Goal: Task Accomplishment & Management: Use online tool/utility

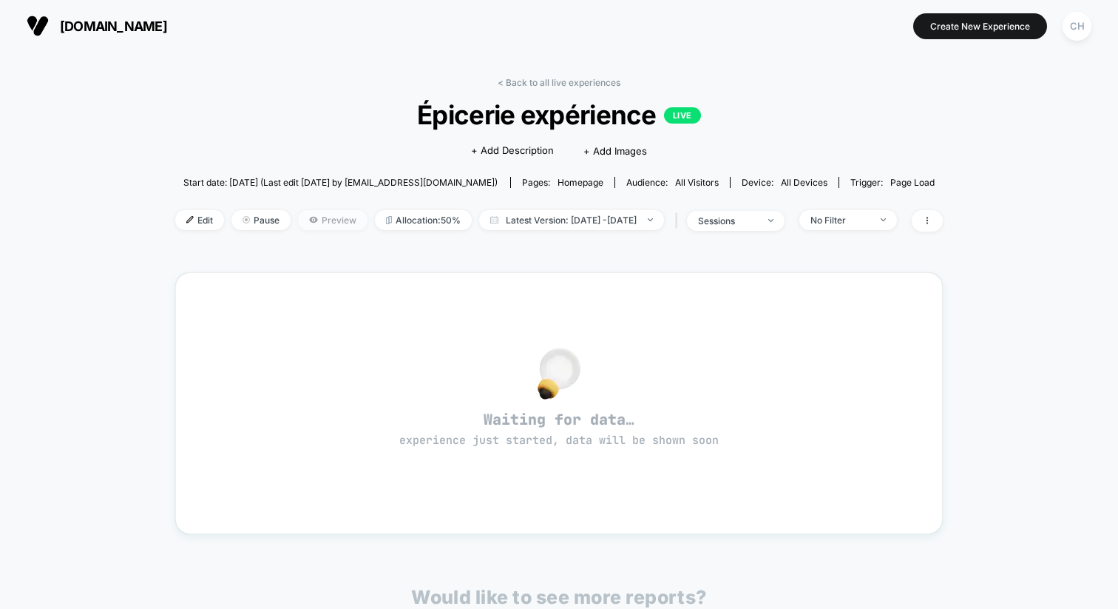
click at [304, 220] on span "Preview" at bounding box center [333, 220] width 70 height 20
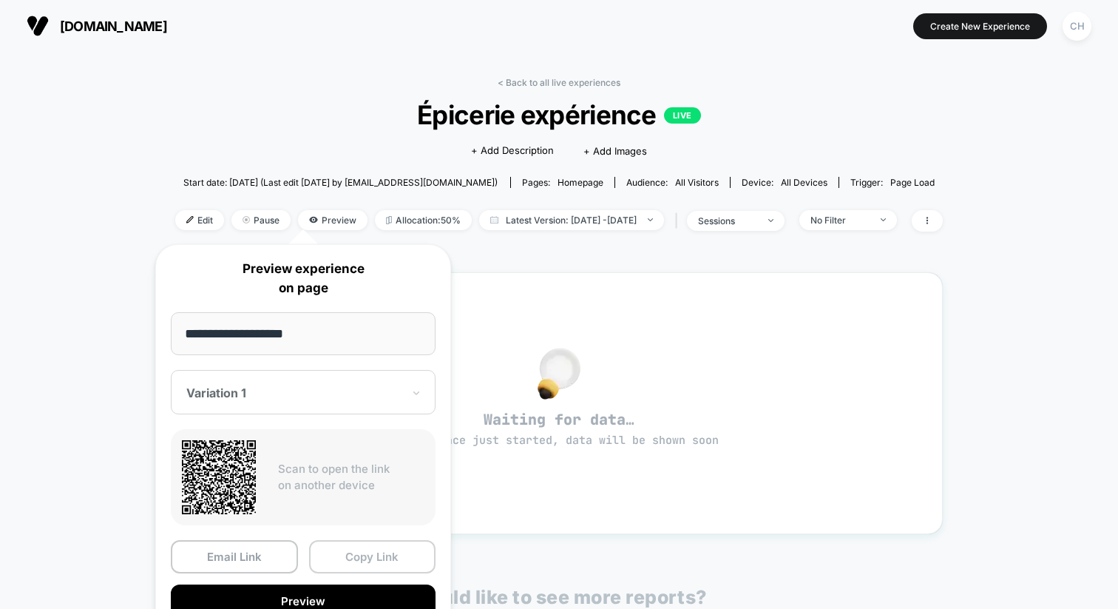
click at [357, 549] on button "Copy Link" at bounding box center [372, 556] width 127 height 33
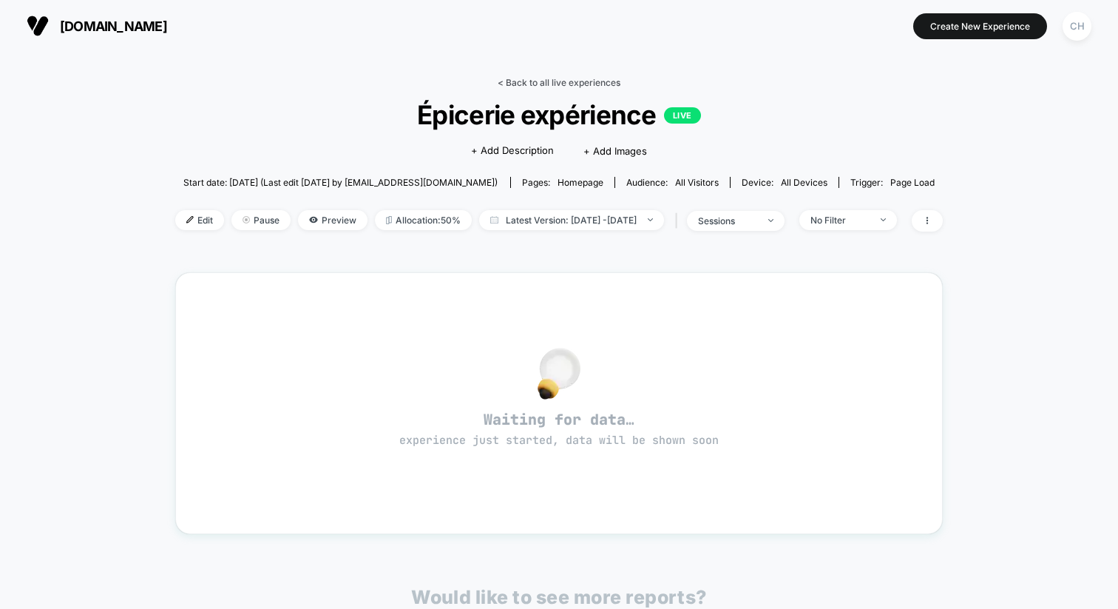
click at [532, 78] on link "< Back to all live experiences" at bounding box center [559, 82] width 123 height 11
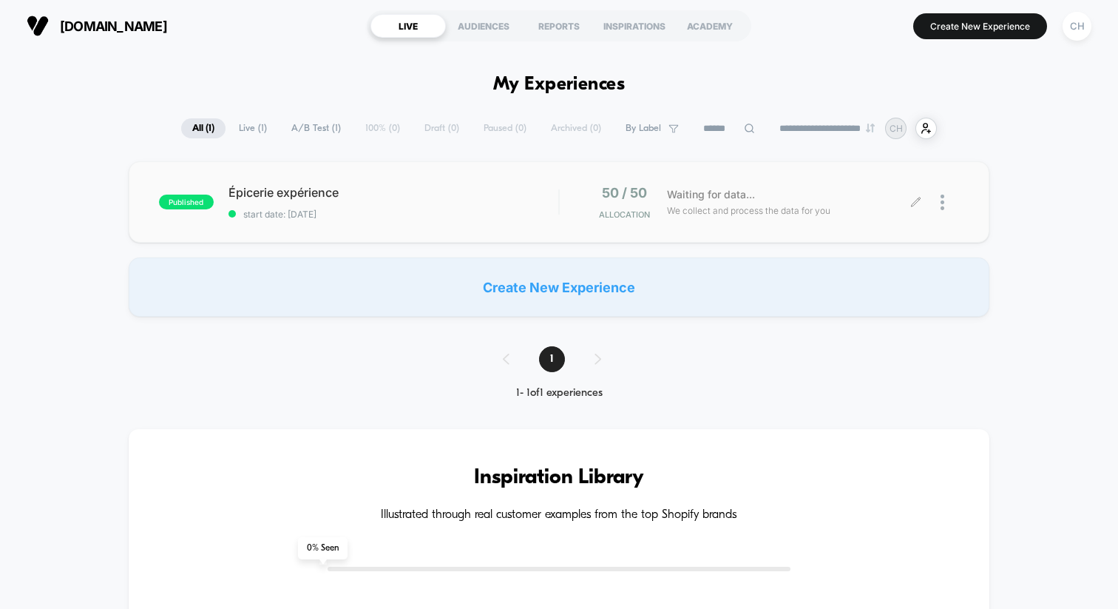
click at [914, 203] on icon at bounding box center [916, 201] width 9 height 9
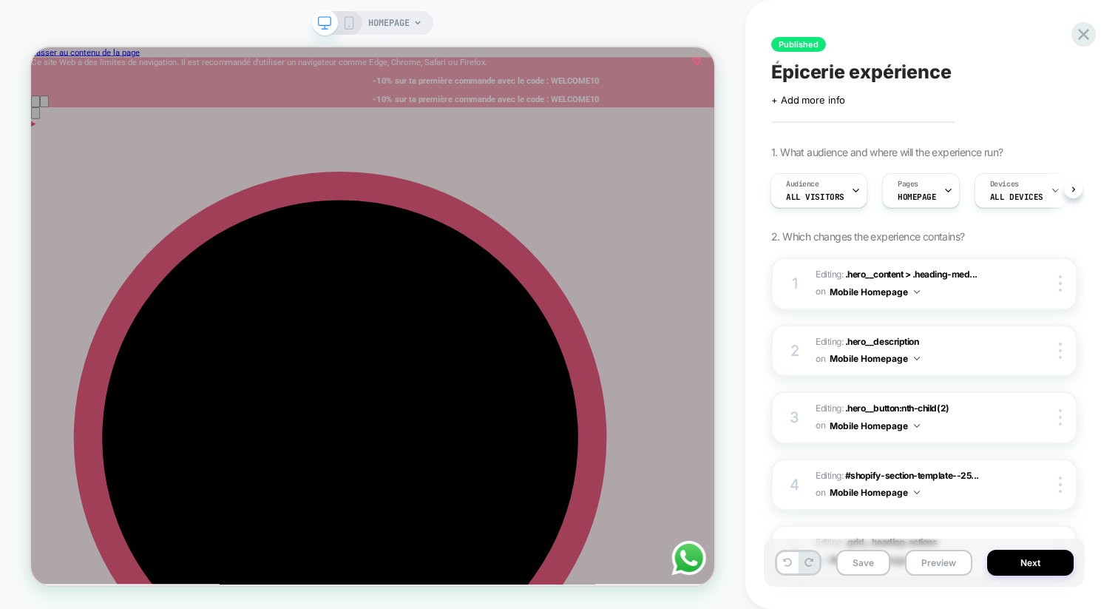
scroll to position [0, 987]
click at [1063, 410] on div at bounding box center [1063, 417] width 28 height 16
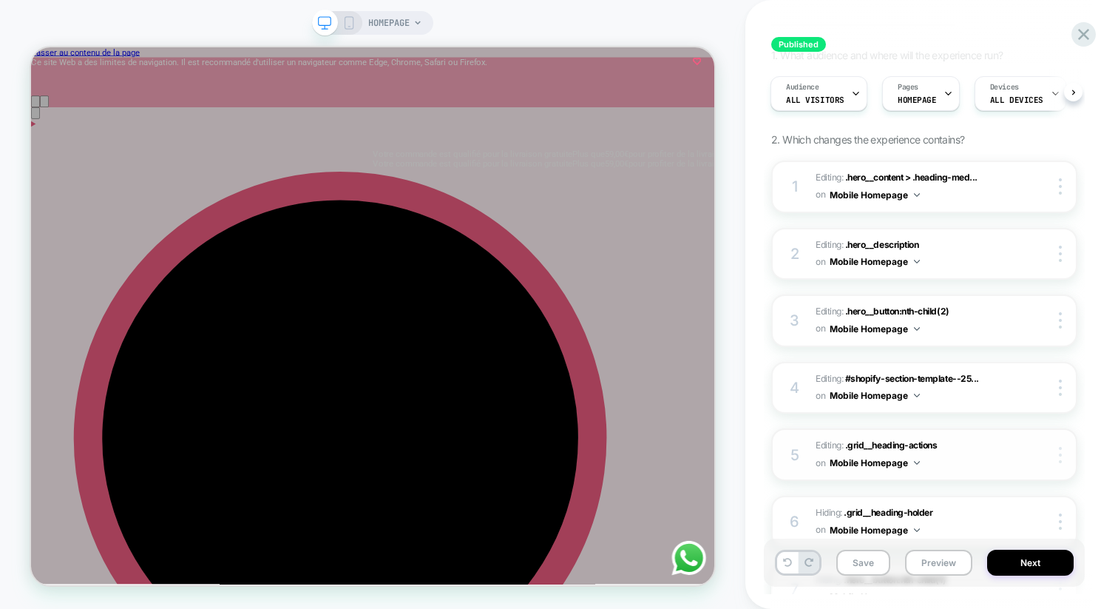
click at [1059, 448] on img at bounding box center [1060, 455] width 3 height 16
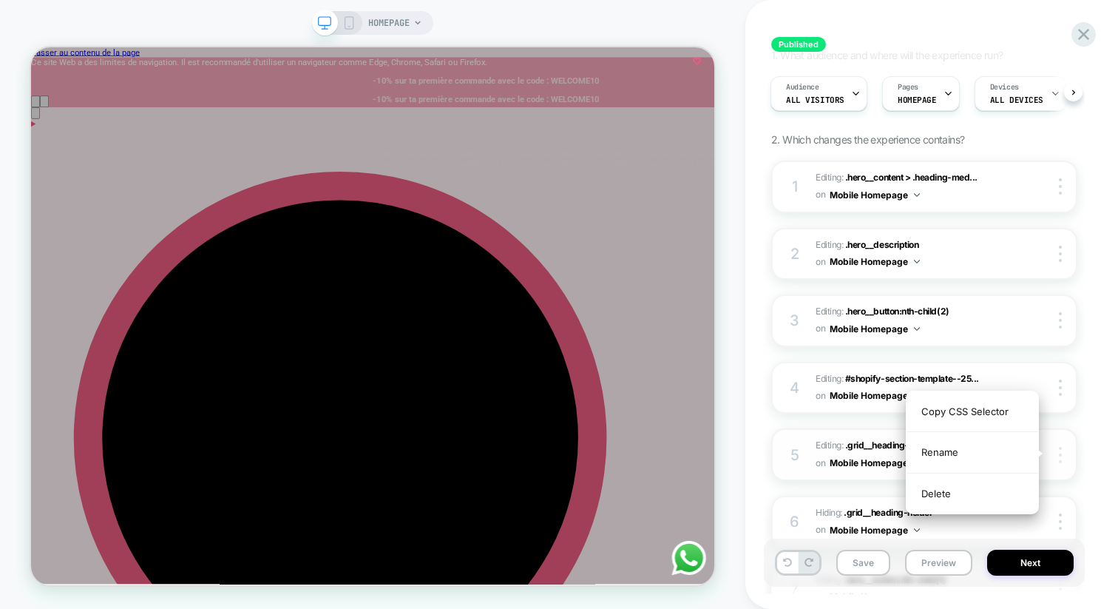
click at [1059, 448] on img at bounding box center [1060, 455] width 3 height 16
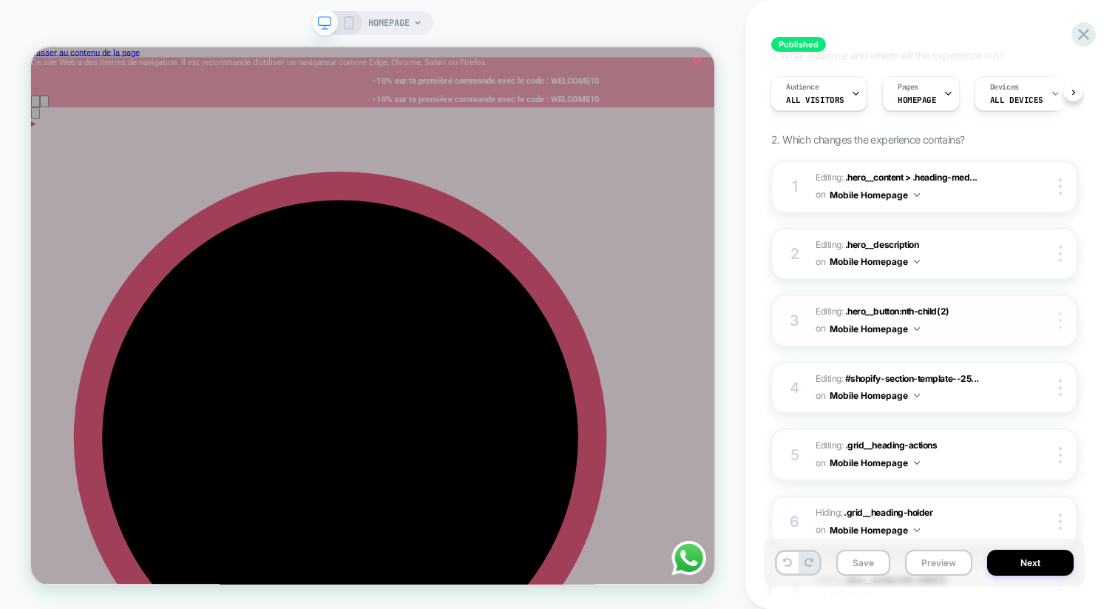
click at [1059, 319] on img at bounding box center [1060, 320] width 3 height 16
click at [1055, 258] on div at bounding box center [1063, 254] width 28 height 16
click at [1060, 194] on img at bounding box center [1060, 186] width 3 height 16
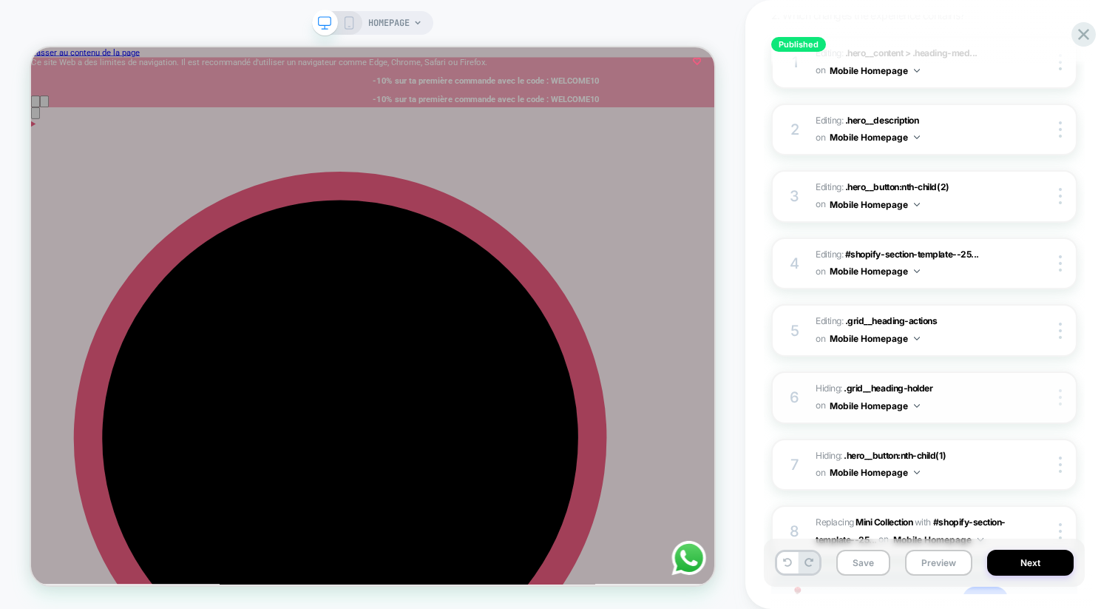
click at [1059, 390] on img at bounding box center [1060, 397] width 3 height 16
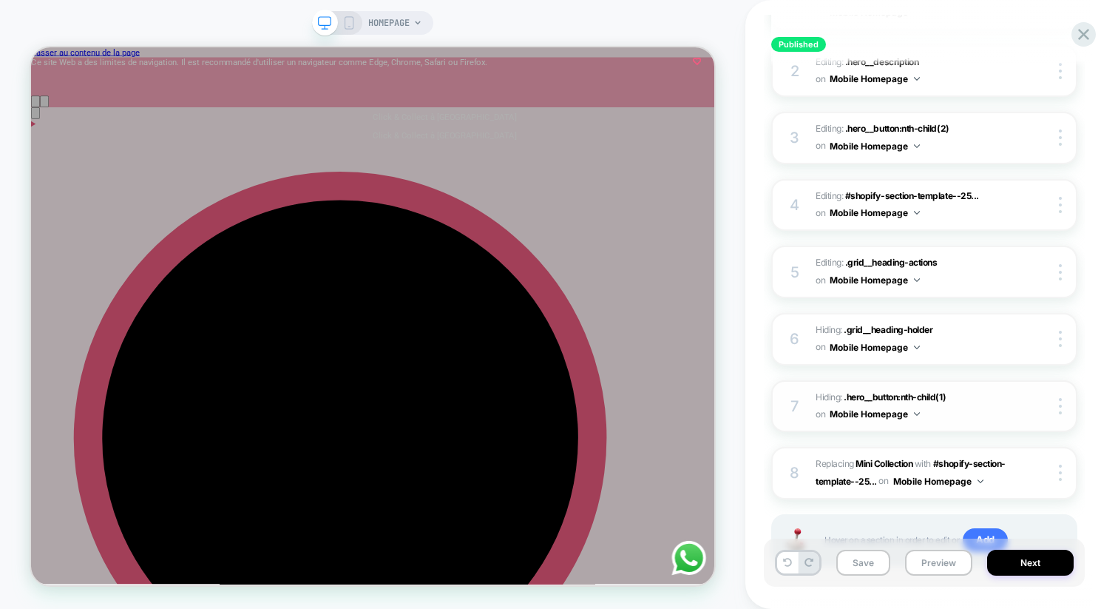
click at [1061, 415] on div "7 Hiding : .hero__button:nth-child(1) .hero__button:nth-child(1) on Mobile Home…" at bounding box center [924, 406] width 306 height 53
click at [1061, 402] on img at bounding box center [1060, 406] width 3 height 16
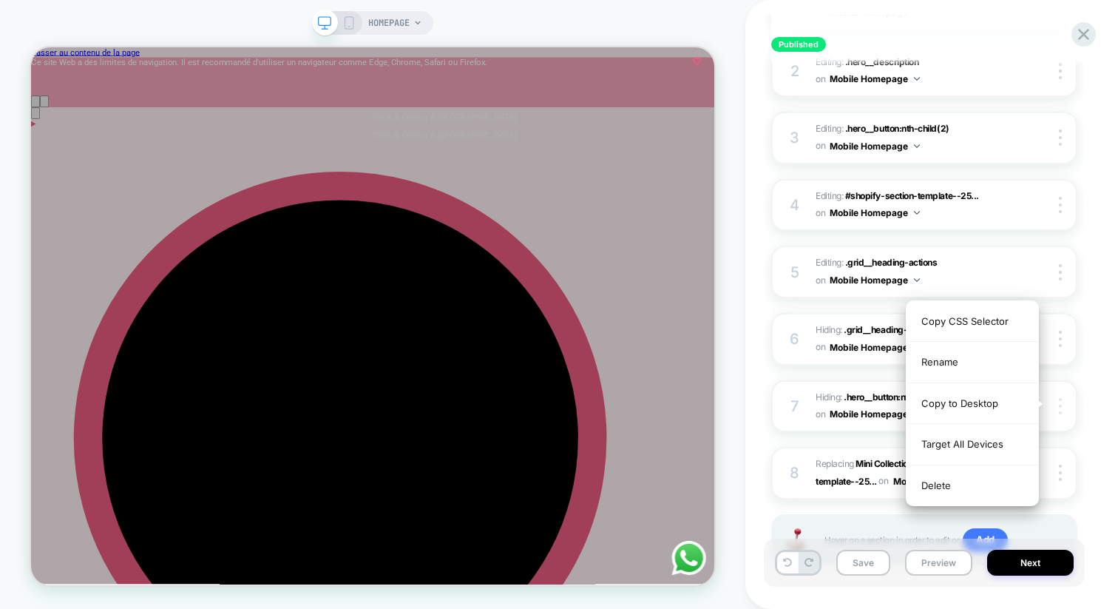
click at [1061, 402] on img at bounding box center [1060, 406] width 3 height 16
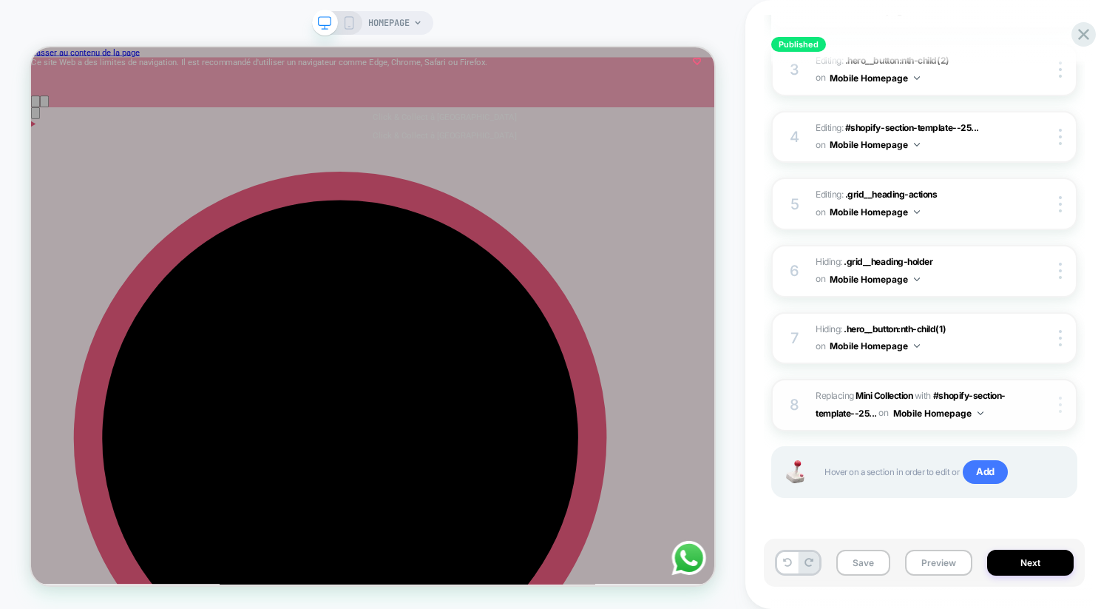
click at [1060, 402] on img at bounding box center [1060, 404] width 3 height 16
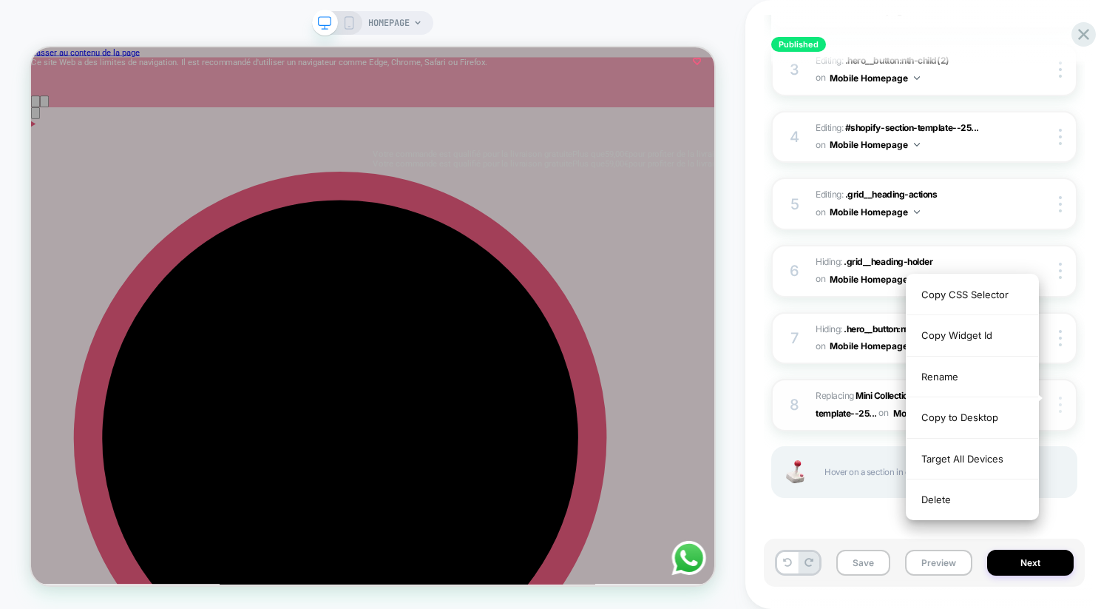
click at [1060, 396] on img at bounding box center [1060, 404] width 3 height 16
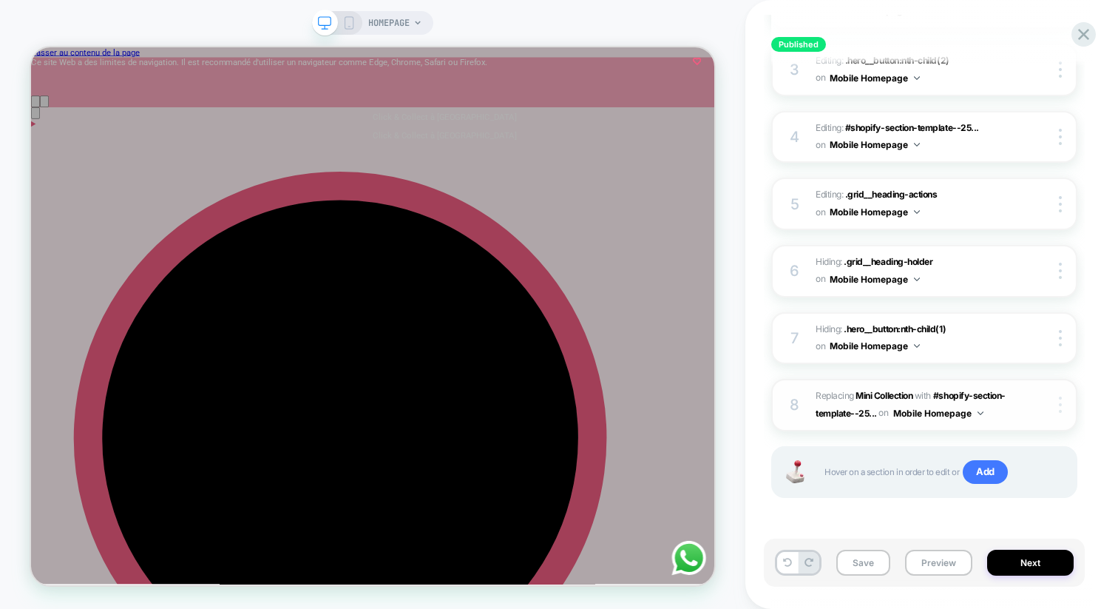
click at [1060, 405] on img at bounding box center [1060, 404] width 3 height 16
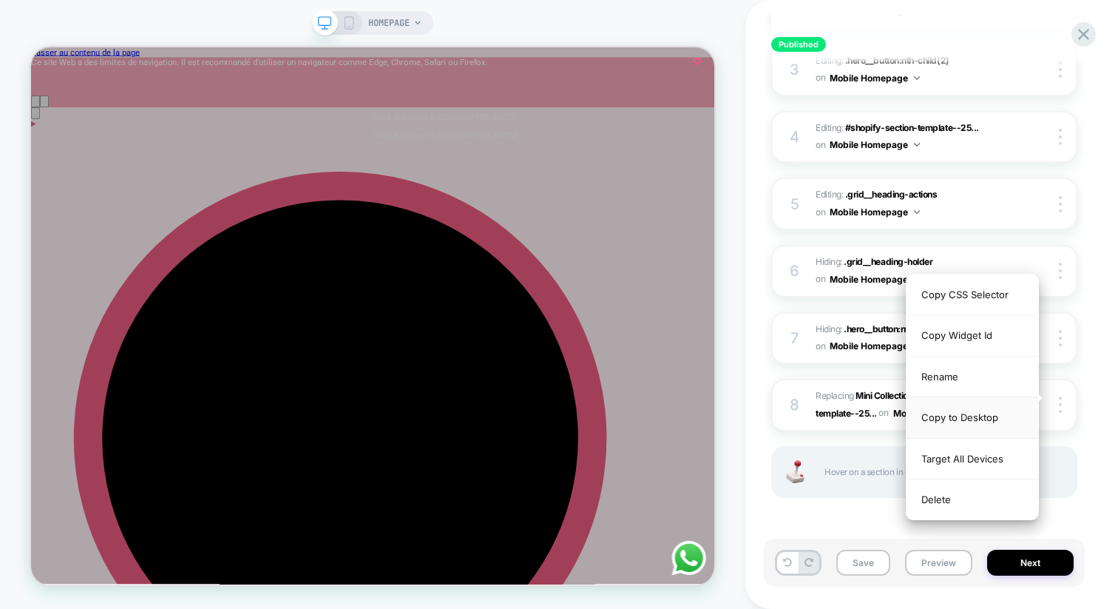
click at [975, 414] on div "Copy to Desktop" at bounding box center [973, 417] width 132 height 41
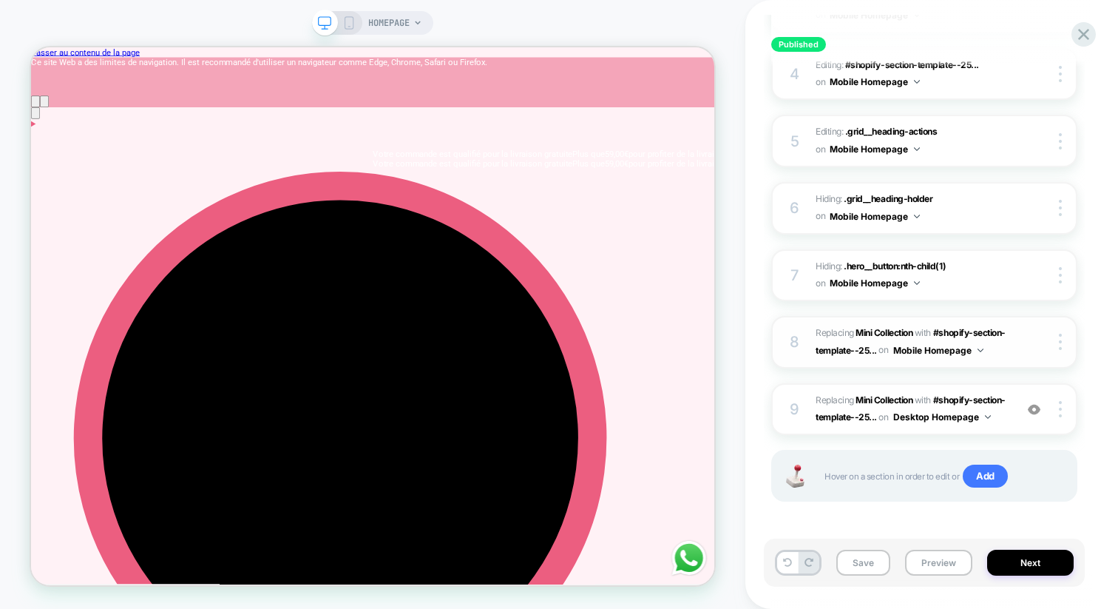
scroll to position [429, 0]
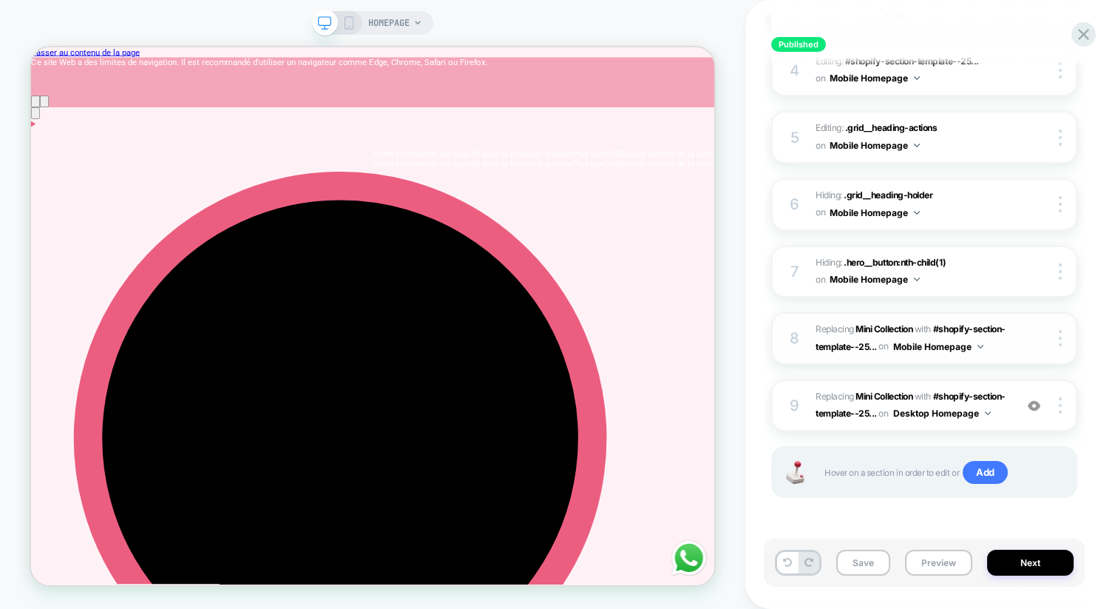
click at [893, 345] on button "Mobile Homepage" at bounding box center [938, 346] width 90 height 18
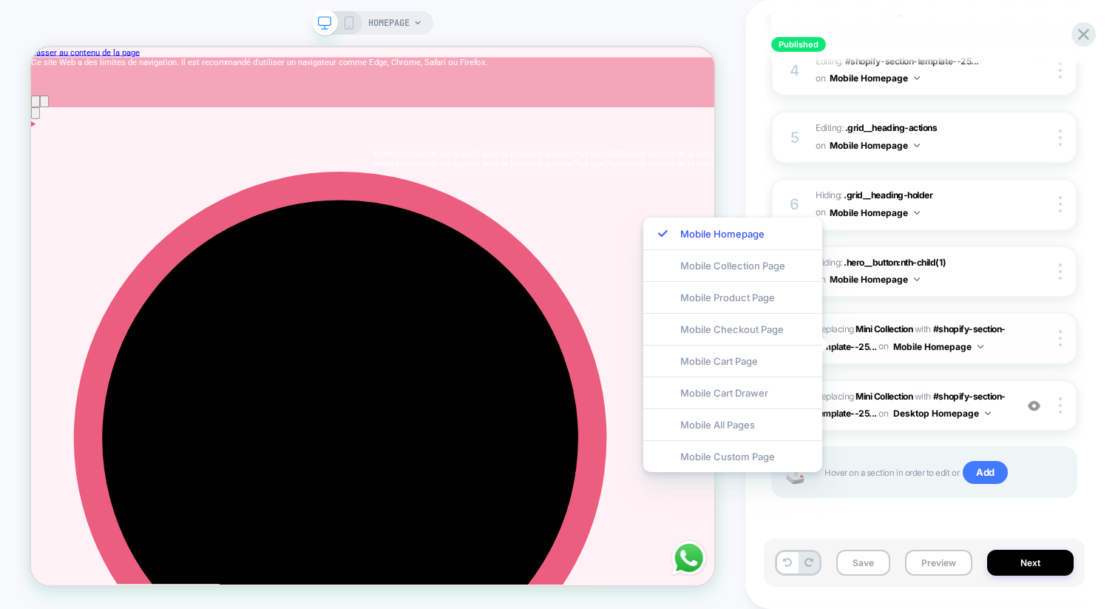
click at [893, 345] on button "Mobile Homepage" at bounding box center [938, 346] width 90 height 18
click at [1029, 341] on div "8 #_loomi_addon_1758704472878 Replacing Mini Collection WITH #shopify-section-t…" at bounding box center [924, 338] width 306 height 53
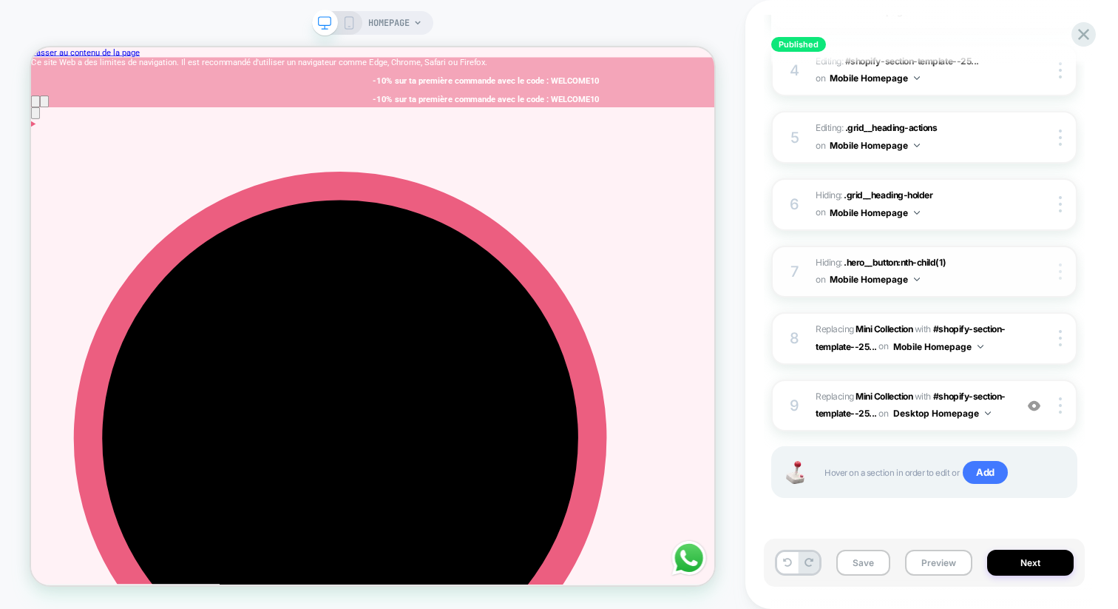
click at [1060, 263] on img at bounding box center [1060, 271] width 3 height 16
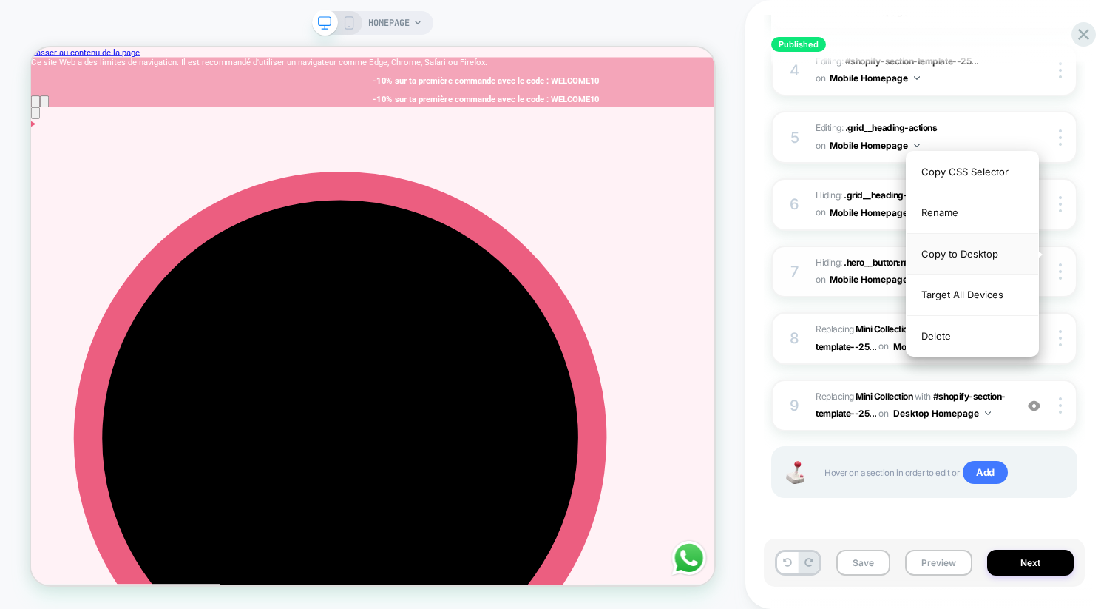
click at [996, 257] on div "Copy to Desktop" at bounding box center [973, 254] width 132 height 41
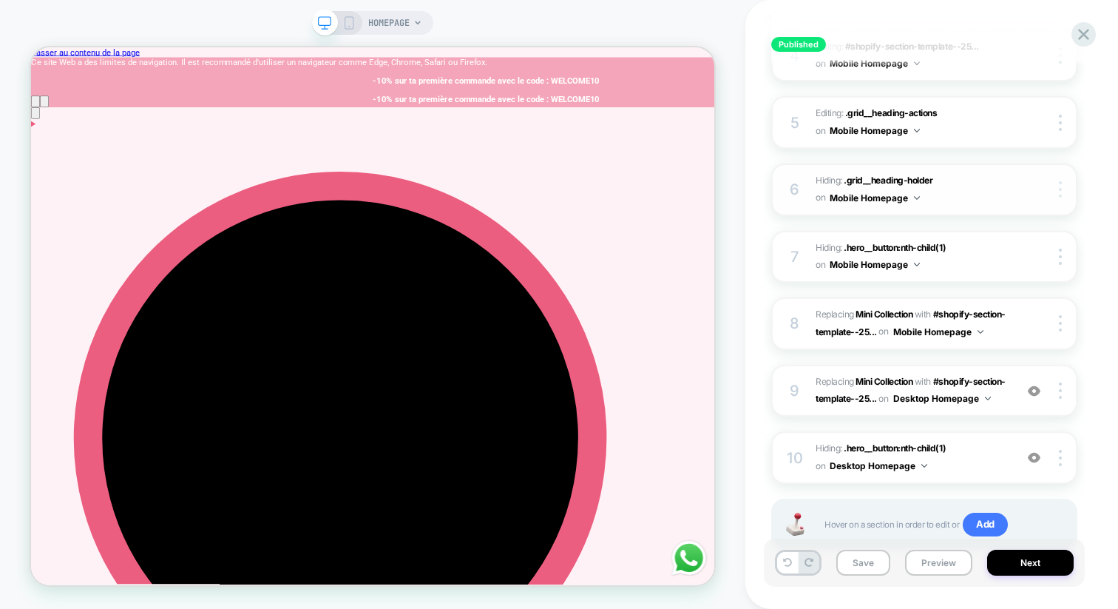
click at [1063, 190] on div at bounding box center [1063, 189] width 28 height 16
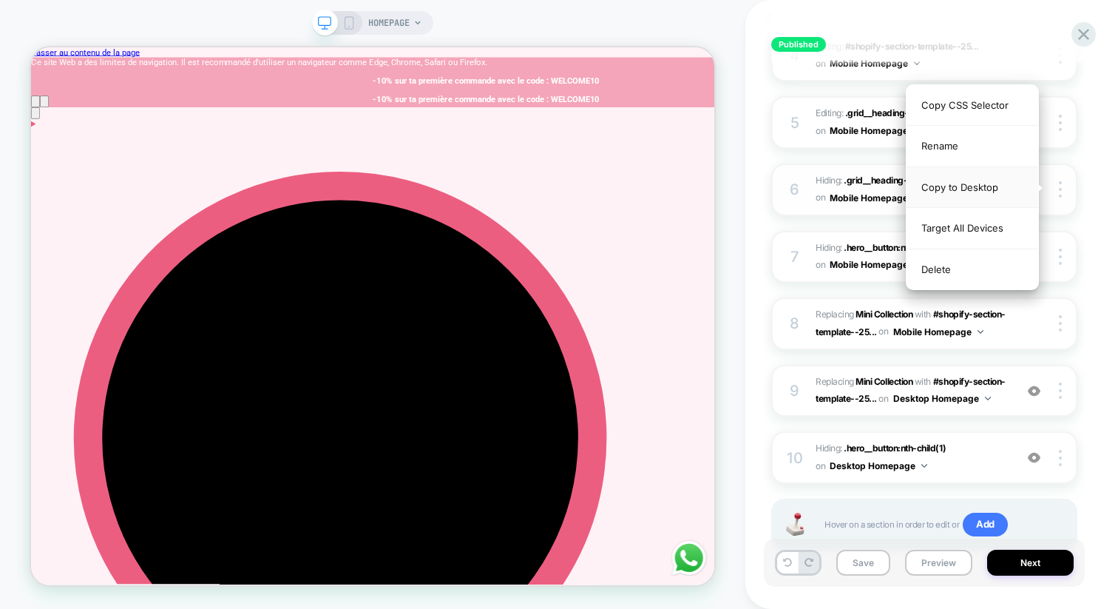
click at [989, 190] on div "Copy to Desktop" at bounding box center [973, 187] width 132 height 41
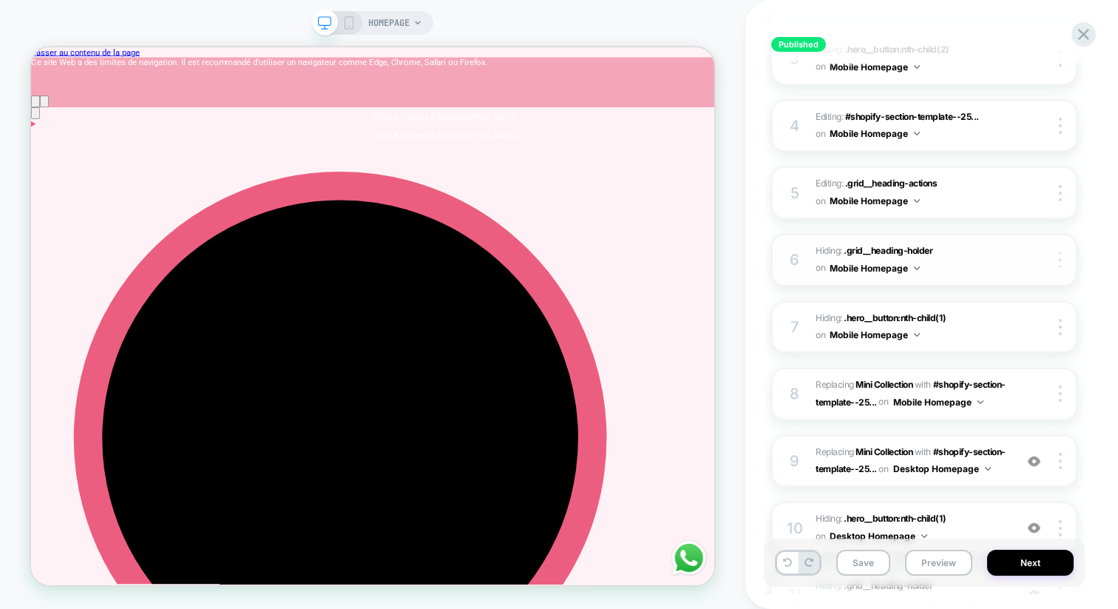
scroll to position [0, 987]
click at [1063, 189] on div at bounding box center [1063, 193] width 28 height 16
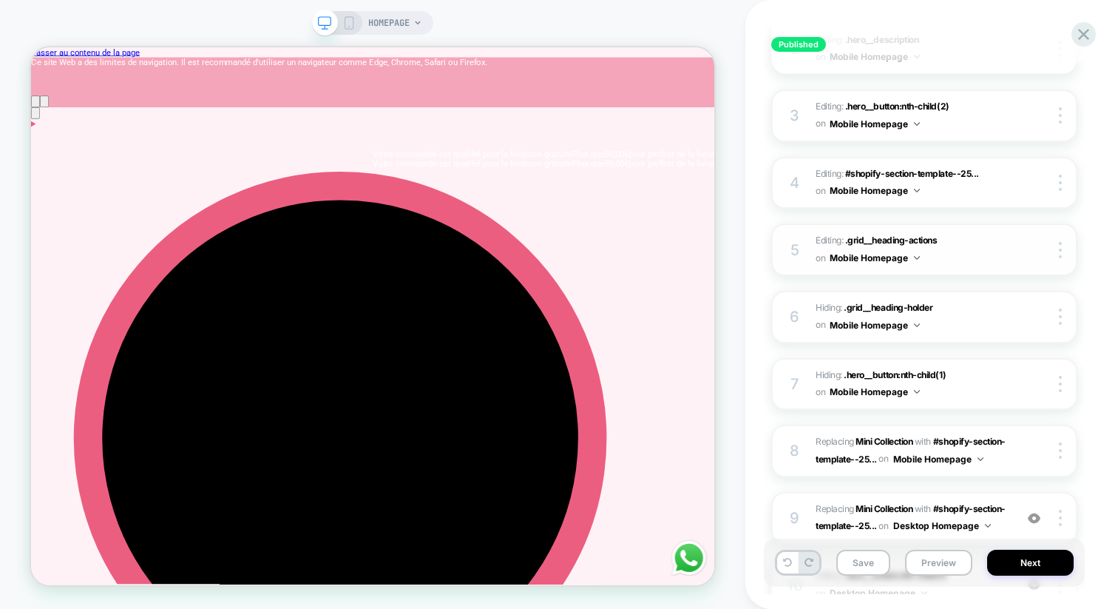
scroll to position [295, 0]
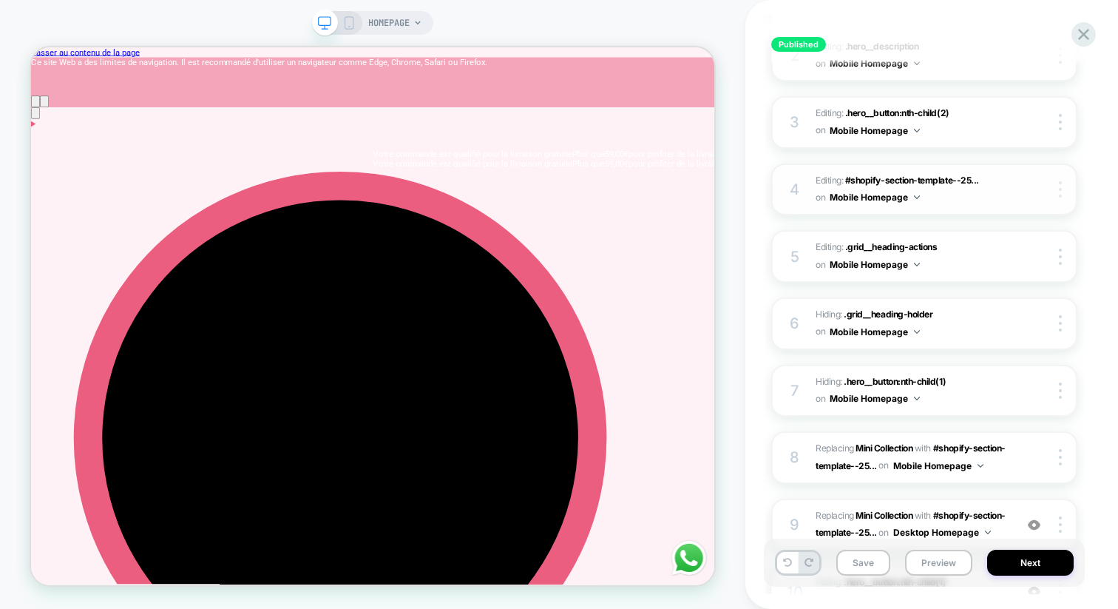
click at [1063, 187] on div at bounding box center [1063, 189] width 28 height 16
click at [1061, 186] on img at bounding box center [1060, 189] width 3 height 16
click at [1059, 186] on img at bounding box center [1060, 189] width 3 height 16
click at [1077, 175] on div "Published Épicerie expérience Click to edit experience details + Add more info …" at bounding box center [924, 304] width 321 height 579
click at [1061, 124] on div at bounding box center [1063, 122] width 28 height 16
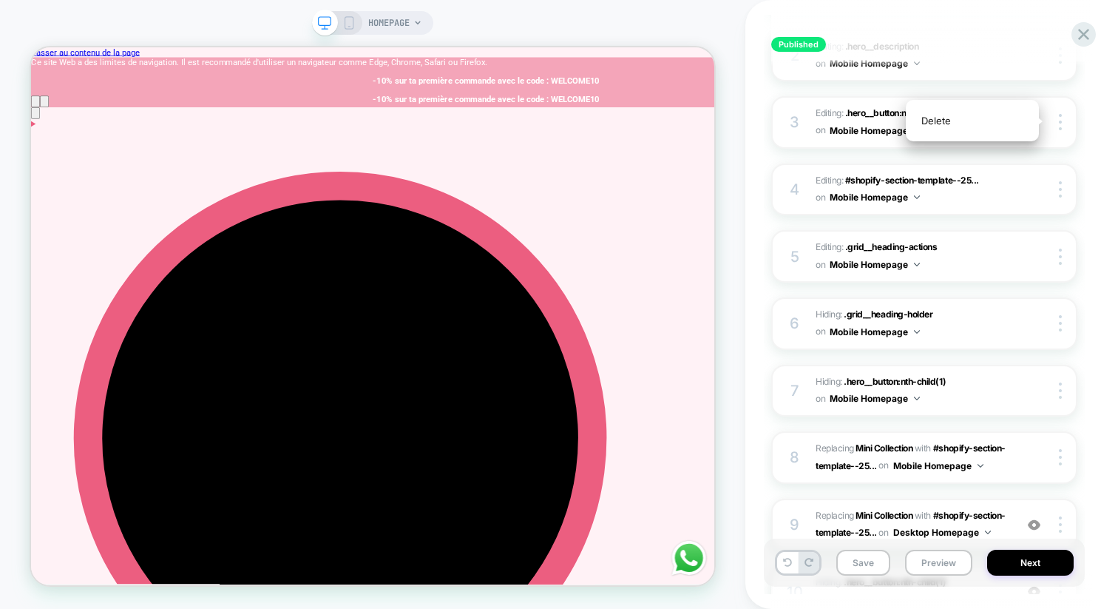
click at [1085, 124] on div "Published Épicerie expérience Click to edit experience details + Add more info …" at bounding box center [931, 304] width 321 height 609
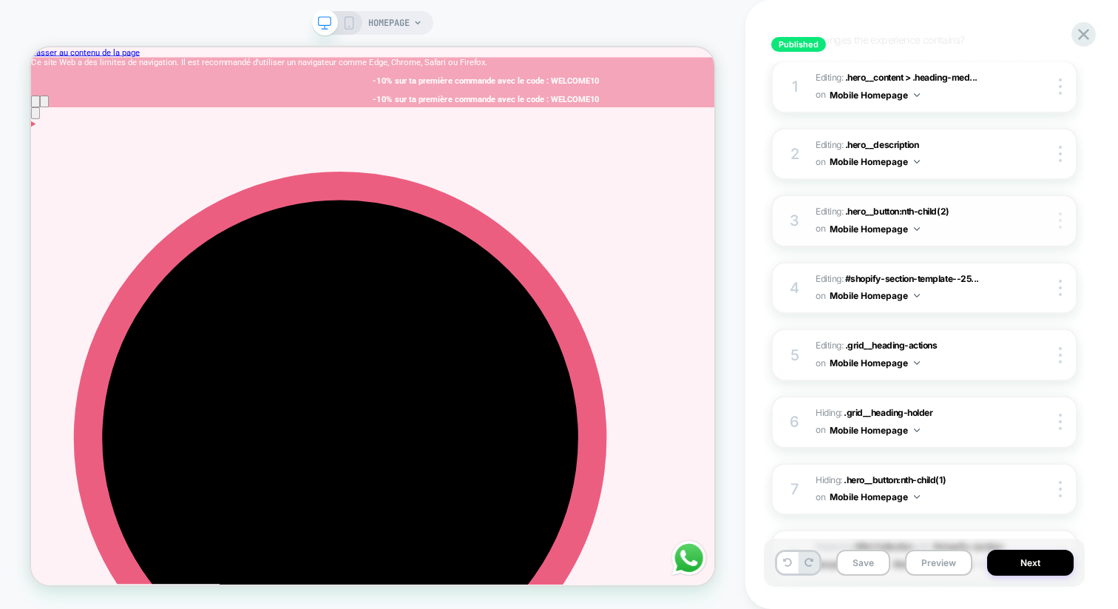
scroll to position [181, 0]
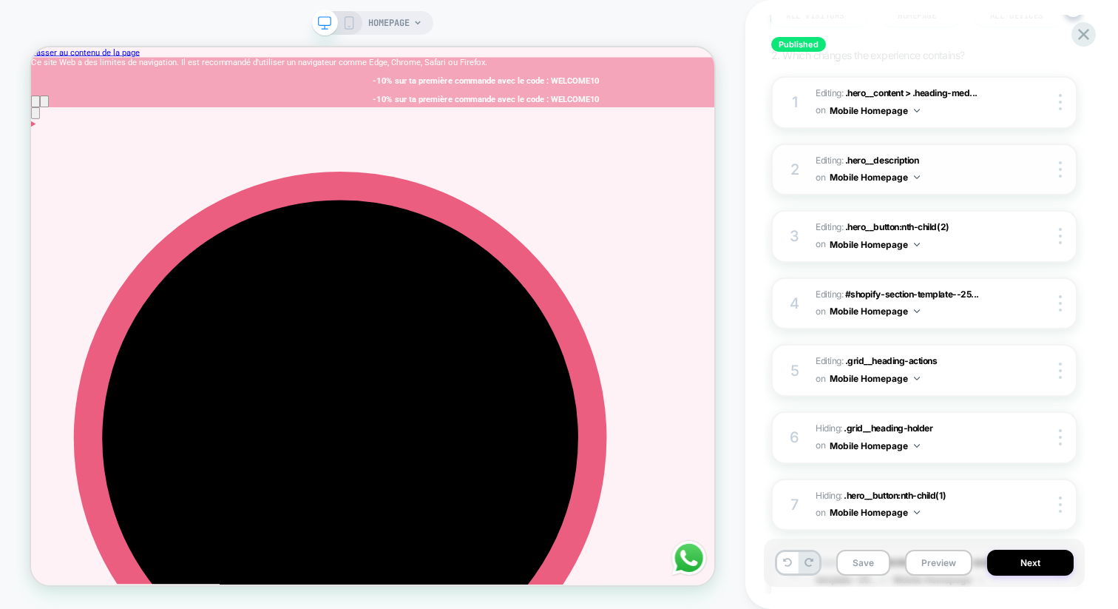
click at [1058, 152] on div "2 Editing : .hero__description .hero__description on Mobile Homepage Delete" at bounding box center [924, 169] width 306 height 53
click at [1058, 158] on div "2 Editing : .hero__description .hero__description on Mobile Homepage Delete" at bounding box center [924, 169] width 306 height 53
click at [1059, 169] on img at bounding box center [1060, 169] width 3 height 16
click at [1075, 158] on div "2 Editing : .hero__description .hero__description on Mobile Homepage Delete" at bounding box center [924, 169] width 306 height 53
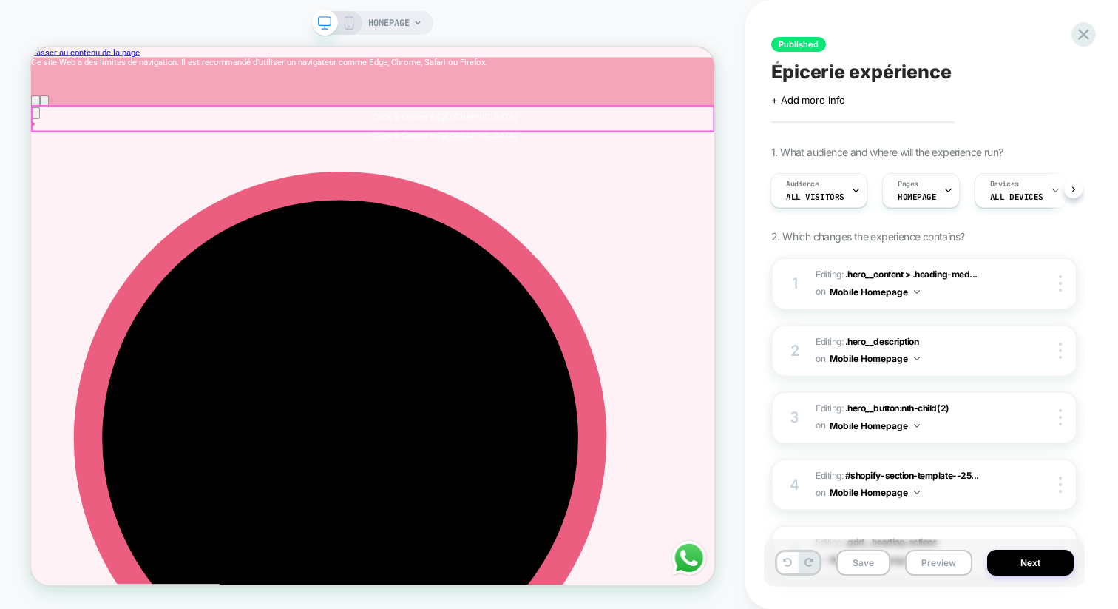
scroll to position [0, 987]
click at [895, 296] on button "Mobile Homepage" at bounding box center [875, 291] width 90 height 18
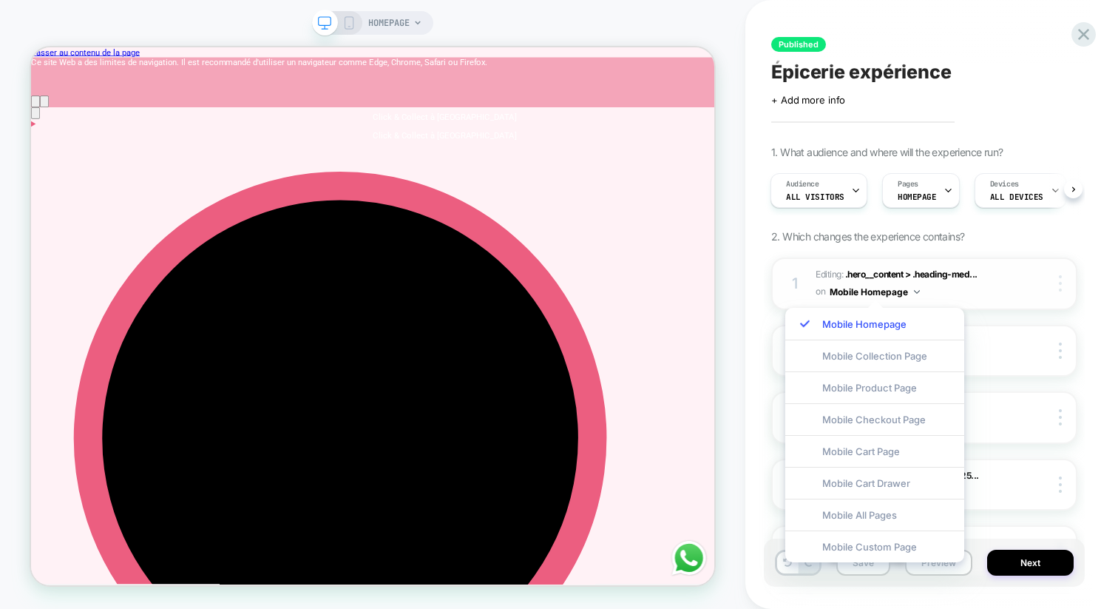
click at [1064, 282] on div at bounding box center [1063, 283] width 28 height 16
click at [1048, 254] on div "1. What audience and where will the experience run? Audience All Visitors Pages…" at bounding box center [924, 615] width 306 height 938
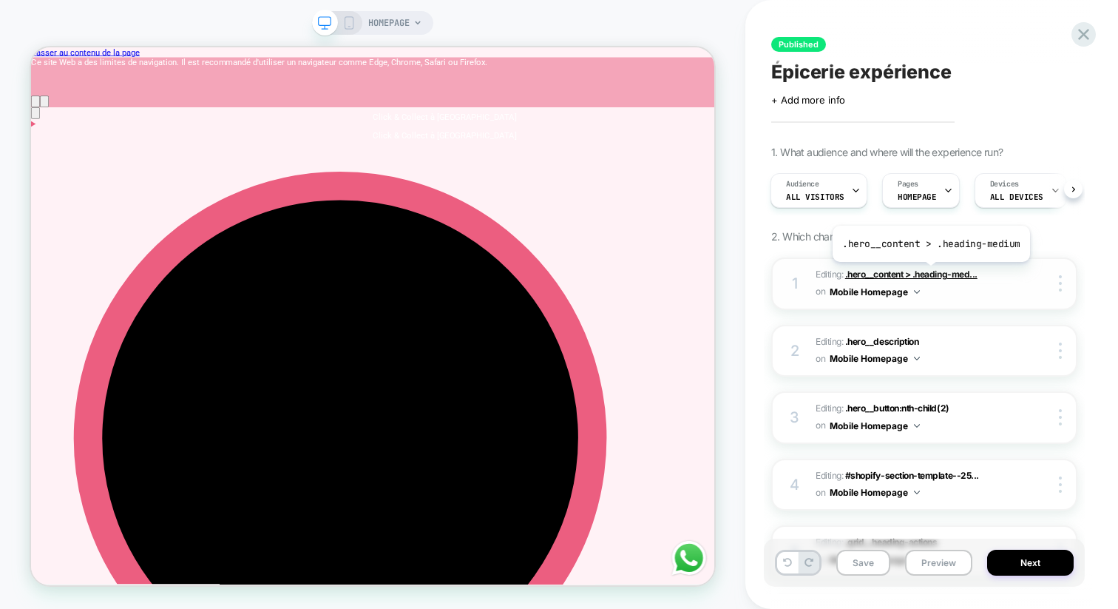
click at [928, 273] on span ".hero__content > .heading-med..." at bounding box center [911, 273] width 132 height 11
click at [1052, 282] on div at bounding box center [1063, 283] width 28 height 16
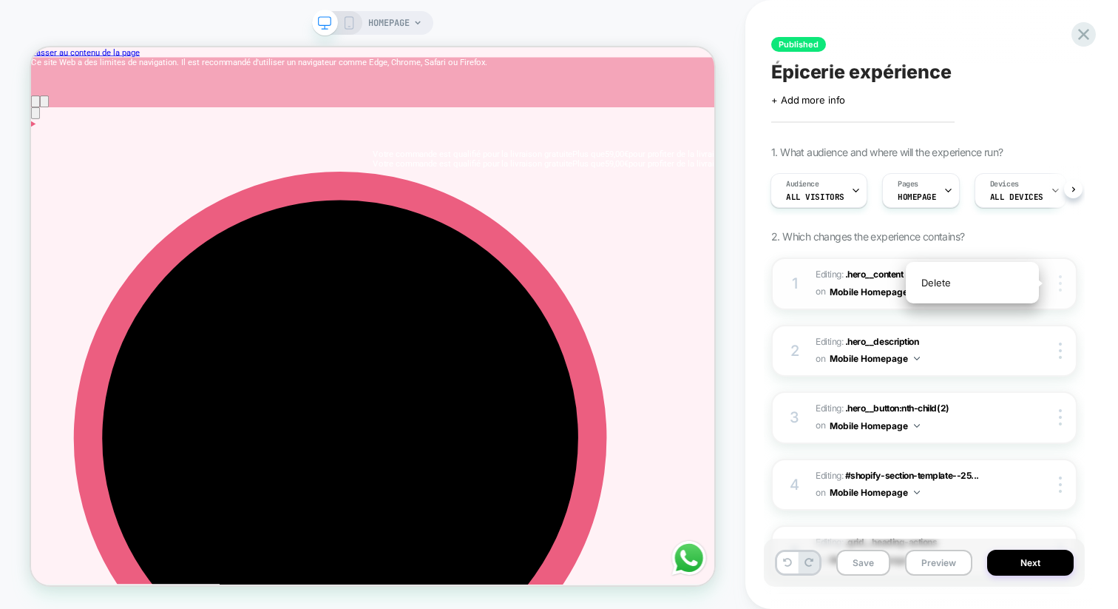
click at [1065, 287] on div at bounding box center [1063, 283] width 28 height 16
click at [845, 291] on button "Mobile Homepage" at bounding box center [875, 291] width 90 height 18
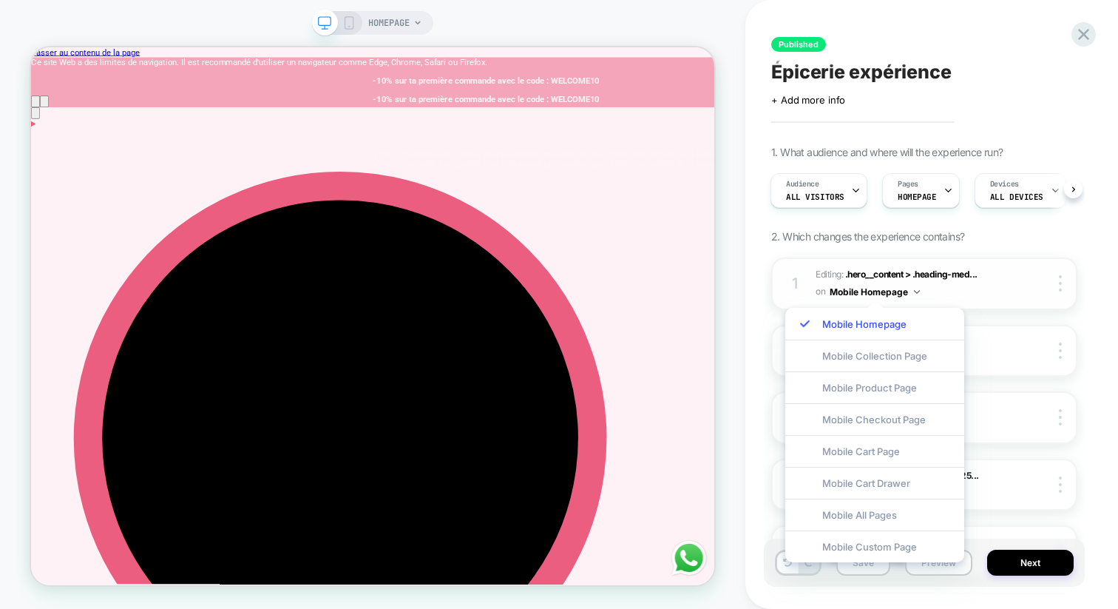
click at [837, 293] on button "Mobile Homepage" at bounding box center [875, 291] width 90 height 18
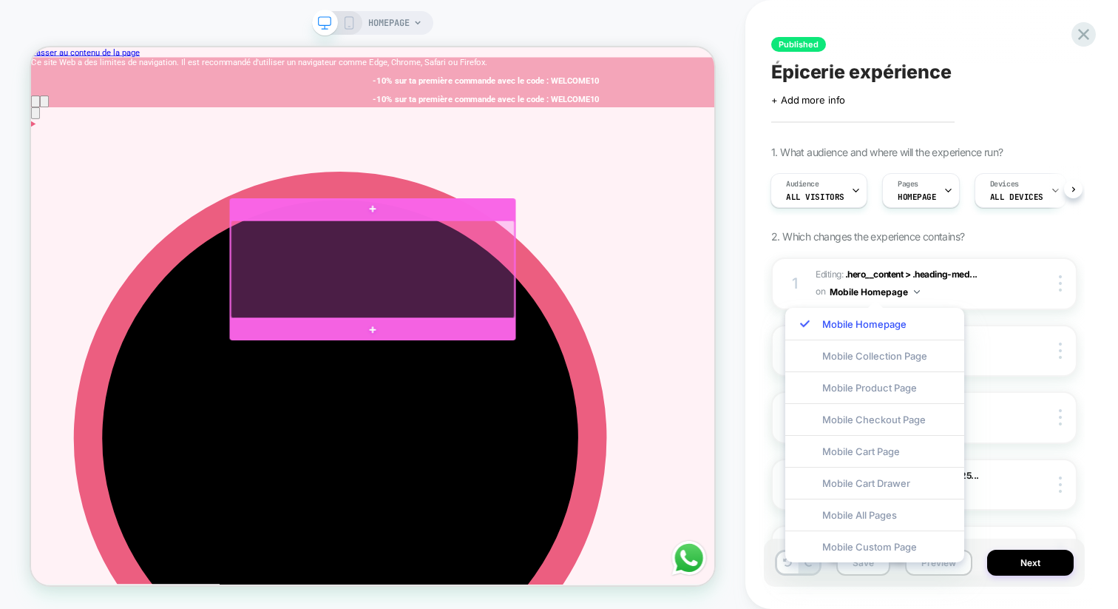
click at [324, 302] on div at bounding box center [486, 343] width 379 height 130
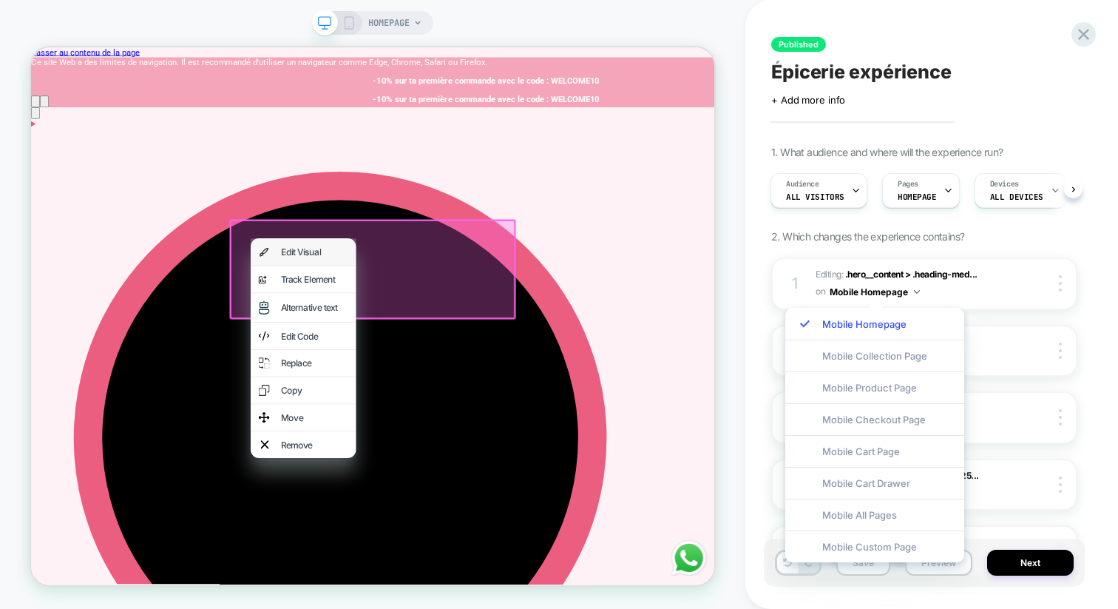
click at [362, 321] on div "Edit Visual" at bounding box center [394, 319] width 141 height 35
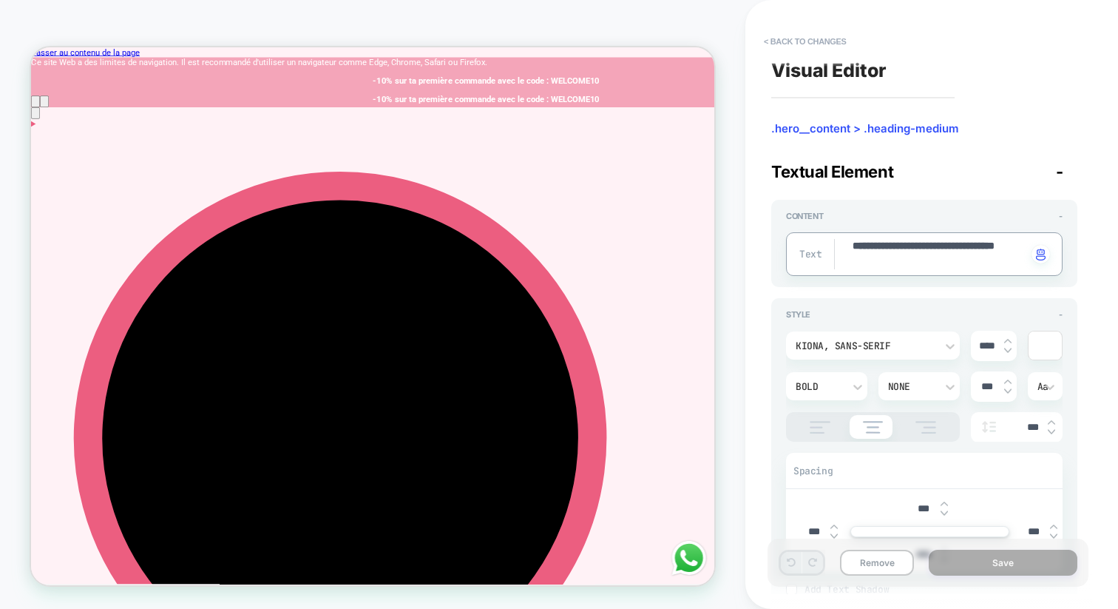
paste textarea "**********"
type textarea "*"
type textarea "**********"
type textarea "*"
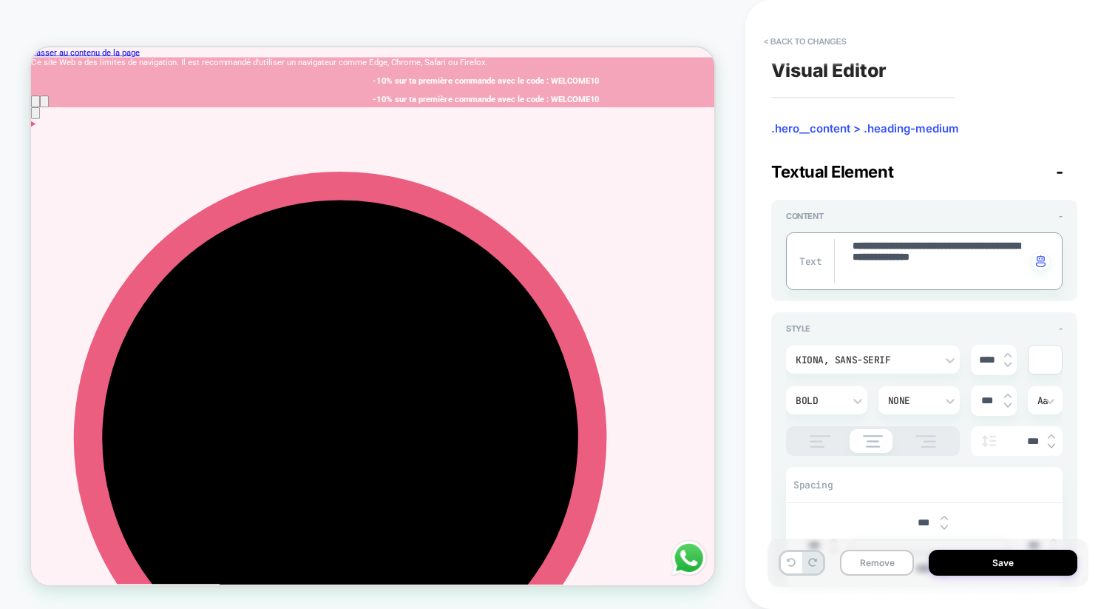
type textarea "**********"
click at [989, 558] on button "Save" at bounding box center [1003, 562] width 149 height 26
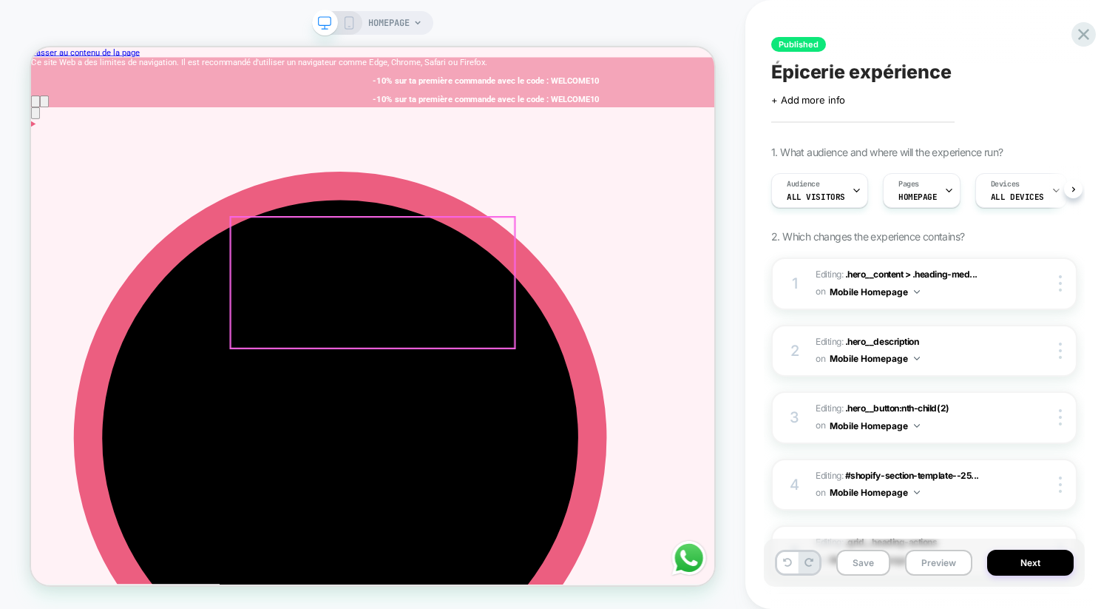
scroll to position [0, 1]
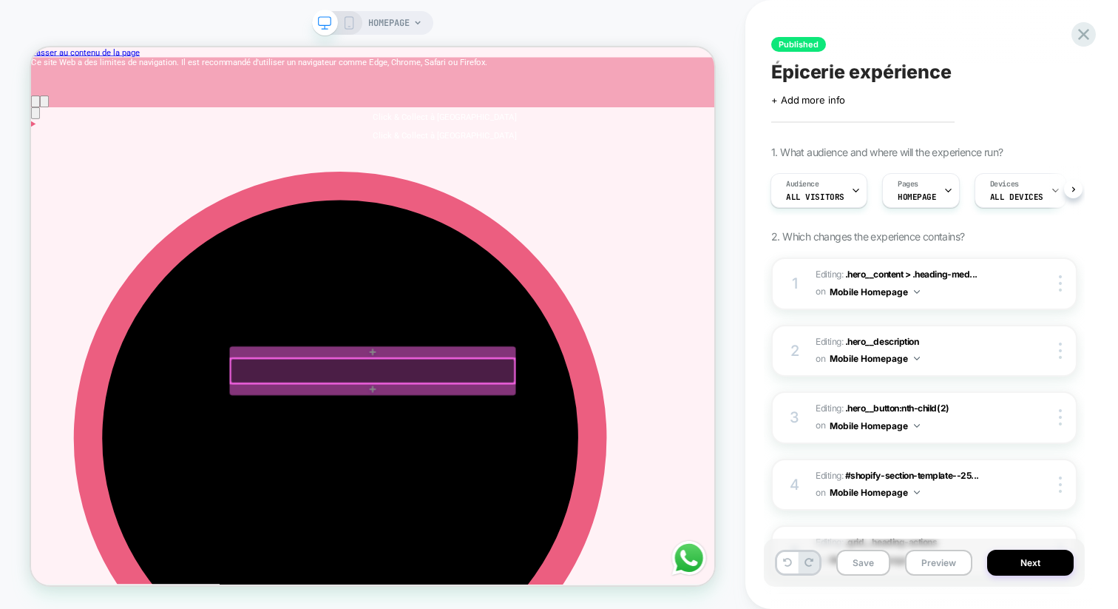
click at [487, 470] on div at bounding box center [486, 478] width 379 height 33
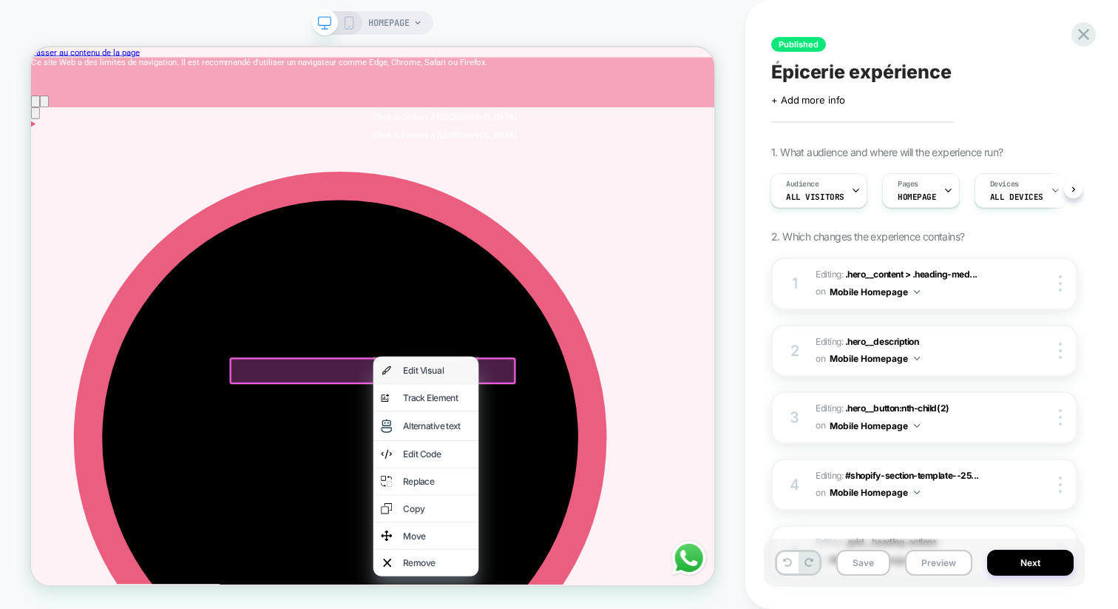
click at [575, 477] on div "Edit Visual" at bounding box center [572, 477] width 90 height 15
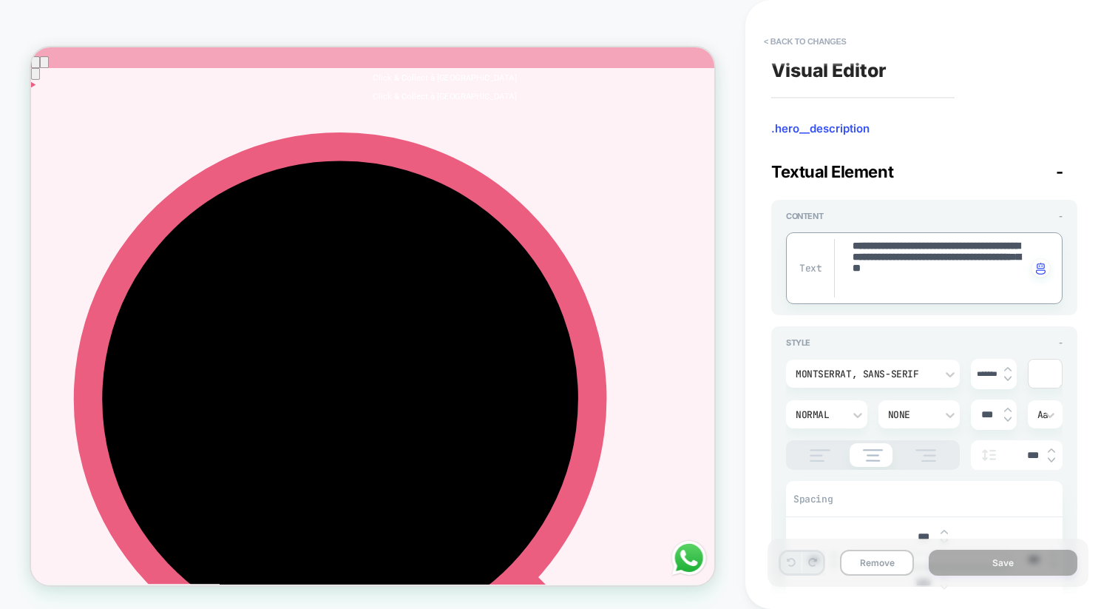
scroll to position [0, 0]
drag, startPoint x: 938, startPoint y: 274, endPoint x: 818, endPoint y: 210, distance: 136.3
click at [818, 210] on div "**********" at bounding box center [924, 257] width 306 height 115
paste textarea
type textarea "*"
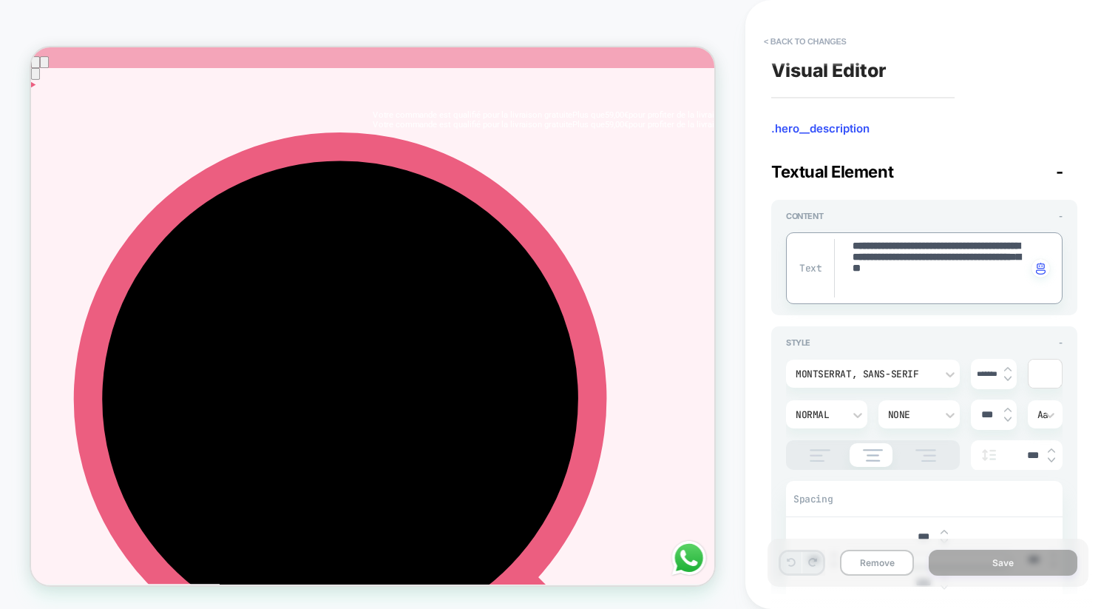
type textarea "**********"
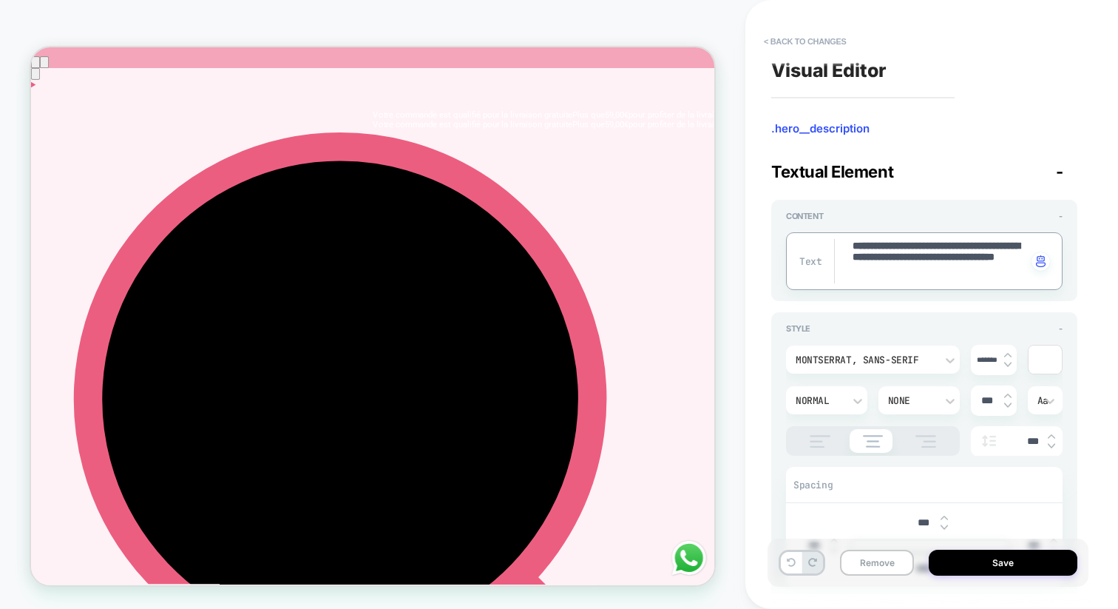
type textarea "*"
type textarea "**********"
type textarea "*"
type textarea "**********"
type textarea "*"
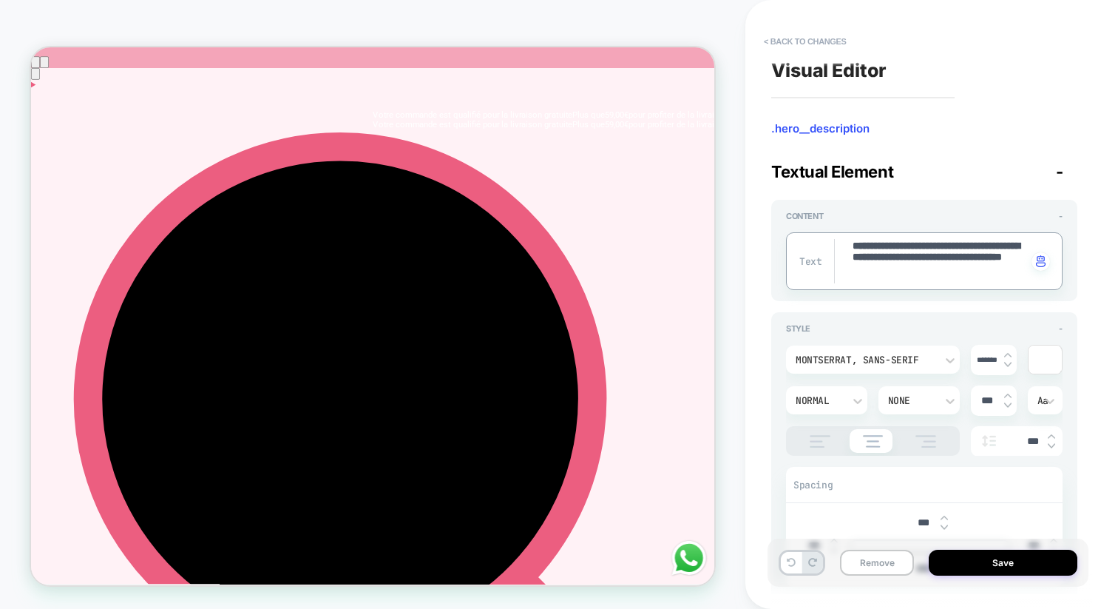
type textarea "**********"
type textarea "*"
type textarea "**********"
click at [1005, 566] on button "Save" at bounding box center [1003, 562] width 149 height 26
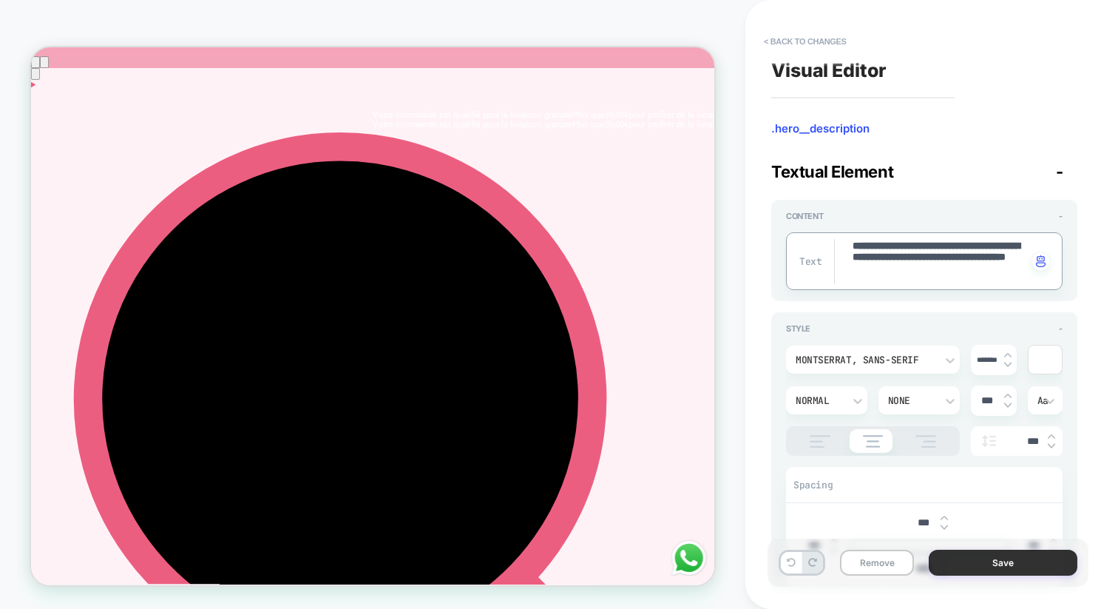
type textarea "*"
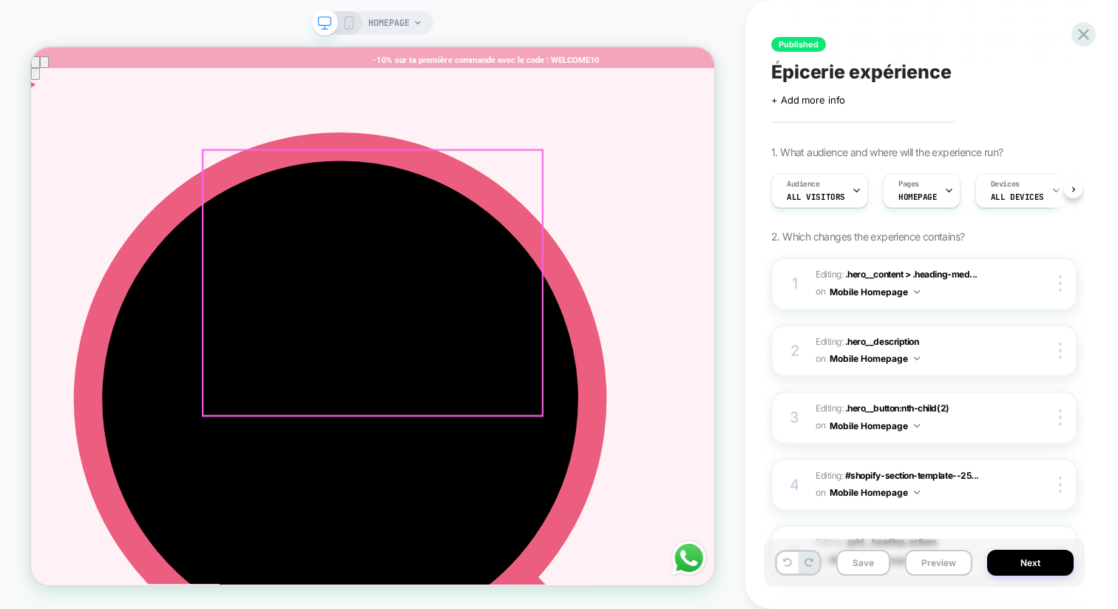
scroll to position [0, 1]
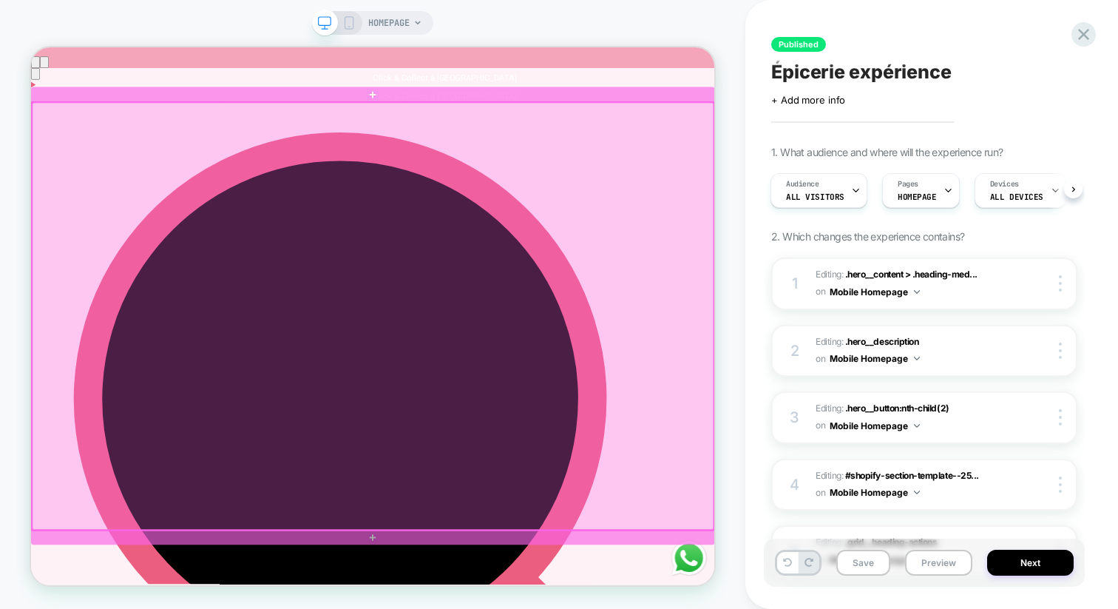
click at [64, 166] on div at bounding box center [487, 405] width 909 height 569
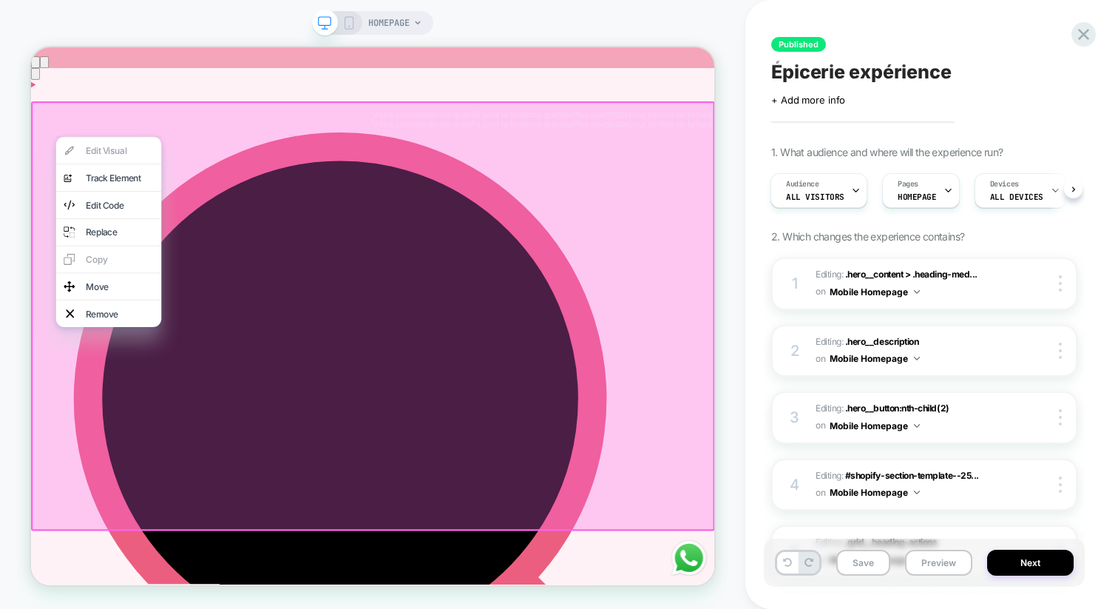
click at [39, 179] on div at bounding box center [487, 405] width 912 height 572
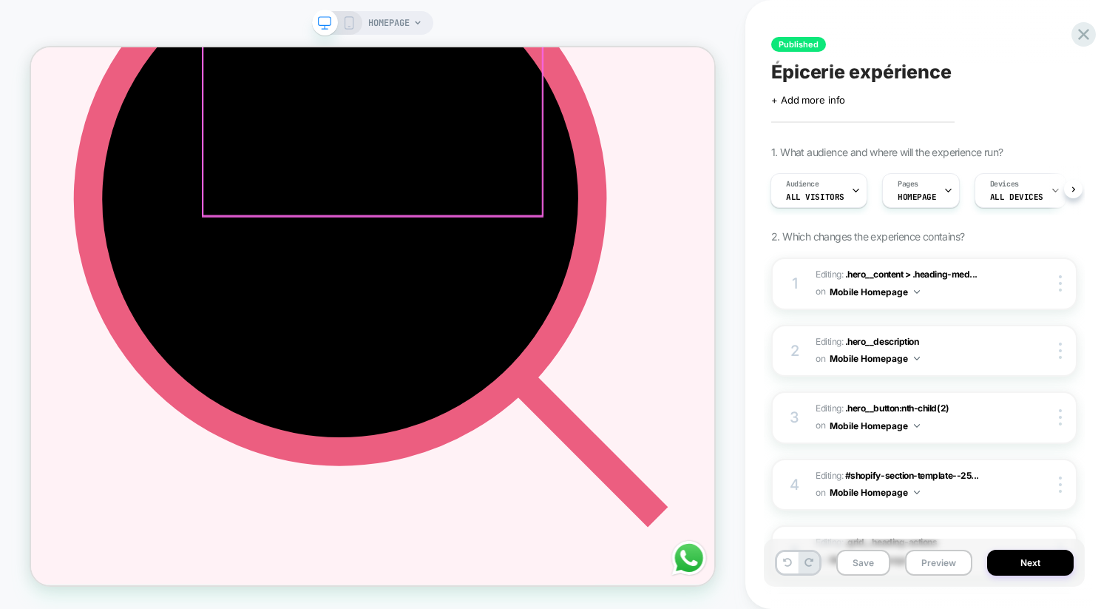
scroll to position [323, 0]
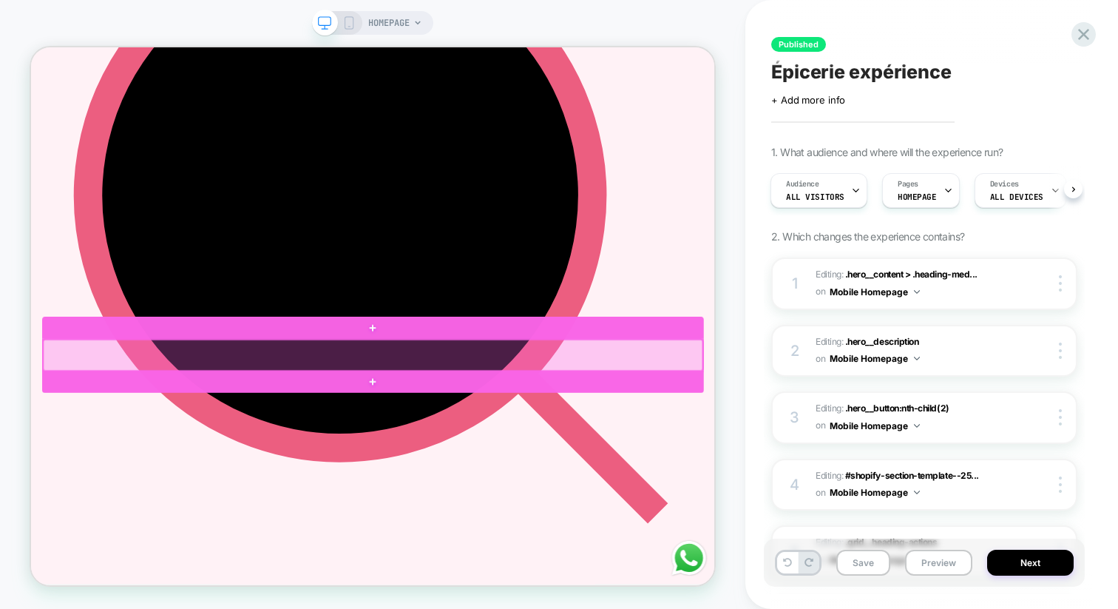
click at [575, 455] on div at bounding box center [486, 457] width 879 height 41
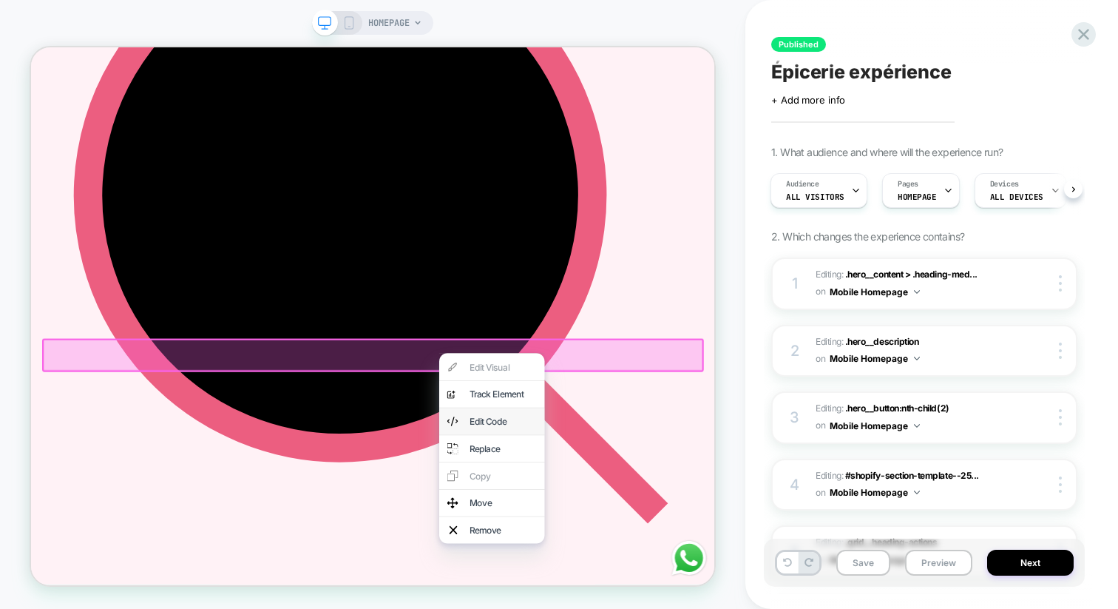
click at [636, 544] on div "Edit Code" at bounding box center [660, 545] width 90 height 15
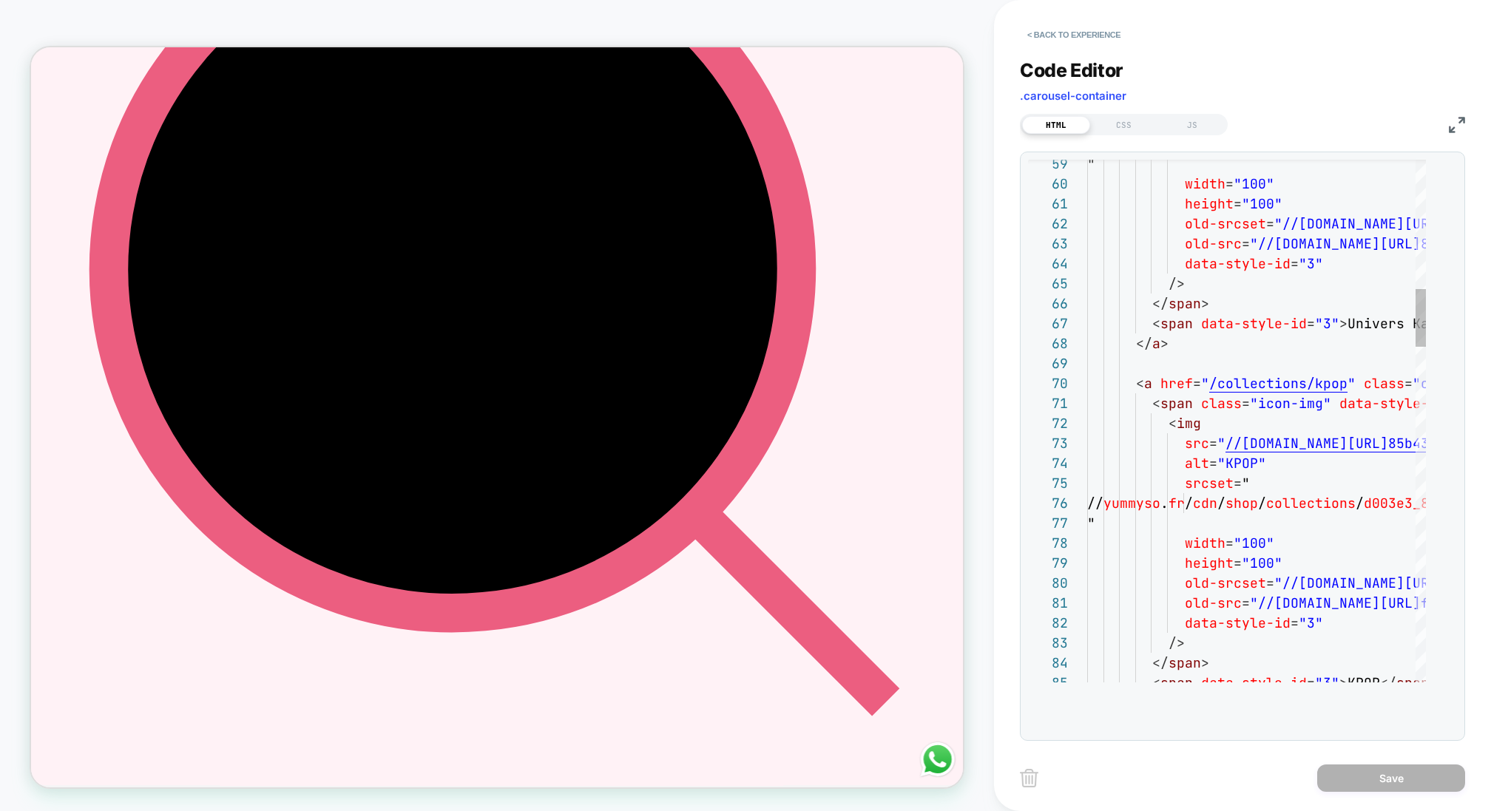
scroll to position [0, 731]
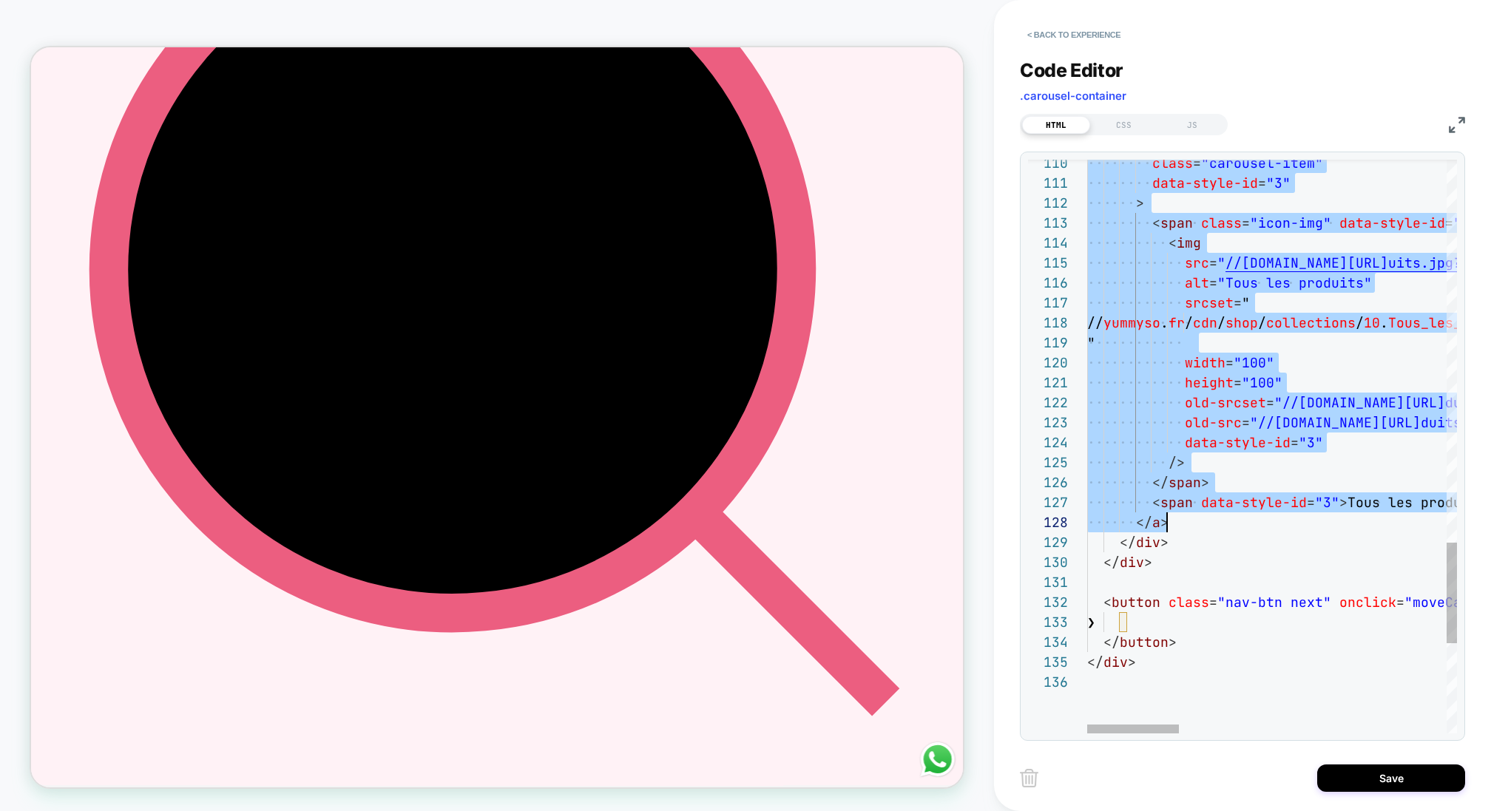
type textarea "**********"
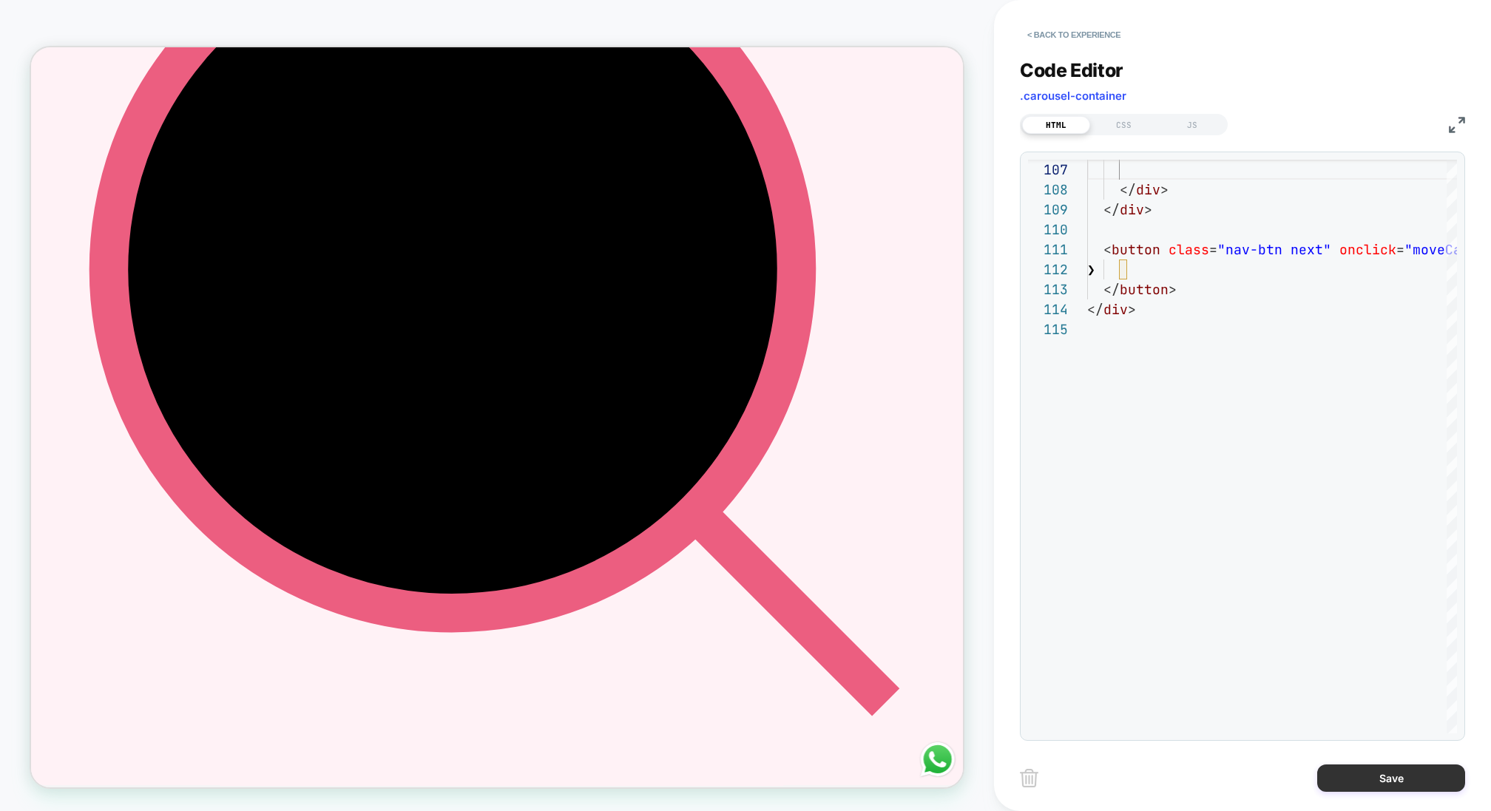
click at [1117, 608] on button "Save" at bounding box center [1391, 778] width 148 height 27
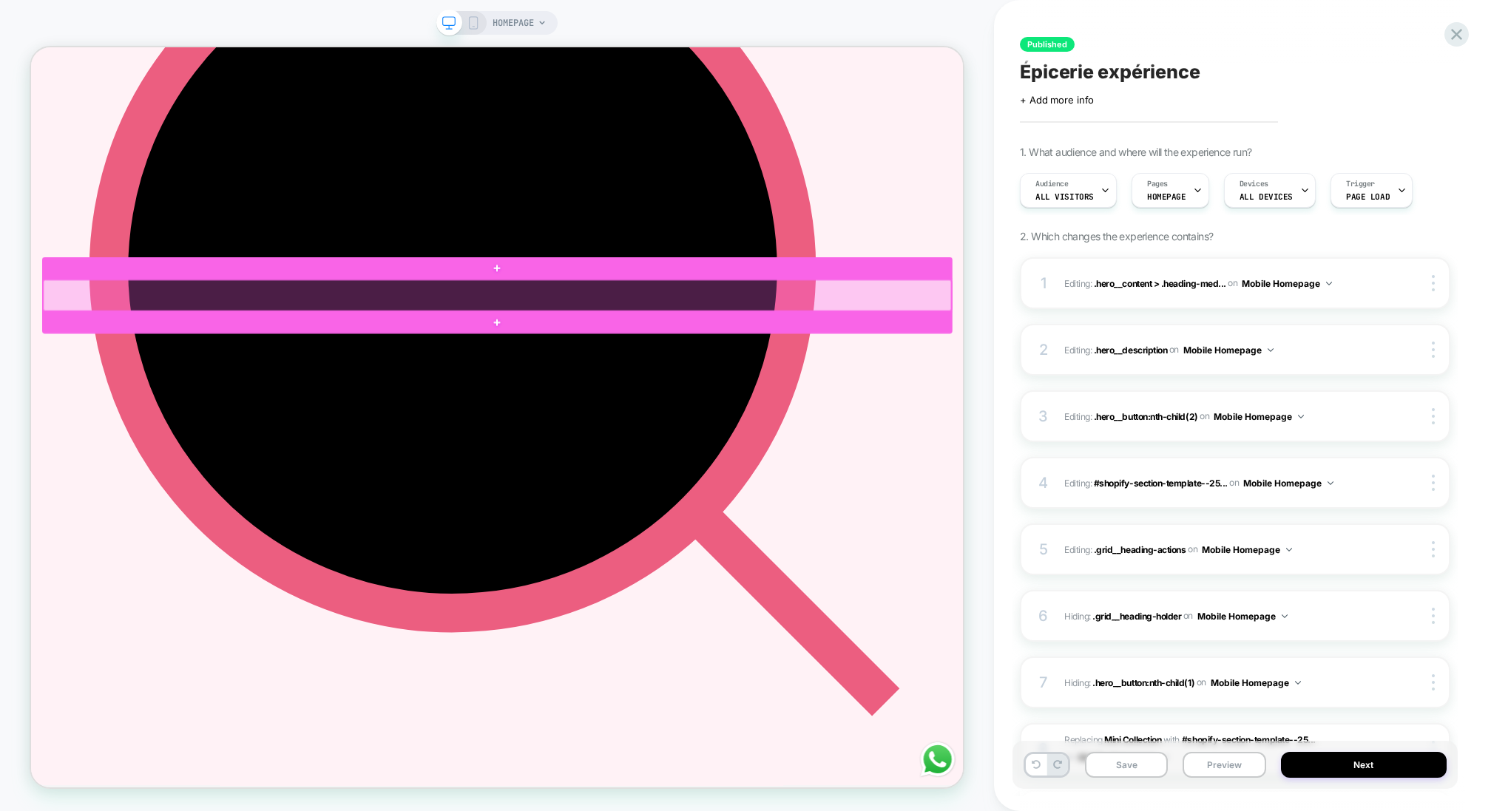
click at [1036, 384] on div at bounding box center [652, 377] width 1211 height 41
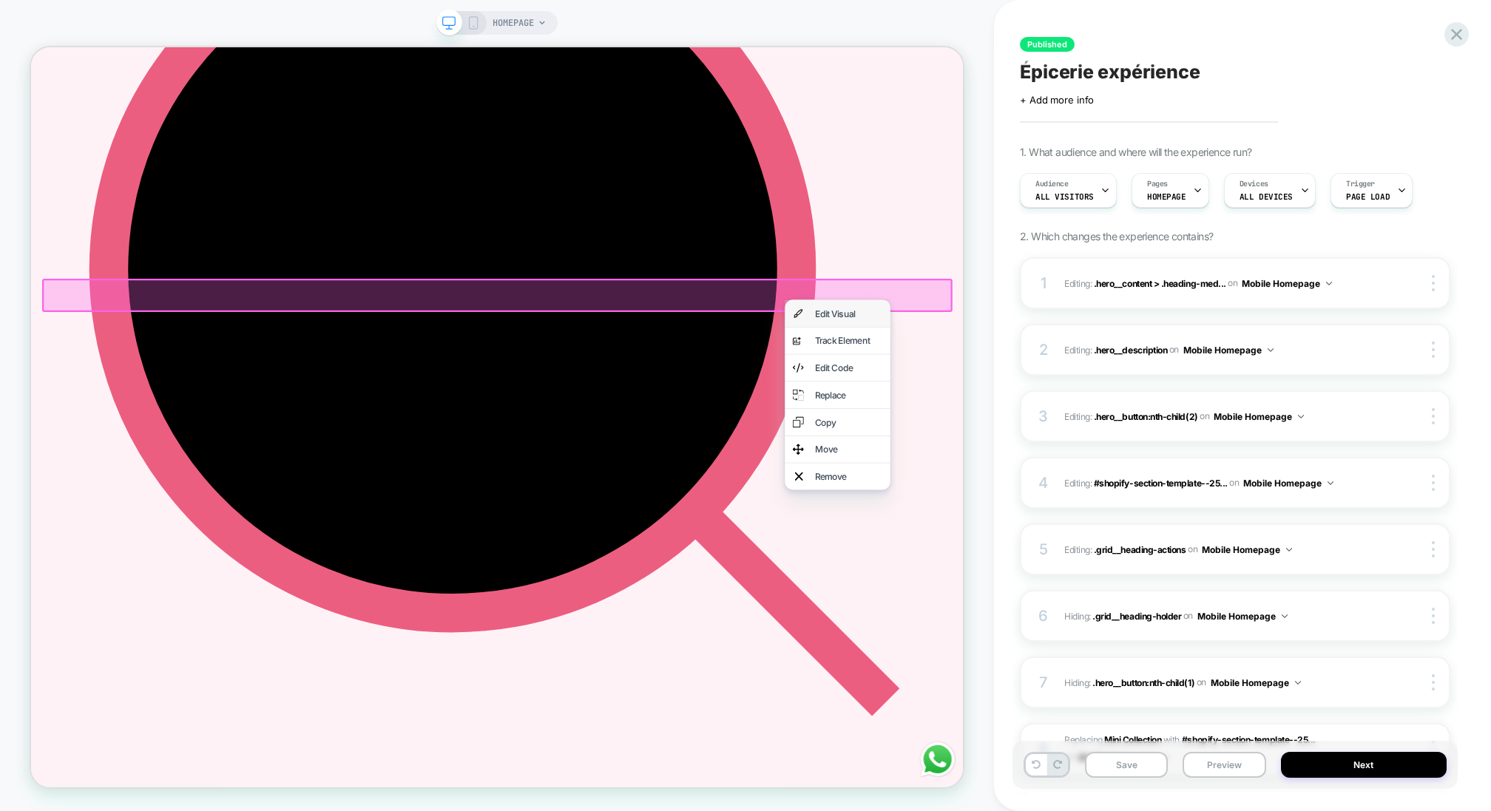
drag, startPoint x: 1070, startPoint y: 405, endPoint x: 1038, endPoint y: 370, distance: 47.7
click at [1070, 405] on div "Edit Visual" at bounding box center [1106, 402] width 141 height 35
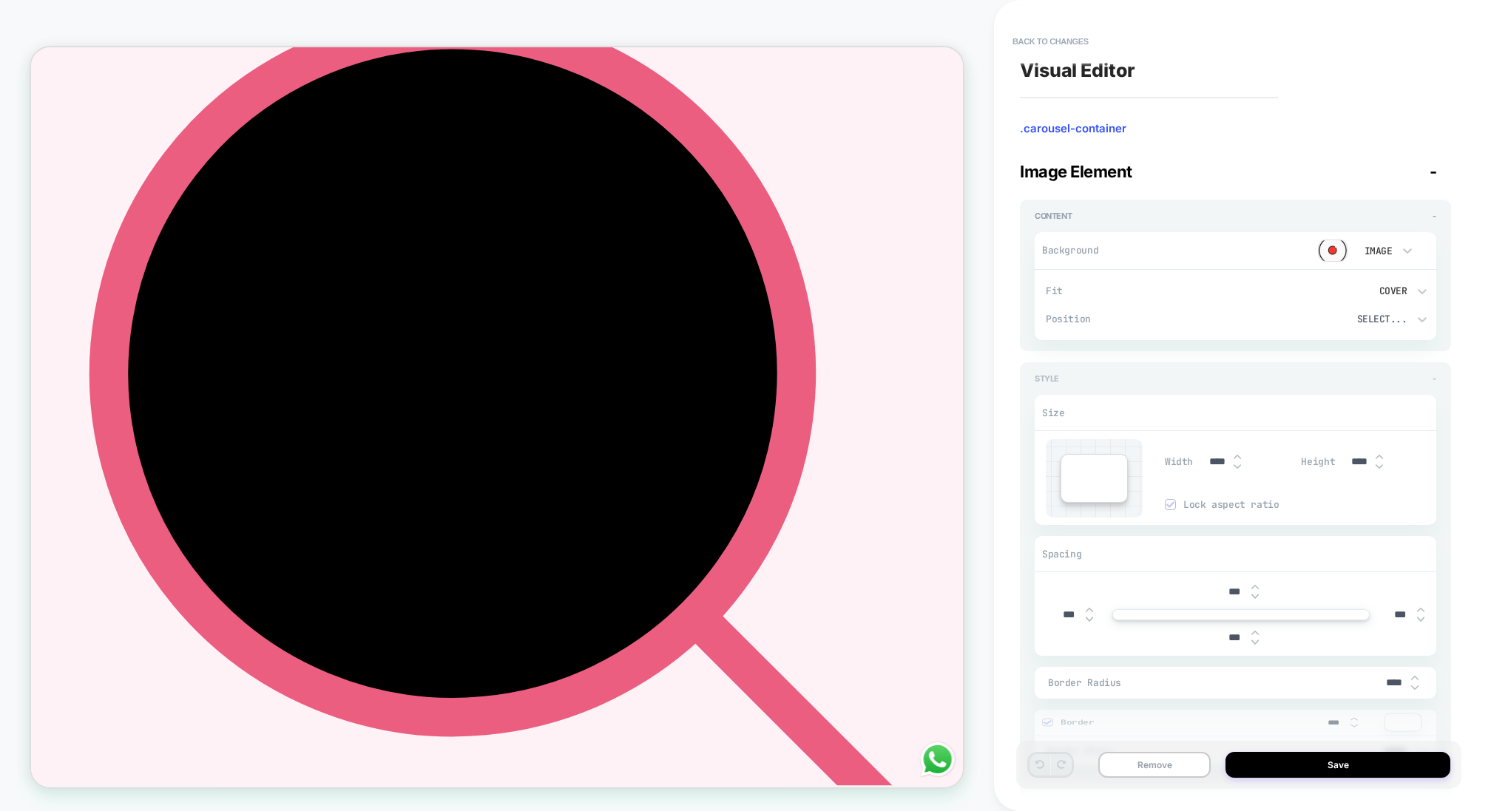
type textarea "*"
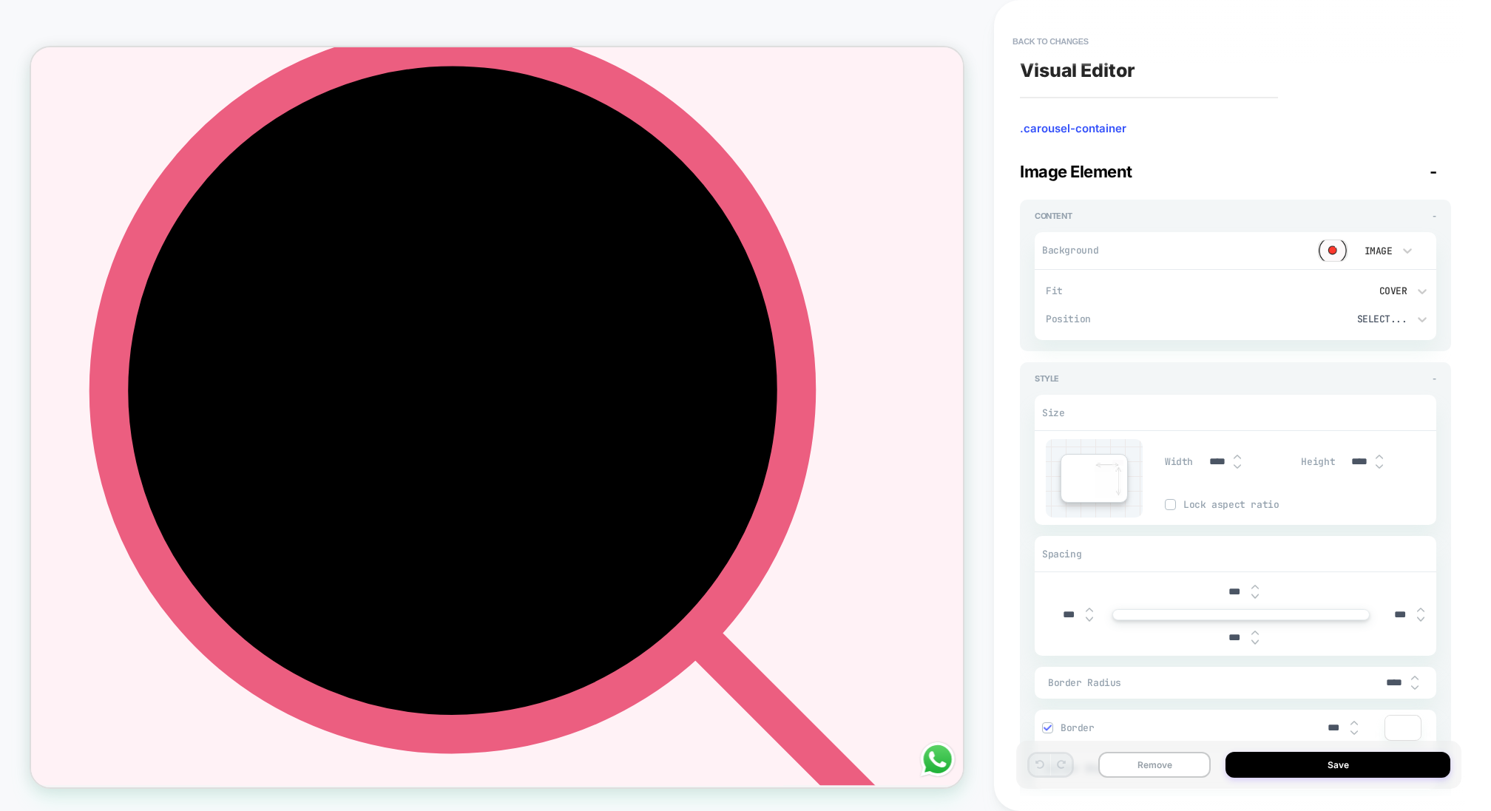
click at [1046, 45] on button "Back to changes" at bounding box center [1050, 42] width 91 height 24
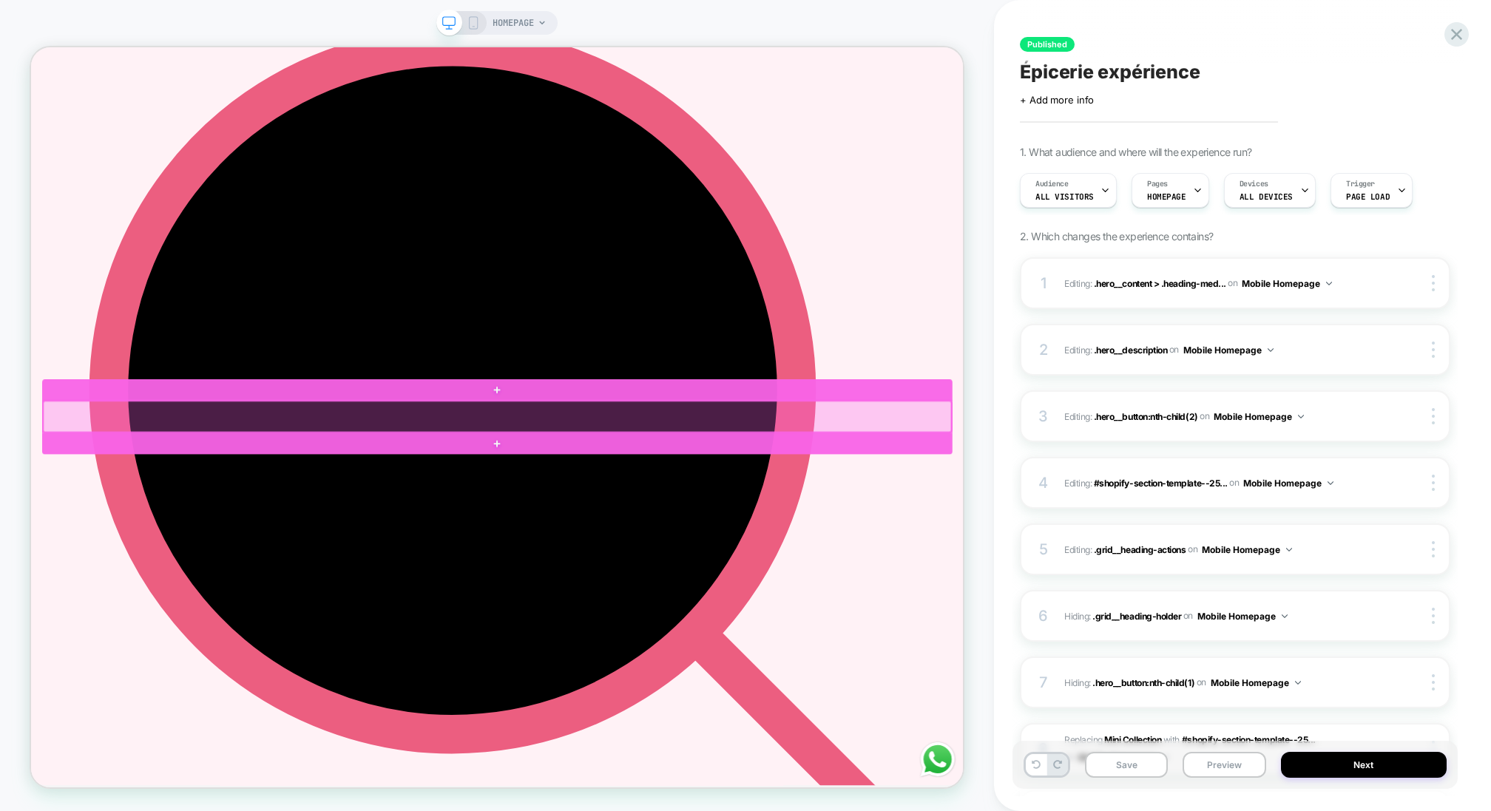
click at [878, 533] on div at bounding box center [652, 539] width 1211 height 41
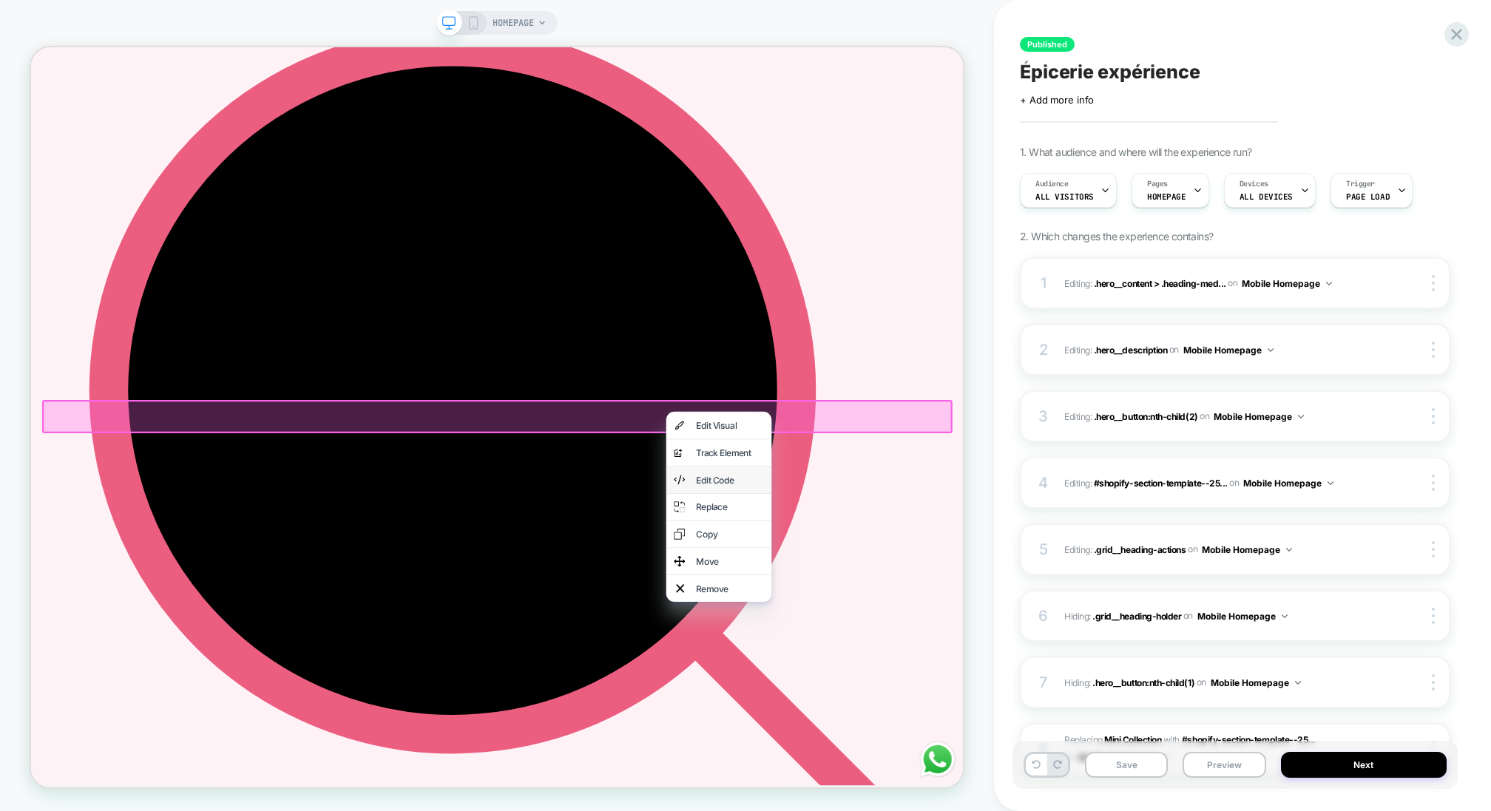
click at [945, 608] on div "Edit Code" at bounding box center [963, 624] width 90 height 15
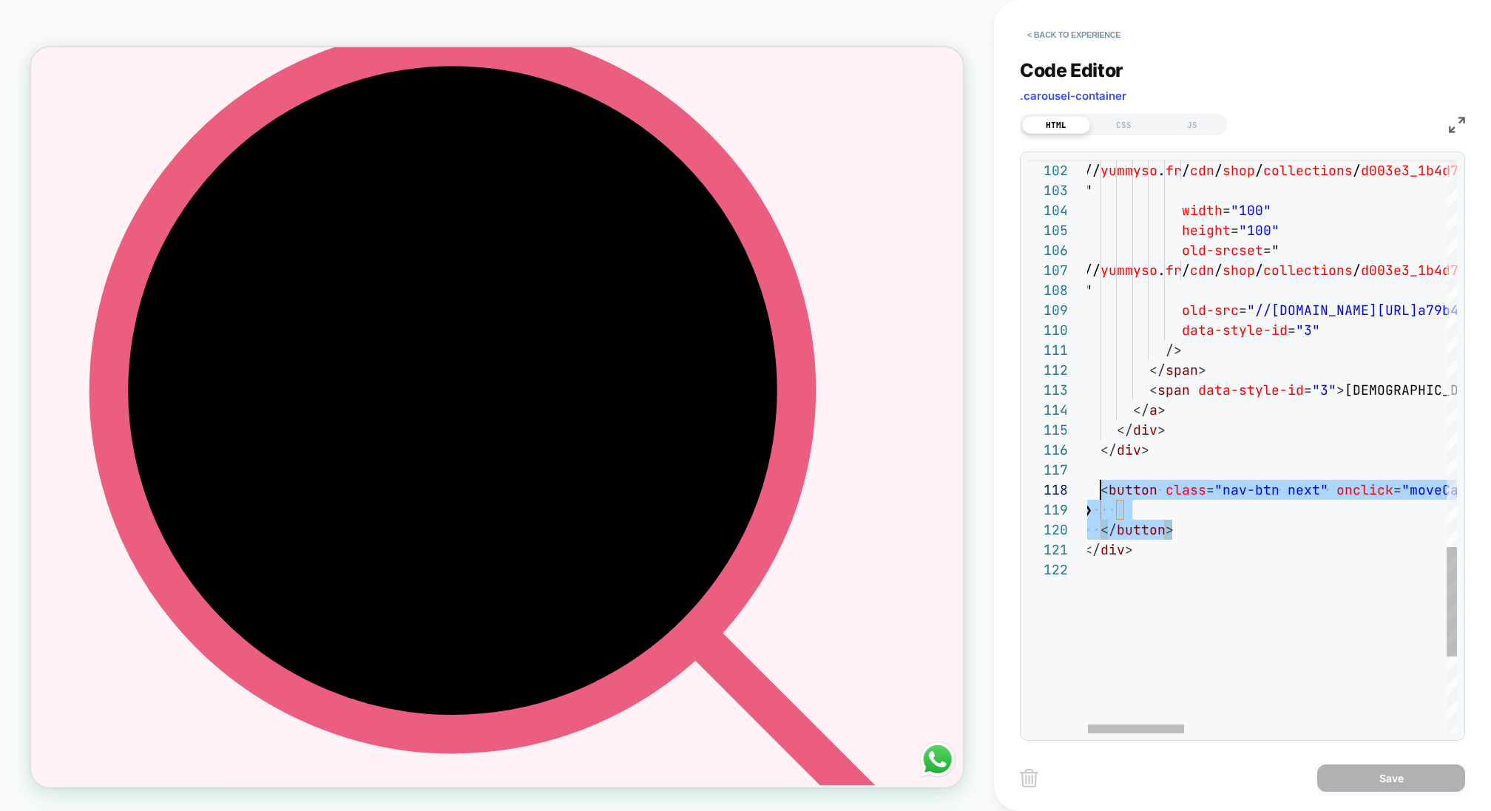
scroll to position [120, 0]
drag, startPoint x: 1188, startPoint y: 524, endPoint x: 1076, endPoint y: 477, distance: 121.3
type textarea "**********"
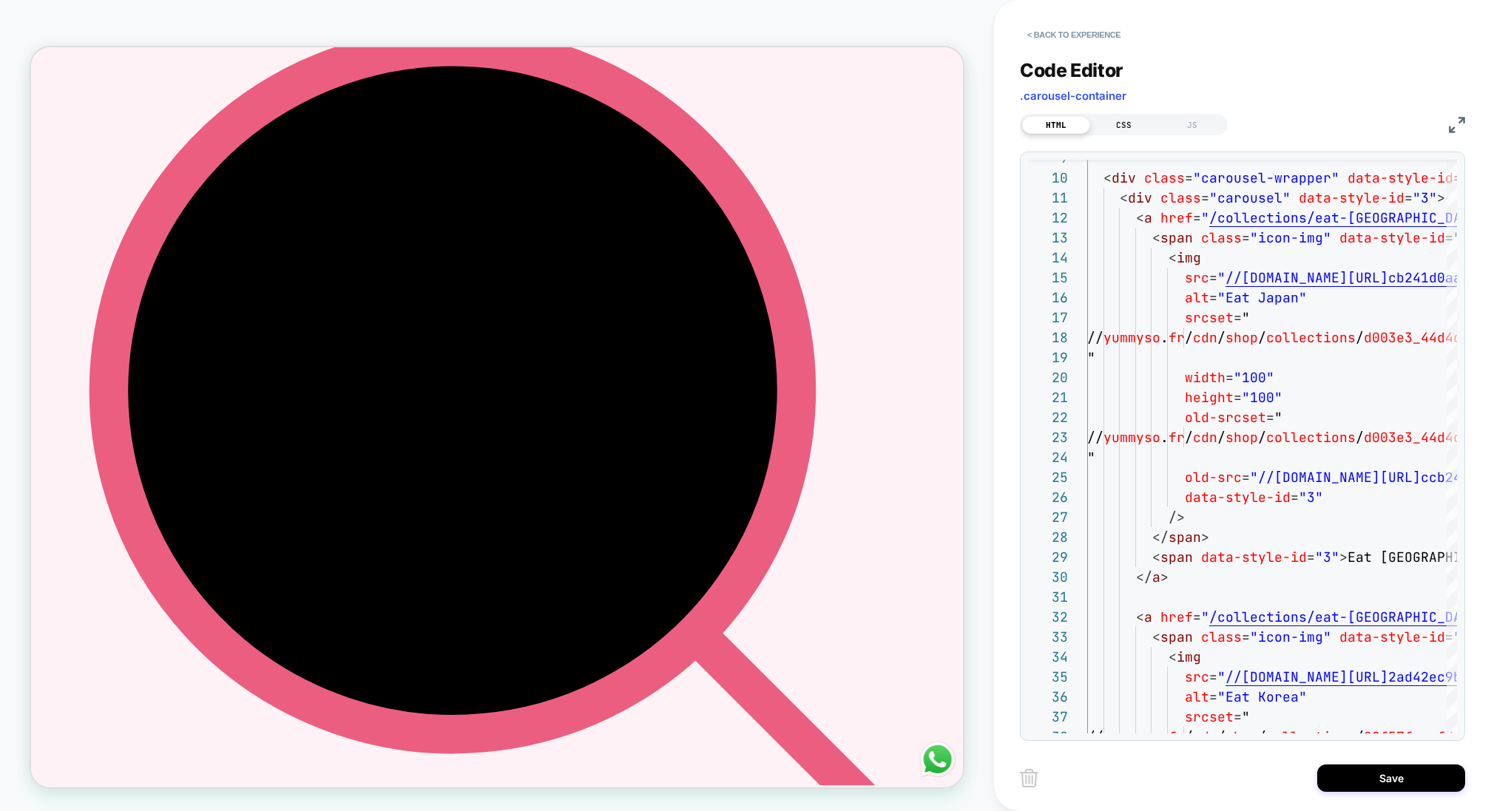
click at [1117, 119] on div "CSS" at bounding box center [1124, 125] width 68 height 18
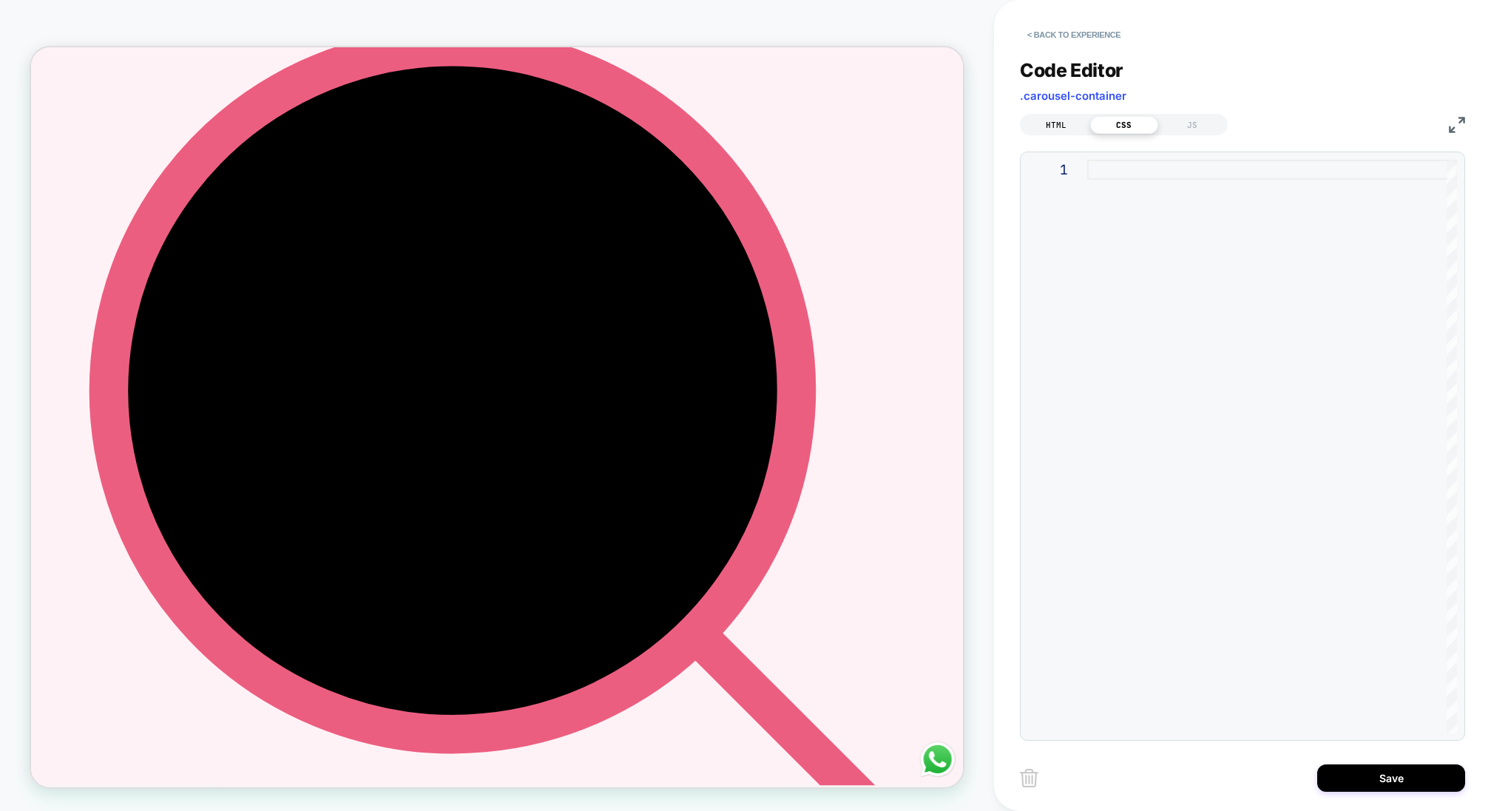
click at [1069, 117] on div "HTML" at bounding box center [1056, 125] width 68 height 18
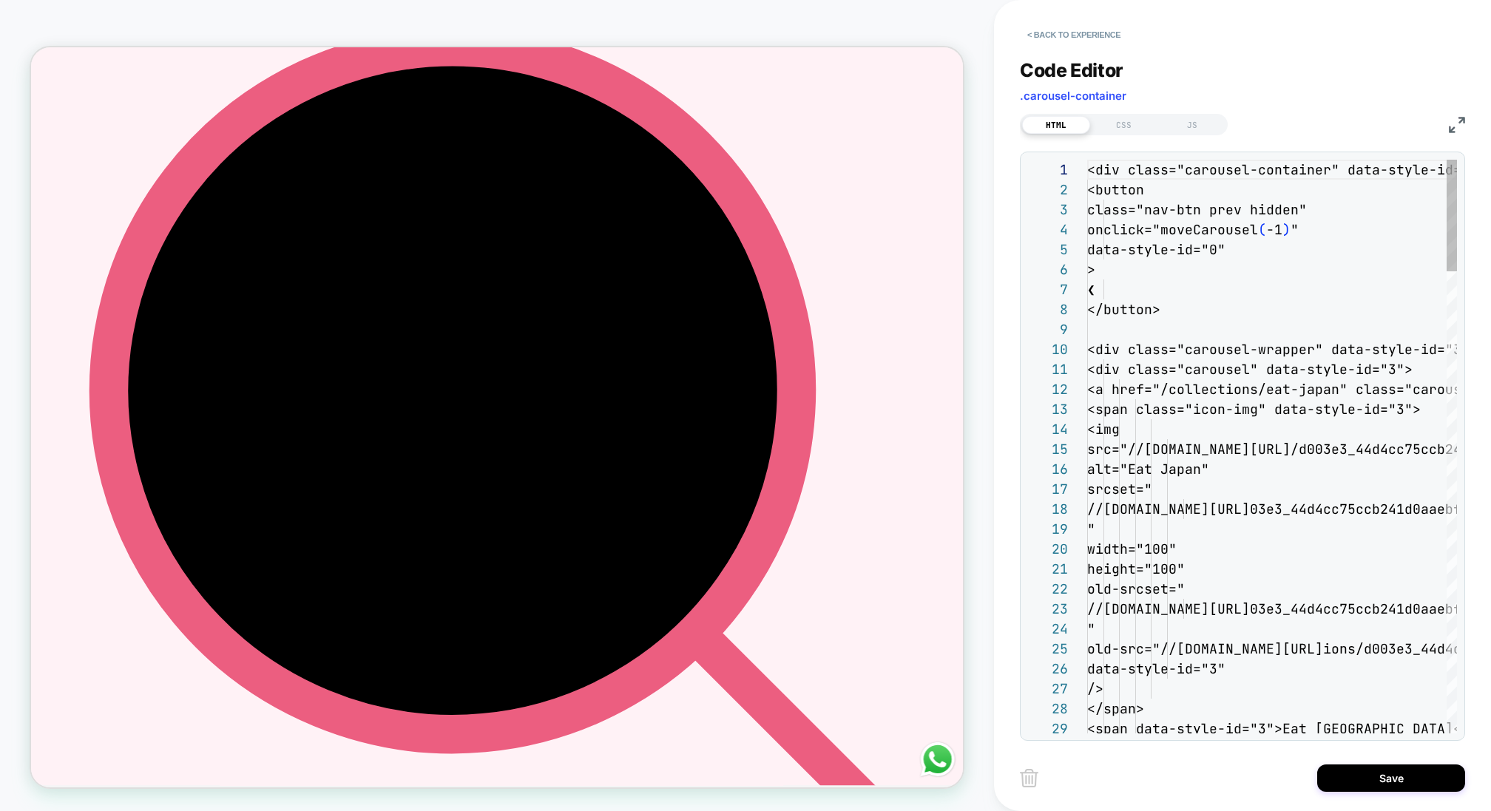
scroll to position [200, 0]
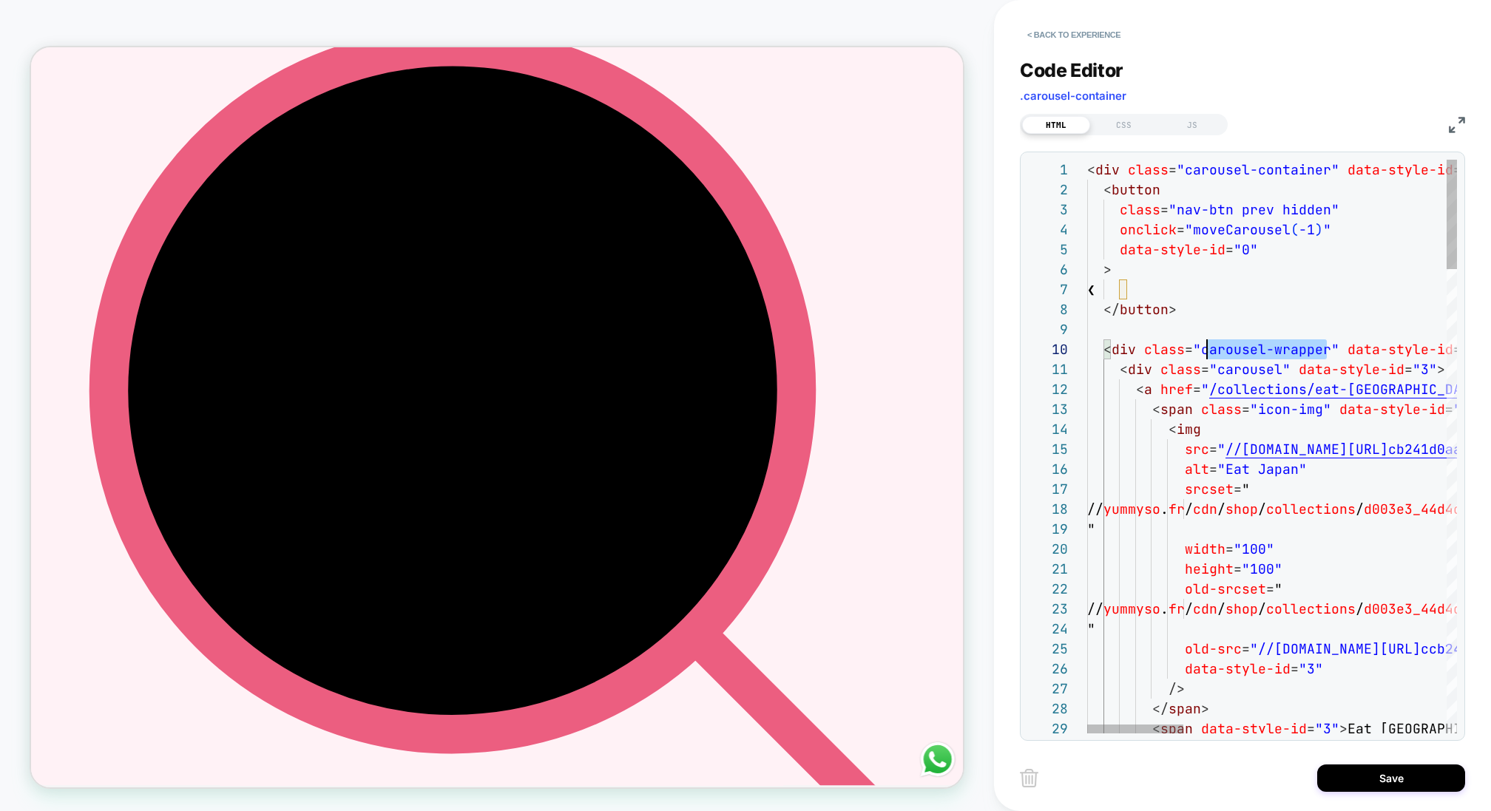
scroll to position [180, 112]
drag, startPoint x: 1324, startPoint y: 350, endPoint x: 1199, endPoint y: 350, distance: 125.7
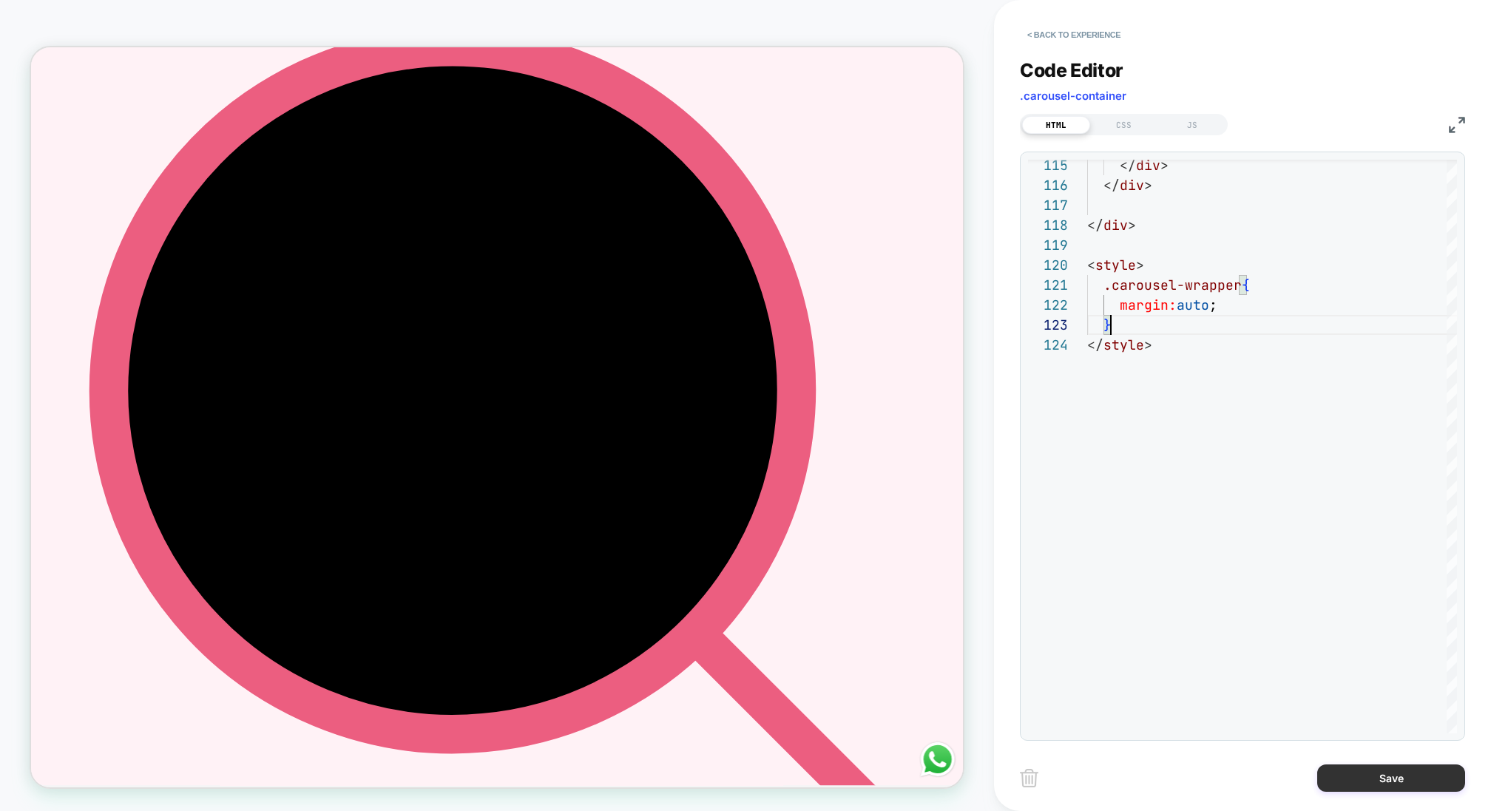
type textarea "**********"
click at [1117, 608] on button "Save" at bounding box center [1391, 778] width 148 height 27
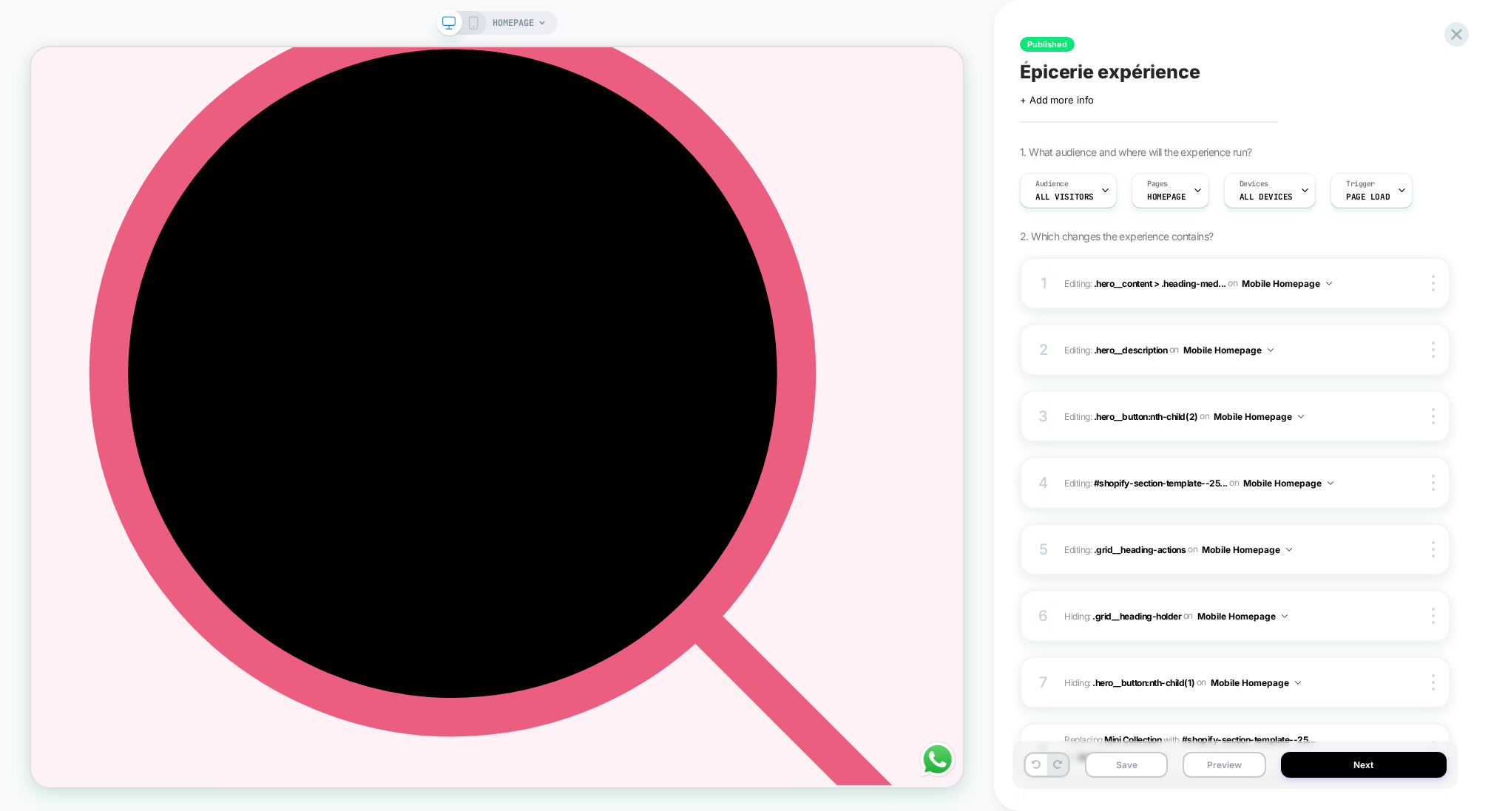
scroll to position [0, 0]
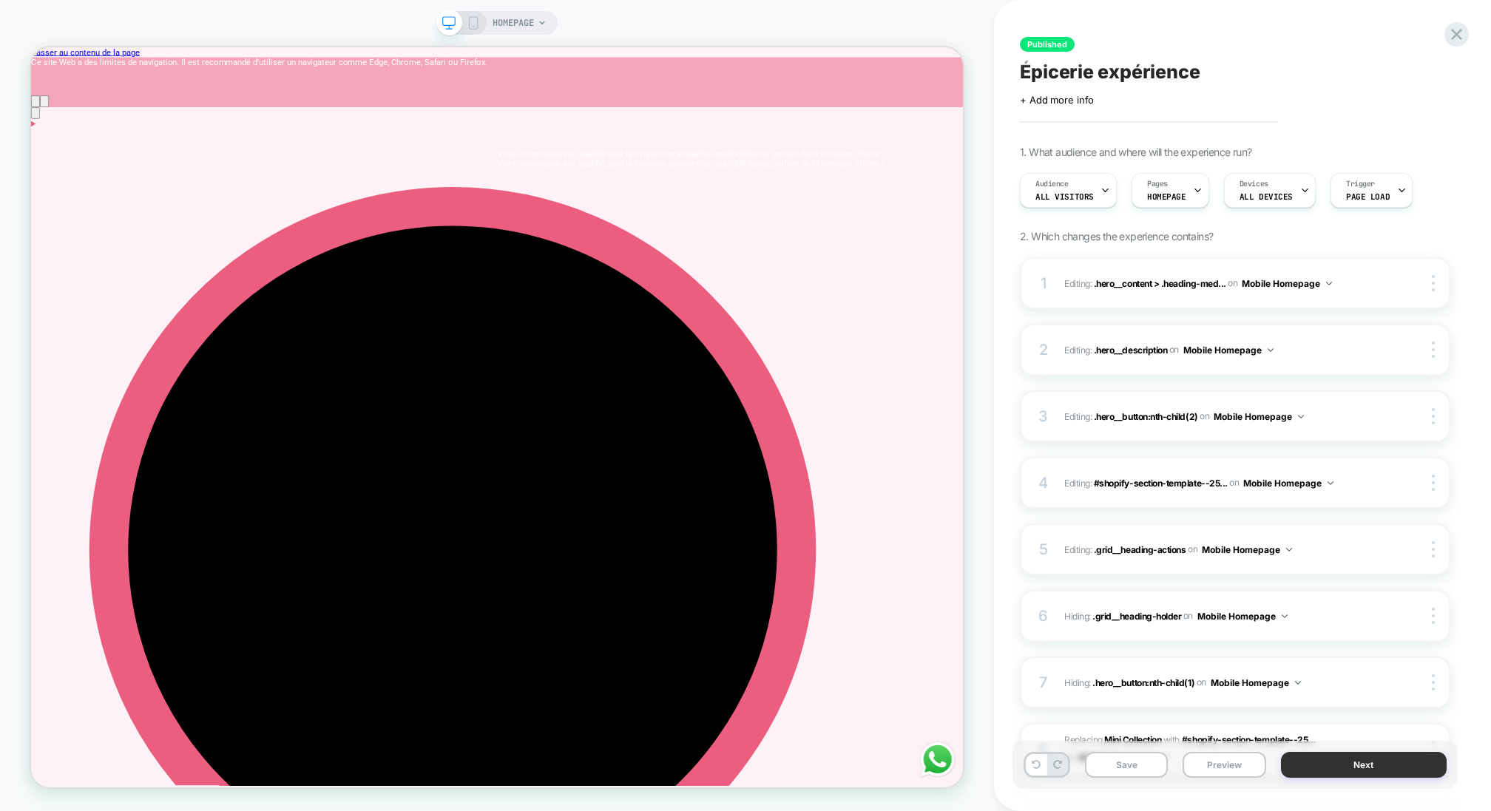
click at [1117, 608] on button "Next" at bounding box center [1364, 765] width 166 height 26
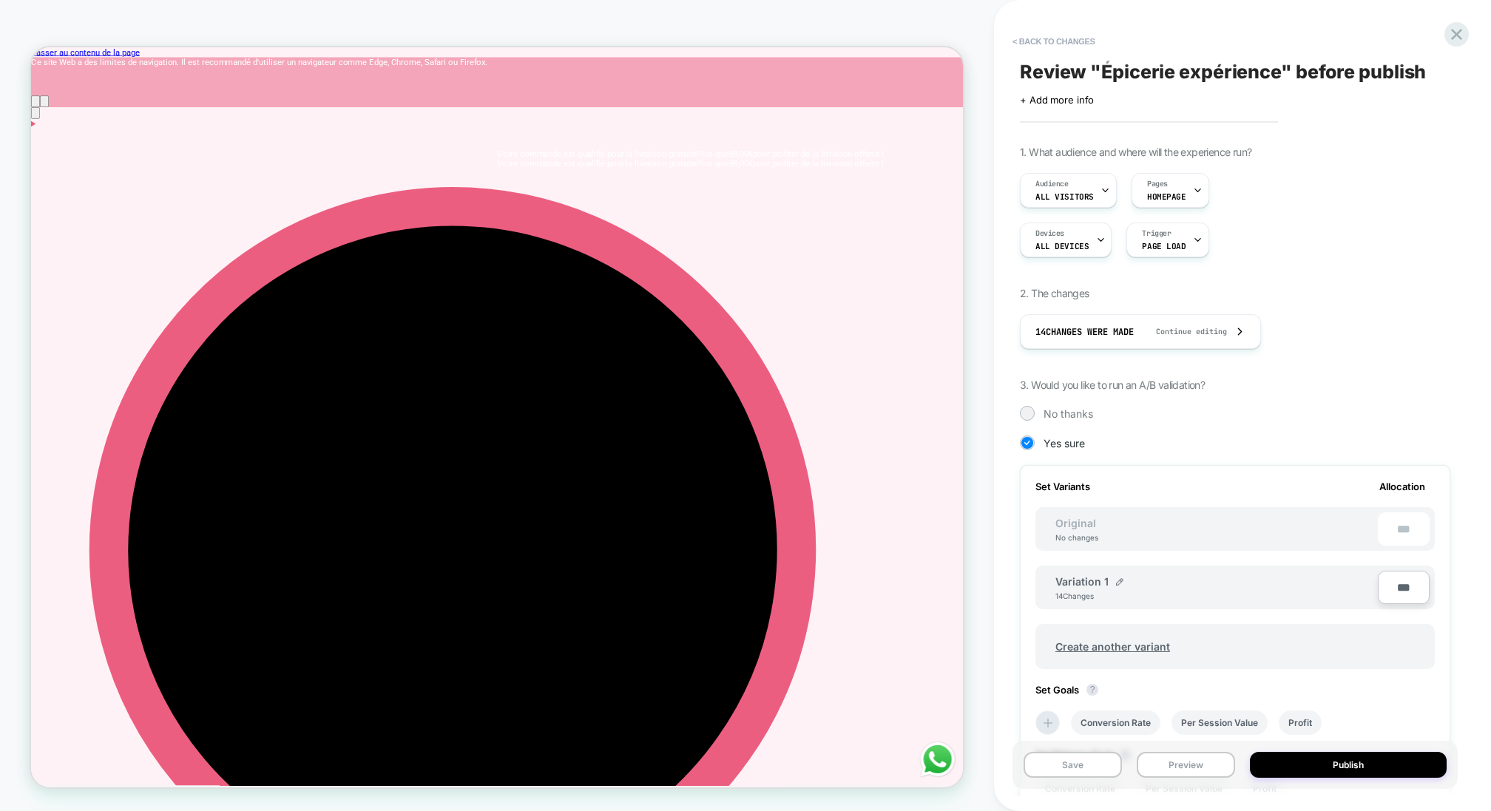
click at [1117, 608] on button "Publish" at bounding box center [1348, 765] width 197 height 26
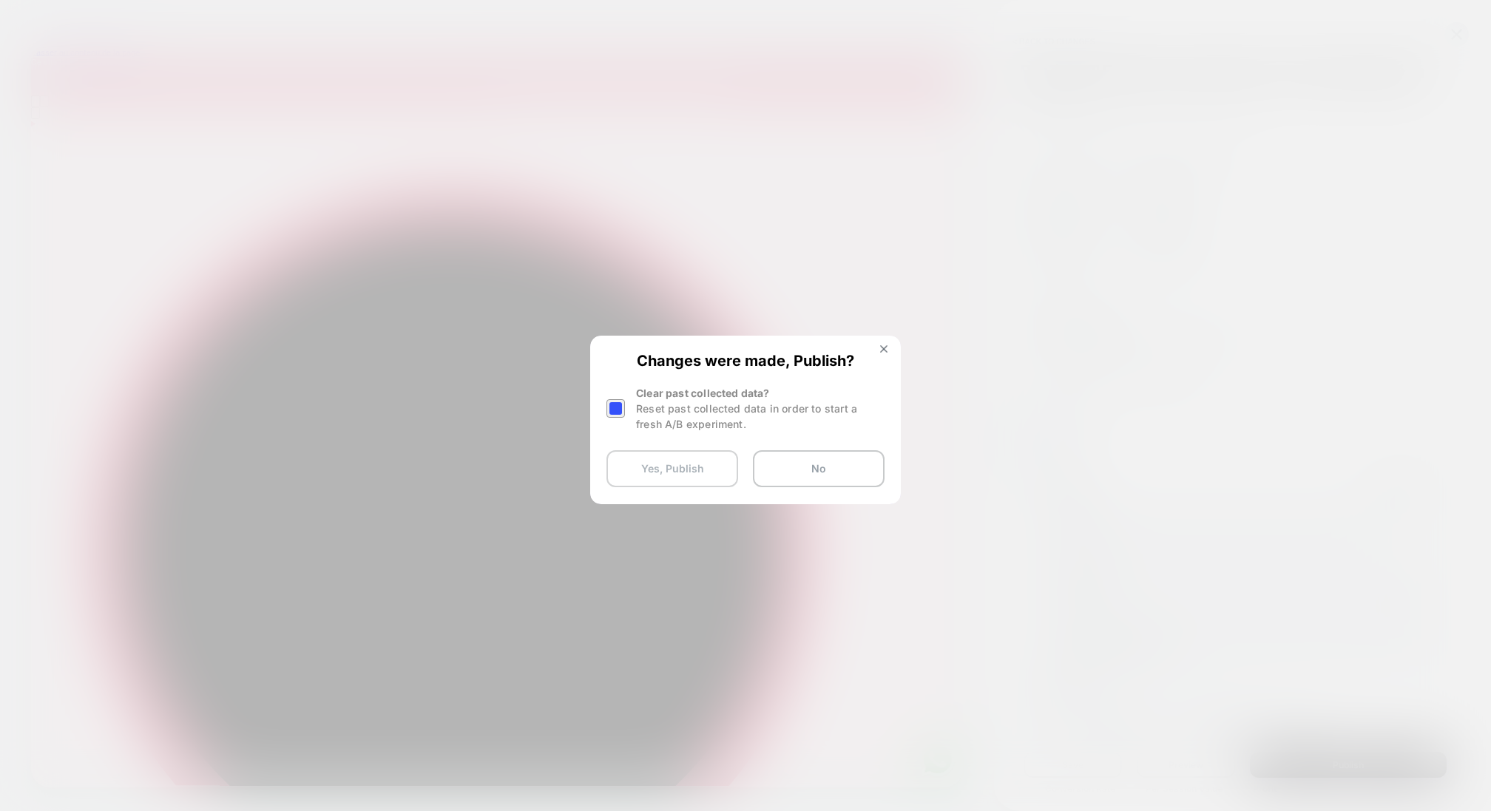
click at [711, 474] on button "Yes, Publish" at bounding box center [672, 468] width 132 height 37
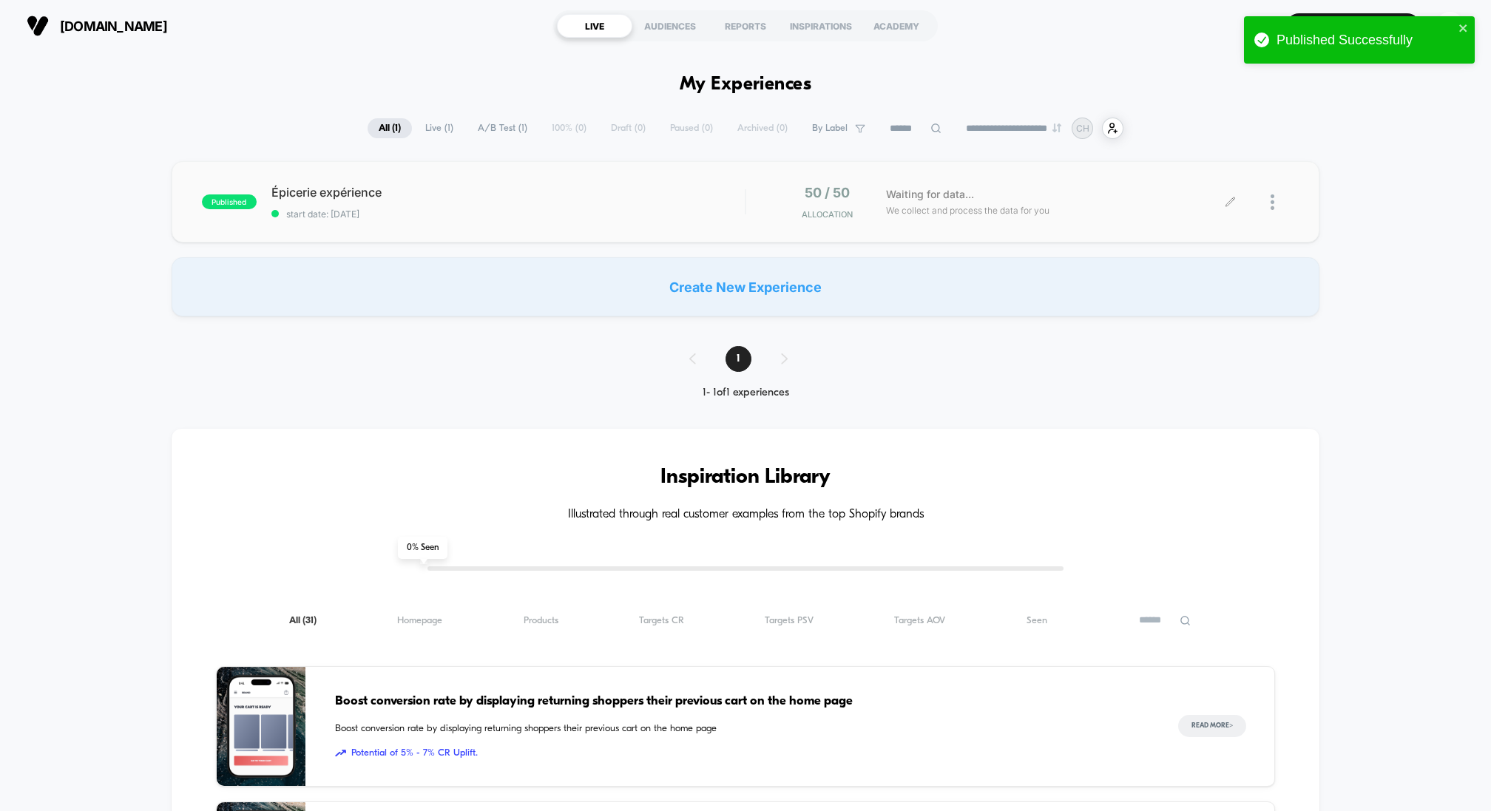
click at [1117, 193] on div at bounding box center [1280, 202] width 18 height 35
click at [1117, 226] on div "Preview Link" at bounding box center [1196, 220] width 133 height 33
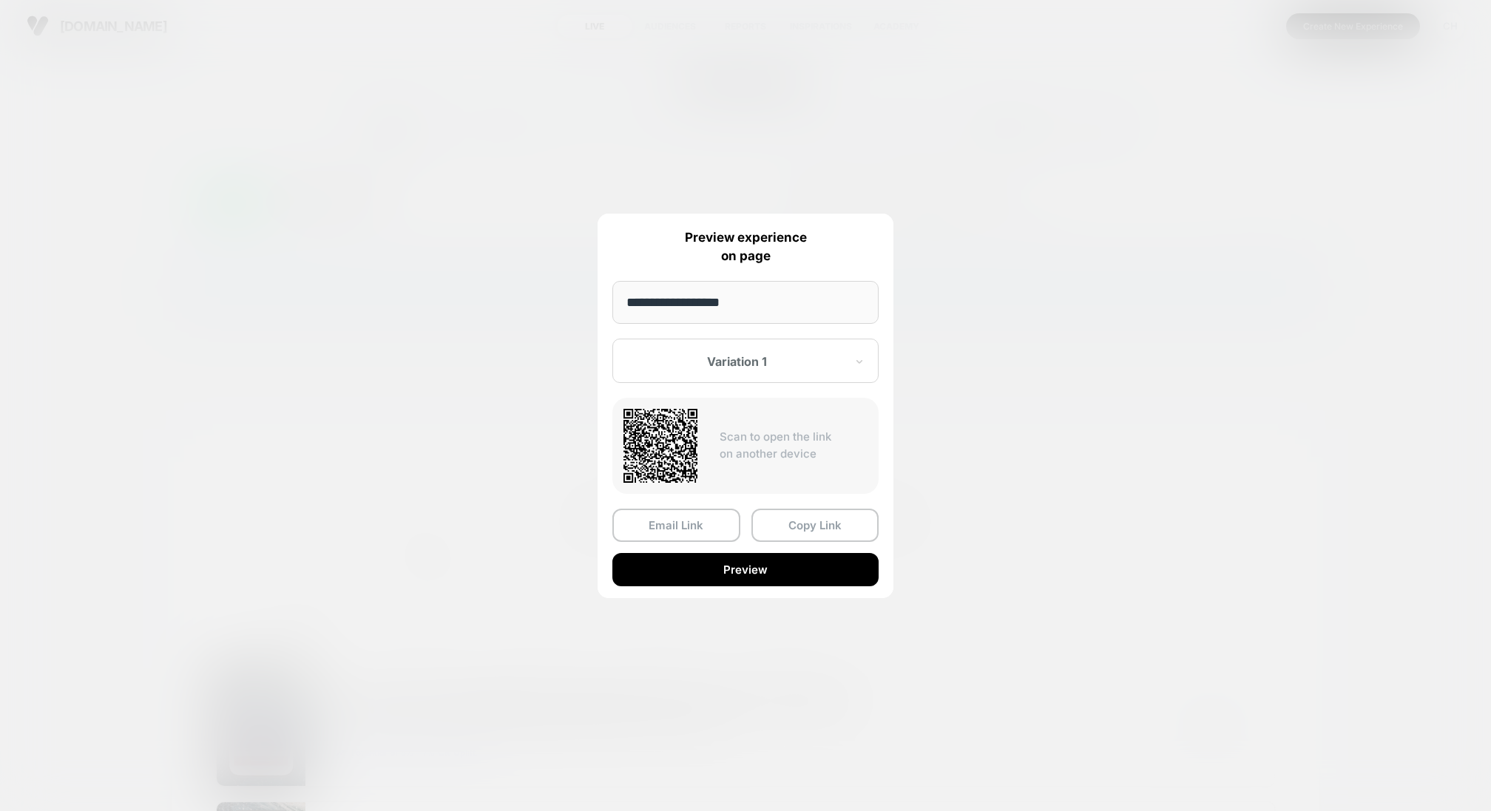
click at [765, 355] on div at bounding box center [736, 361] width 217 height 15
click at [958, 399] on div at bounding box center [745, 405] width 1491 height 811
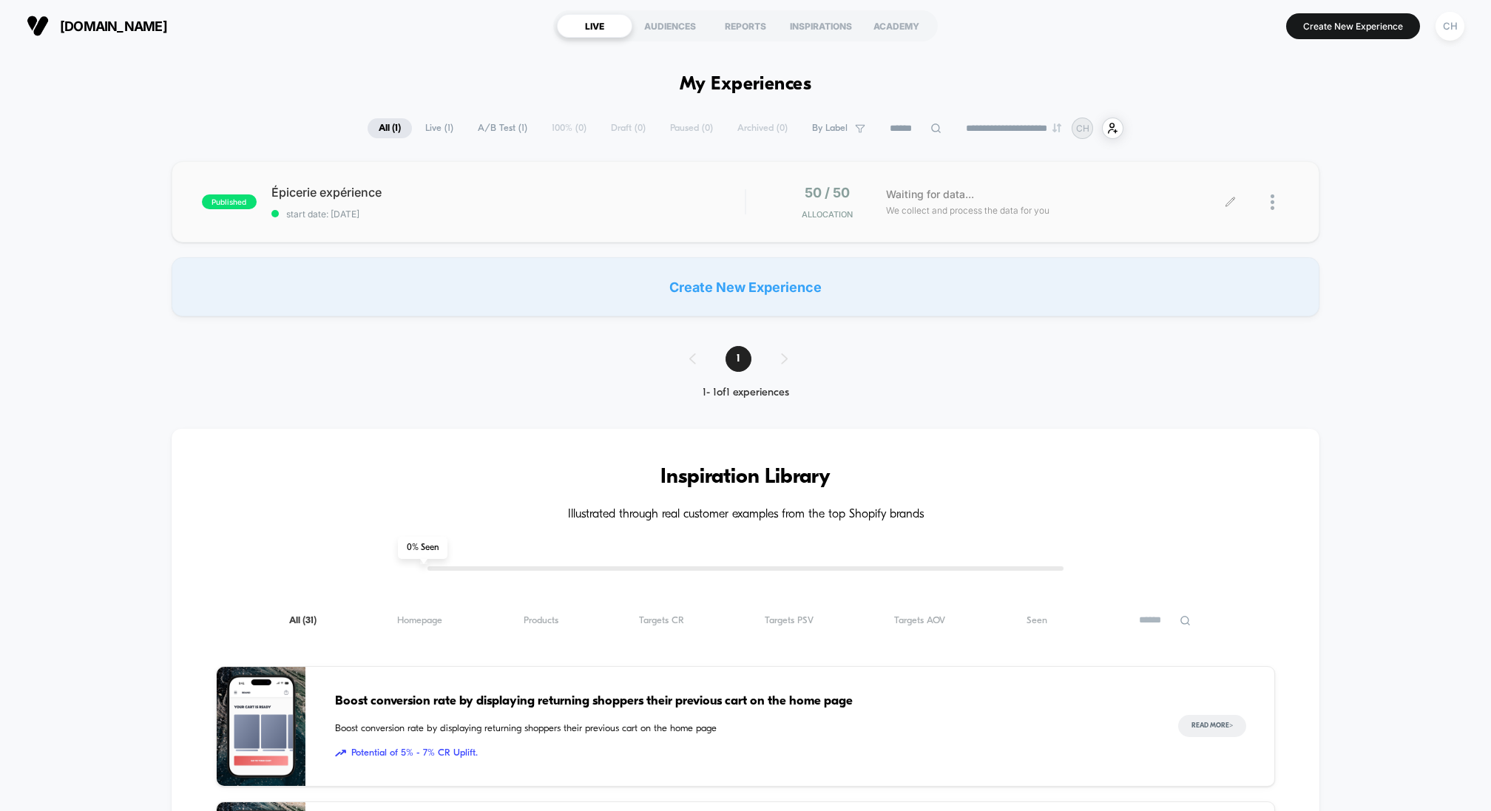
click at [1117, 203] on div at bounding box center [1260, 202] width 58 height 35
click at [1117, 210] on div "Waiting for data... We collect and process the data for you" at bounding box center [1055, 202] width 352 height 35
click at [1038, 198] on div "Waiting for data... We collect and process the data for you" at bounding box center [1055, 202] width 352 height 35
click at [1117, 206] on div at bounding box center [1280, 202] width 18 height 35
click at [1117, 231] on div "Preview Link" at bounding box center [1196, 220] width 133 height 33
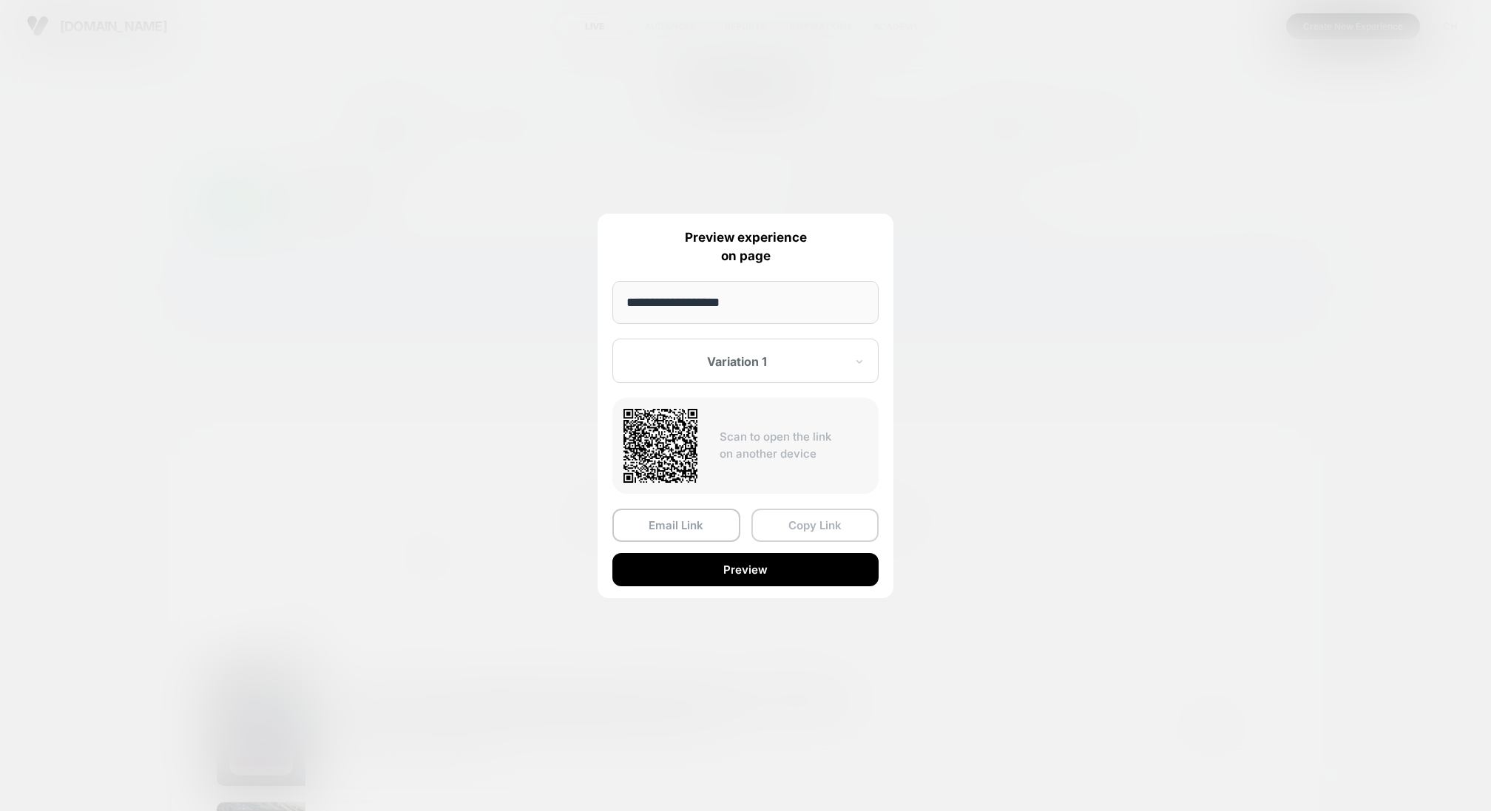
click at [805, 521] on button "Copy Link" at bounding box center [815, 525] width 128 height 33
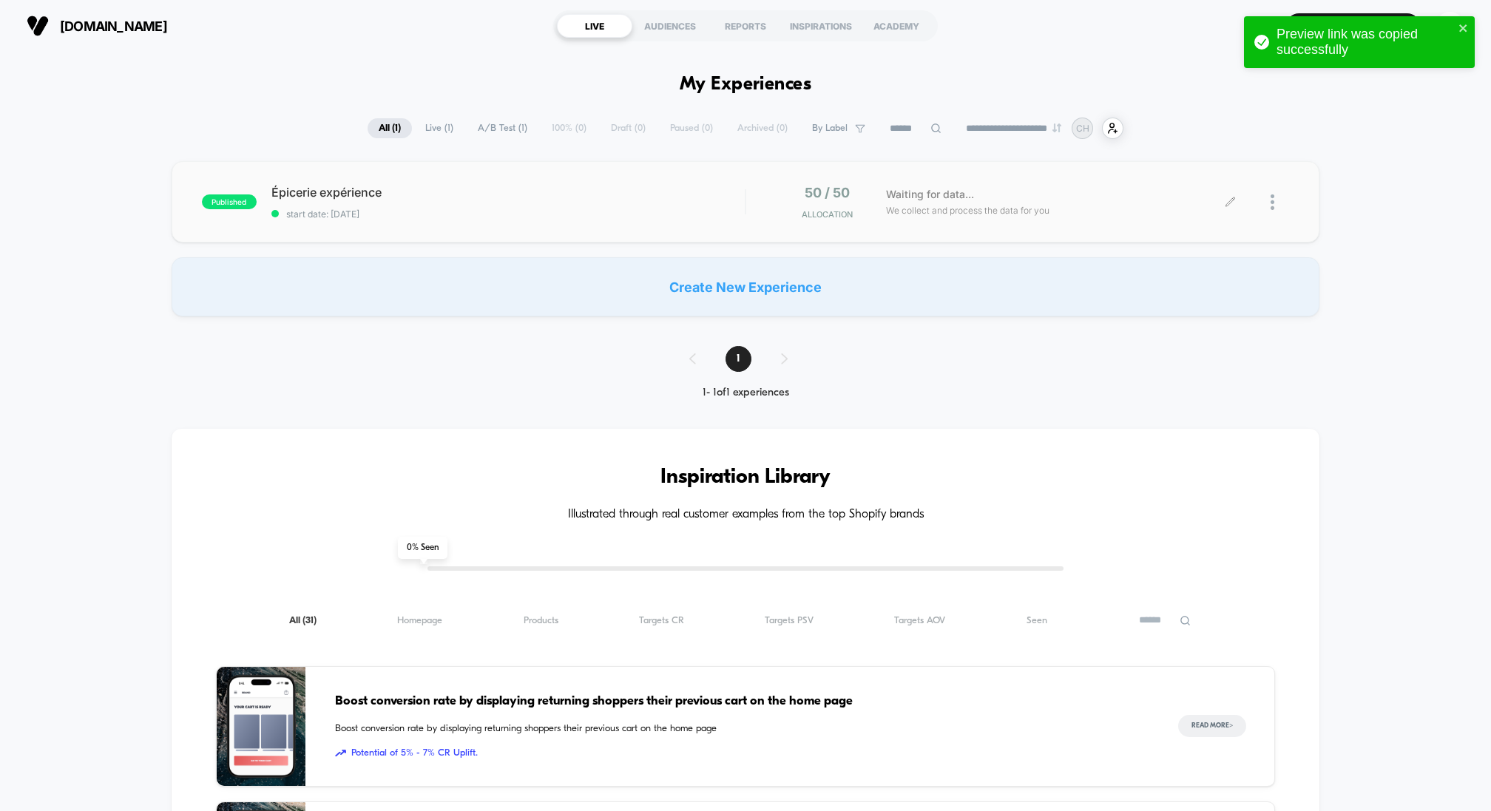
click at [1117, 200] on icon at bounding box center [1230, 202] width 11 height 11
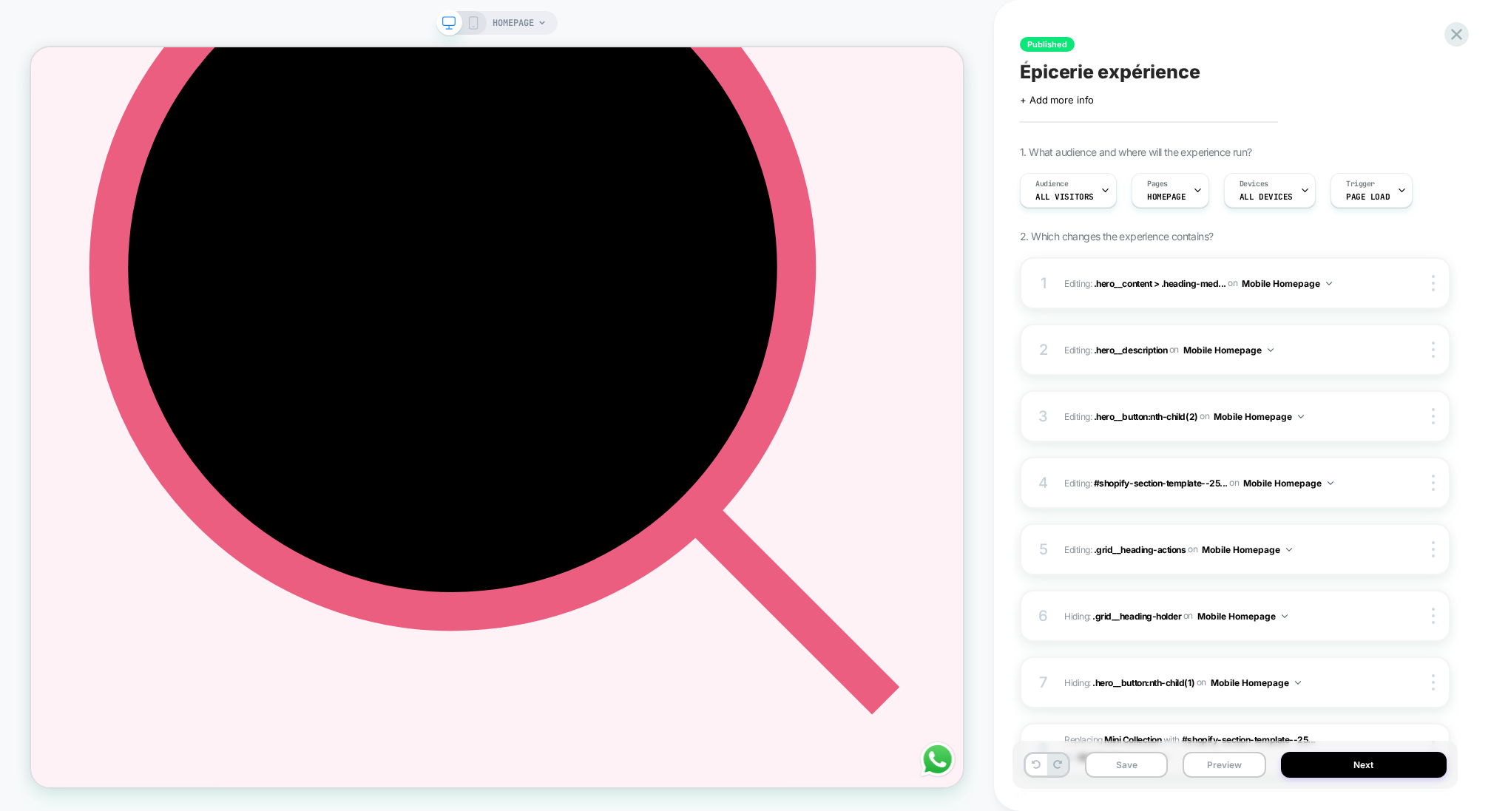
scroll to position [394, 0]
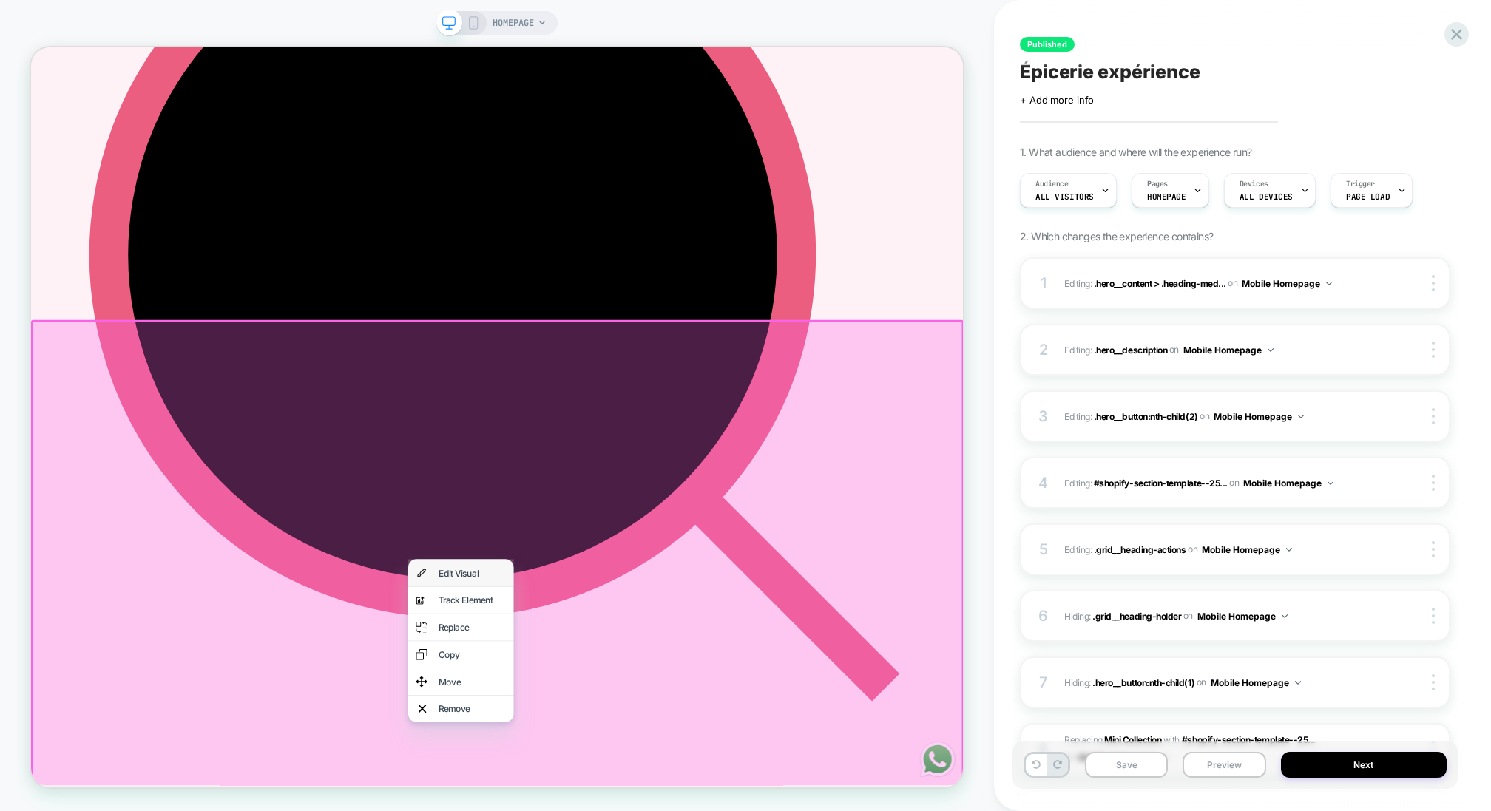
drag, startPoint x: 624, startPoint y: 744, endPoint x: 1131, endPoint y: 467, distance: 577.2
click at [624, 608] on div "Edit Visual" at bounding box center [619, 748] width 90 height 15
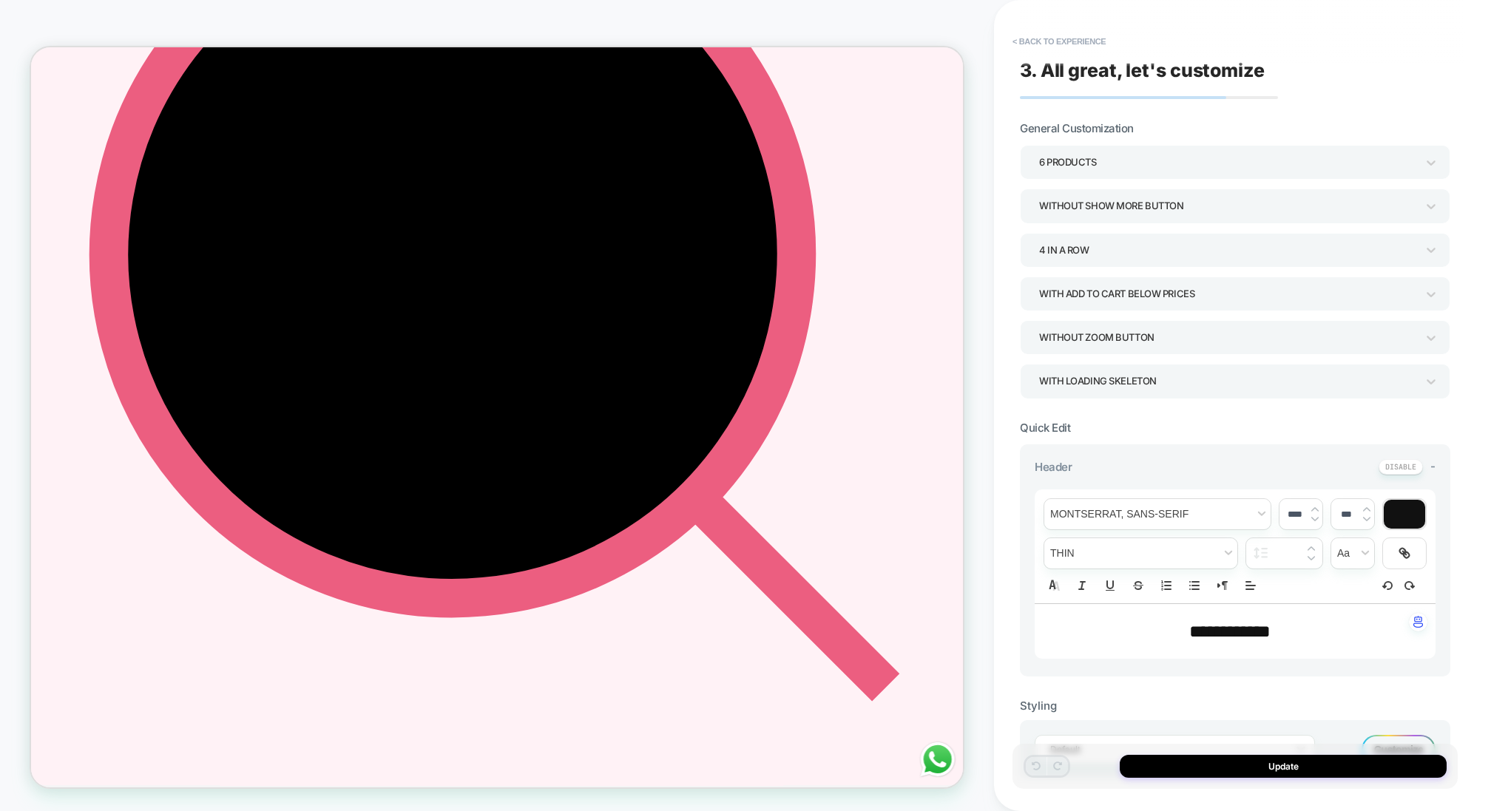
click at [1117, 296] on div "With add to cart below prices" at bounding box center [1227, 294] width 377 height 20
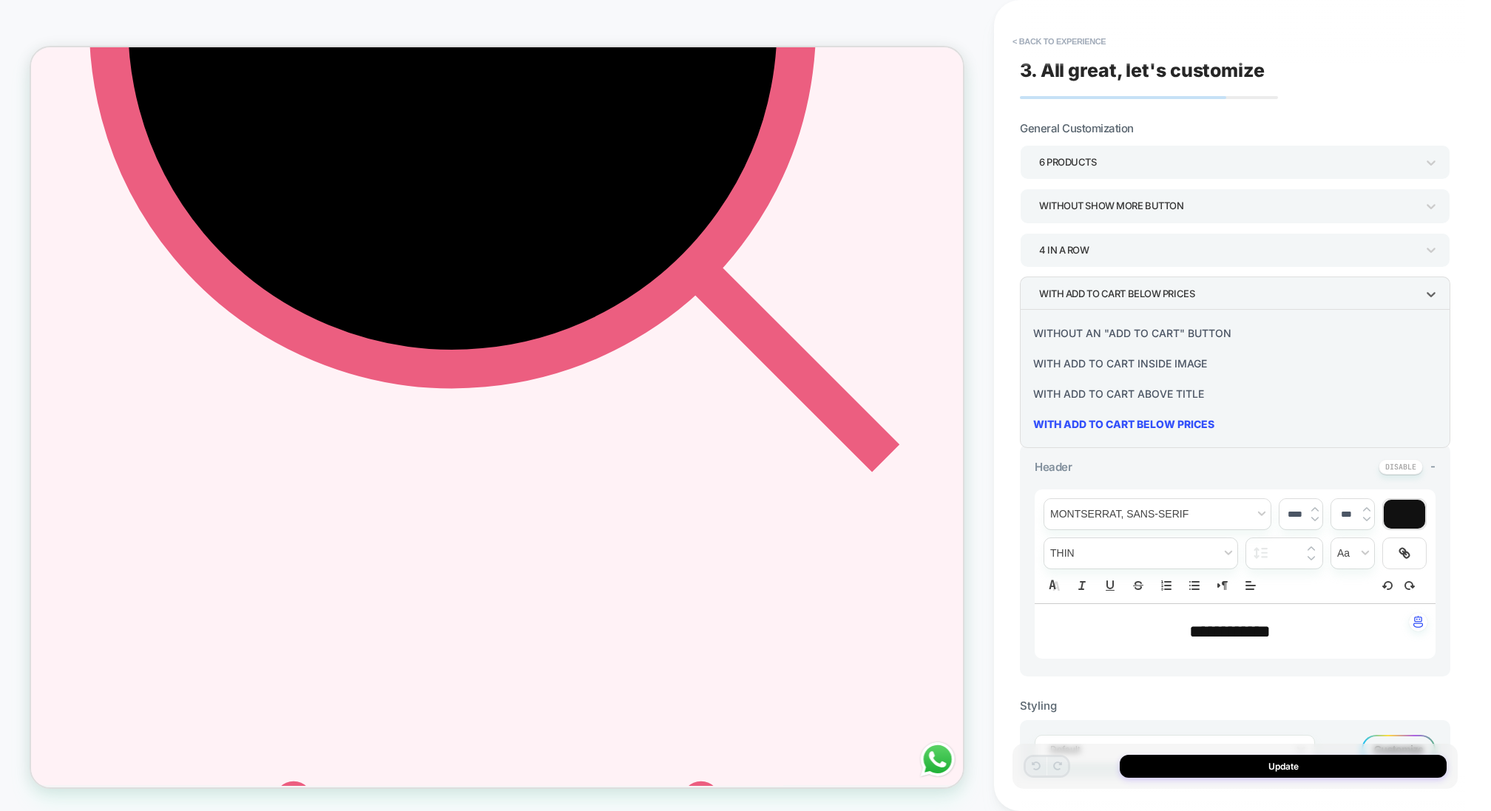
scroll to position [706, 0]
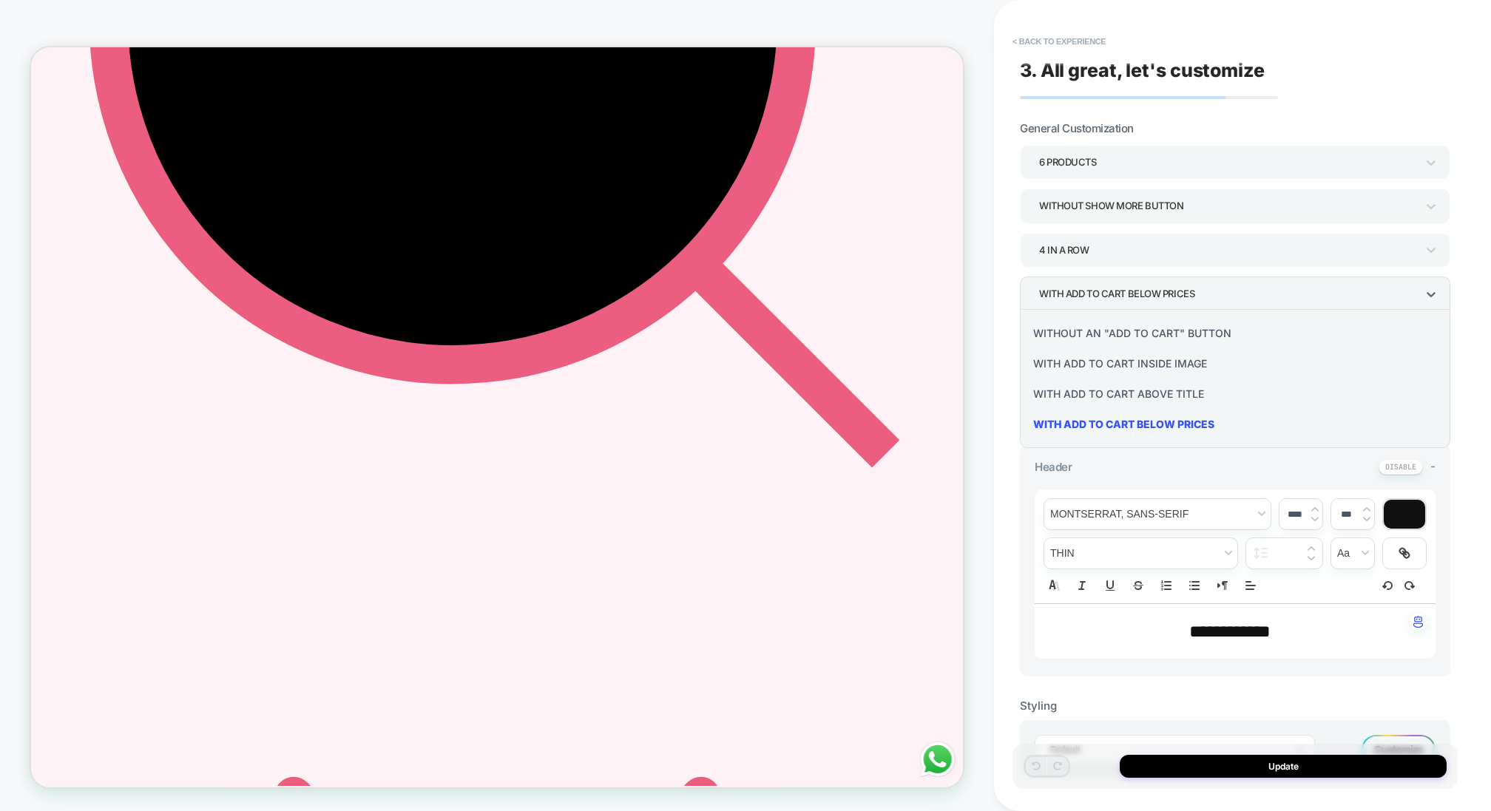
click at [1117, 338] on div "Without an "add to cart" button" at bounding box center [1235, 333] width 419 height 30
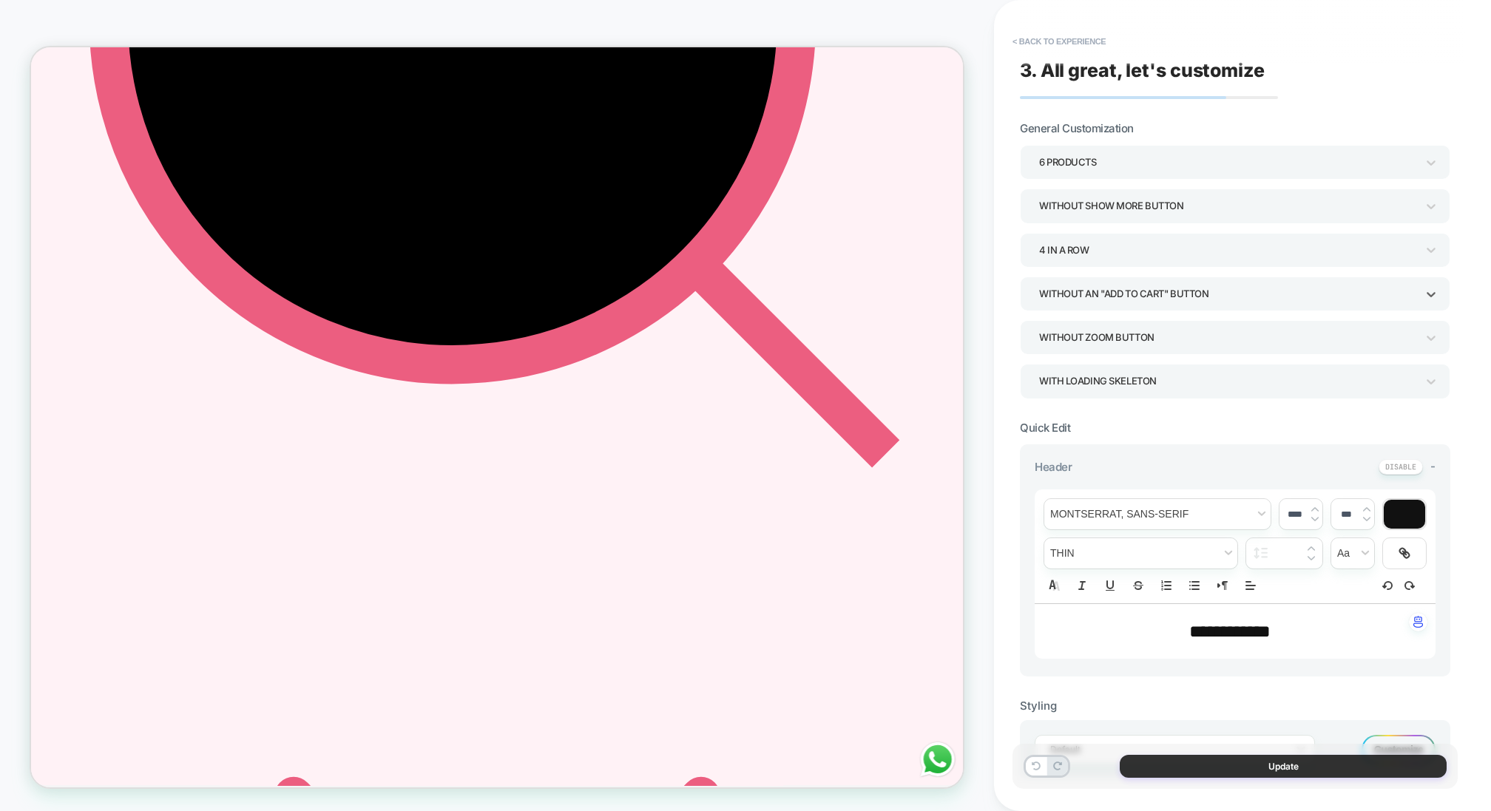
click at [1117, 608] on button "Update" at bounding box center [1283, 766] width 327 height 23
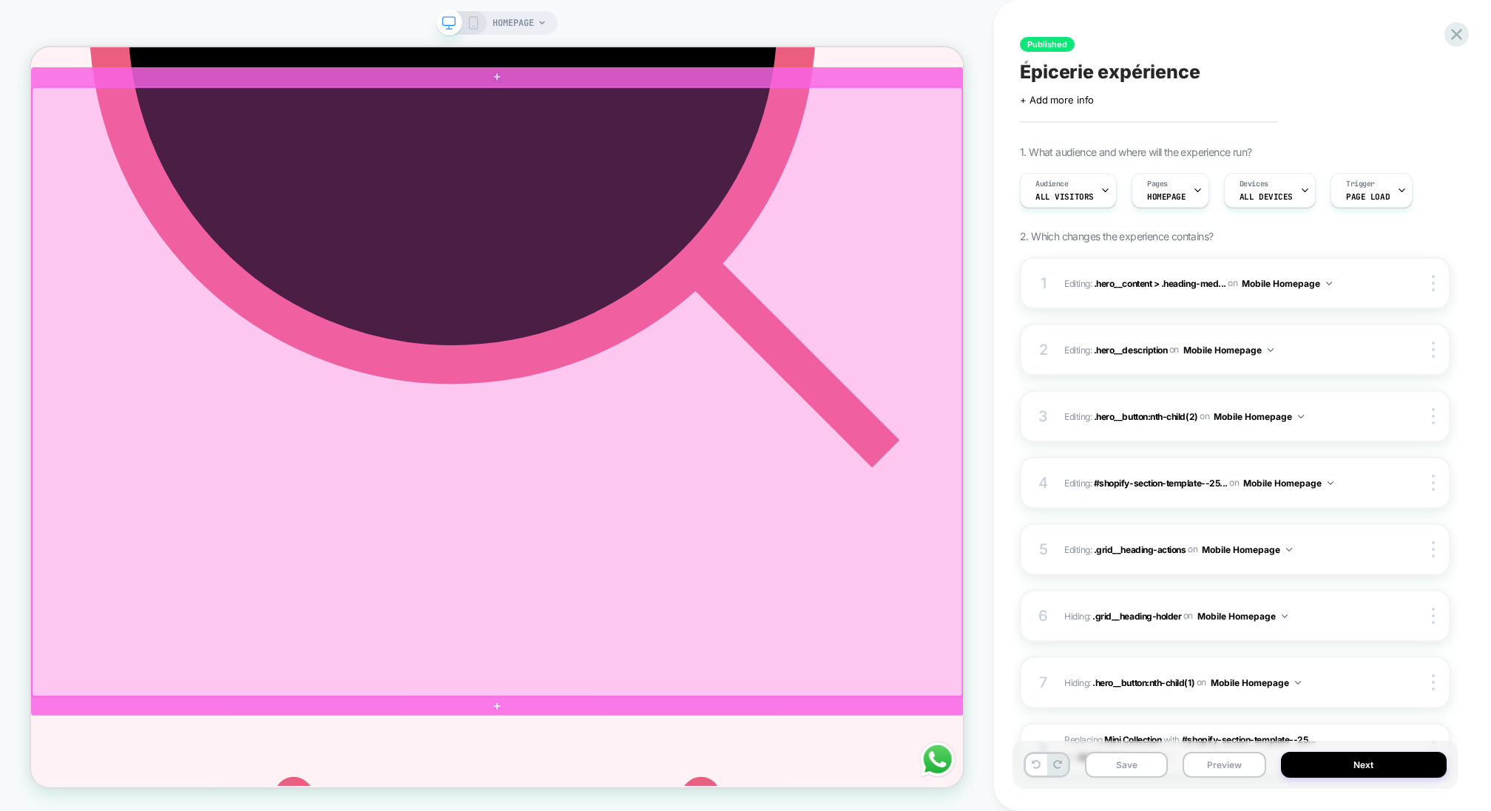
click at [959, 499] on div at bounding box center [653, 507] width 1240 height 813
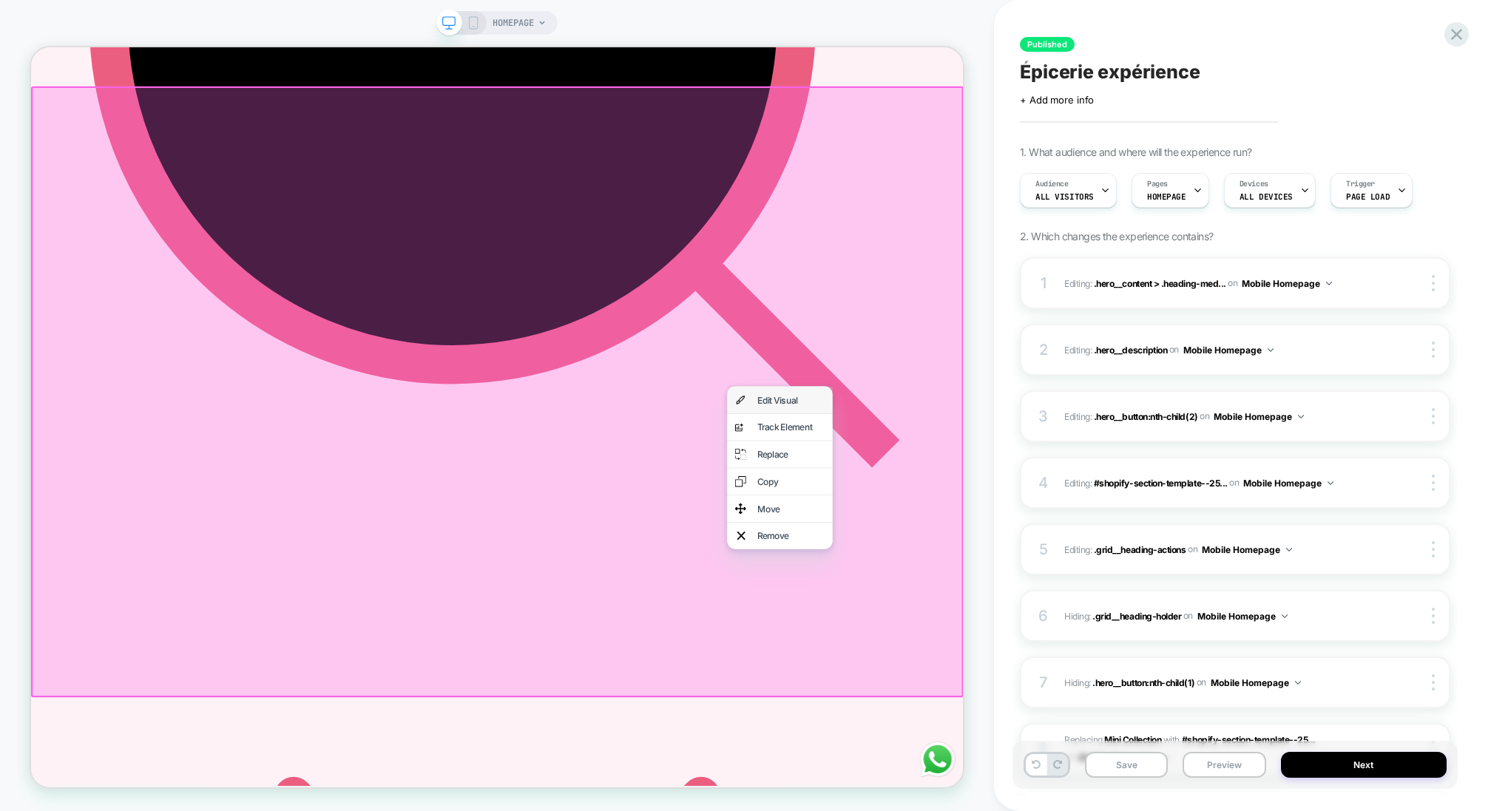
click at [1008, 520] on div "Edit Visual" at bounding box center [1044, 517] width 90 height 15
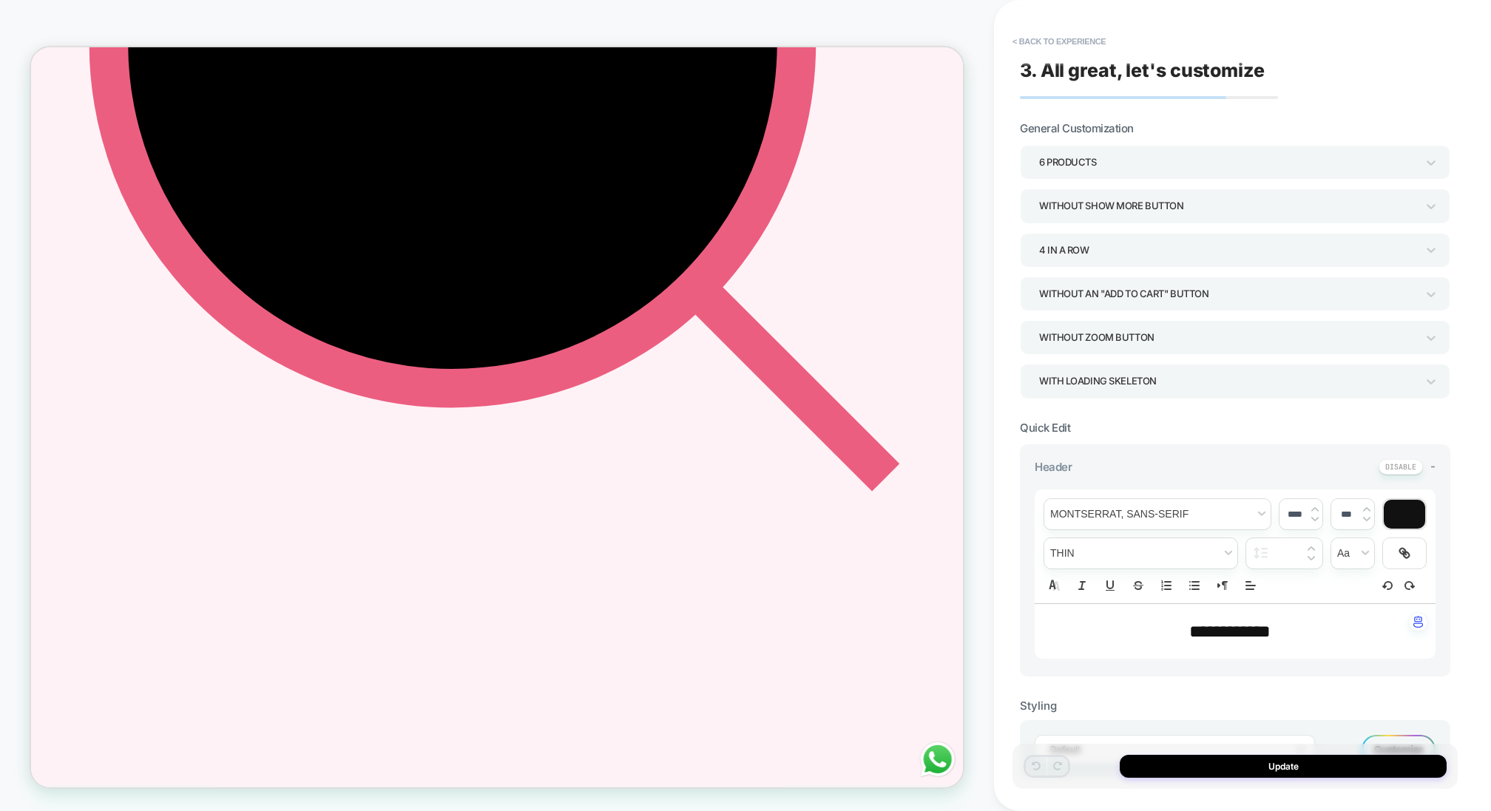
scroll to position [672, 0]
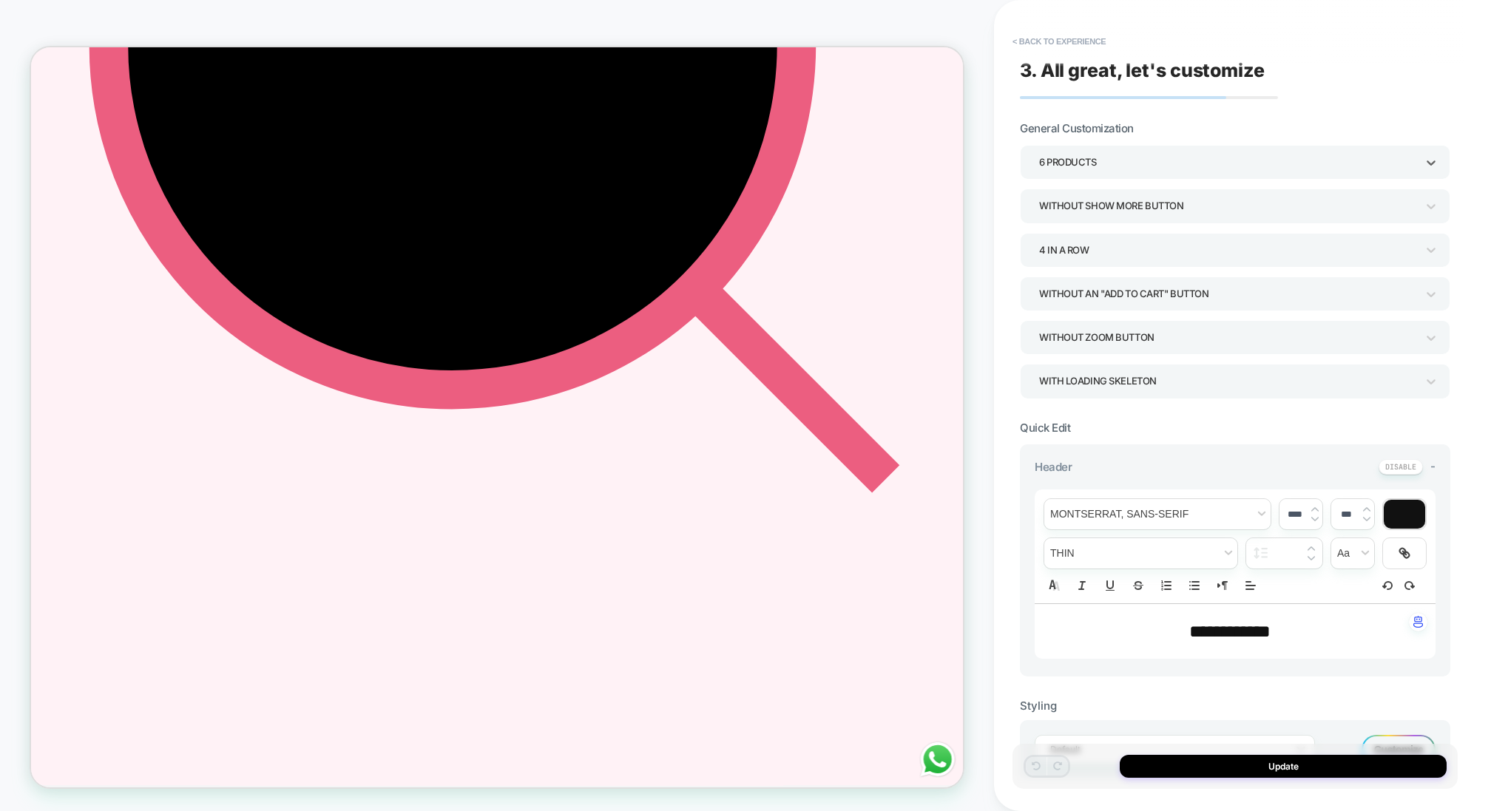
click at [1104, 160] on div "6 Products" at bounding box center [1227, 162] width 377 height 20
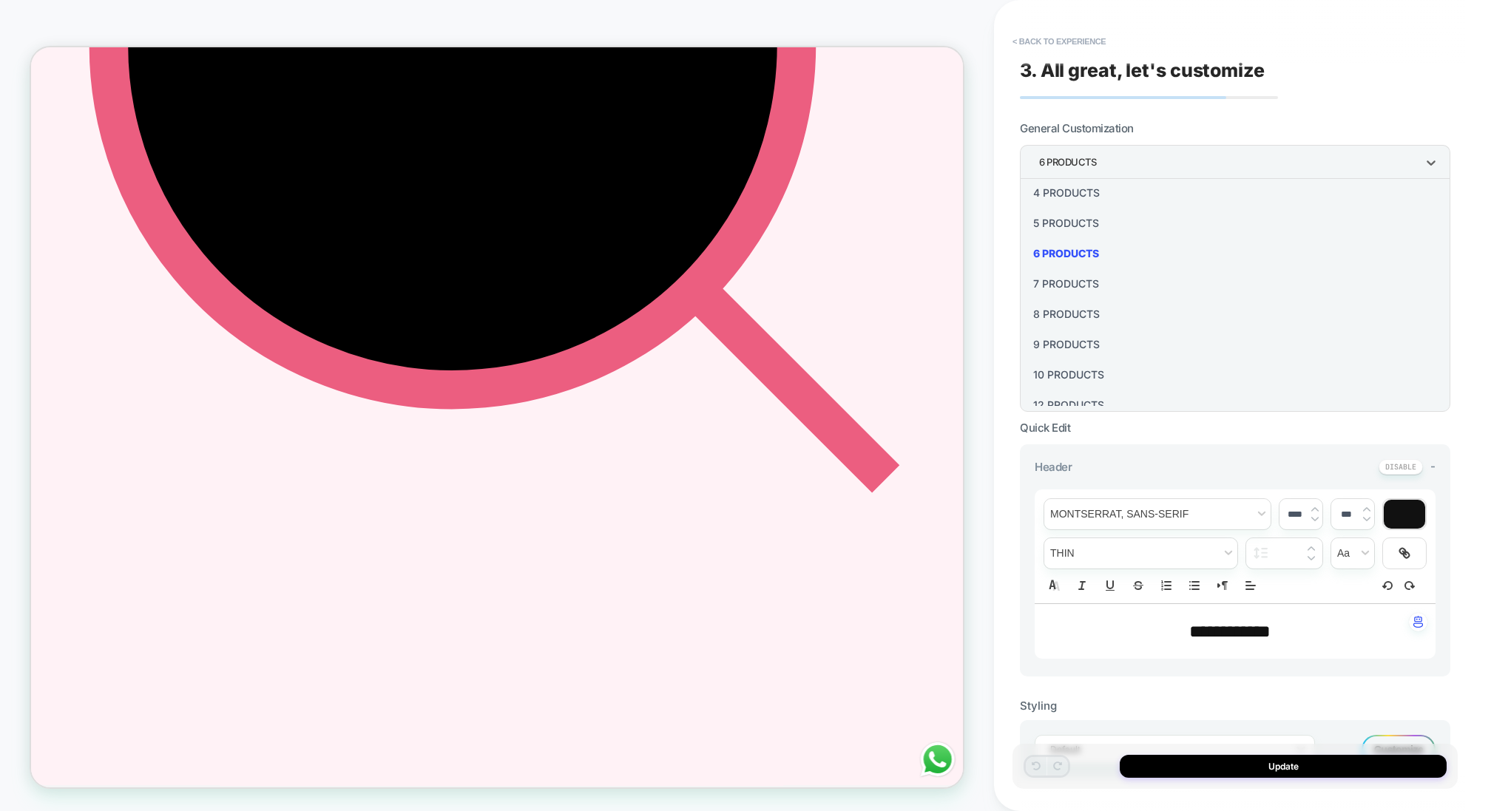
click at [1076, 316] on div "8 Products" at bounding box center [1235, 314] width 419 height 30
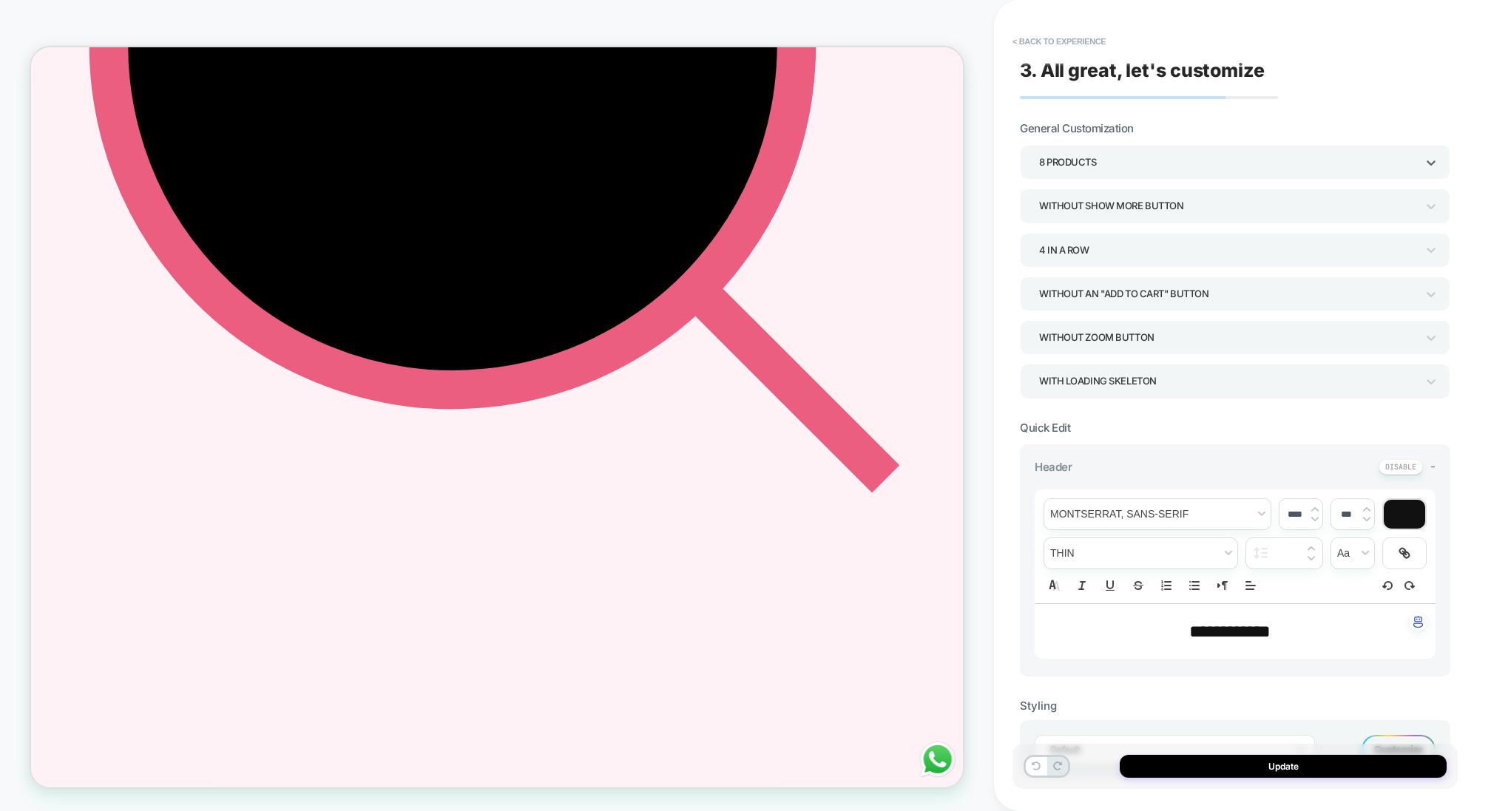
scroll to position [0, 731]
click at [1091, 156] on div "8 Products" at bounding box center [1227, 162] width 377 height 20
click at [1064, 291] on div "4 Products" at bounding box center [1235, 293] width 419 height 30
click at [1117, 608] on button "Update" at bounding box center [1283, 766] width 327 height 23
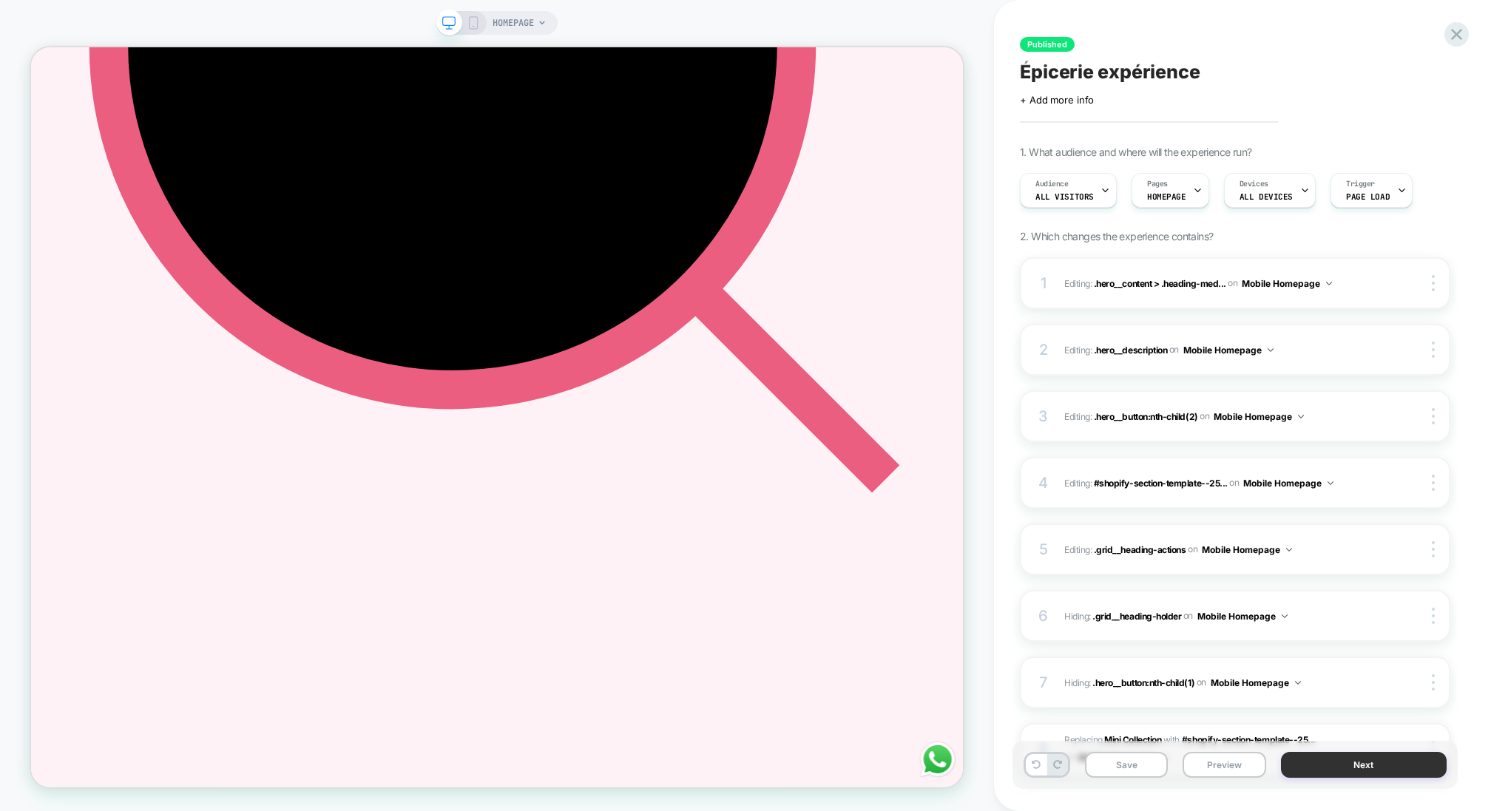
click at [1117, 608] on button "Next" at bounding box center [1364, 765] width 166 height 26
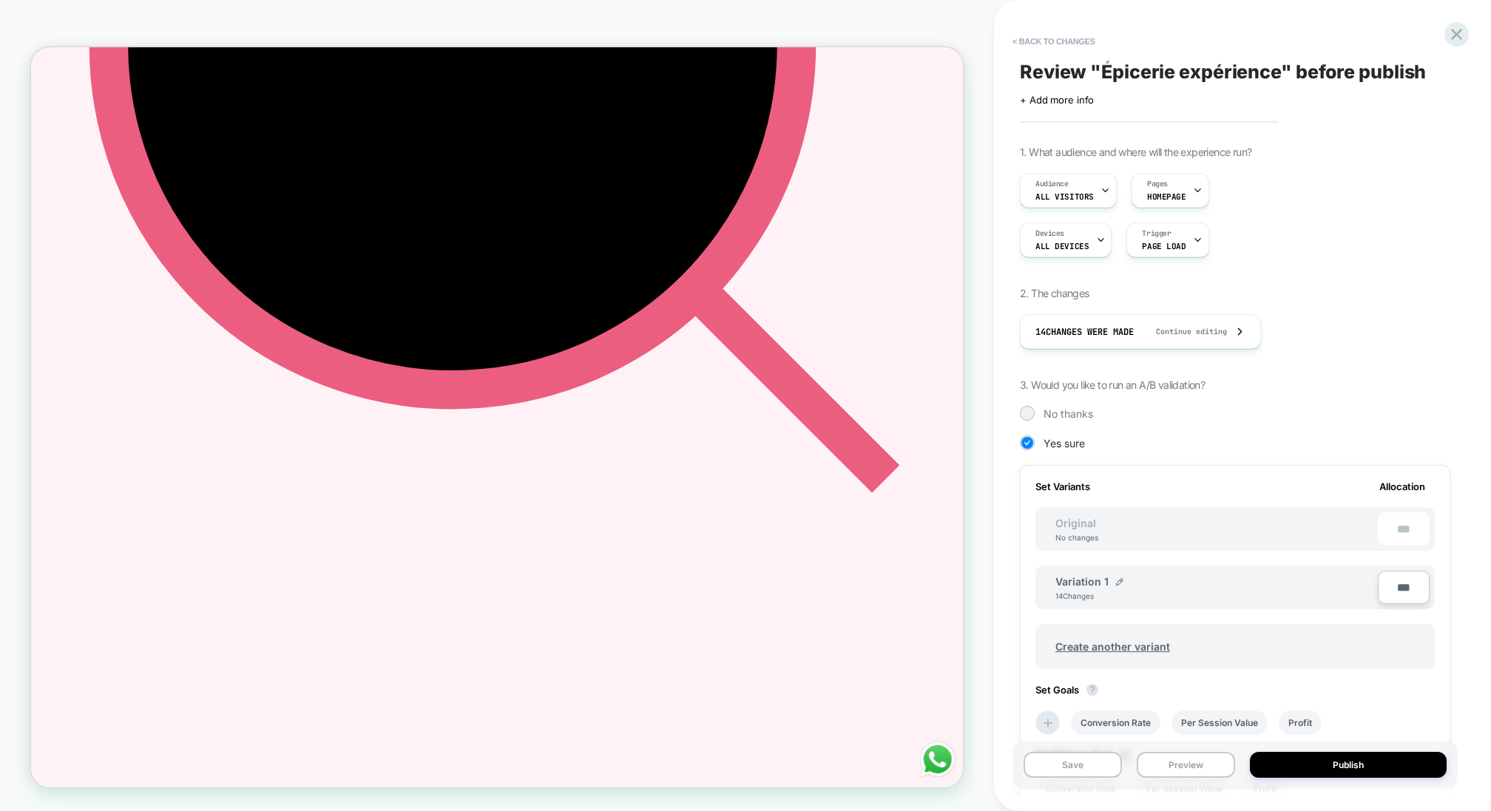
click at [1117, 608] on button "Publish" at bounding box center [1348, 765] width 197 height 26
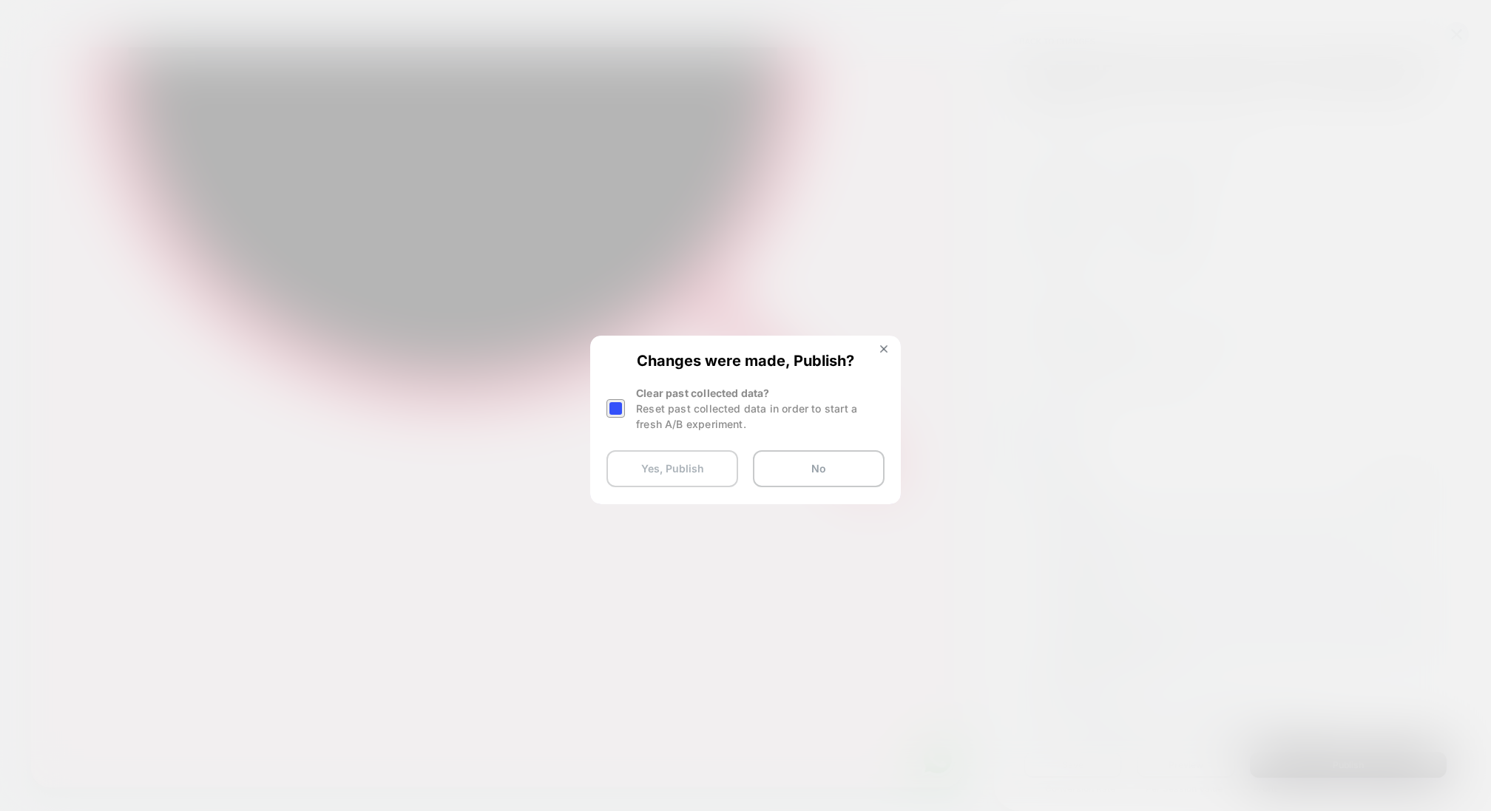
click at [690, 480] on button "Yes, Publish" at bounding box center [672, 468] width 132 height 37
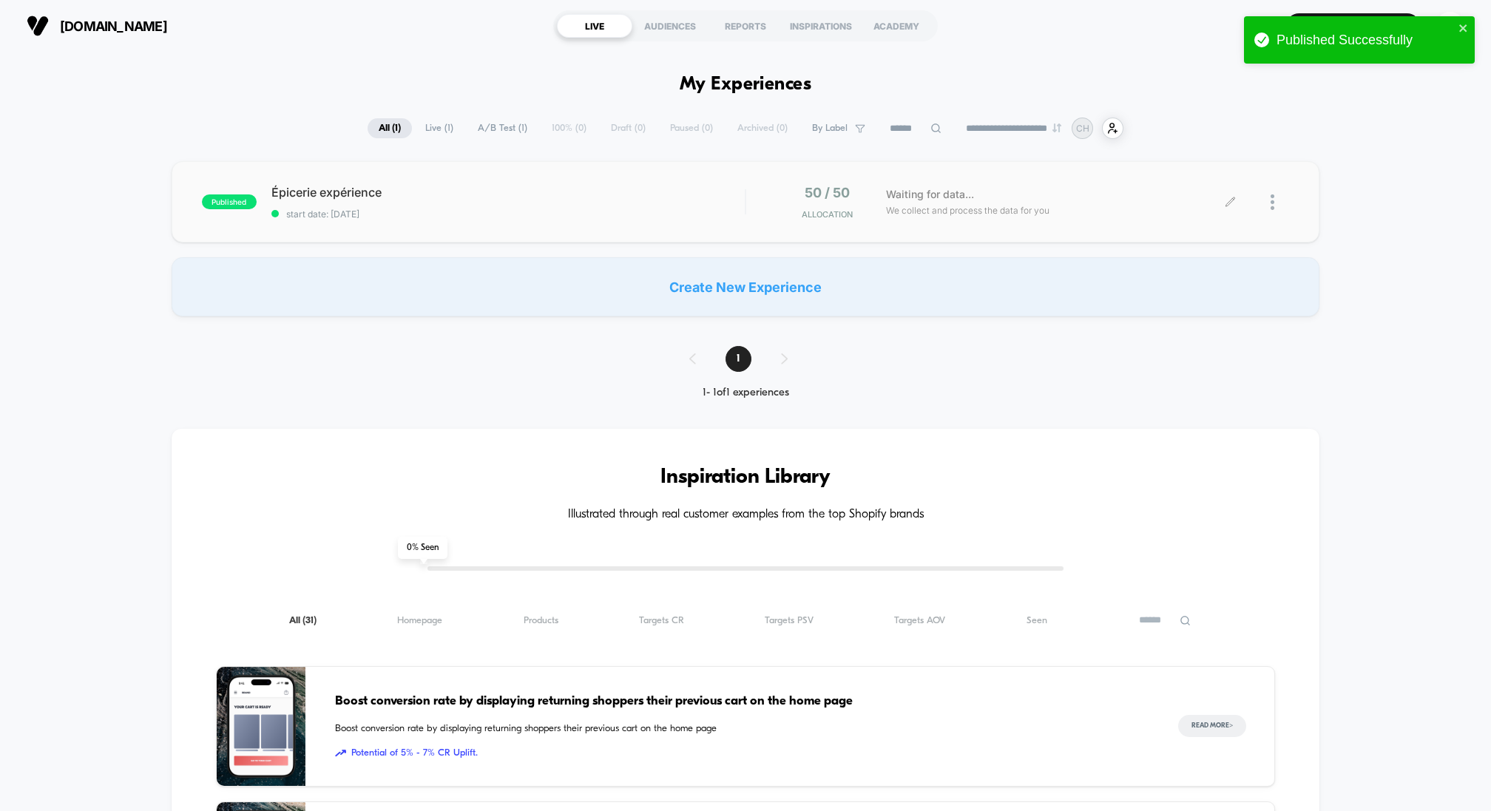
click at [1117, 204] on icon at bounding box center [1229, 201] width 9 height 9
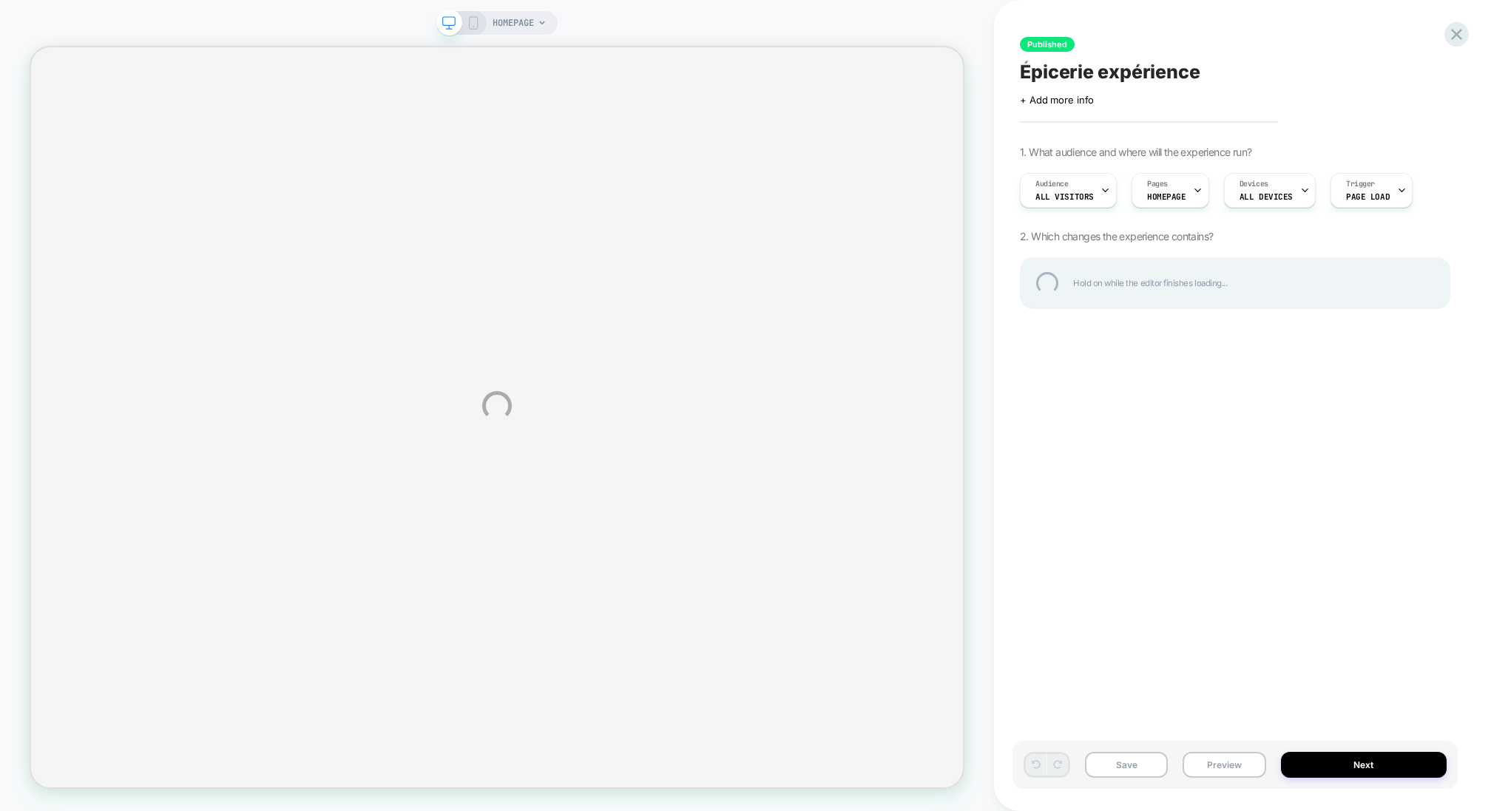
click at [473, 25] on div "HOMEPAGE Published Épicerie expérience Click to edit experience details + Add m…" at bounding box center [745, 405] width 1491 height 811
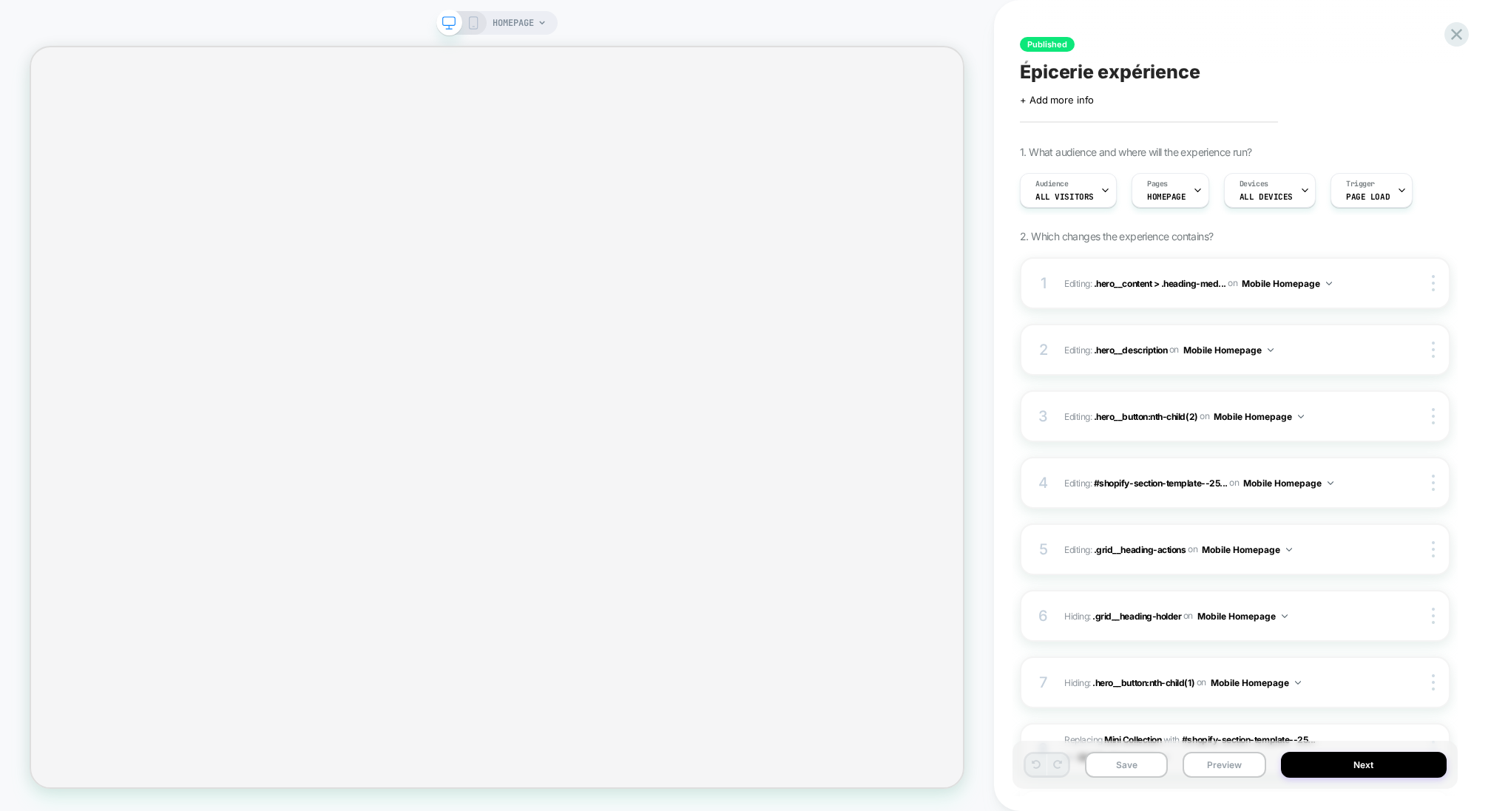
click at [473, 25] on icon at bounding box center [473, 22] width 13 height 13
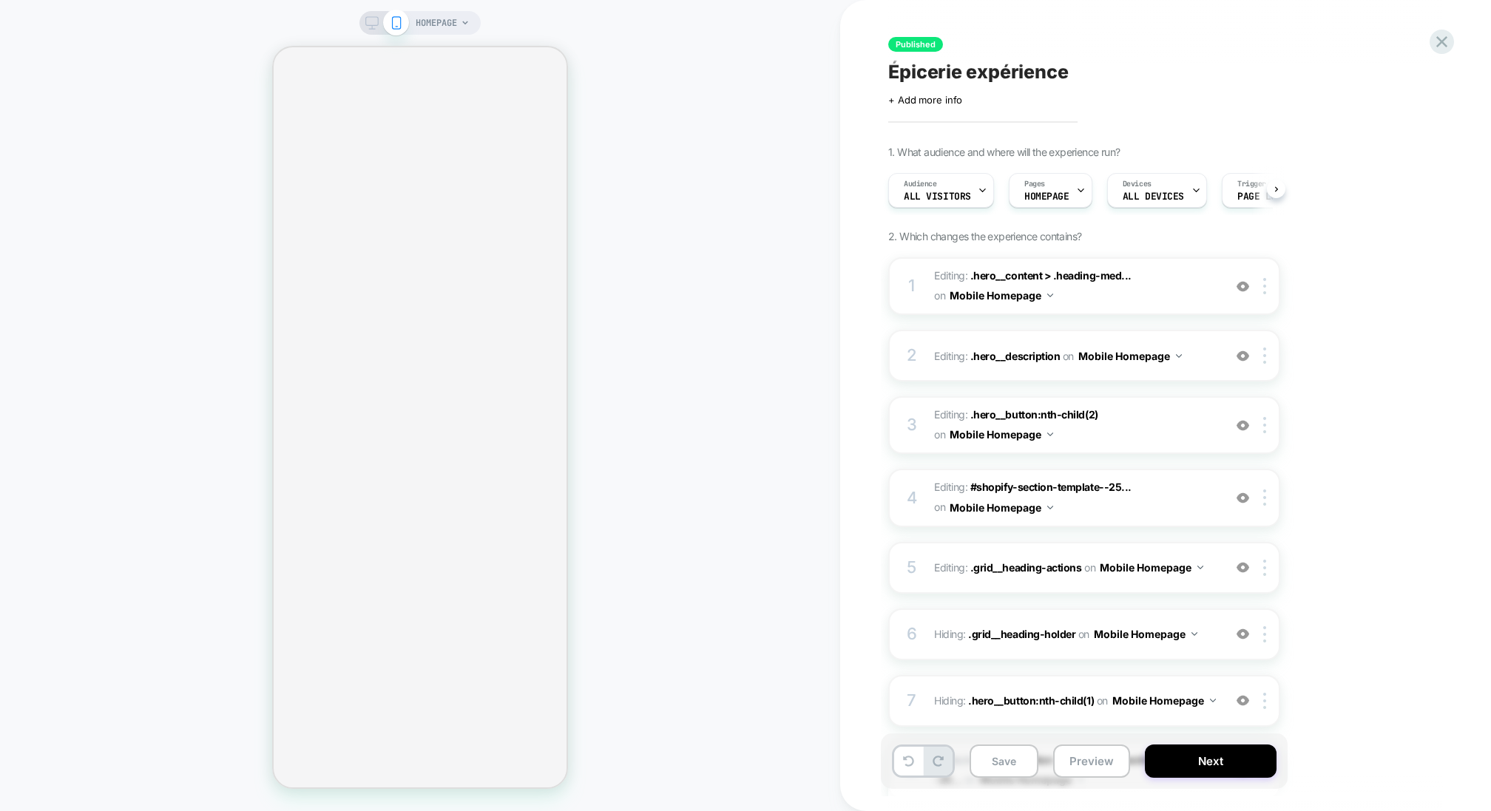
click at [373, 26] on icon at bounding box center [371, 22] width 13 height 13
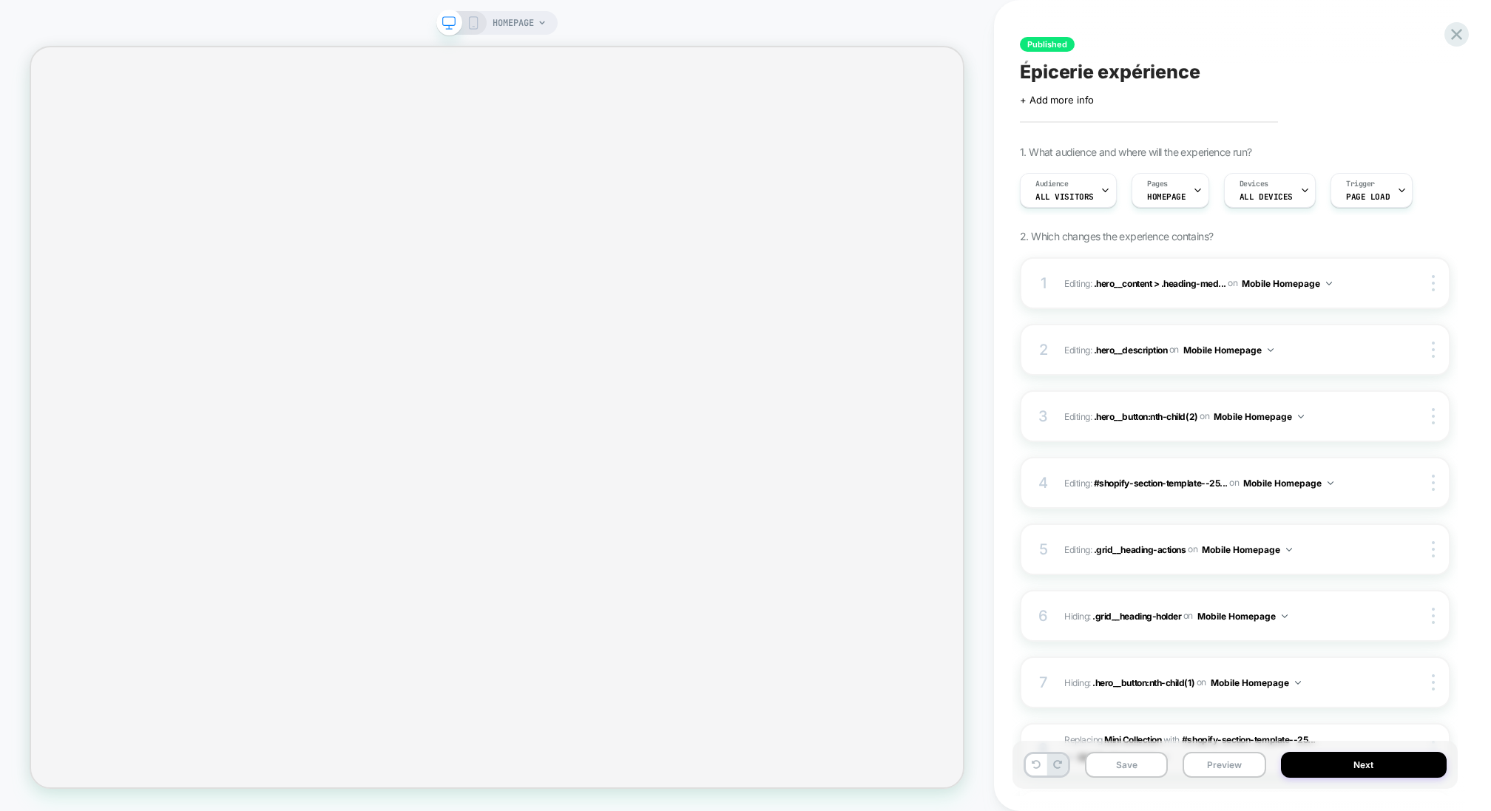
click at [474, 23] on icon at bounding box center [473, 22] width 13 height 13
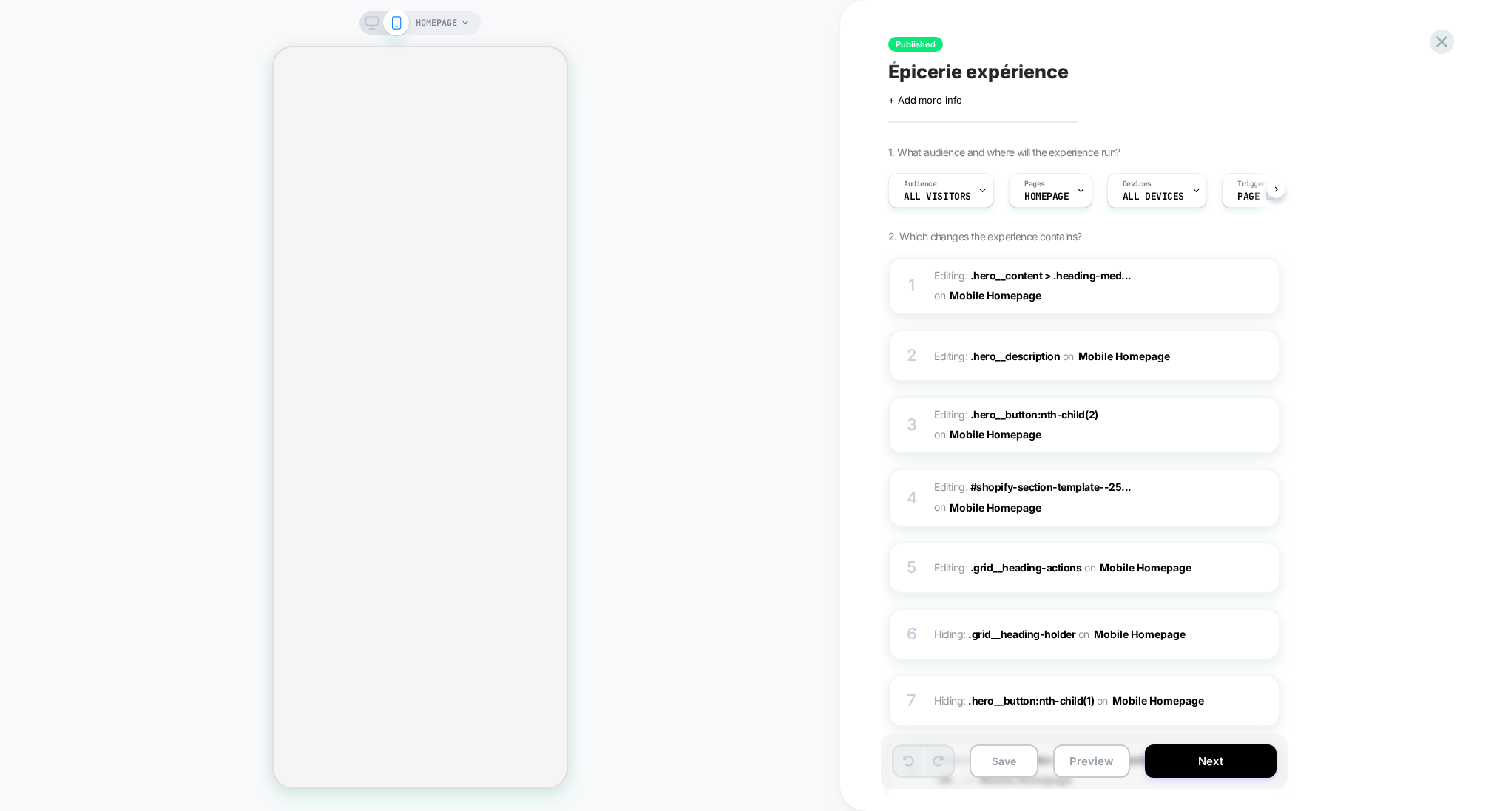
scroll to position [0, 1]
click at [1441, 39] on icon at bounding box center [1442, 42] width 20 height 20
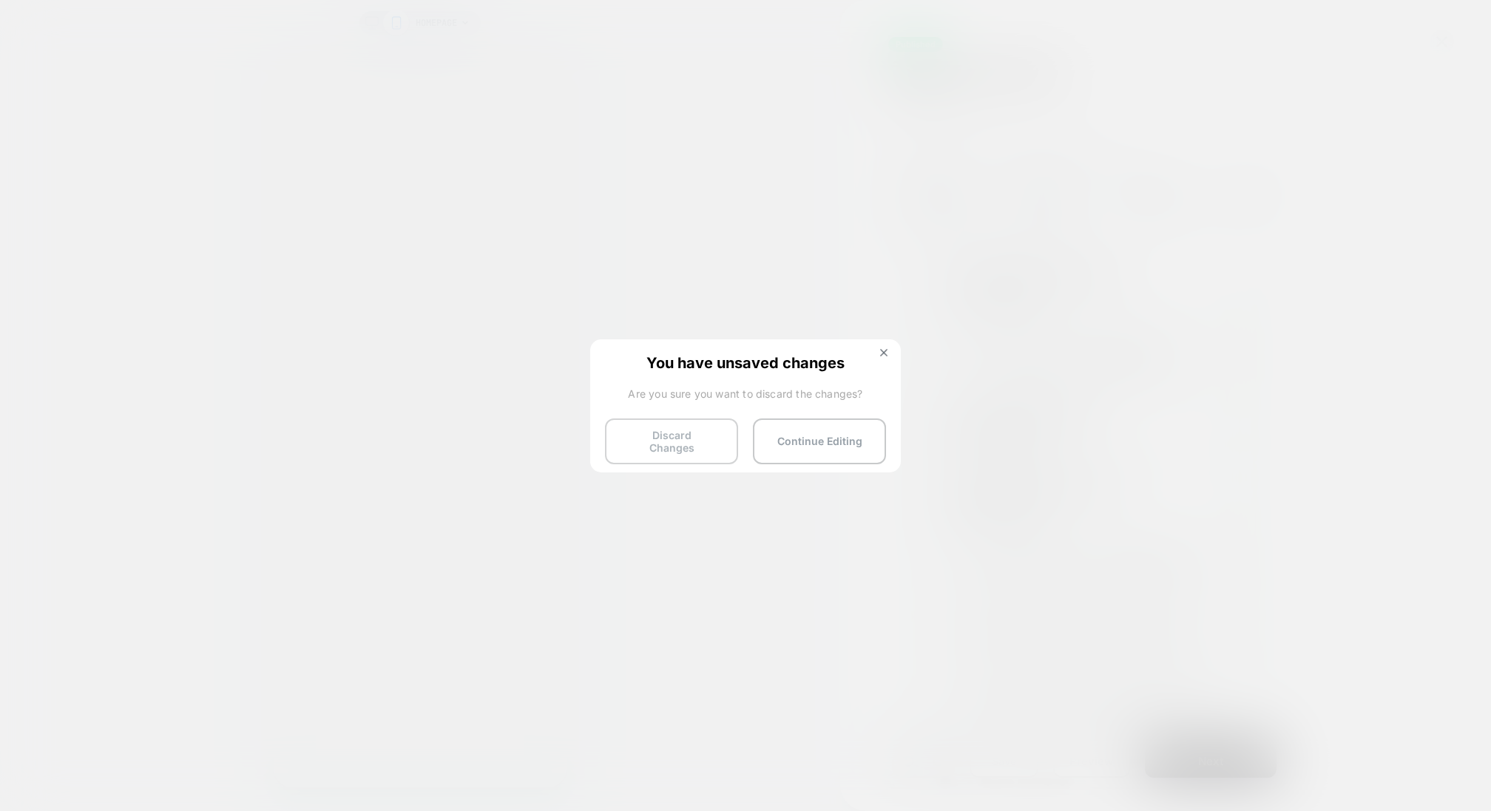
click at [690, 437] on button "Discard Changes" at bounding box center [671, 442] width 133 height 46
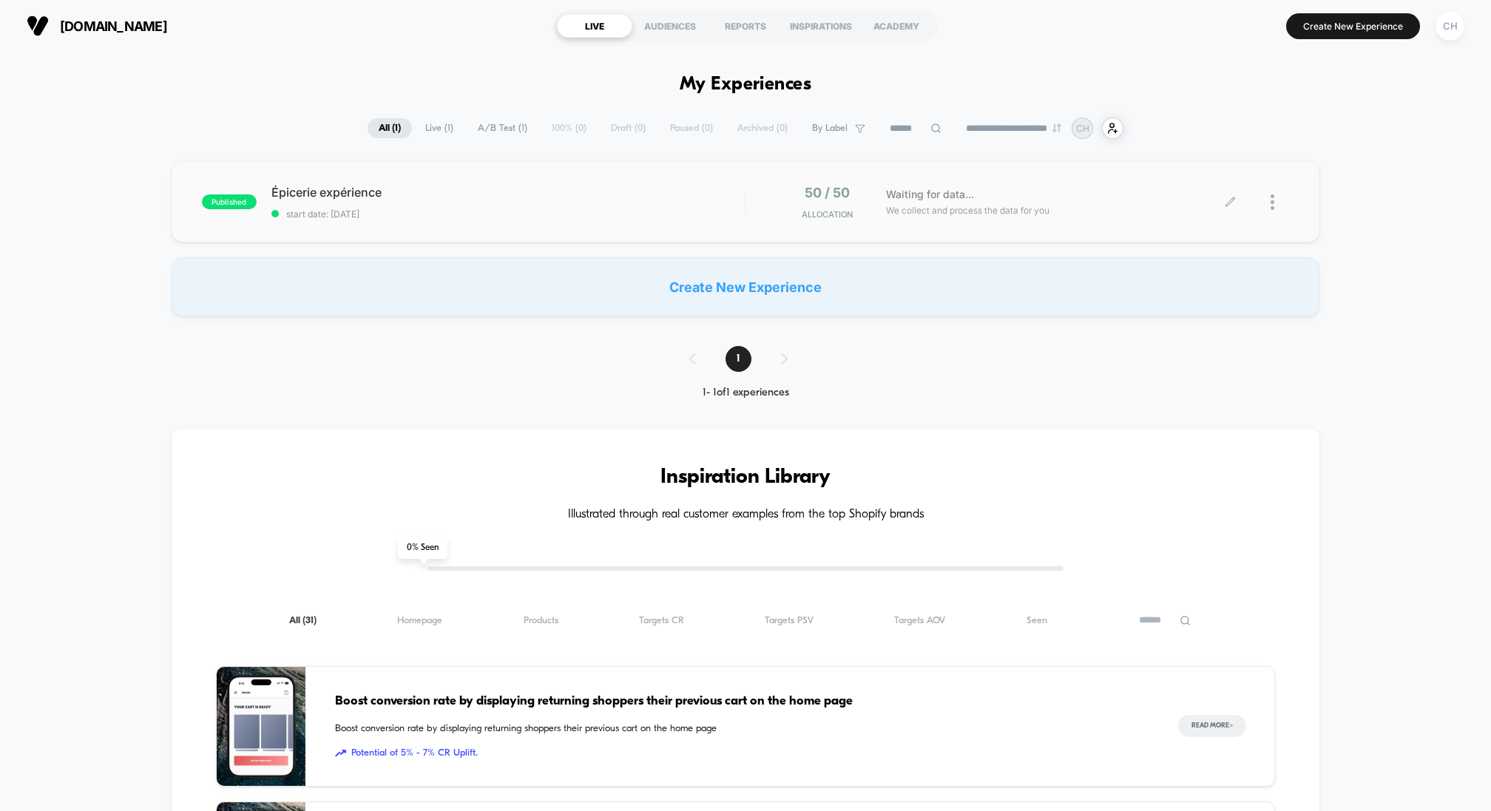
click at [1228, 201] on icon at bounding box center [1230, 202] width 11 height 11
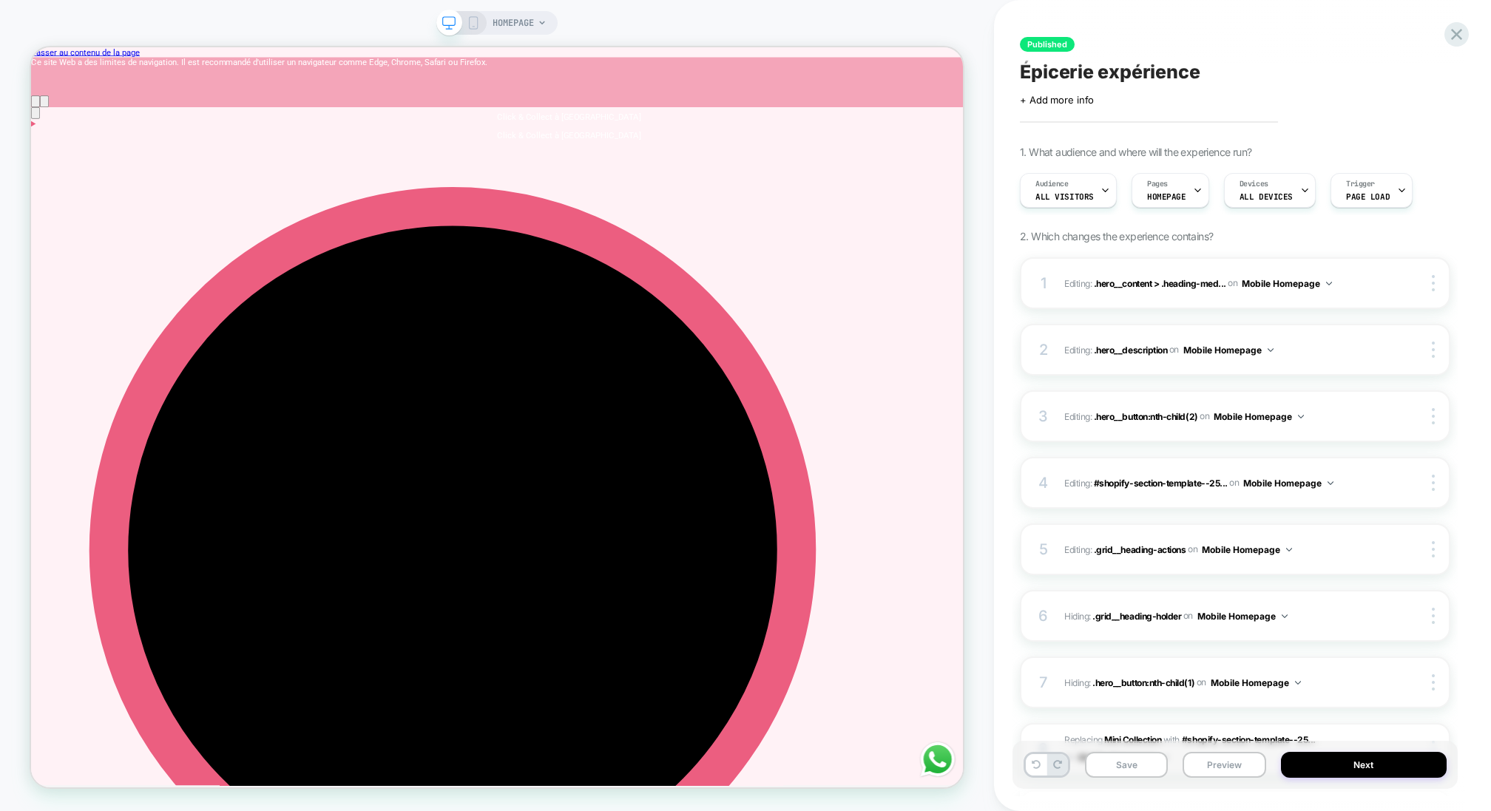
click at [476, 25] on rect at bounding box center [474, 23] width 8 height 12
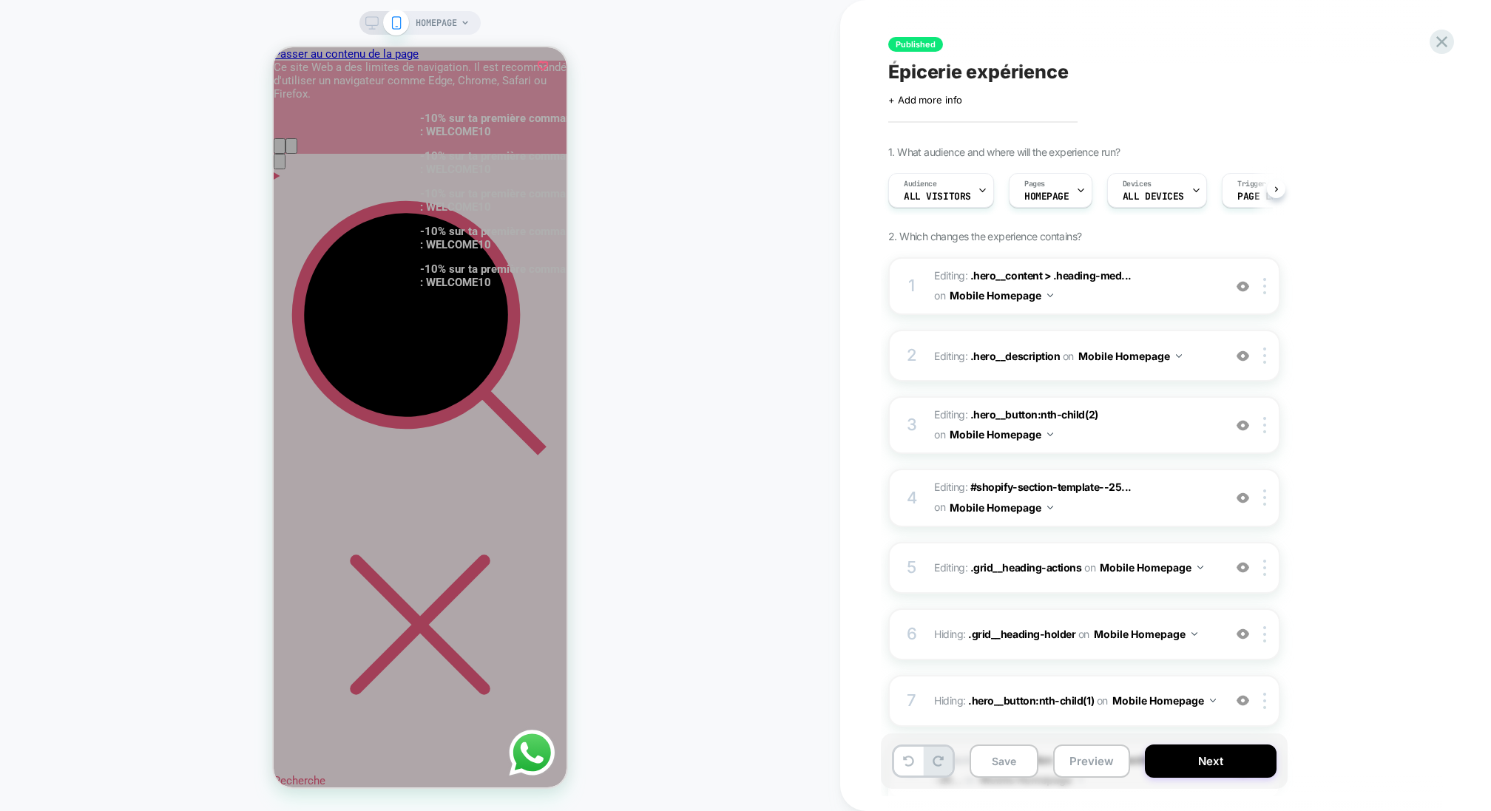
scroll to position [0, 1]
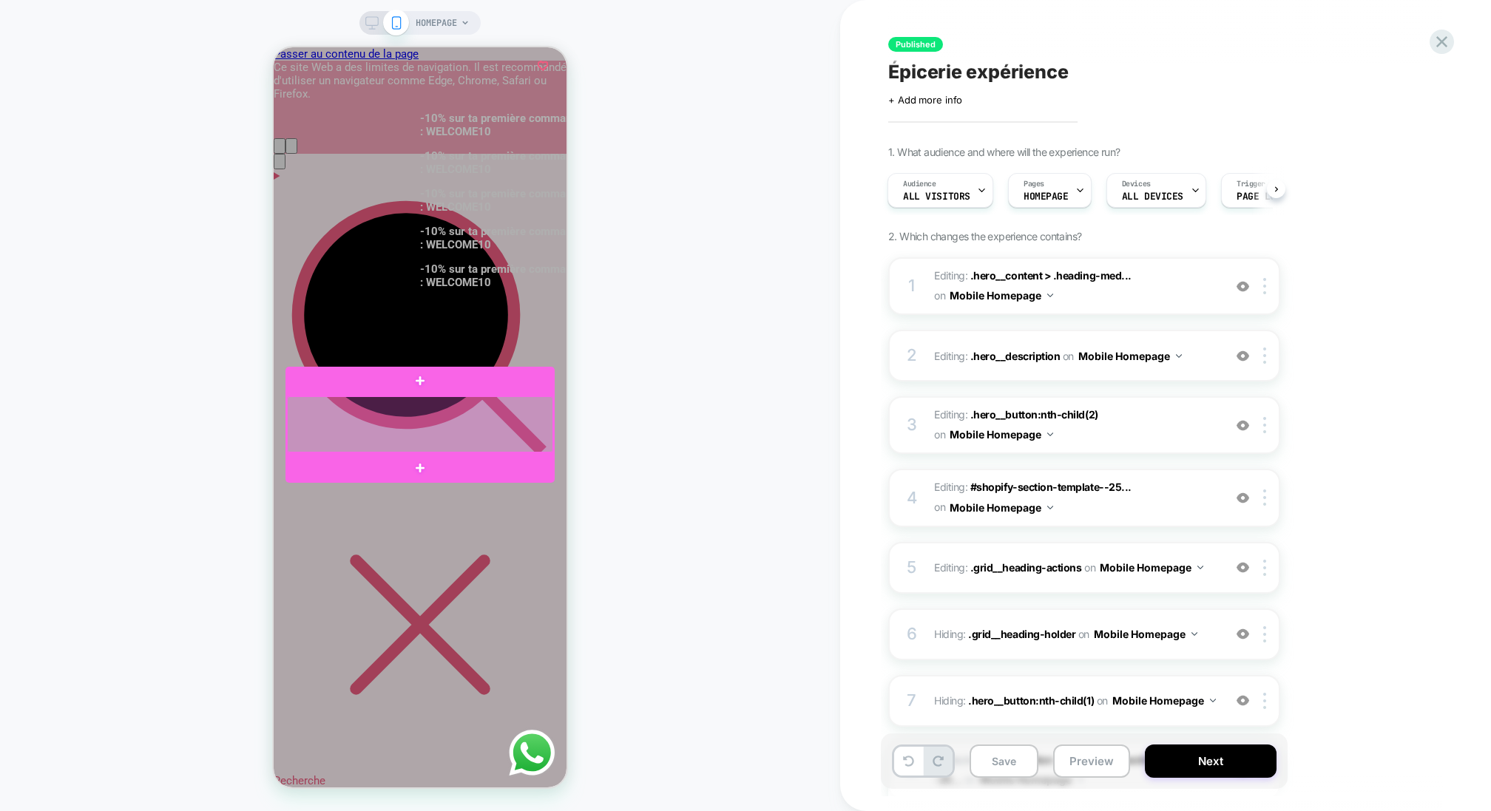
click at [465, 438] on div at bounding box center [420, 424] width 266 height 56
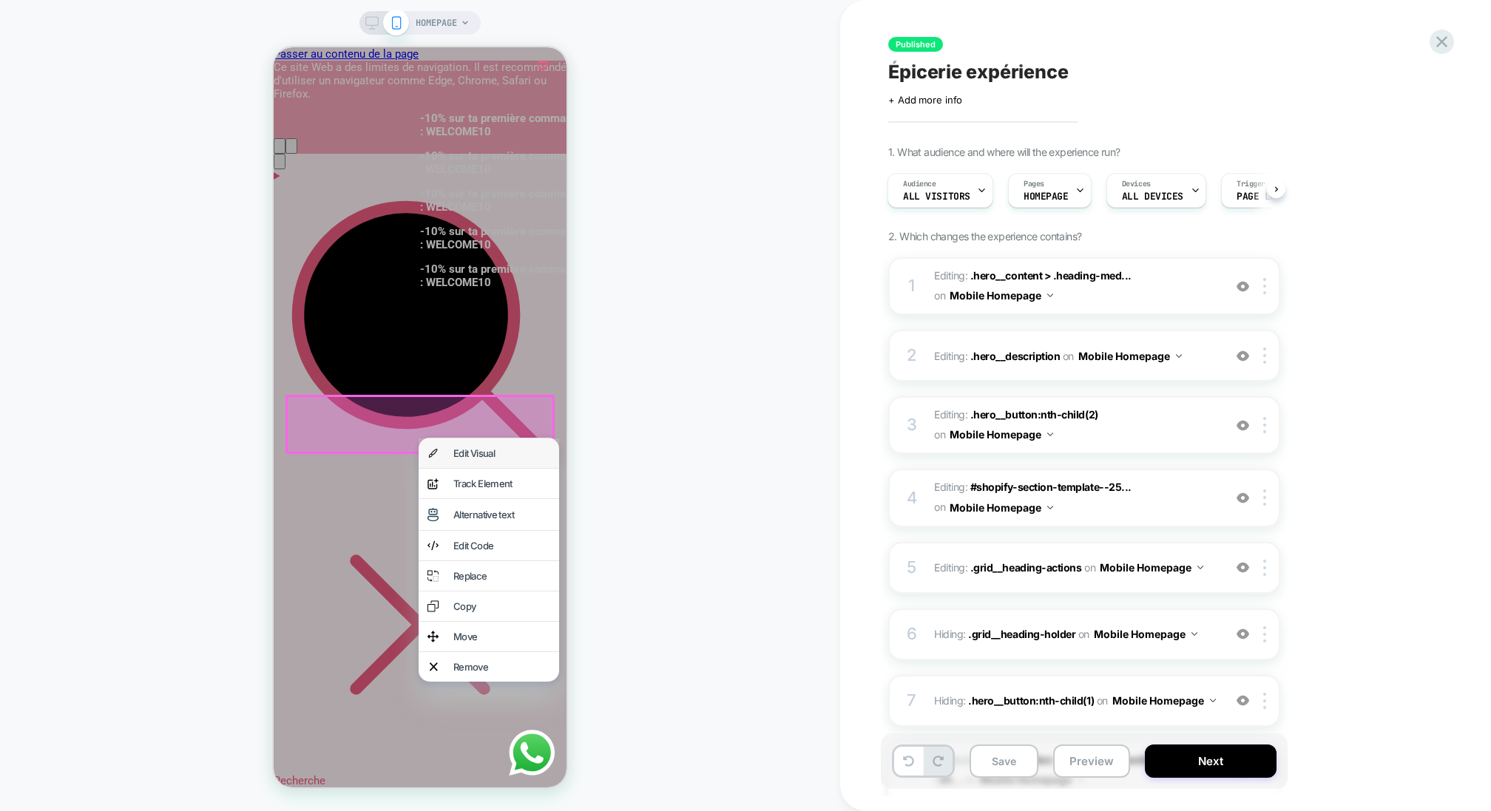
click at [480, 459] on div "Edit Visual" at bounding box center [501, 453] width 97 height 12
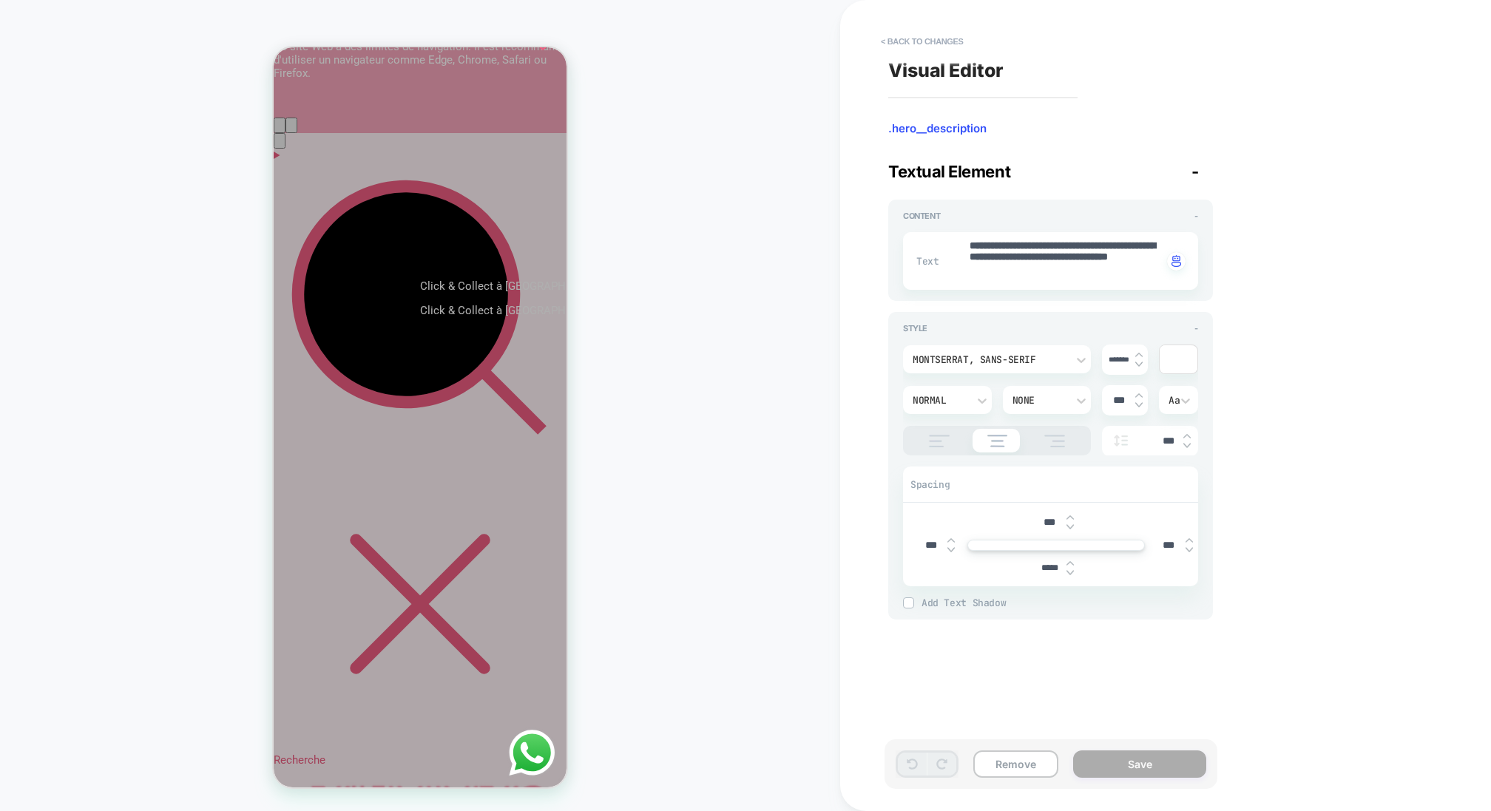
scroll to position [0, 0]
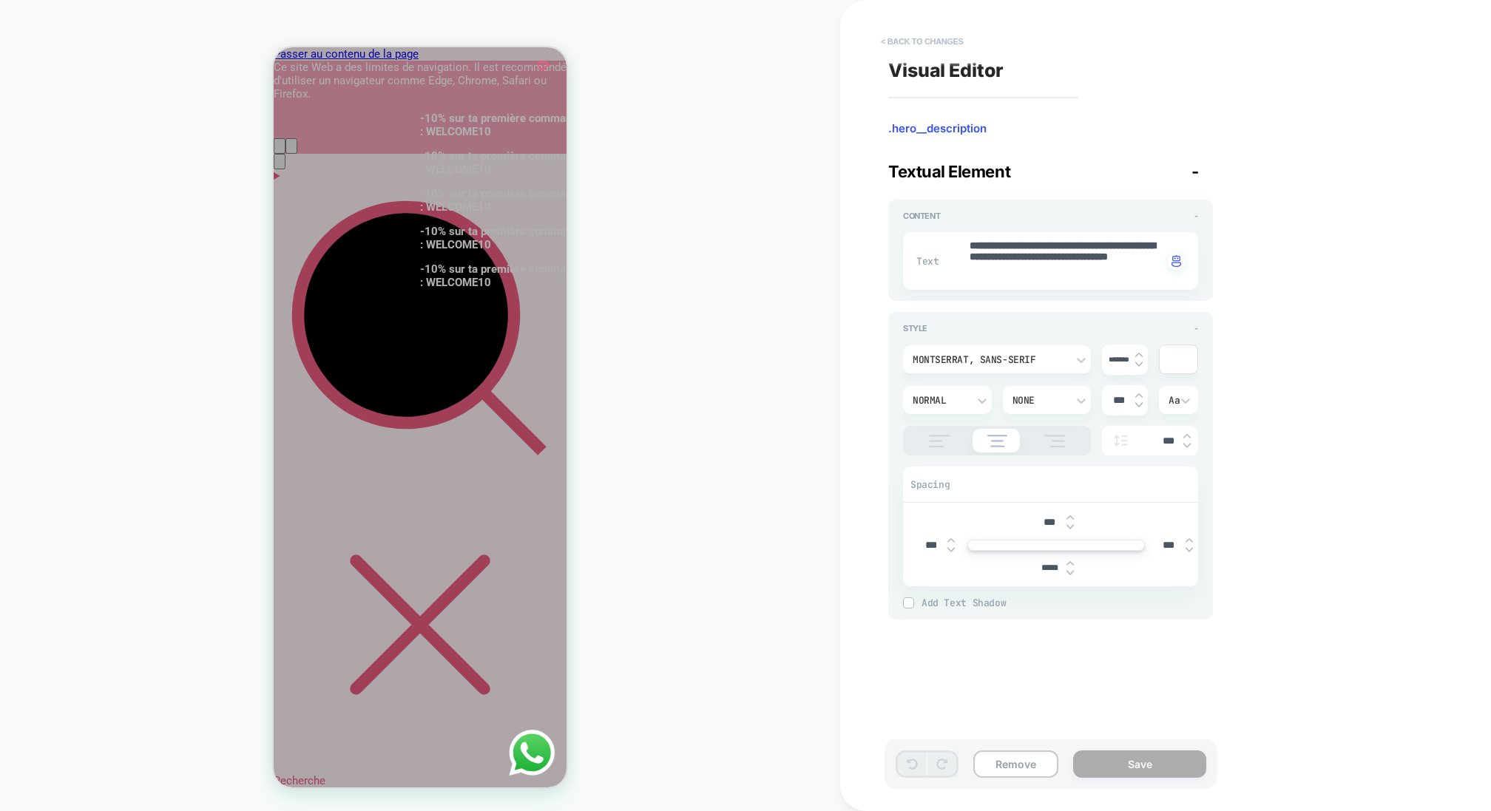
click at [932, 41] on button "< Back to changes" at bounding box center [922, 42] width 98 height 24
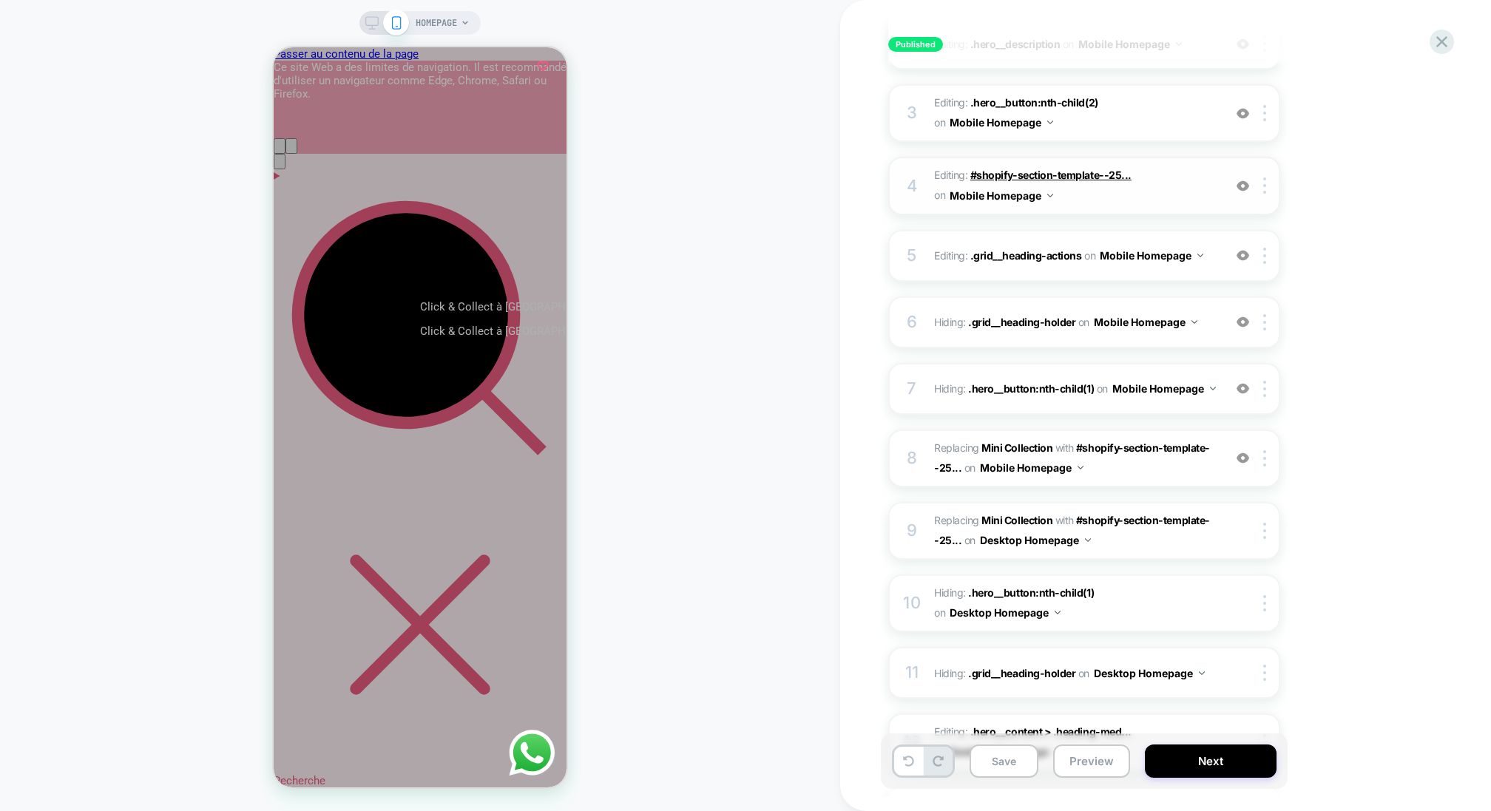
scroll to position [580, 0]
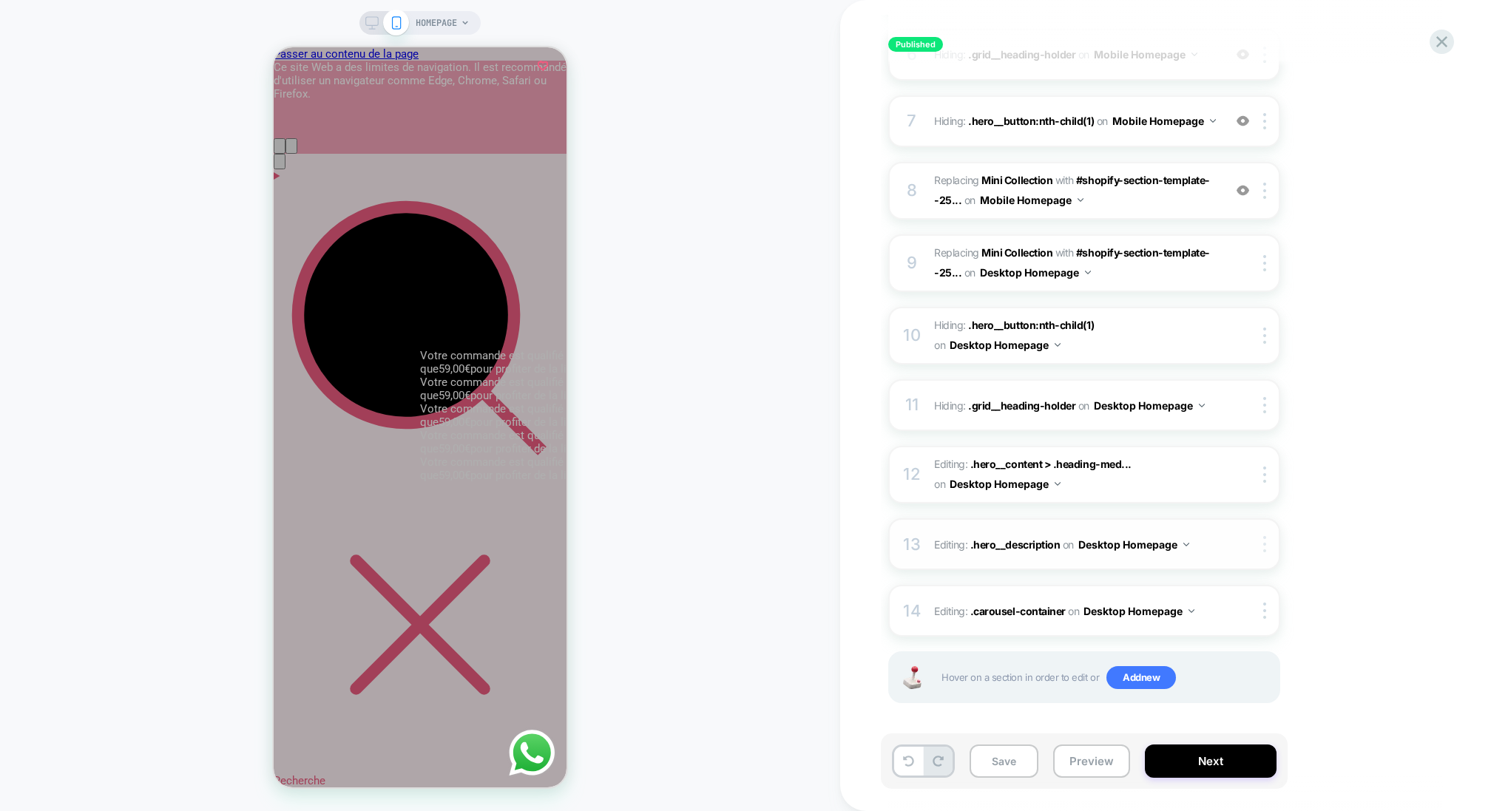
click at [1262, 538] on div at bounding box center [1267, 544] width 24 height 16
click at [1266, 611] on div at bounding box center [1267, 611] width 24 height 16
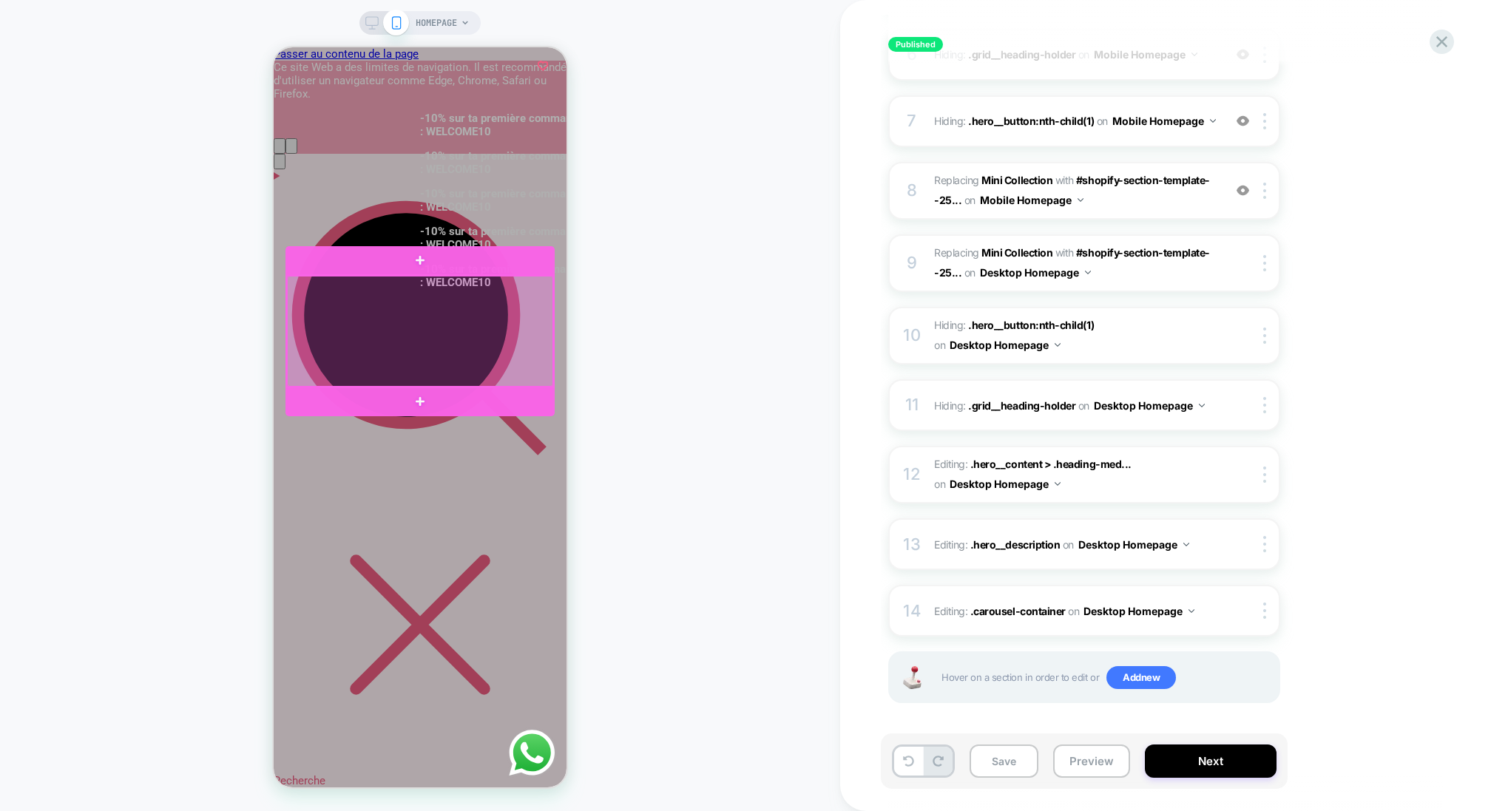
click at [414, 319] on div at bounding box center [420, 331] width 266 height 111
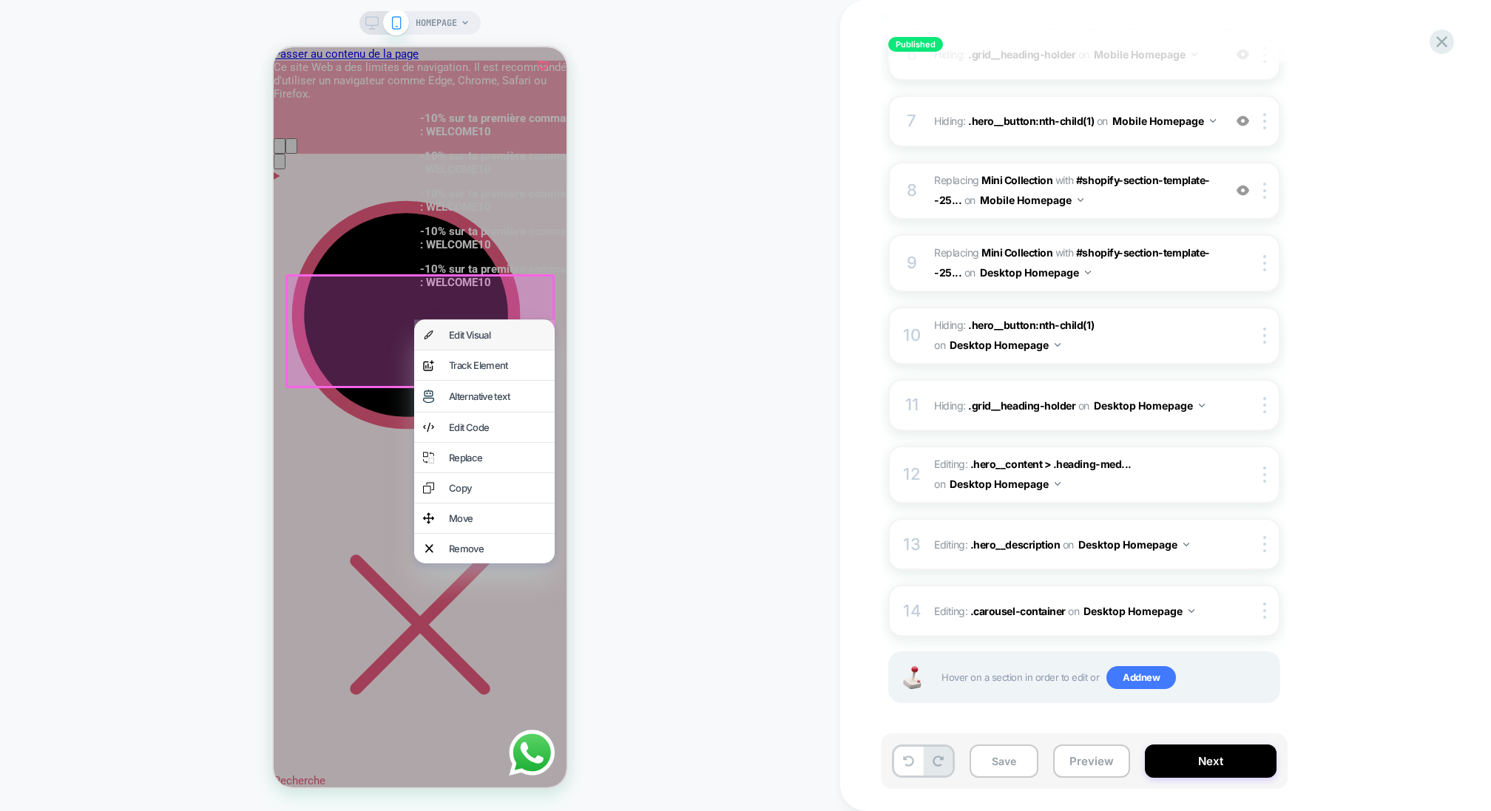
click at [447, 337] on div "Edit Visual" at bounding box center [484, 335] width 141 height 30
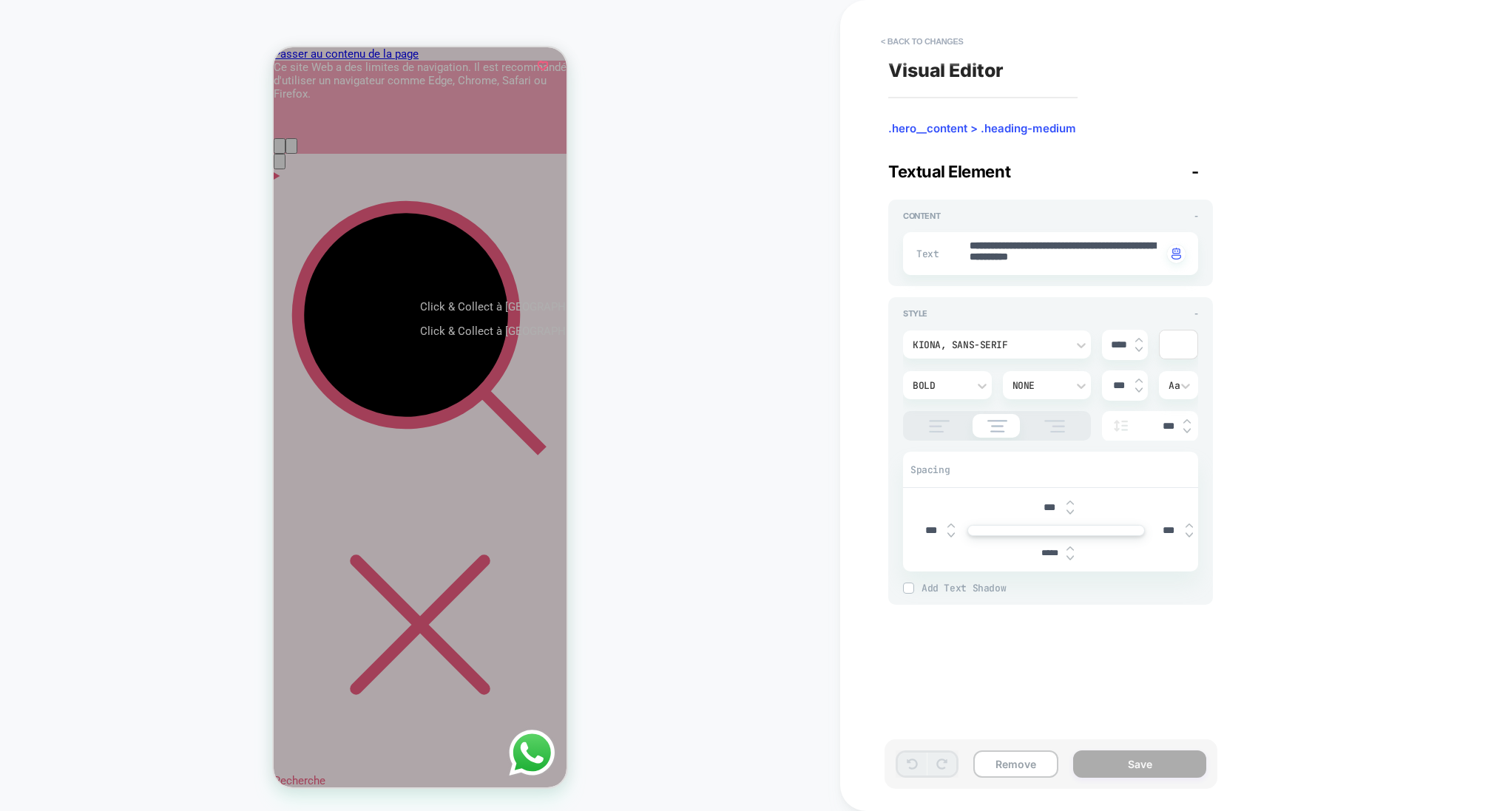
click at [900, 44] on button "< Back to changes" at bounding box center [922, 42] width 98 height 24
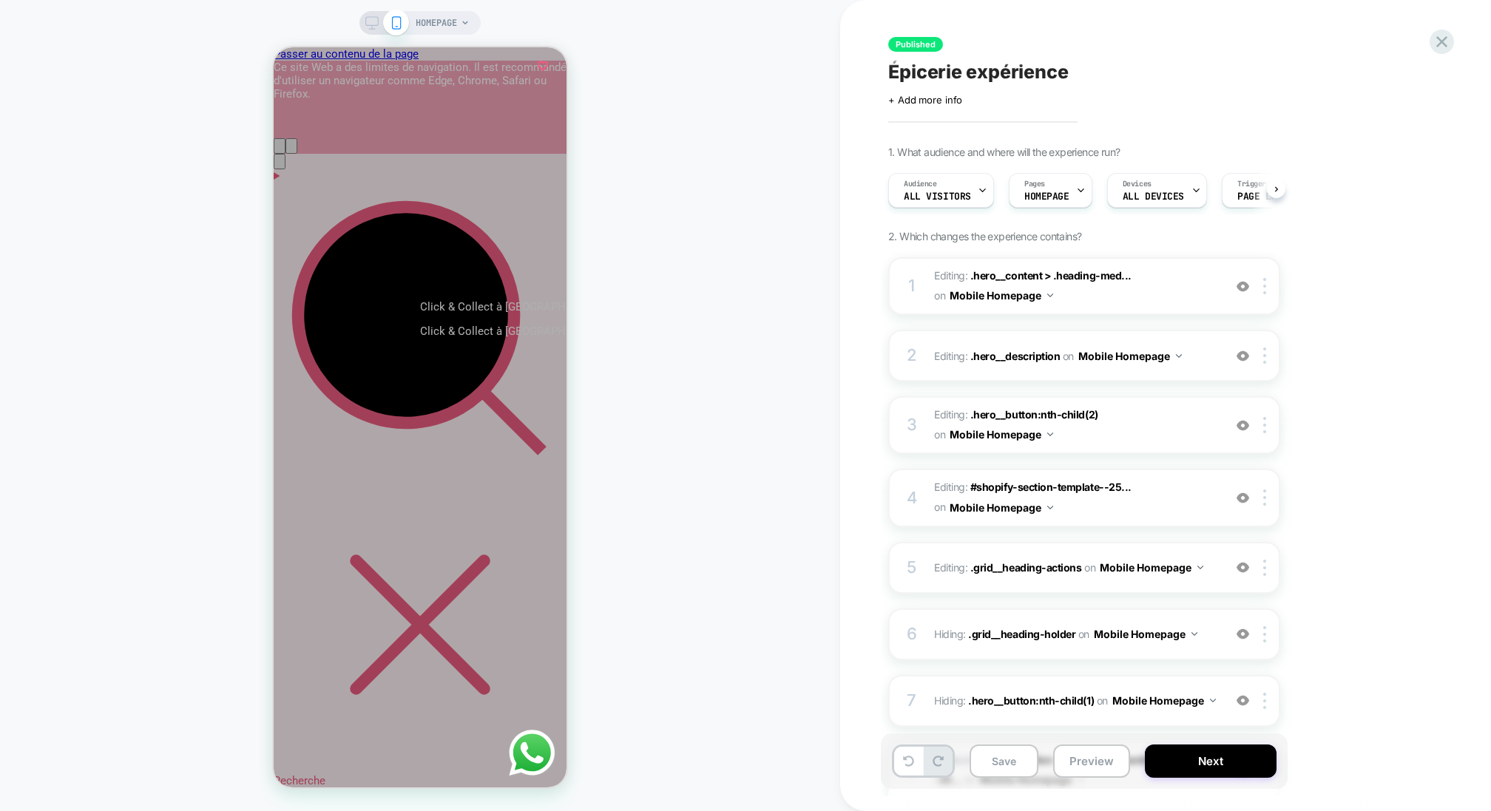
scroll to position [0, 1]
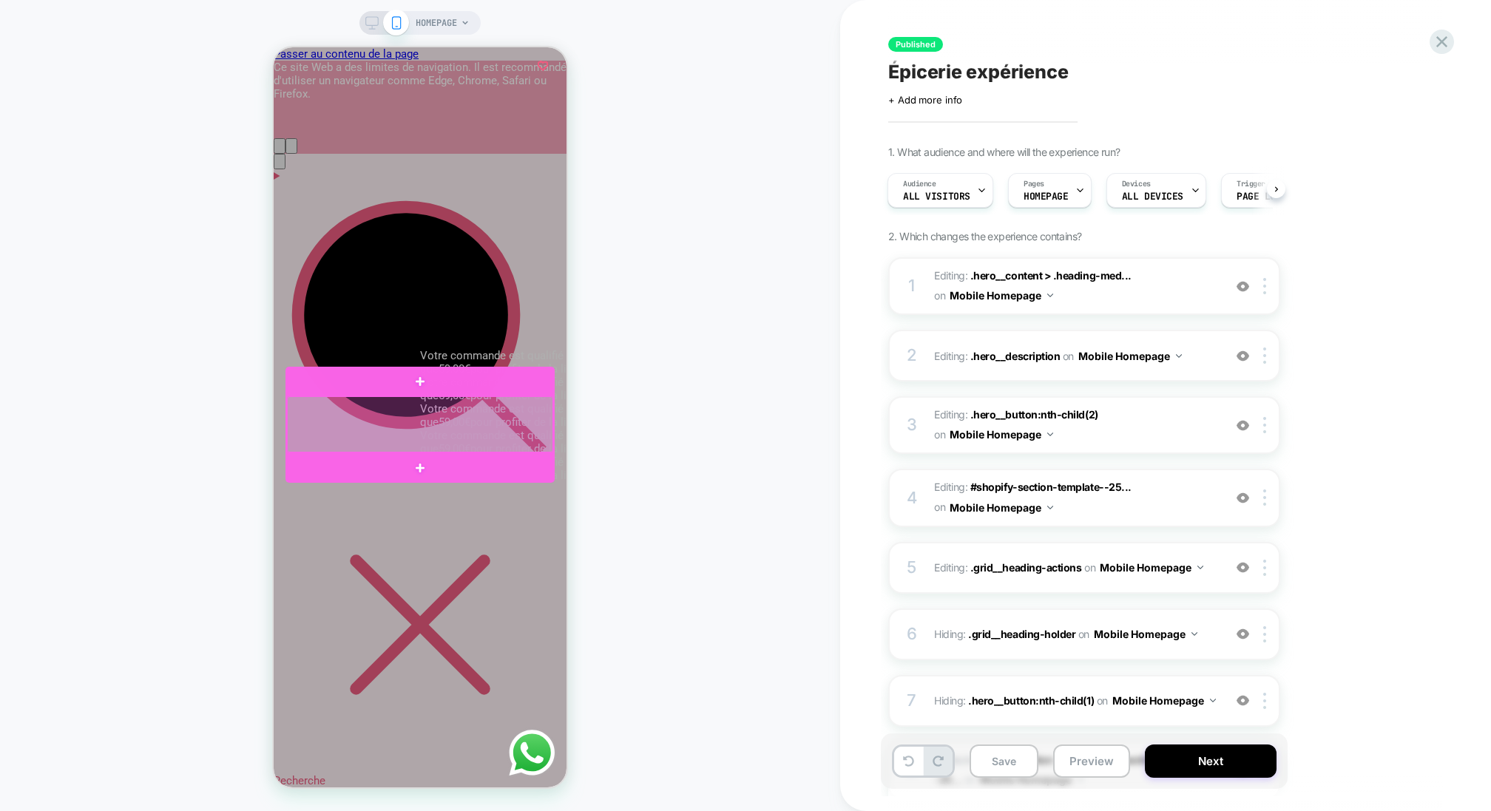
click at [420, 414] on div at bounding box center [420, 424] width 266 height 56
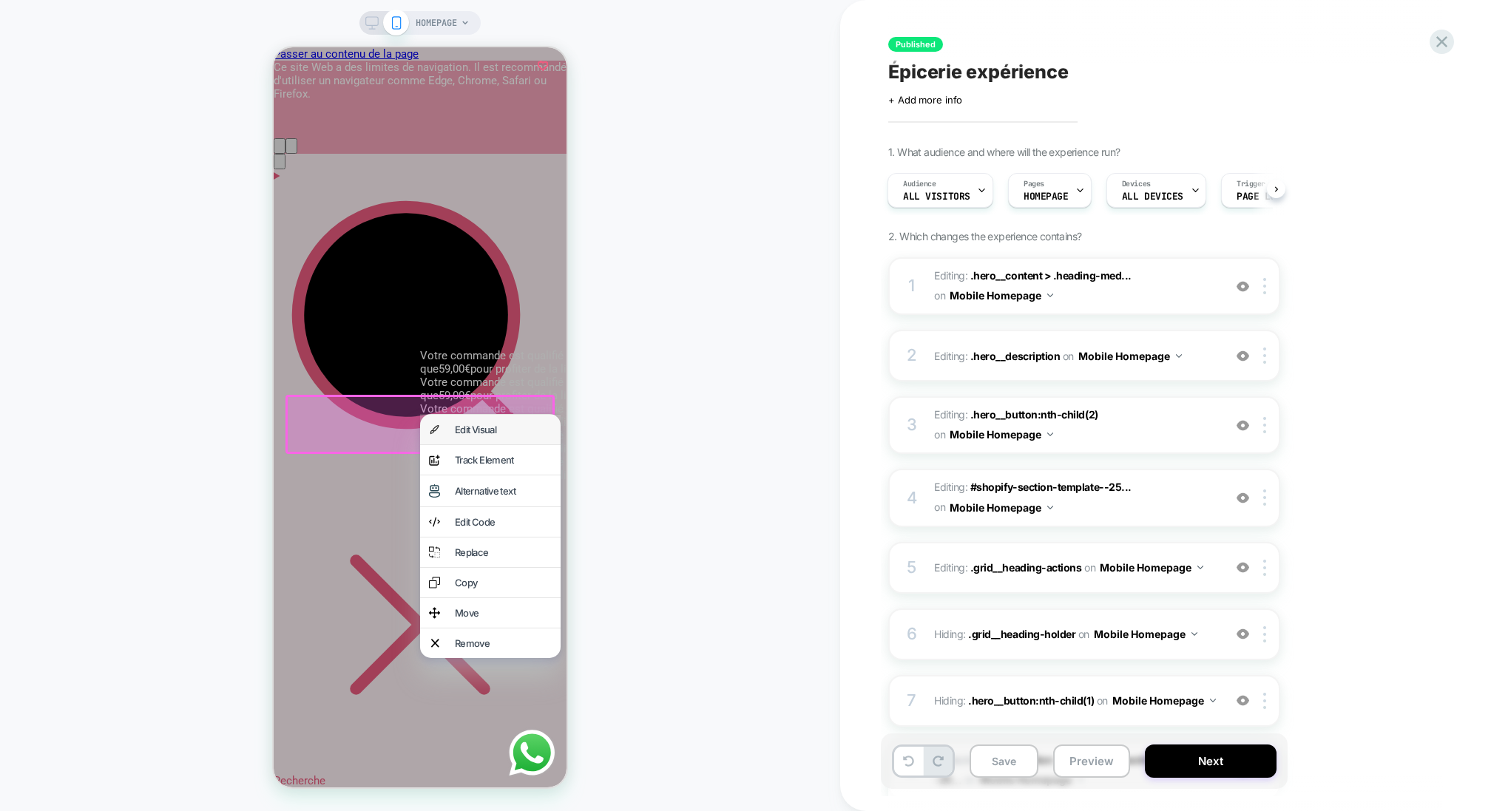
click at [453, 432] on div "Edit Visual" at bounding box center [490, 430] width 141 height 30
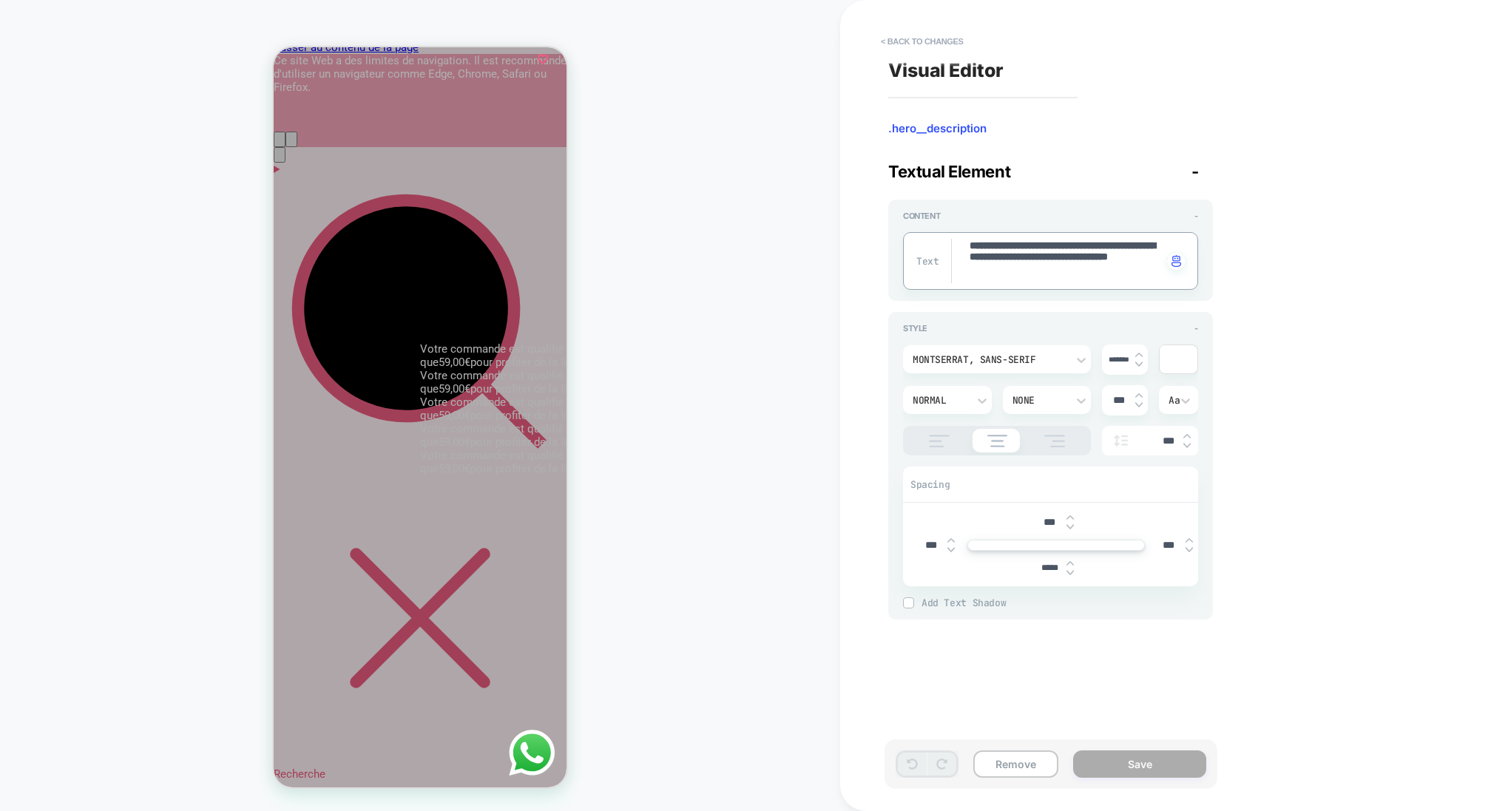
drag, startPoint x: 1012, startPoint y: 274, endPoint x: 943, endPoint y: 225, distance: 84.3
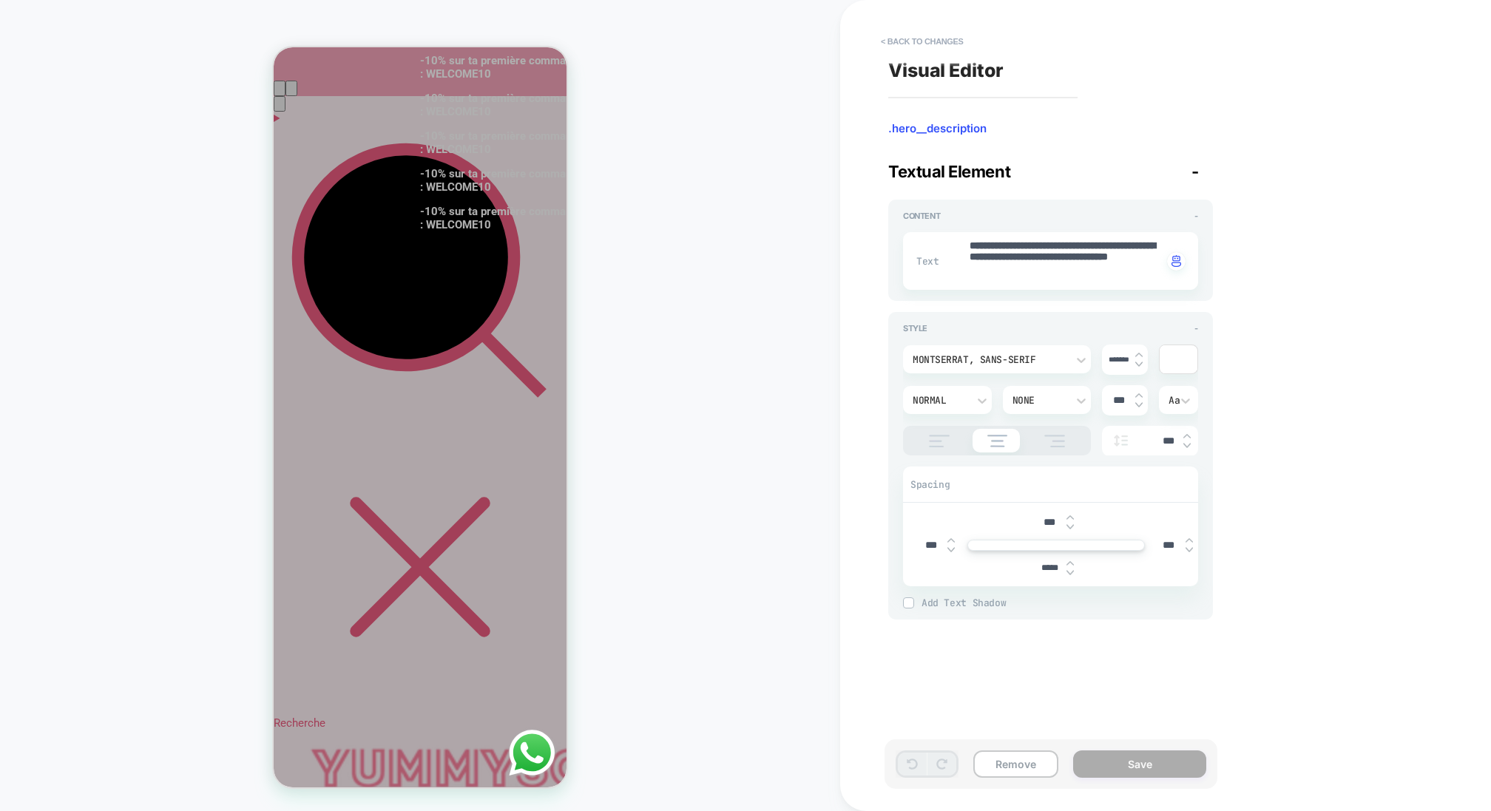
click at [925, 42] on button "< Back to changes" at bounding box center [922, 42] width 98 height 24
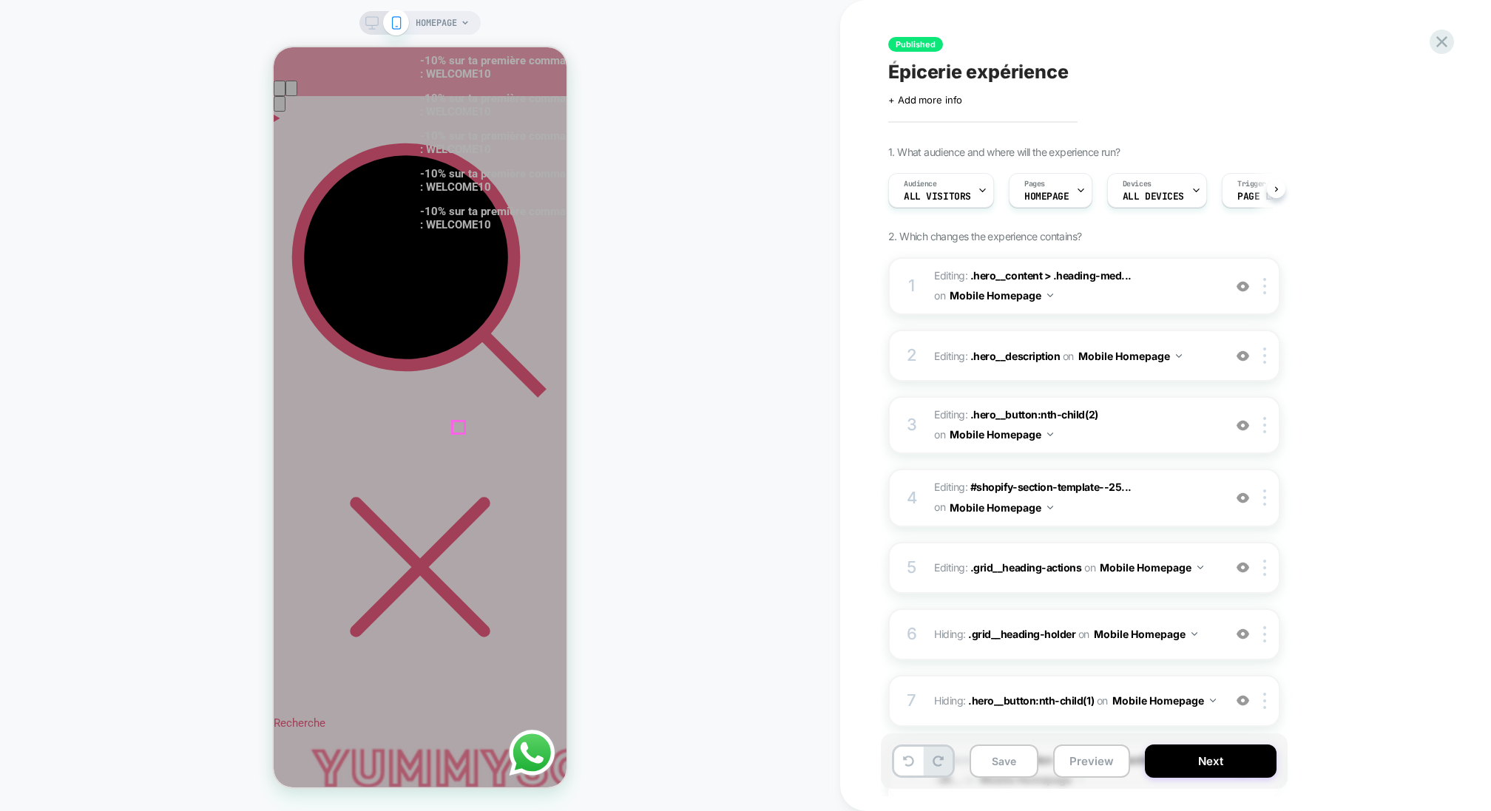
scroll to position [0, 1]
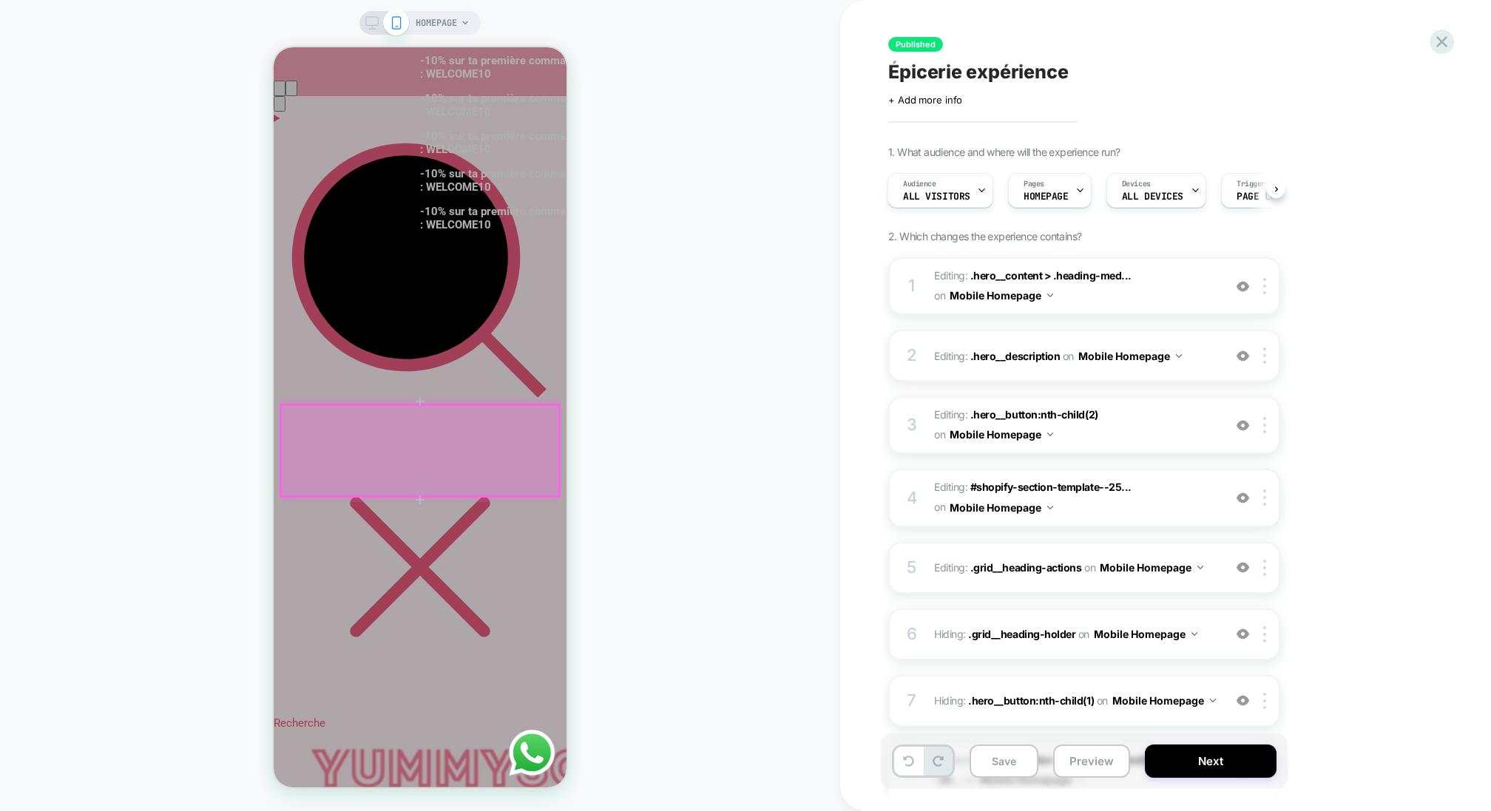
click at [493, 430] on div at bounding box center [420, 450] width 278 height 91
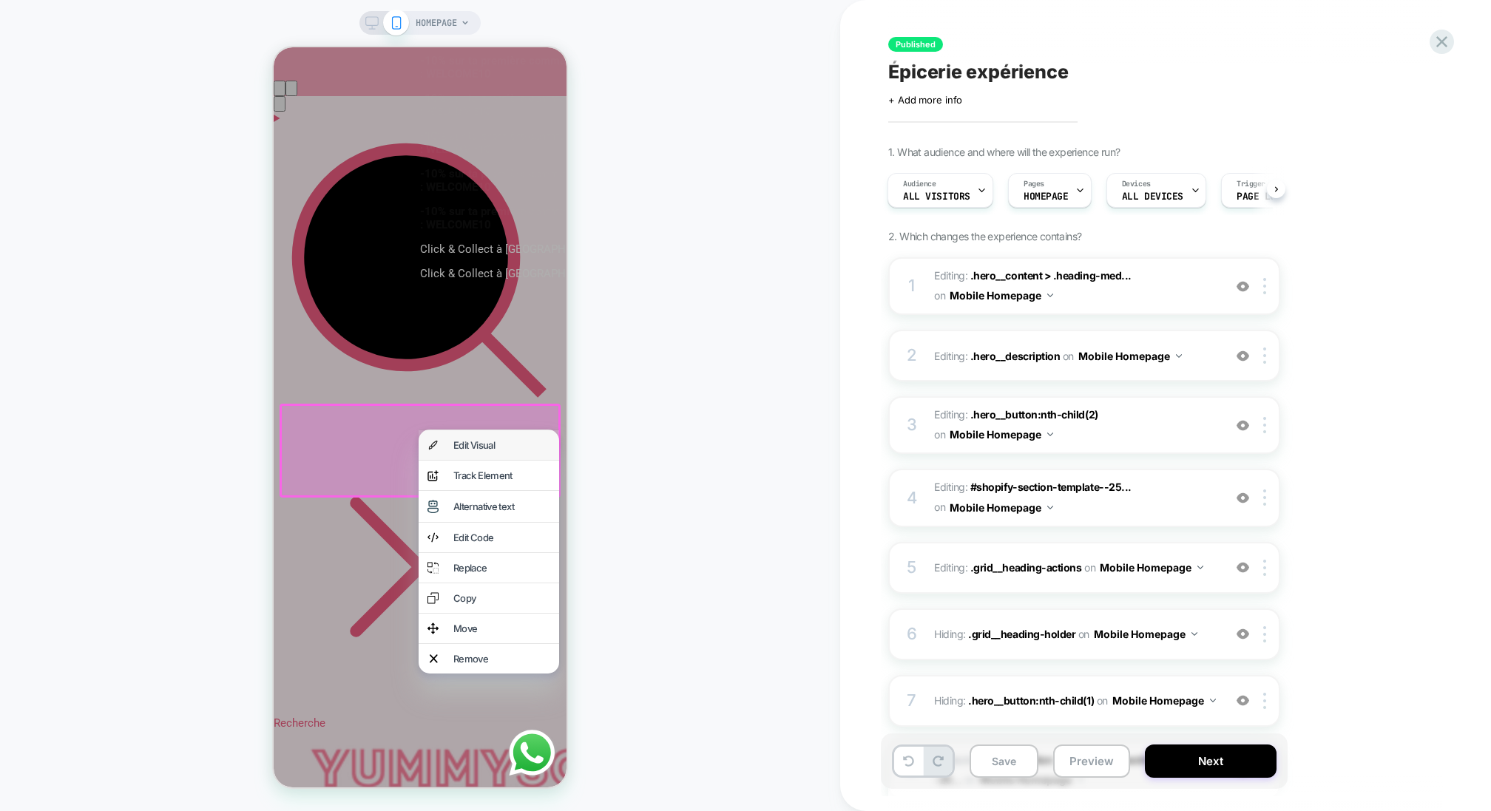
click at [493, 453] on div "Edit Visual" at bounding box center [489, 445] width 141 height 30
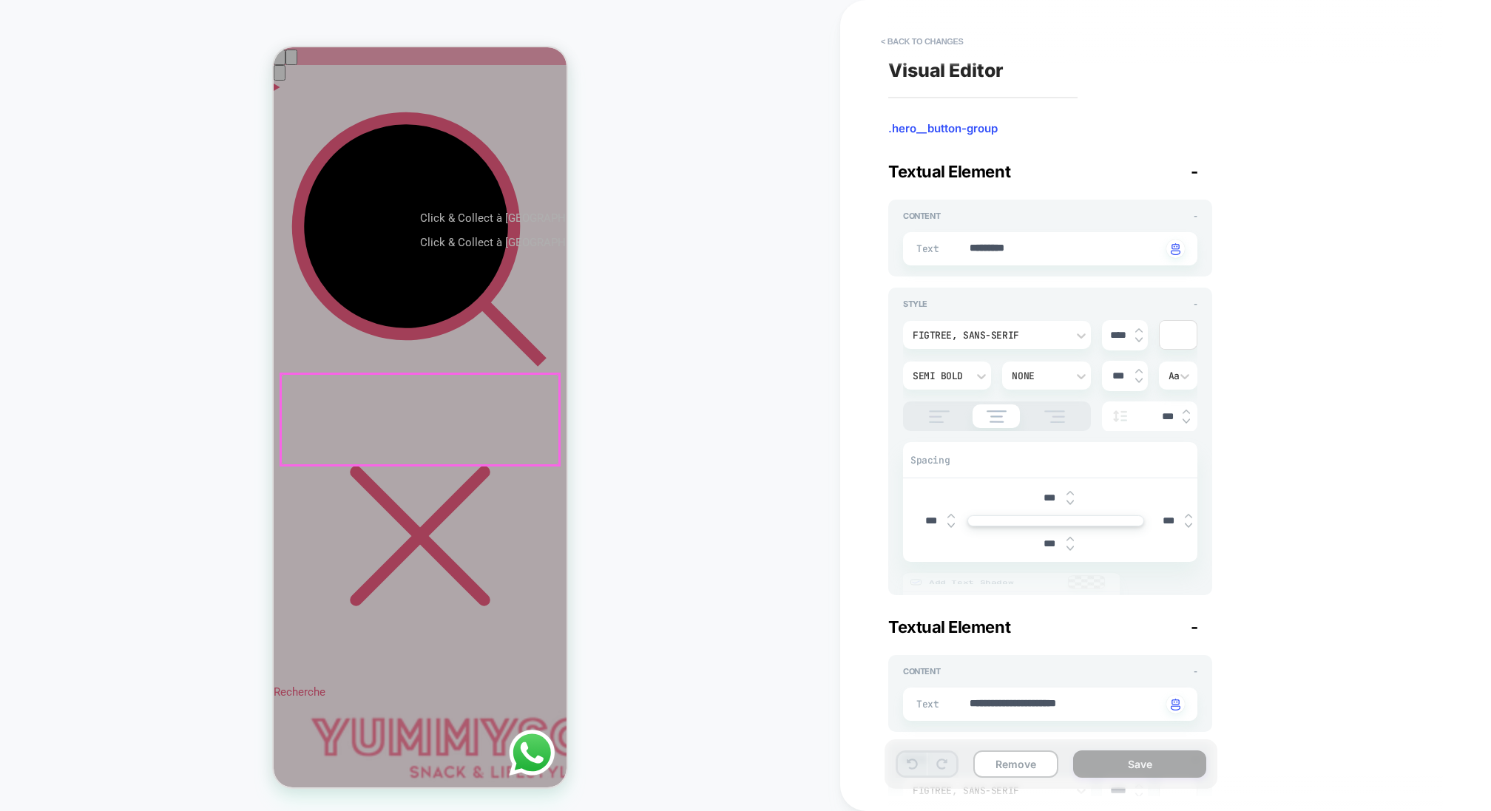
scroll to position [90, 0]
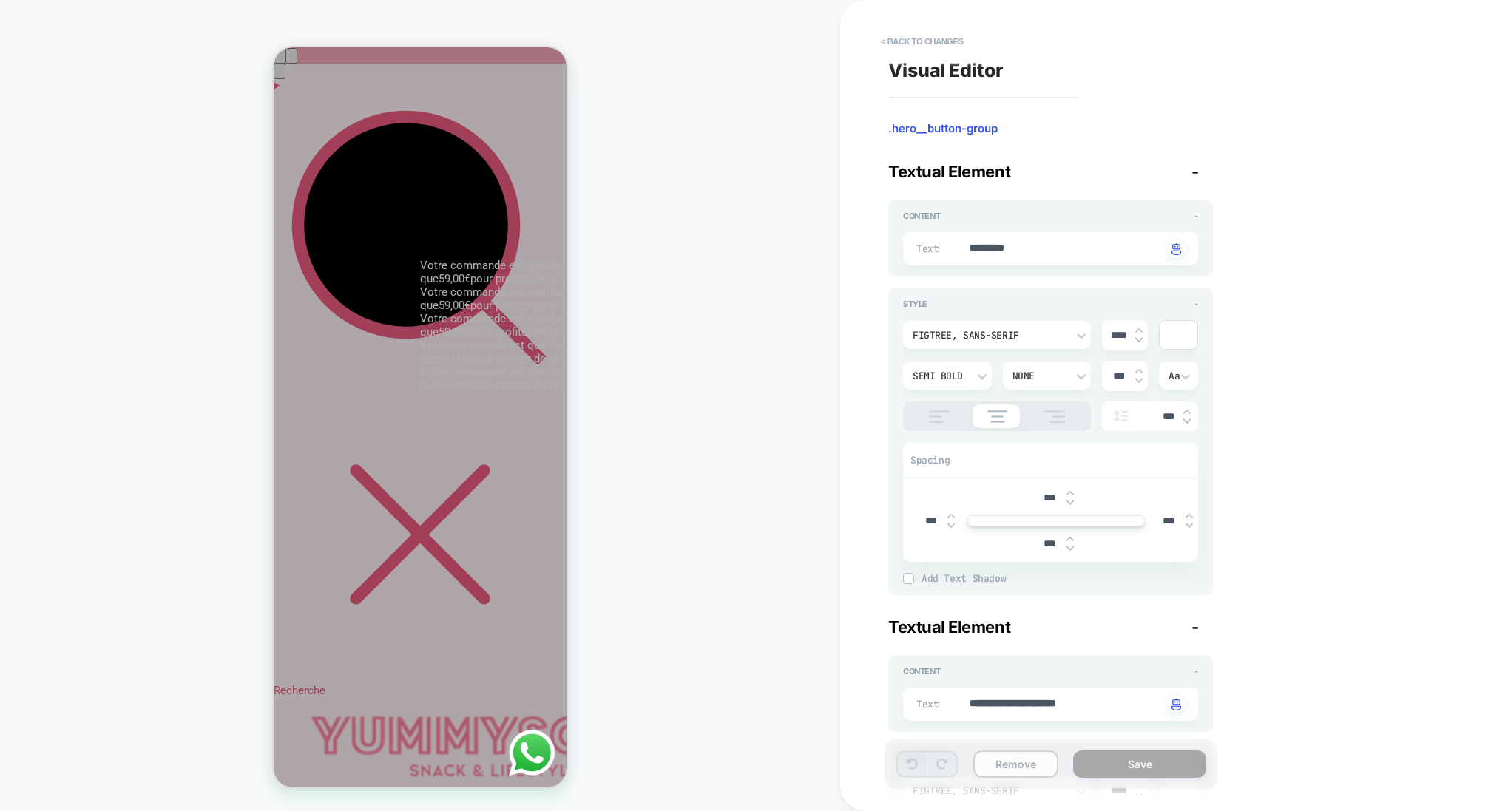
click at [1018, 762] on button "Remove" at bounding box center [1015, 764] width 85 height 27
click at [1015, 766] on button "Remove" at bounding box center [1015, 764] width 85 height 27
click at [1047, 241] on textarea "*********" at bounding box center [1065, 249] width 194 height 16
type textarea "*"
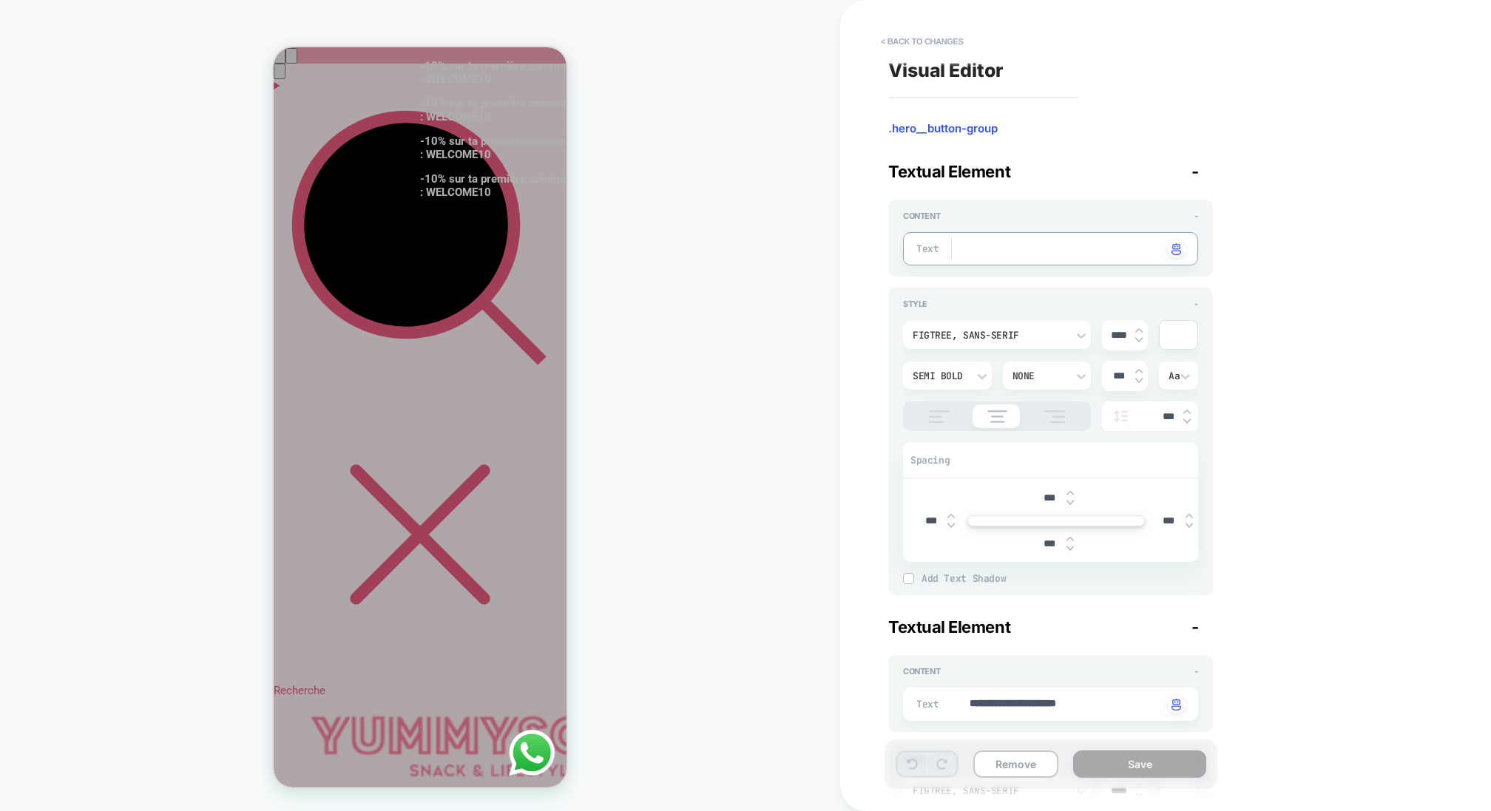
type textarea "*"
click at [1058, 288] on div "Style - Figtree, sans-serif **** Semi Bold None *** Aa *** Spacing *** *** *** …" at bounding box center [1050, 442] width 325 height 308
click at [1130, 759] on button "Save" at bounding box center [1139, 764] width 133 height 27
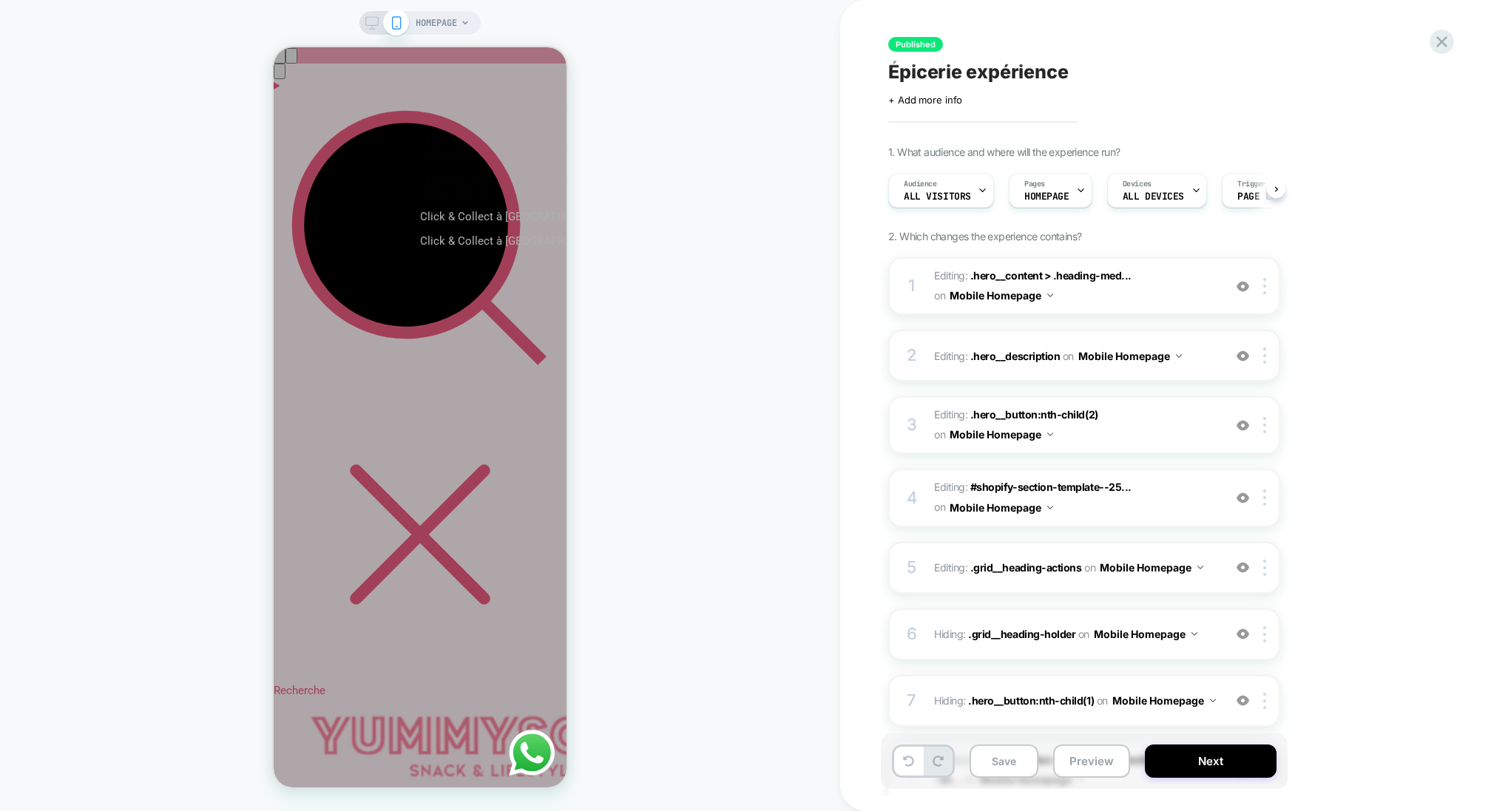
scroll to position [0, 1]
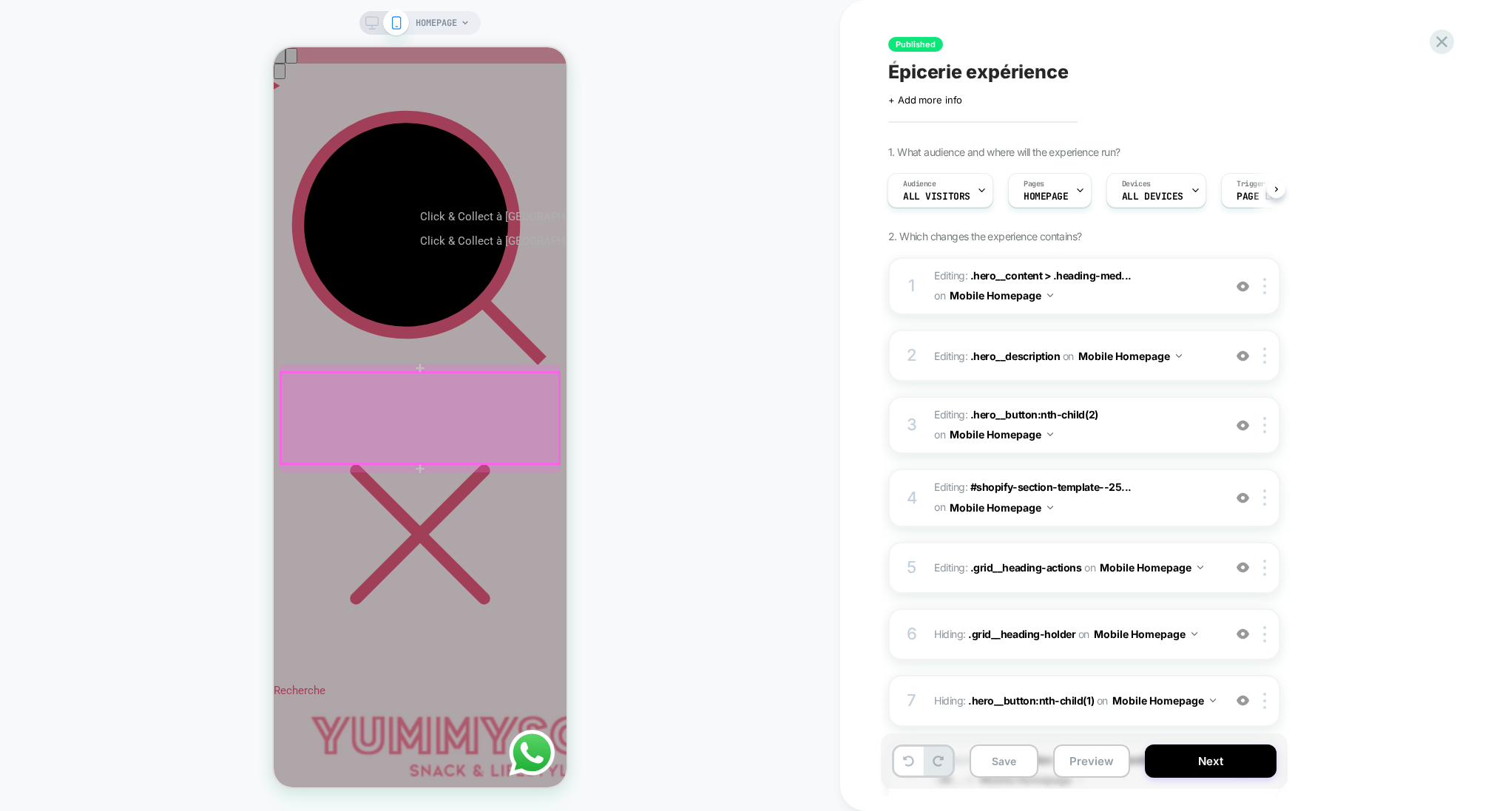
click at [495, 407] on div at bounding box center [420, 418] width 278 height 91
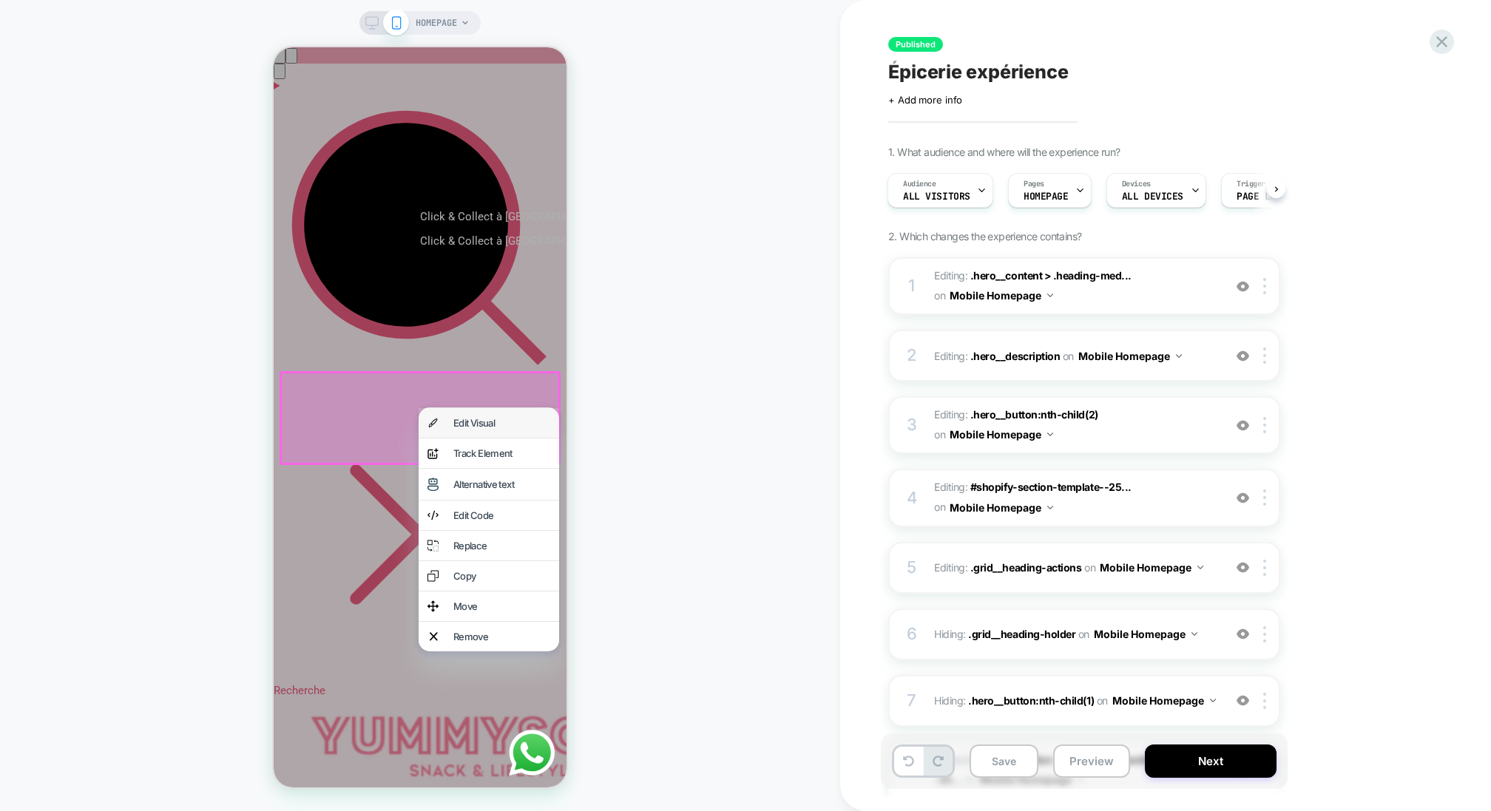
click at [485, 428] on div "Edit Visual" at bounding box center [501, 423] width 97 height 12
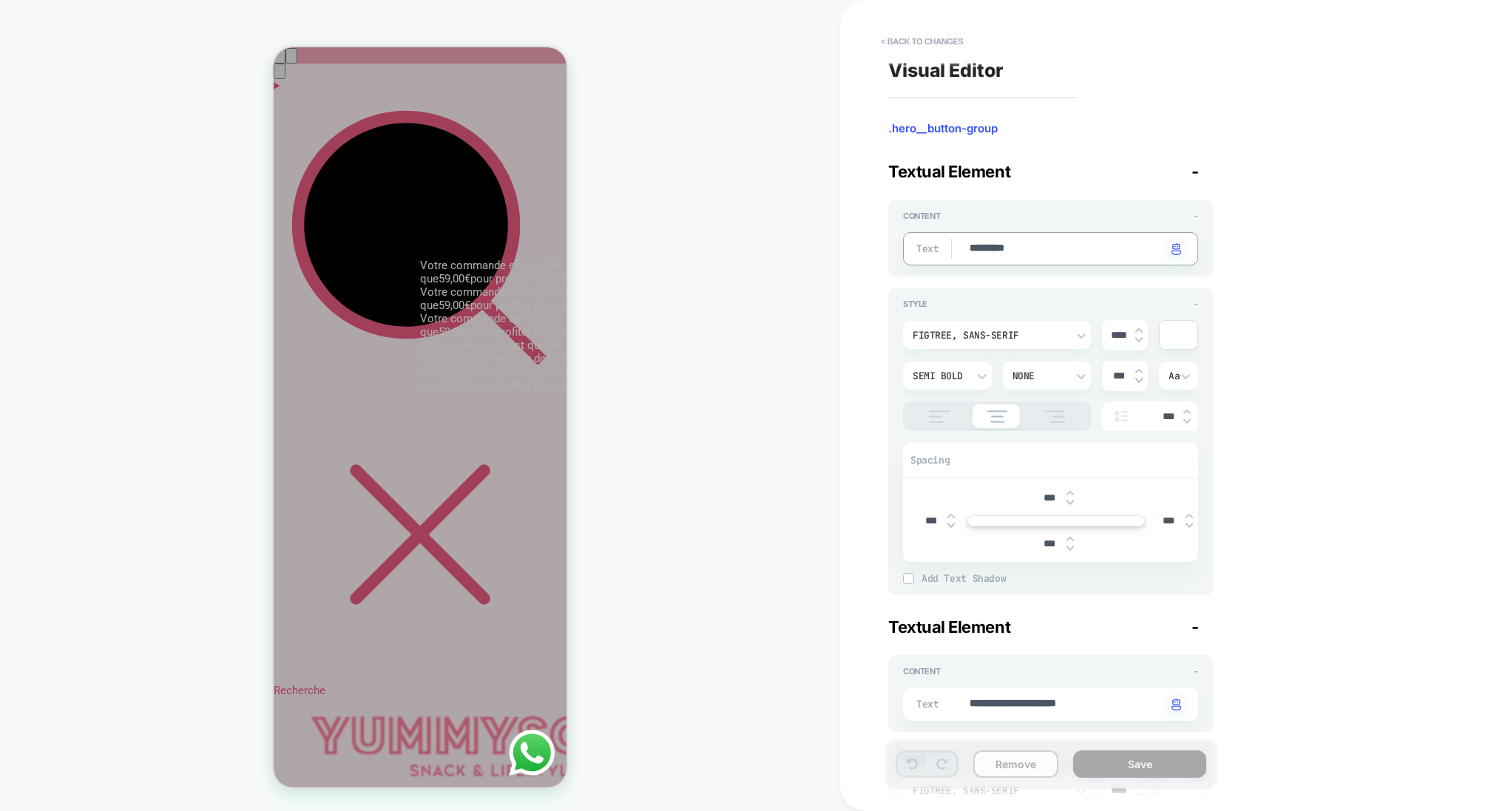
click at [1024, 762] on button "Remove" at bounding box center [1015, 764] width 85 height 27
click at [1049, 246] on textarea "*********" at bounding box center [1065, 249] width 194 height 16
type textarea "*"
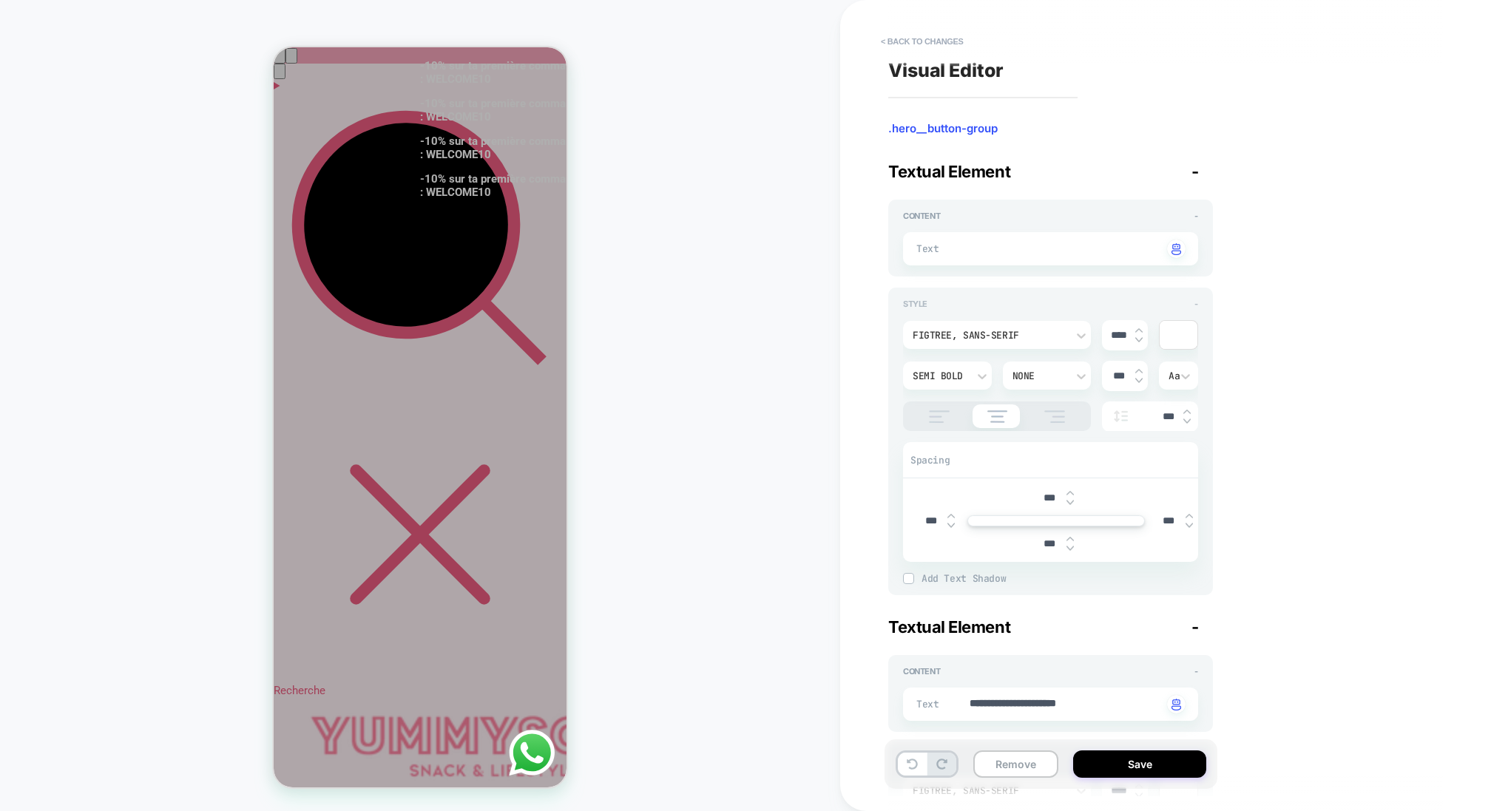
click at [1104, 307] on div "Style -" at bounding box center [1050, 304] width 295 height 10
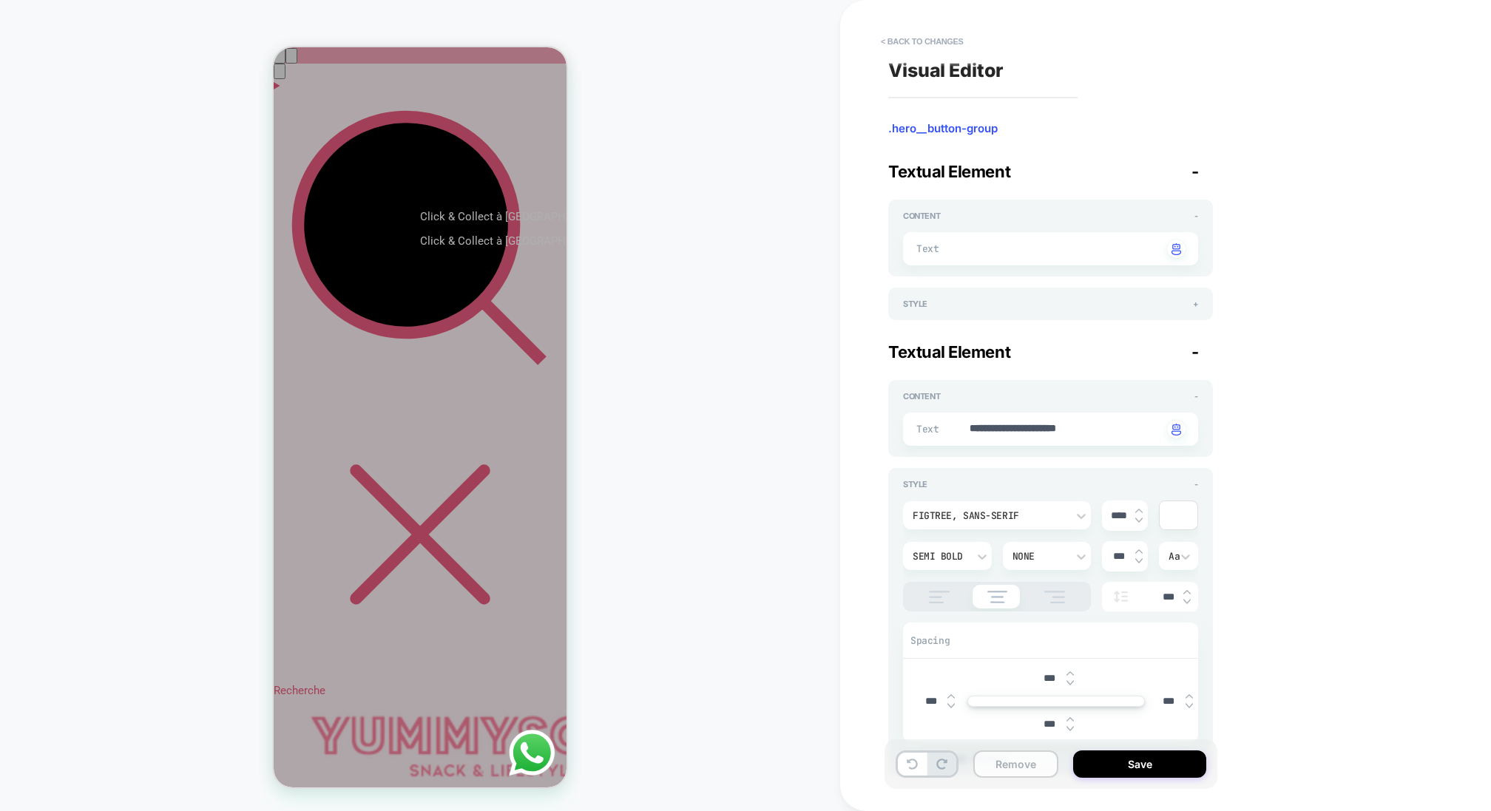
click at [1004, 770] on button "Remove" at bounding box center [1015, 764] width 85 height 27
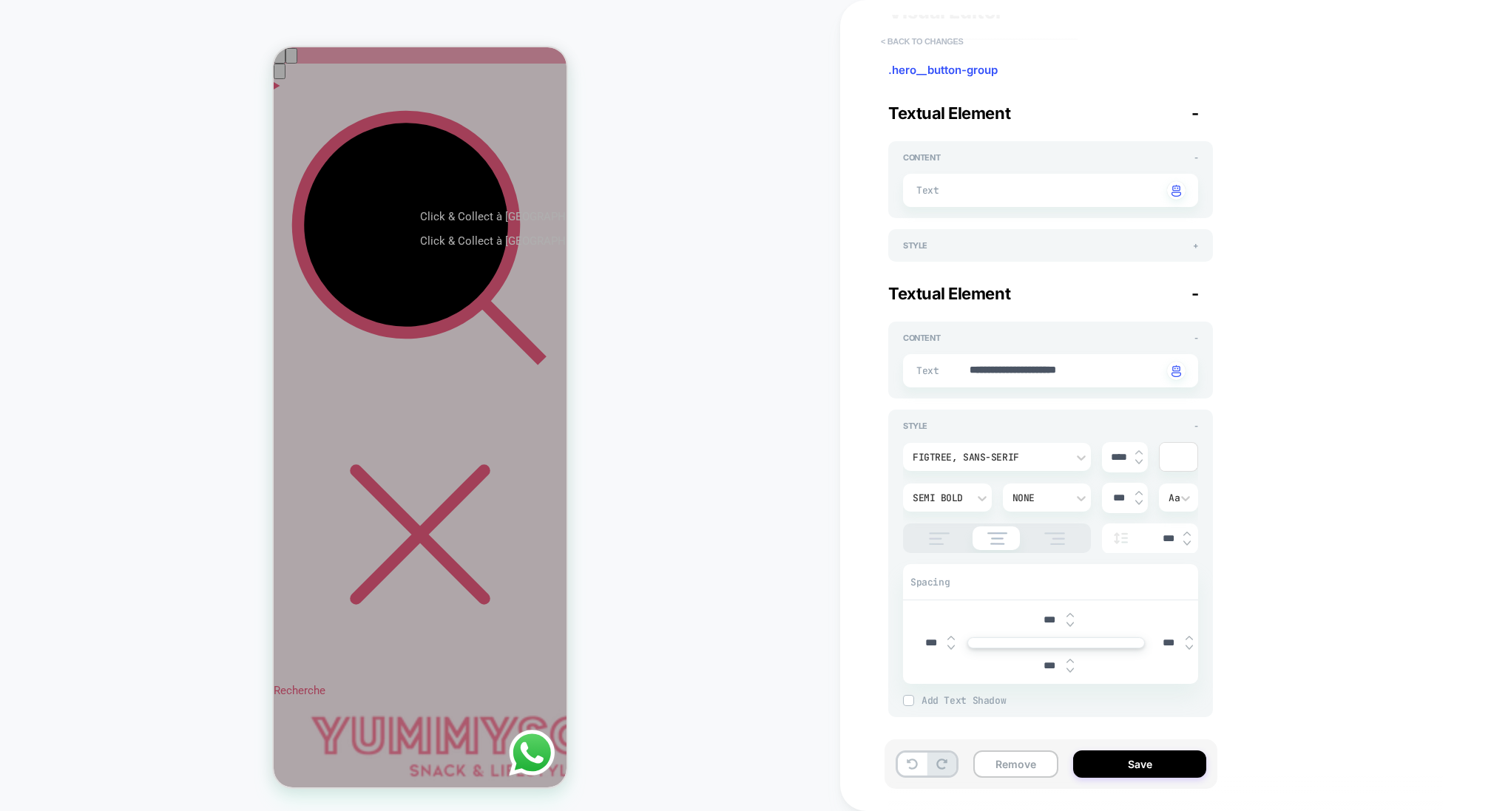
click at [909, 38] on button "< Back to changes" at bounding box center [922, 42] width 98 height 24
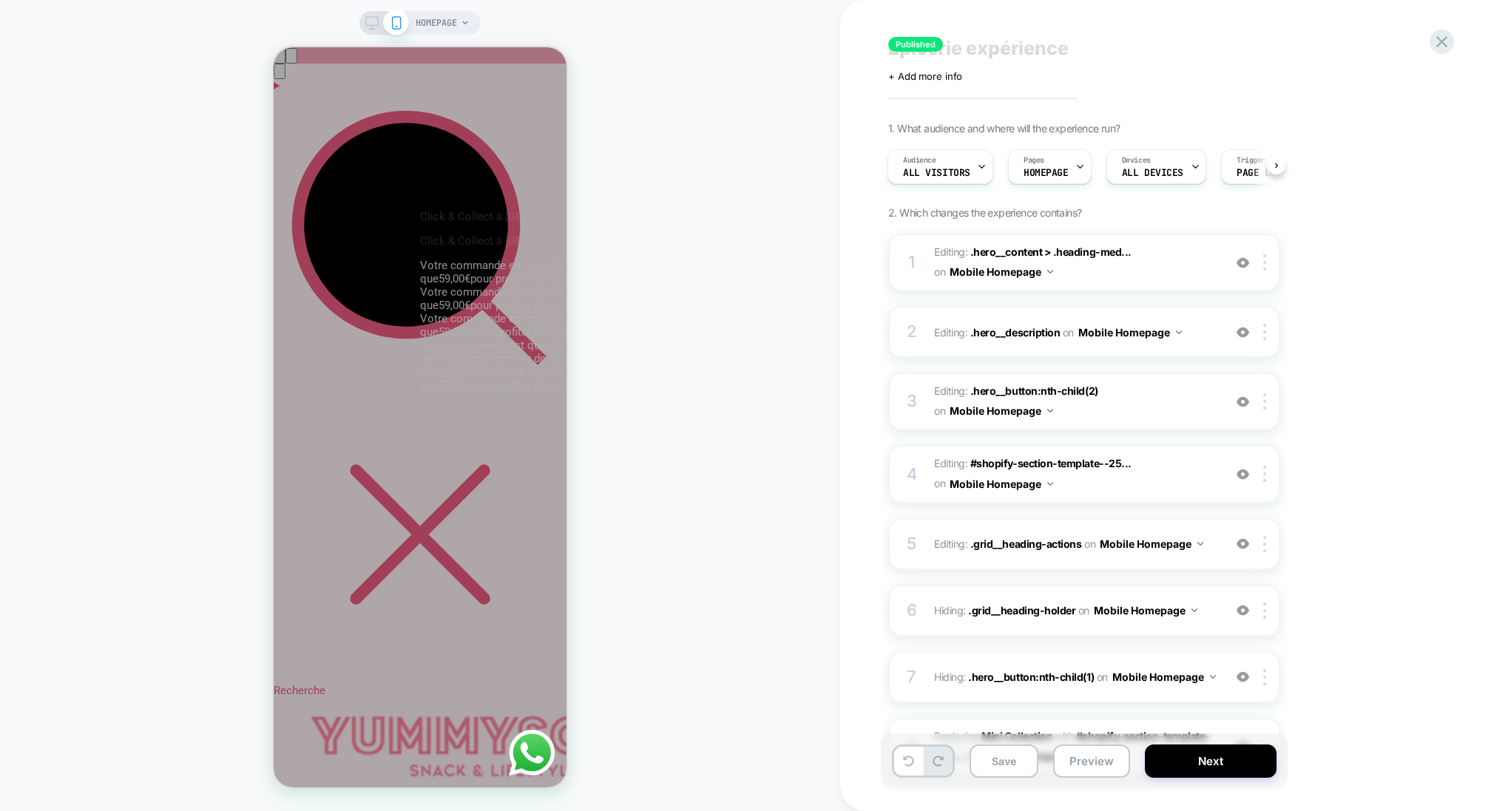
scroll to position [27, 0]
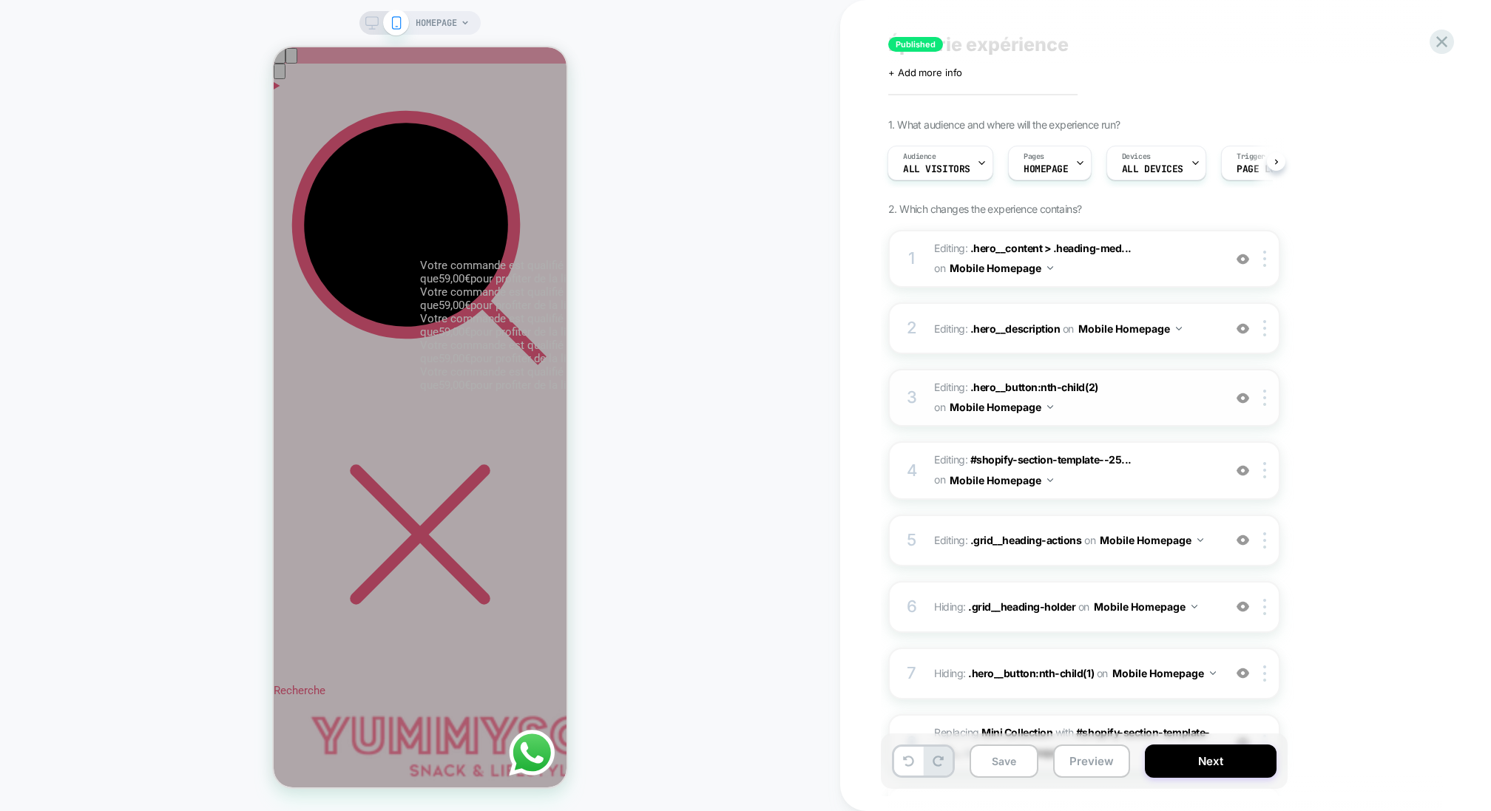
click at [1245, 398] on img at bounding box center [1242, 398] width 13 height 13
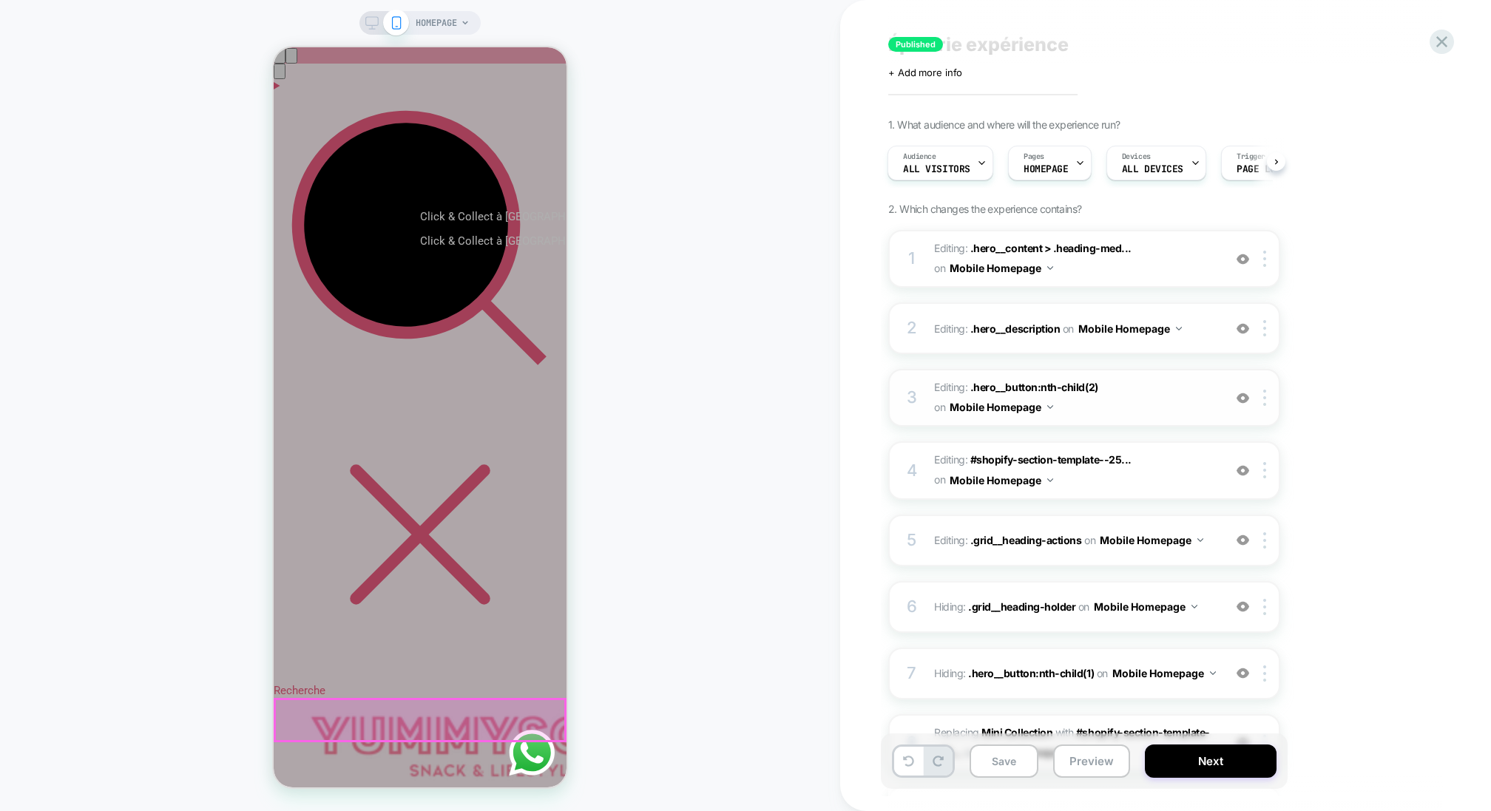
scroll to position [0, 414]
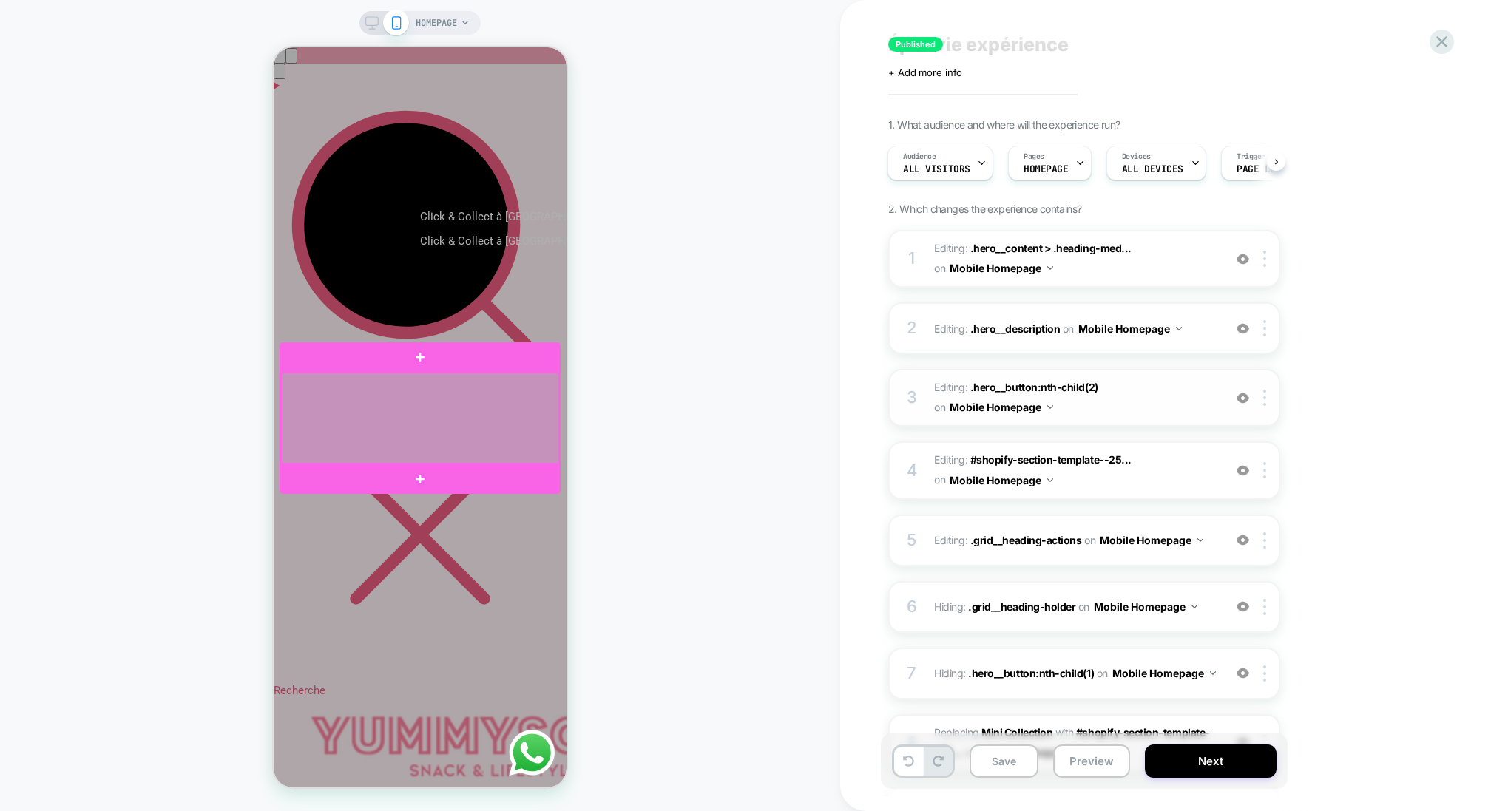
click at [482, 407] on div at bounding box center [420, 418] width 278 height 91
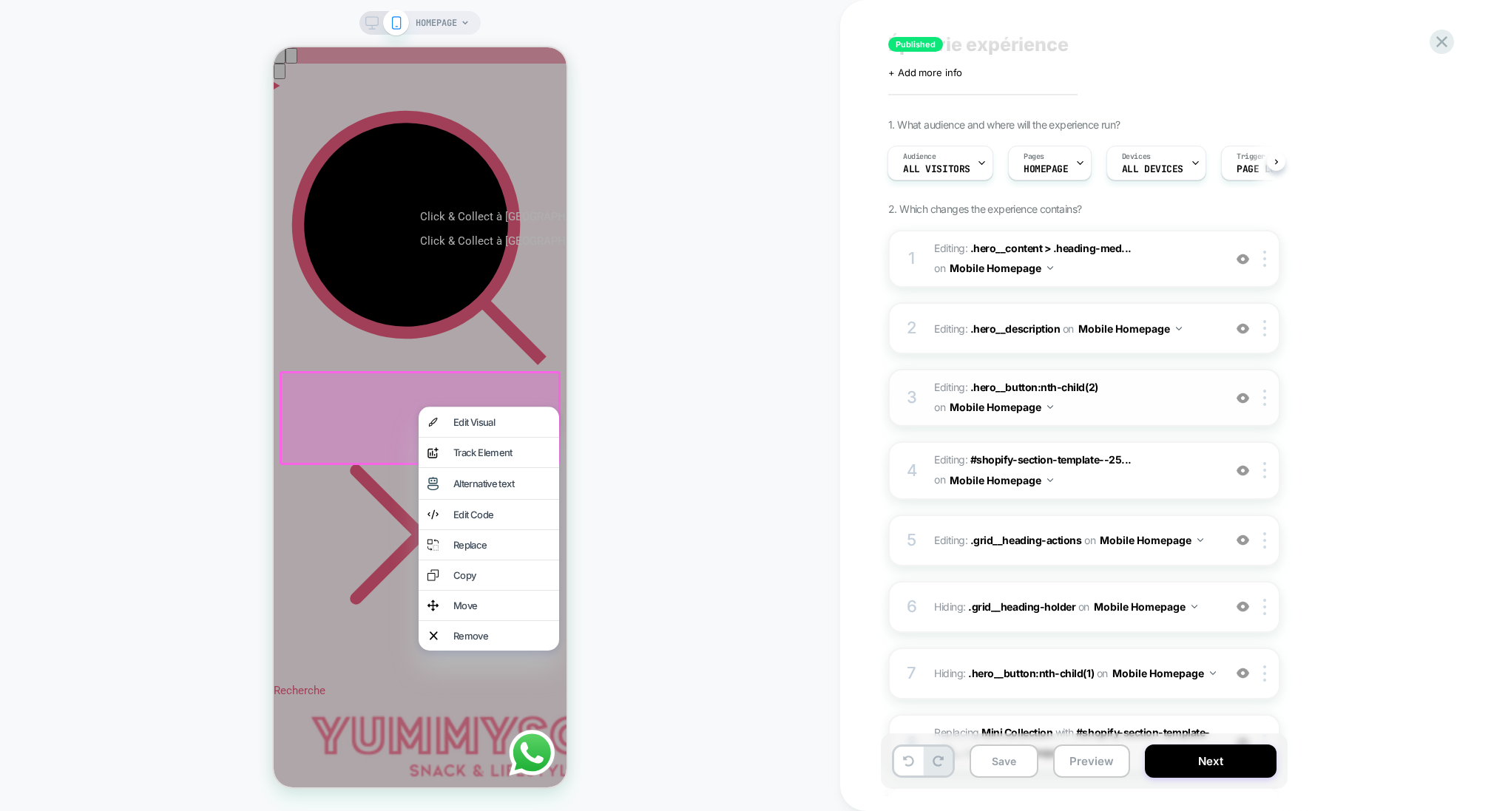
click at [517, 386] on div at bounding box center [420, 418] width 281 height 94
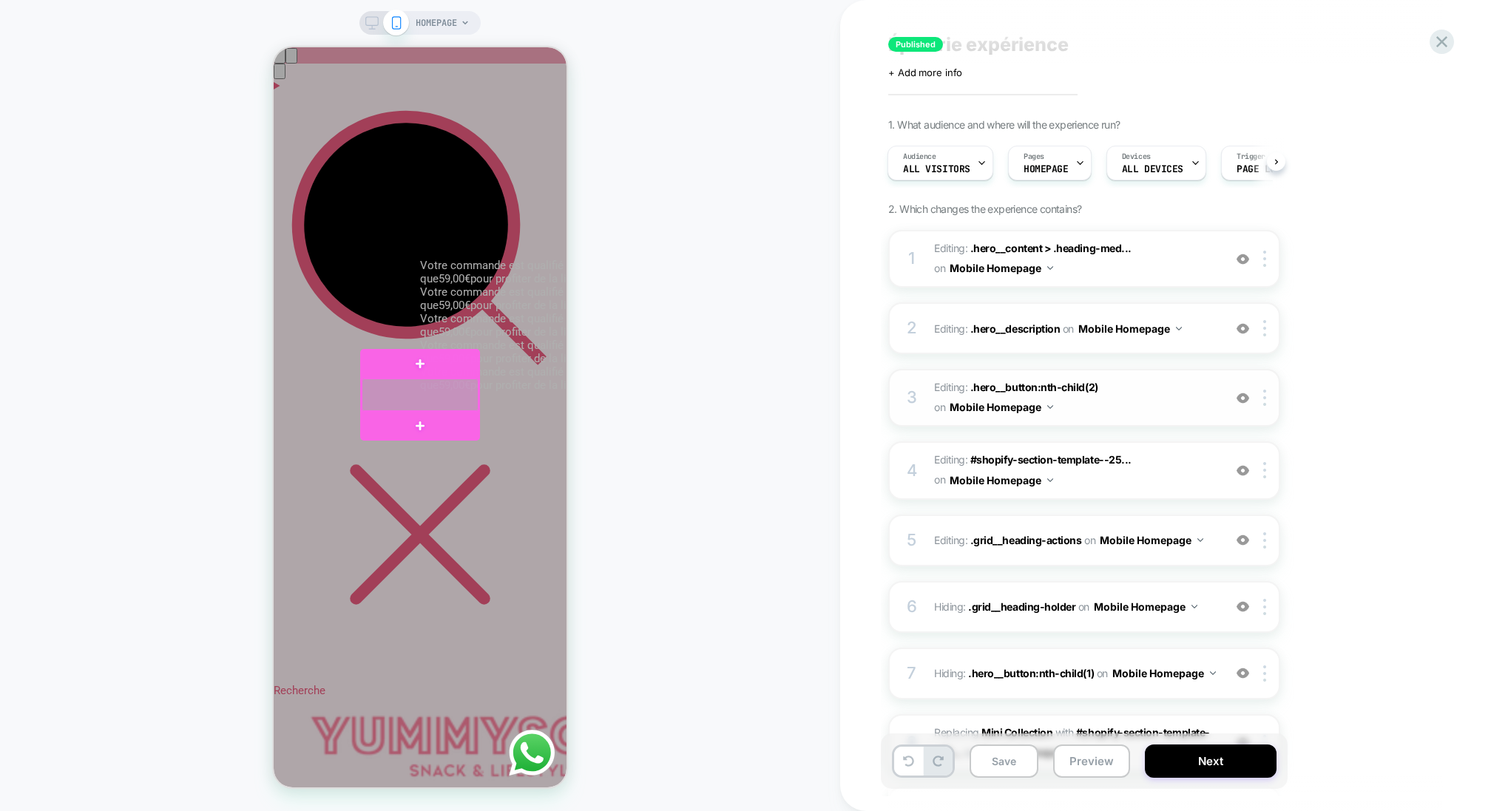
click at [369, 395] on div at bounding box center [420, 395] width 117 height 32
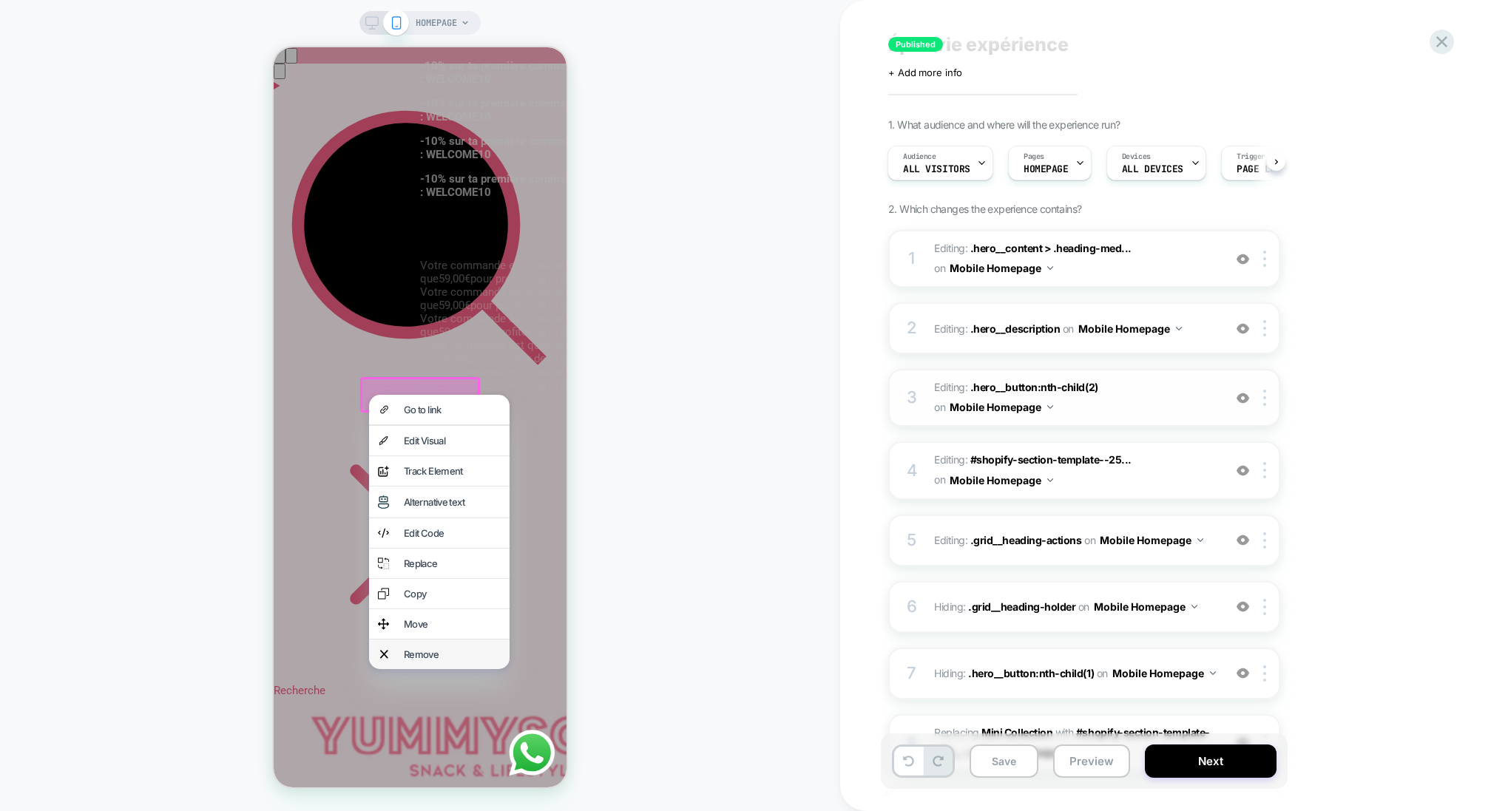
click at [427, 657] on div "Remove" at bounding box center [452, 655] width 97 height 12
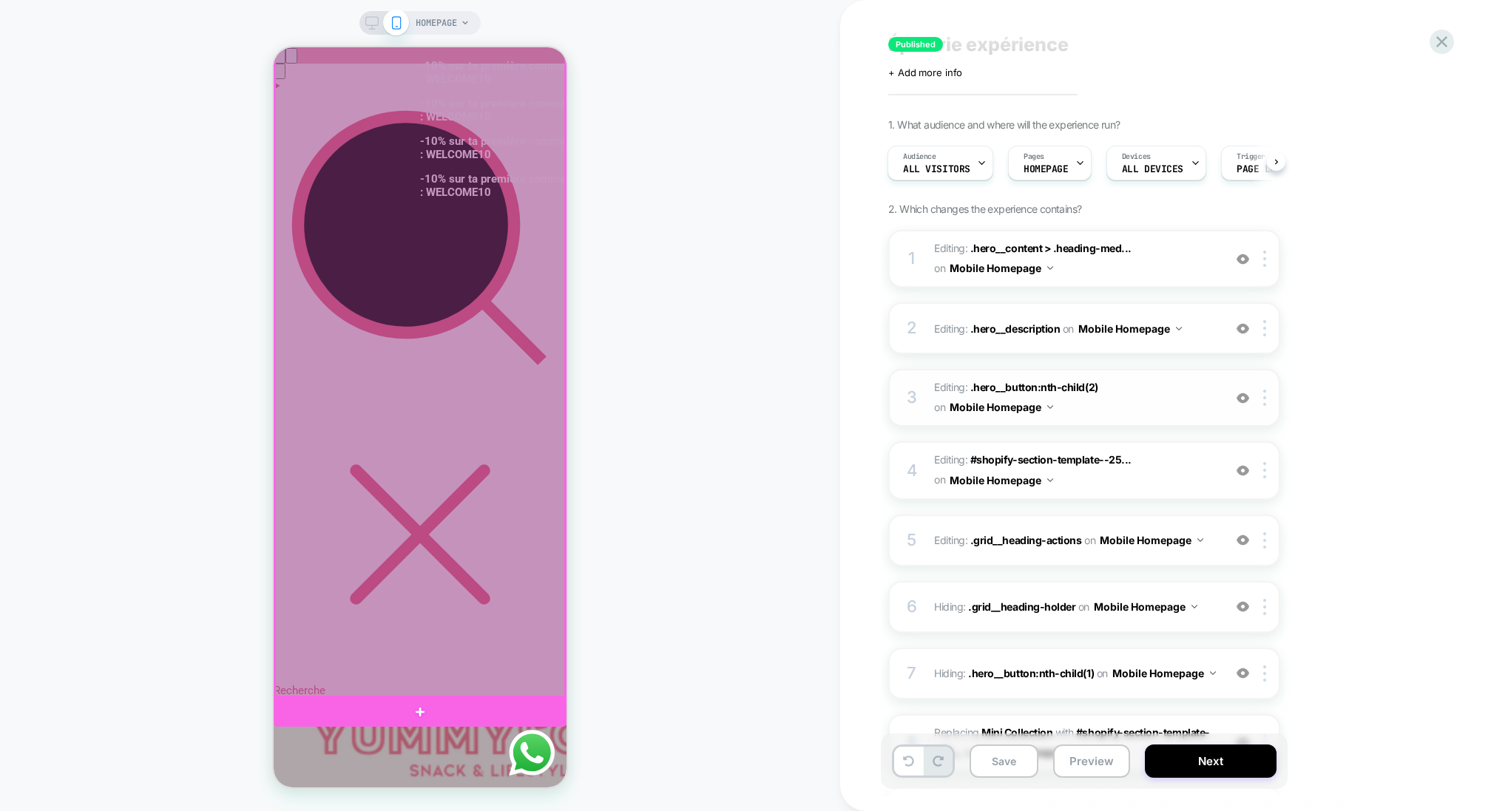
click at [450, 390] on div at bounding box center [420, 365] width 290 height 661
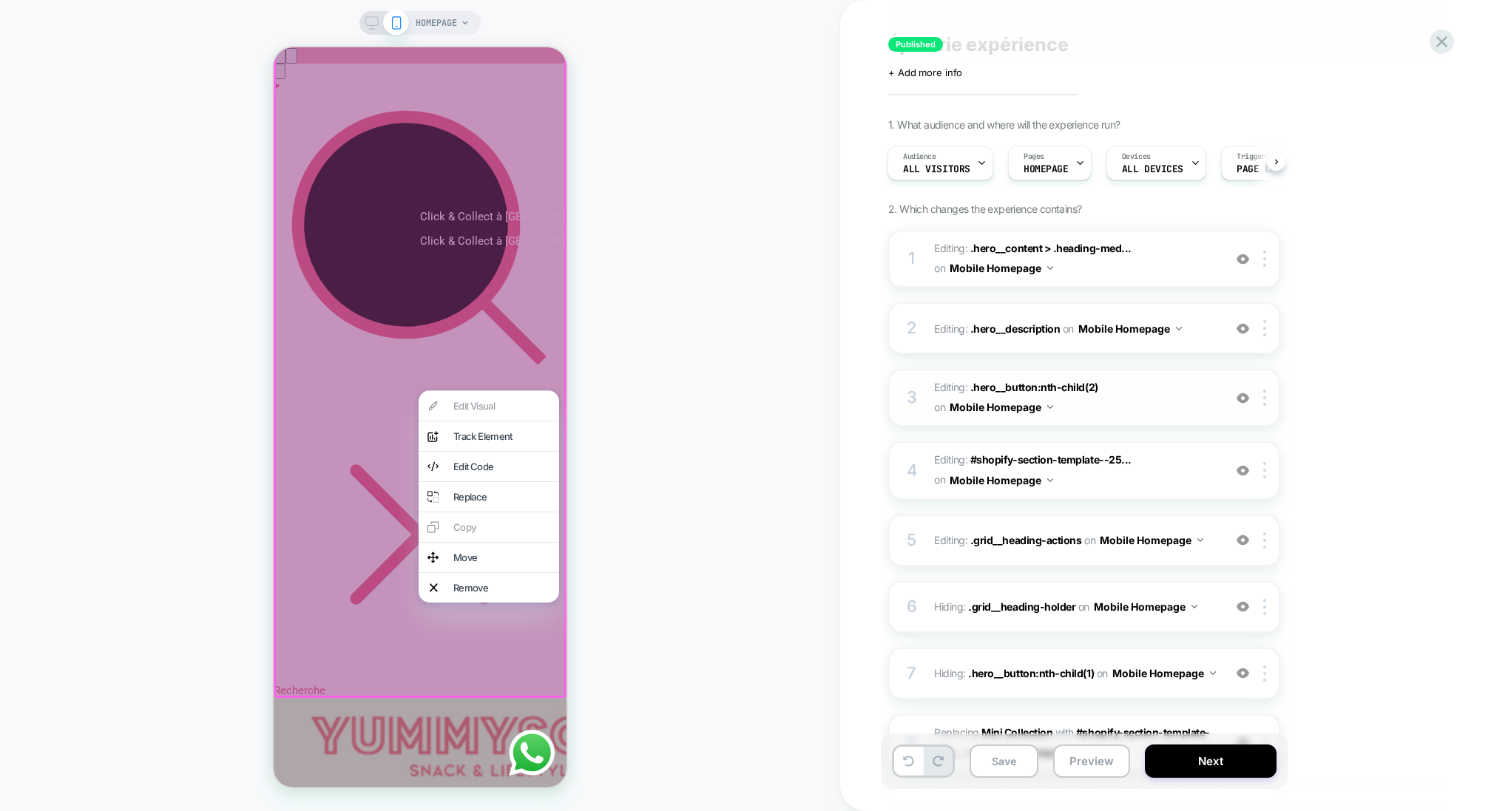
click at [349, 478] on div at bounding box center [420, 366] width 293 height 664
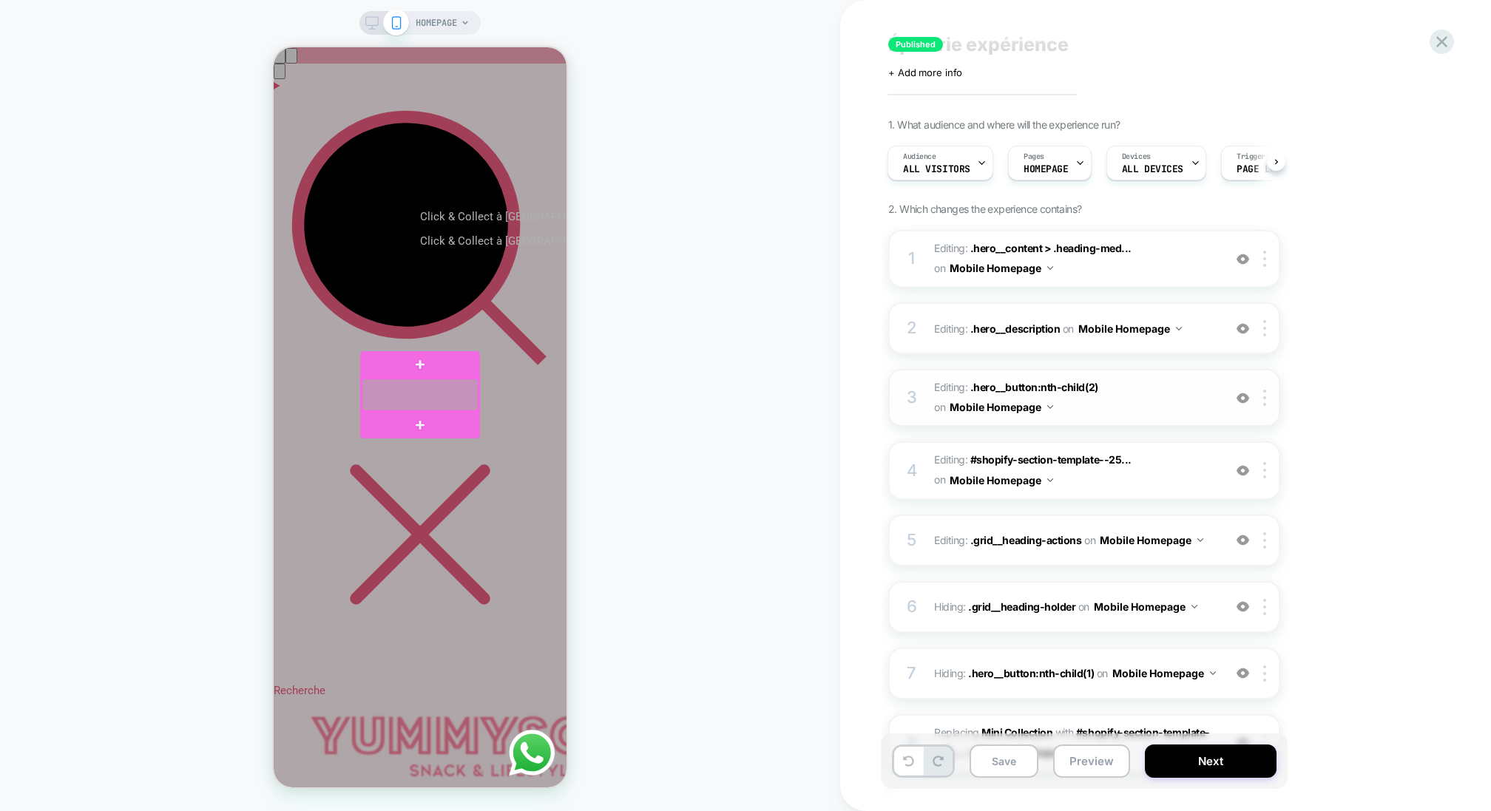
click at [463, 382] on div at bounding box center [420, 395] width 117 height 32
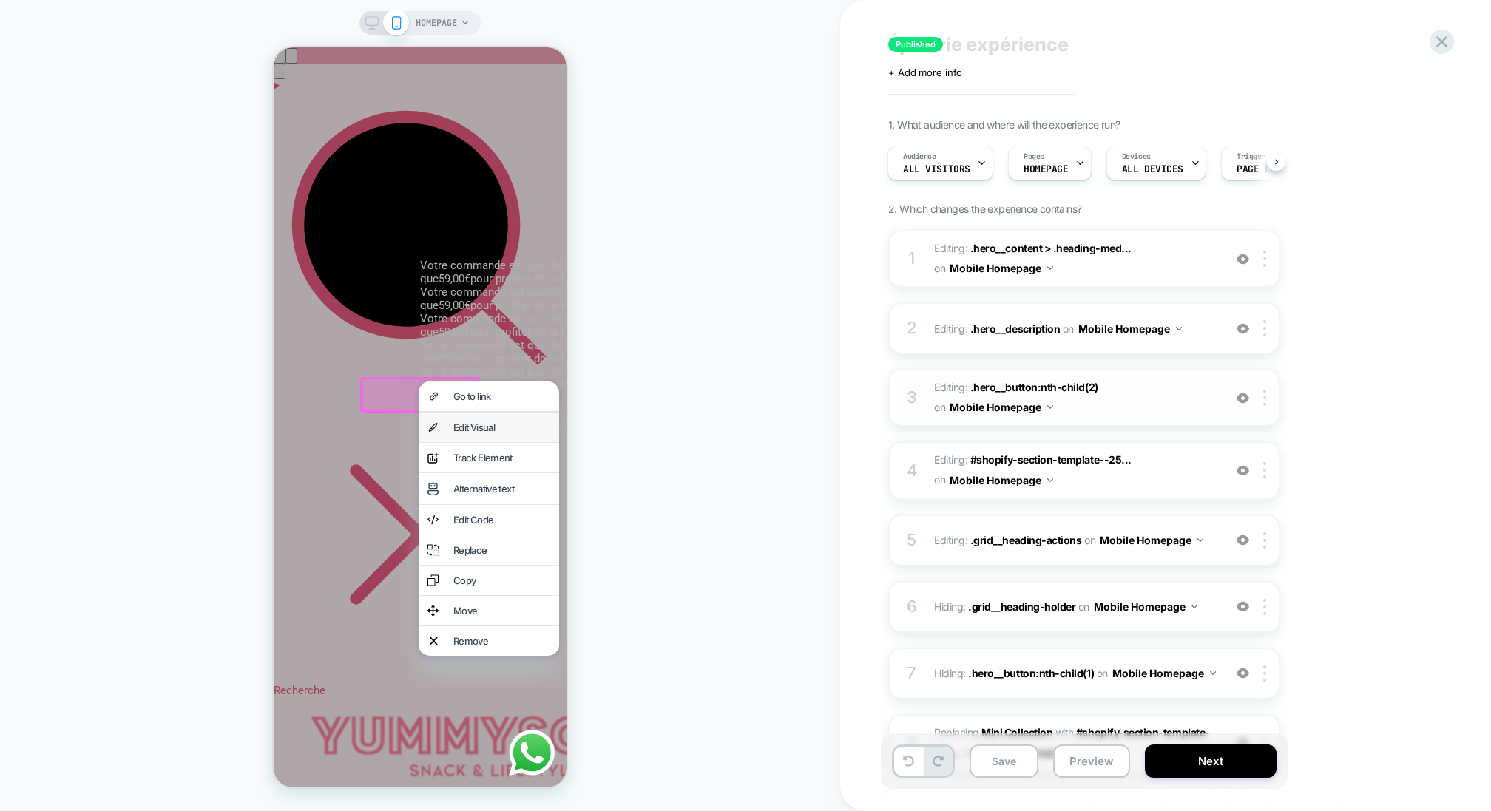
click at [481, 427] on div "Edit Visual" at bounding box center [501, 428] width 97 height 12
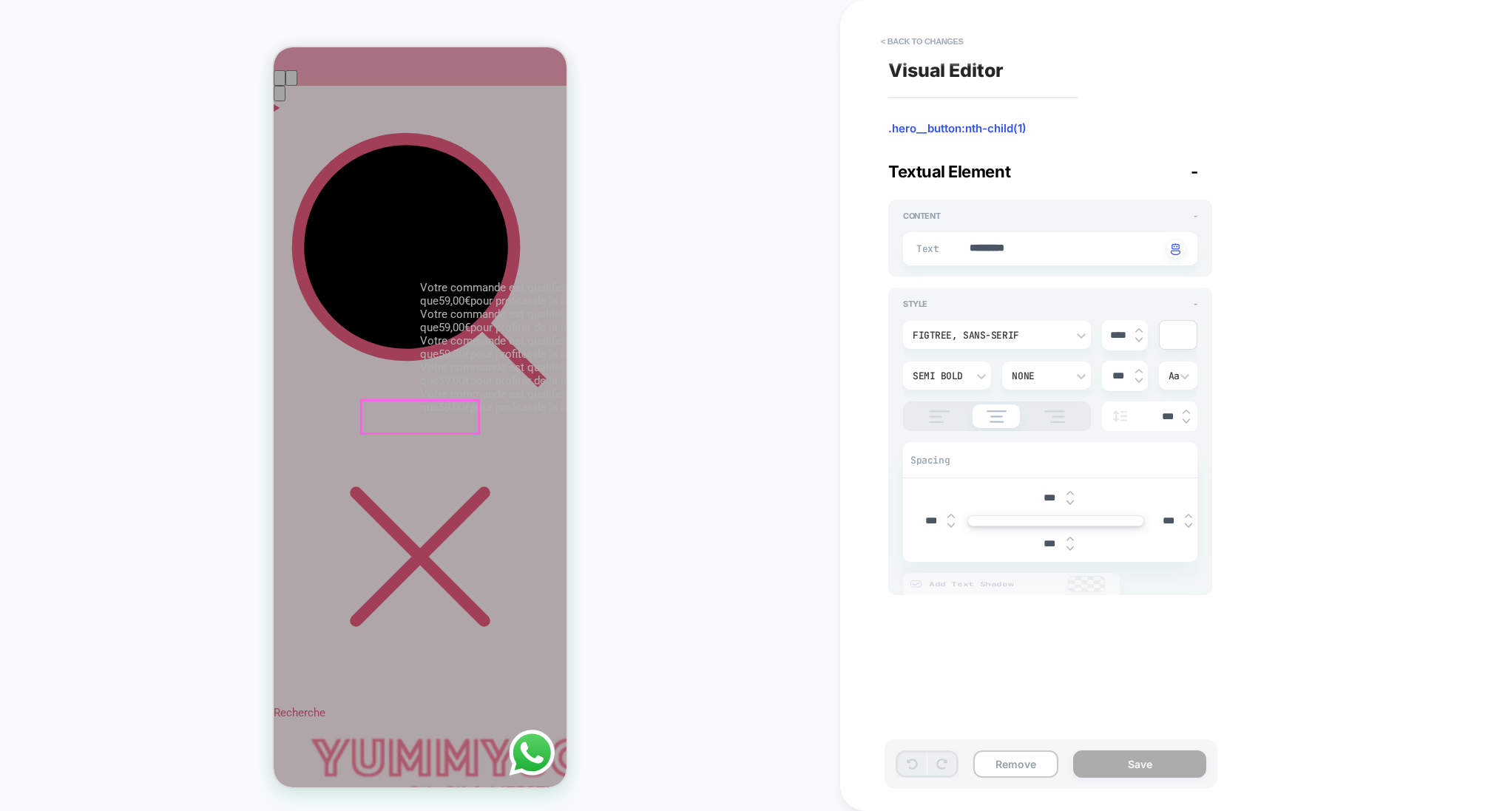
scroll to position [67, 0]
click at [1017, 759] on button "Remove" at bounding box center [1015, 764] width 85 height 27
click at [1192, 171] on span "-" at bounding box center [1194, 171] width 7 height 19
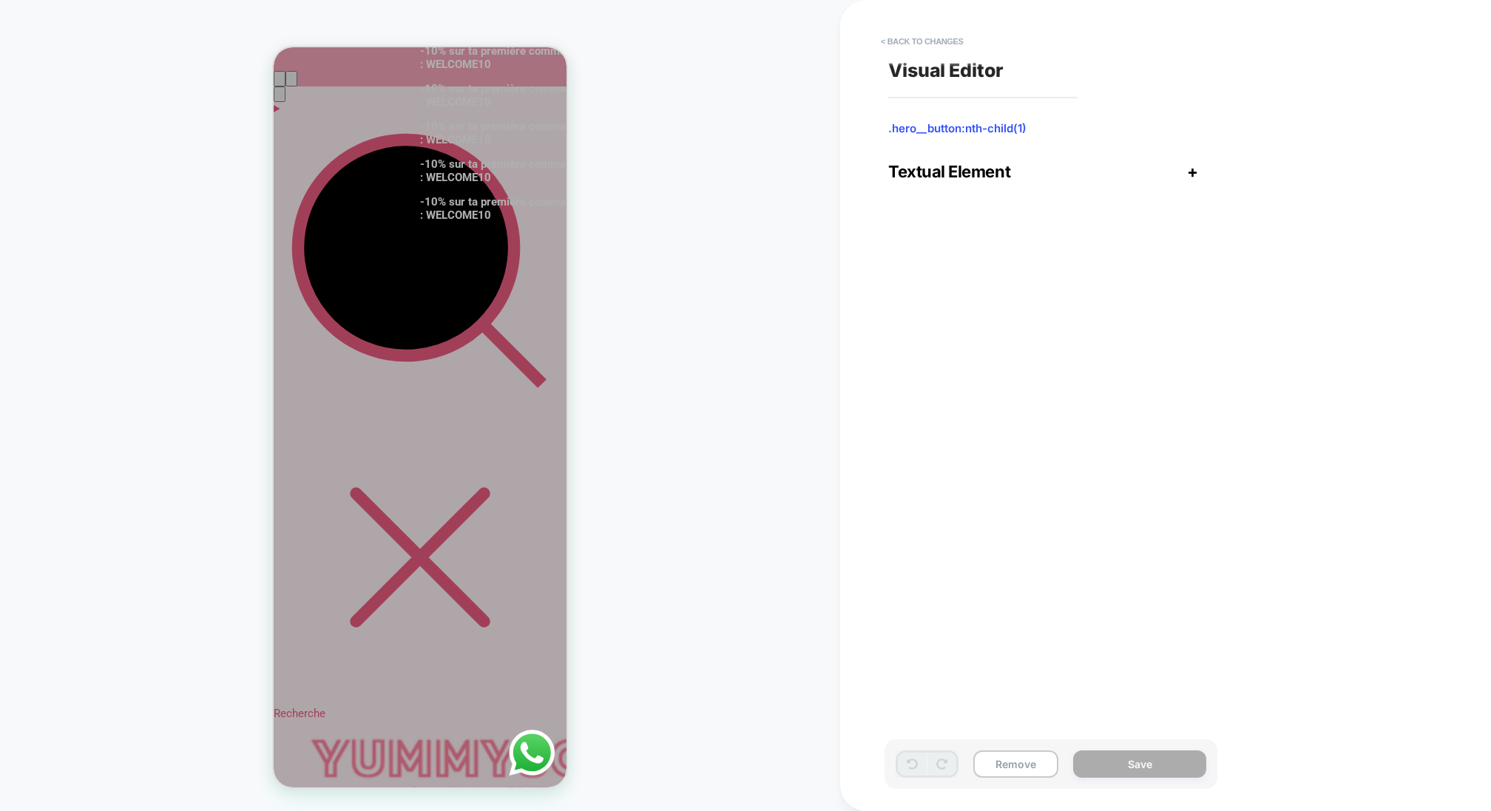
click at [1063, 175] on div "Textual Element +" at bounding box center [1050, 171] width 324 height 19
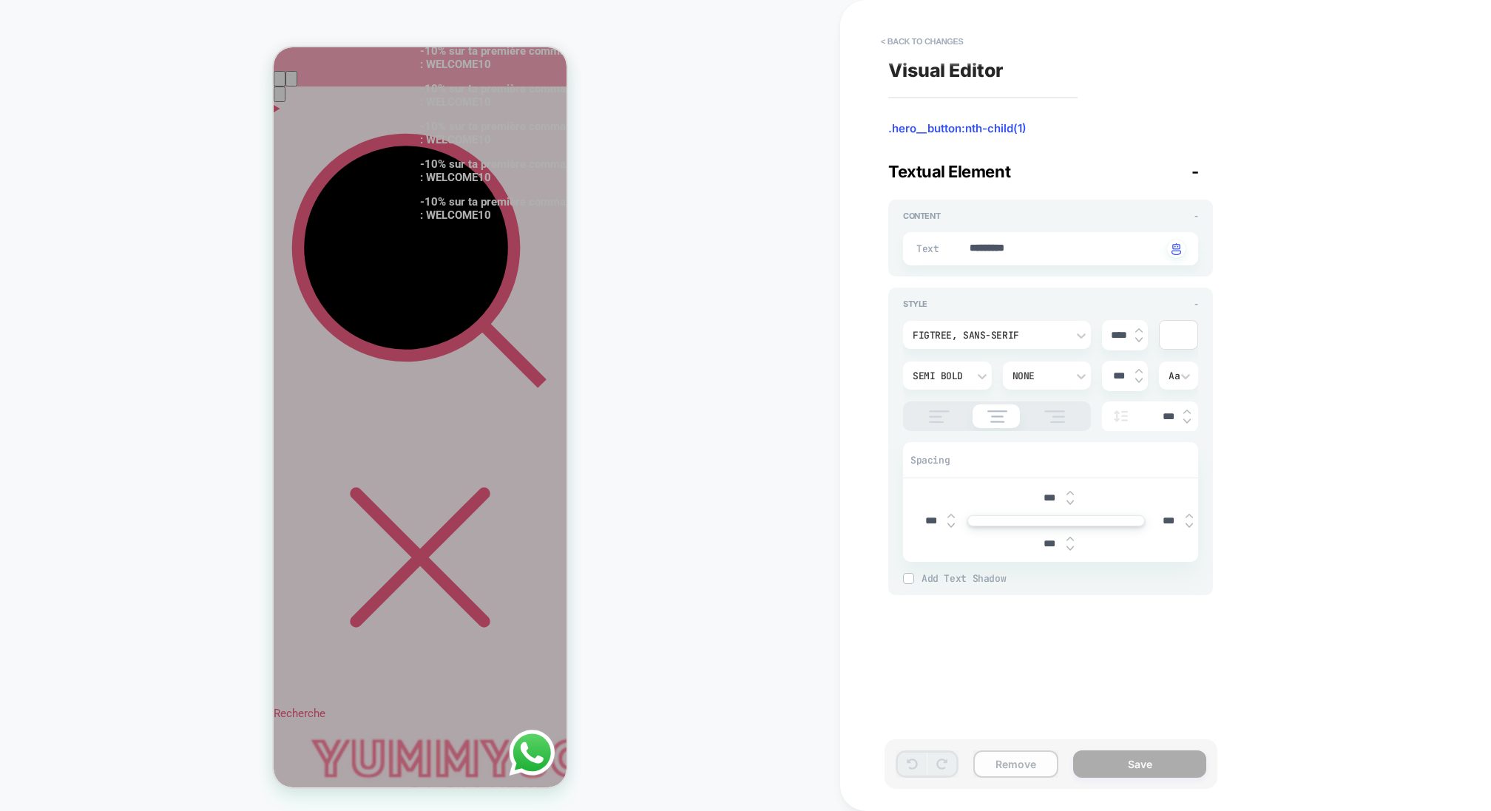
click at [1009, 765] on button "Remove" at bounding box center [1015, 764] width 85 height 27
click at [1047, 241] on textarea "*********" at bounding box center [1065, 249] width 194 height 16
type textarea "*"
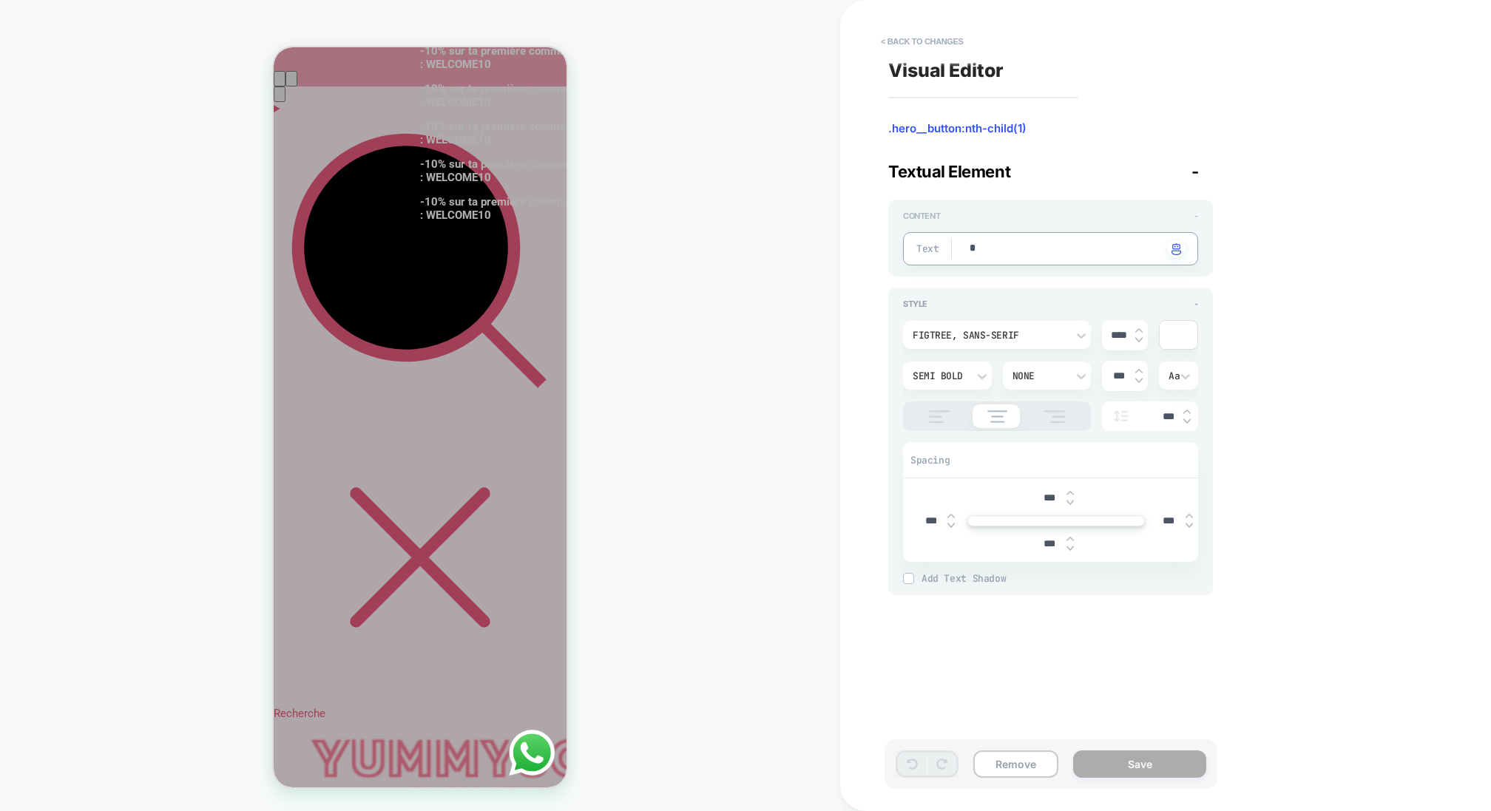
type textarea "*"
click at [1160, 771] on button "Save" at bounding box center [1139, 764] width 133 height 27
type textarea "*"
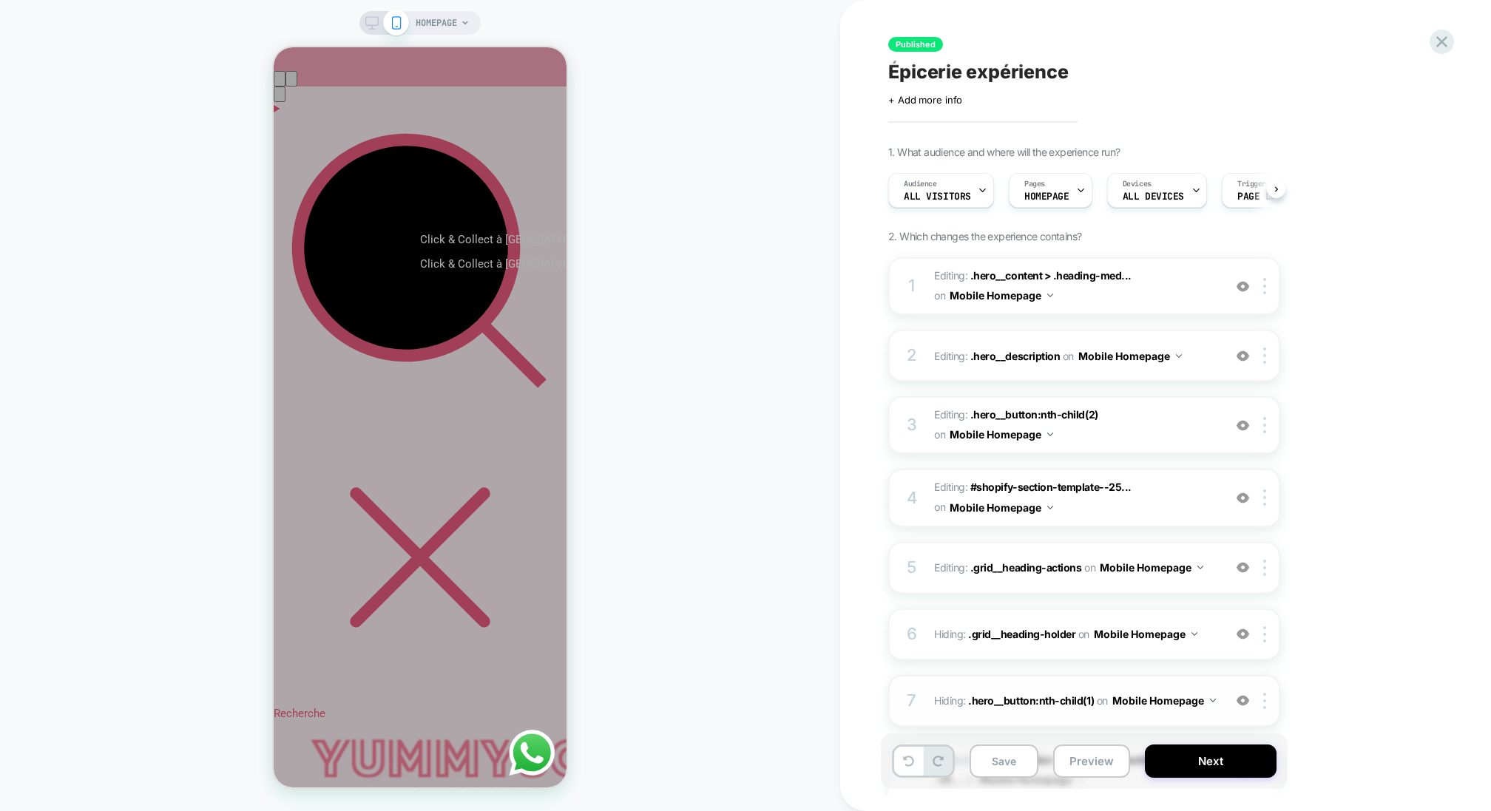
scroll to position [0, 1]
click at [1245, 353] on img at bounding box center [1242, 356] width 13 height 13
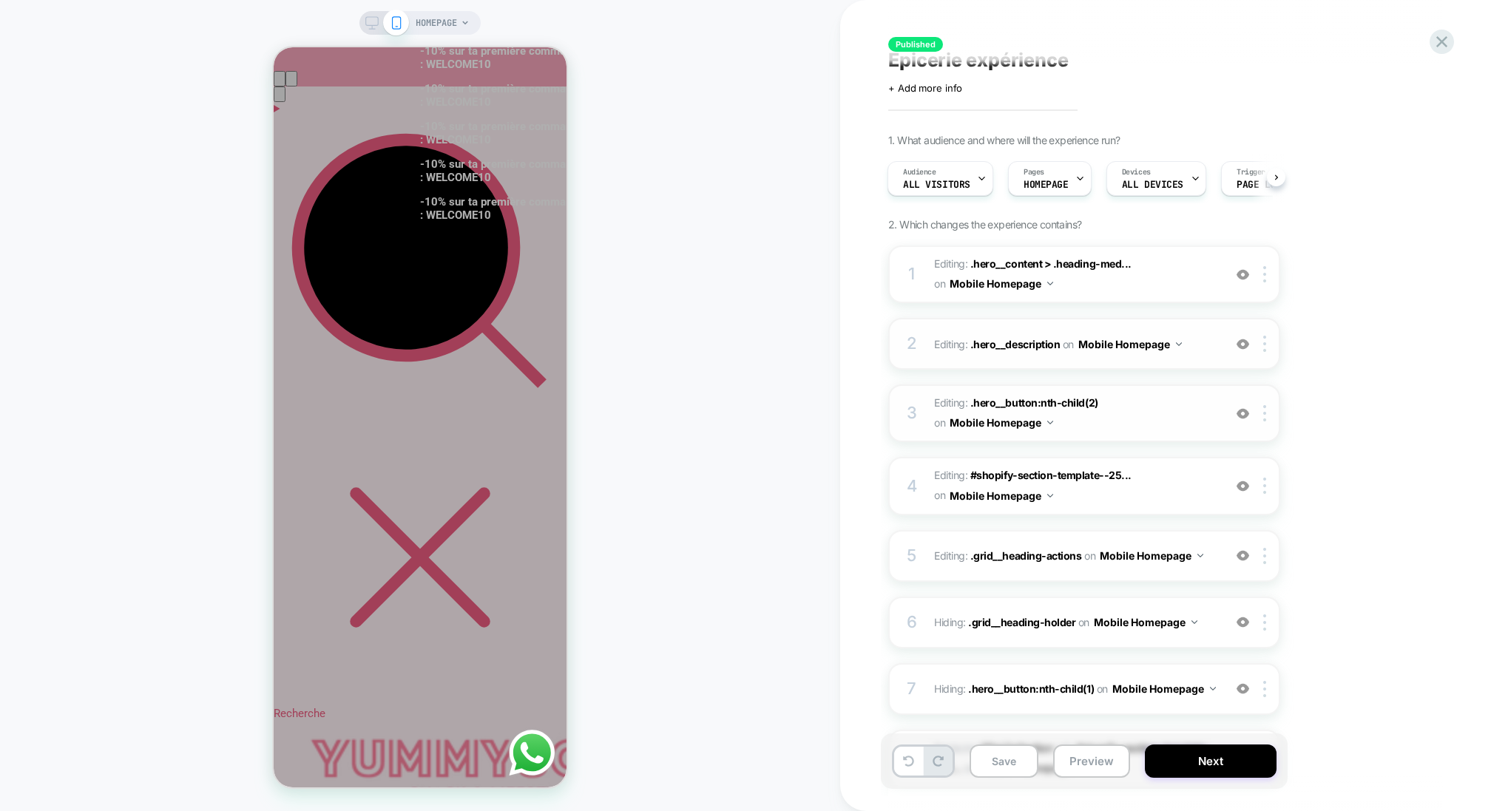
click at [1246, 413] on img at bounding box center [1242, 413] width 13 height 13
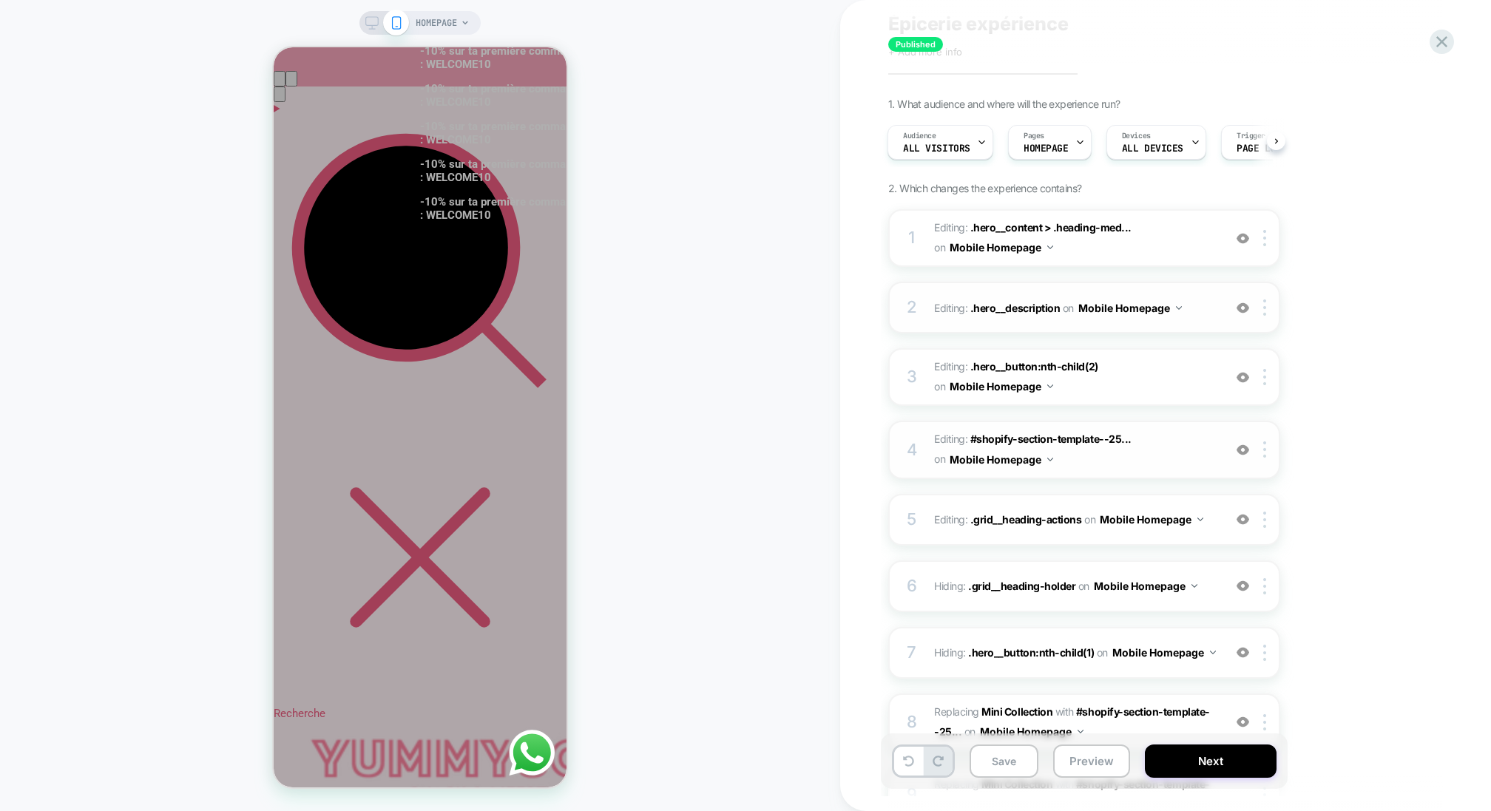
click at [1242, 450] on img at bounding box center [1242, 450] width 13 height 13
click at [1248, 521] on img at bounding box center [1242, 519] width 13 height 13
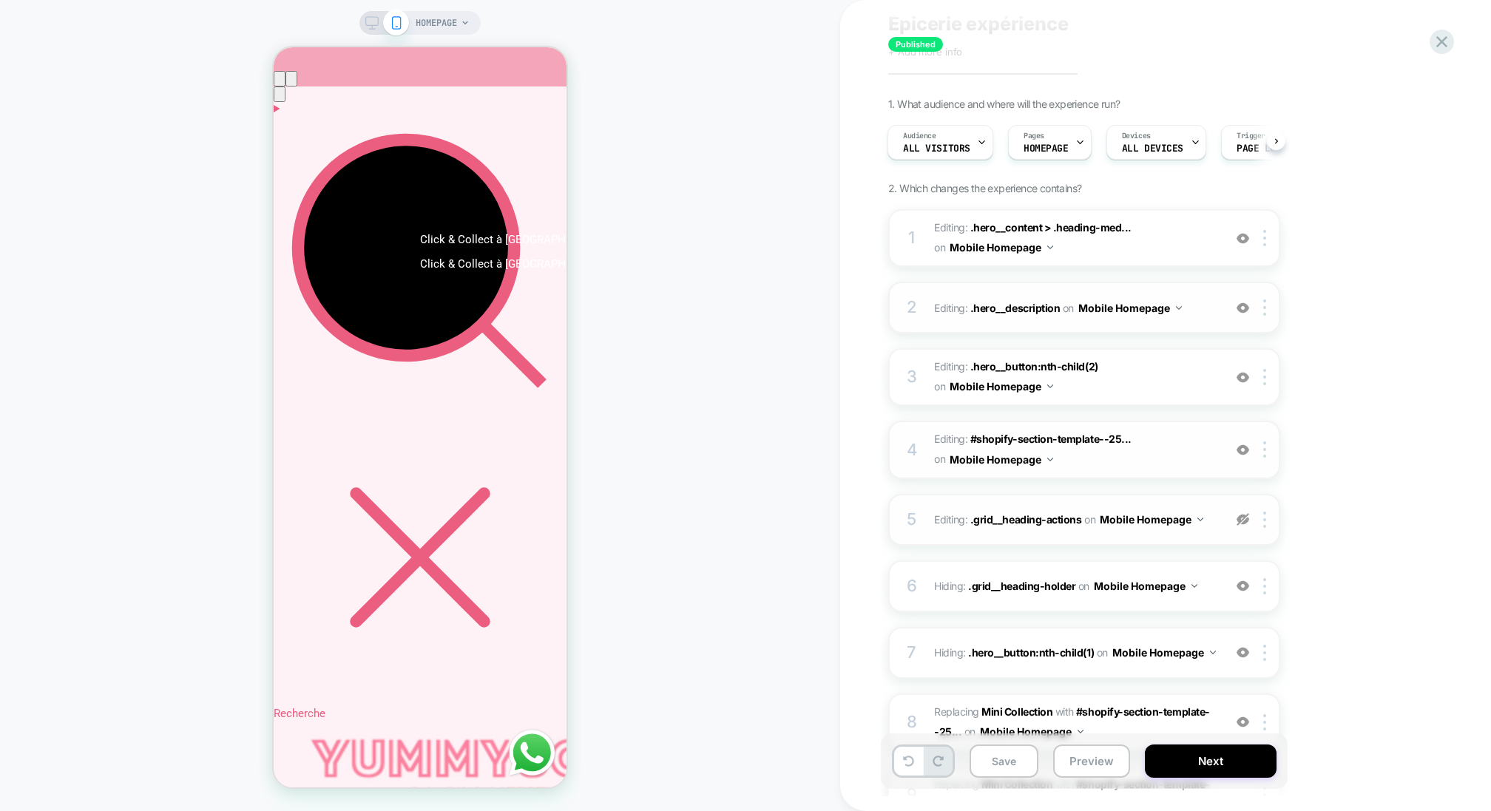
click at [1248, 521] on img at bounding box center [1242, 519] width 13 height 13
click at [1240, 515] on img at bounding box center [1242, 519] width 13 height 13
click at [1239, 515] on img at bounding box center [1242, 519] width 13 height 13
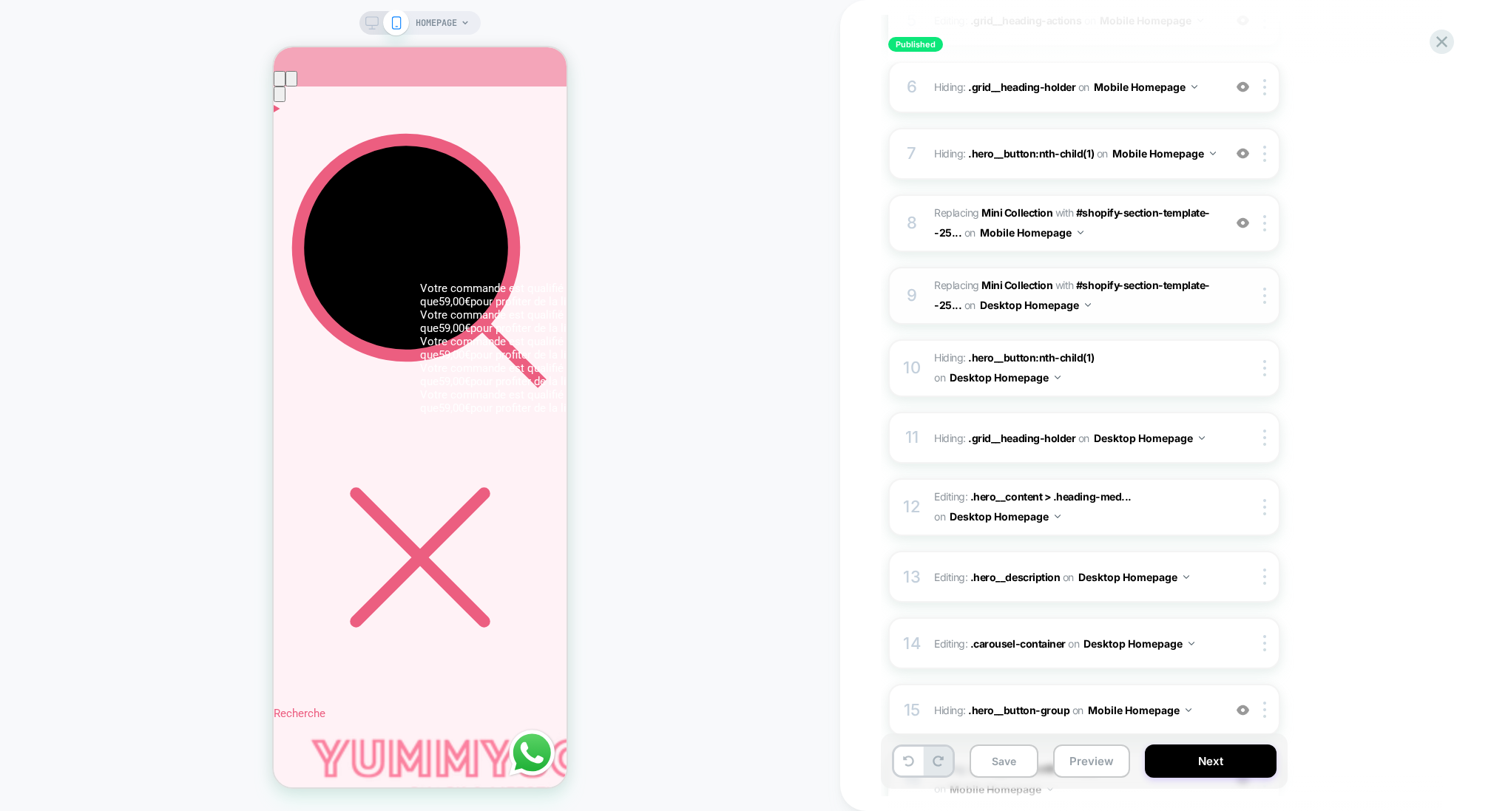
scroll to position [634, 0]
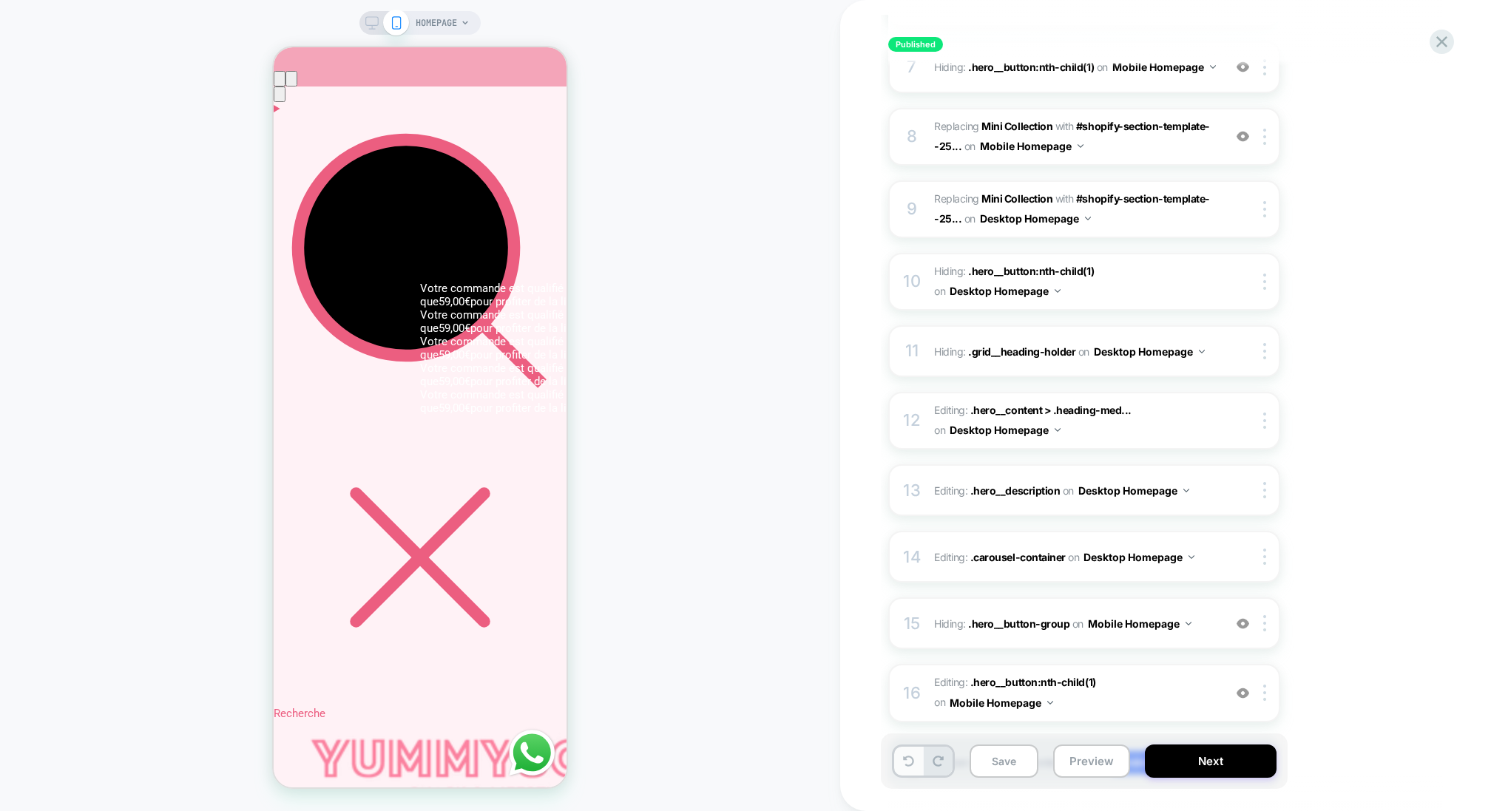
click at [909, 766] on icon at bounding box center [908, 761] width 11 height 11
click at [909, 763] on icon at bounding box center [908, 761] width 11 height 11
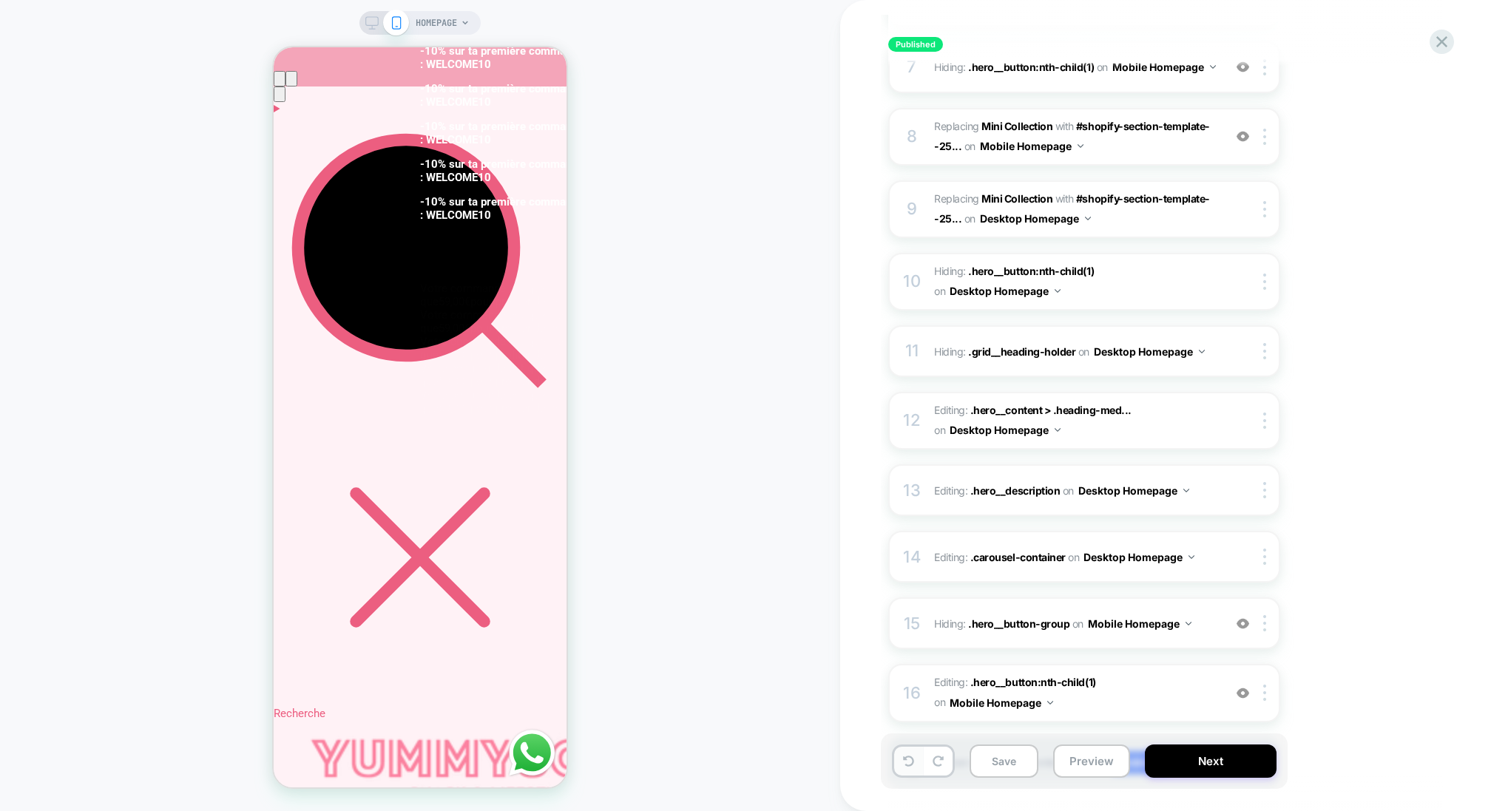
click at [909, 763] on icon at bounding box center [908, 761] width 11 height 11
click at [901, 759] on button at bounding box center [908, 761] width 29 height 29
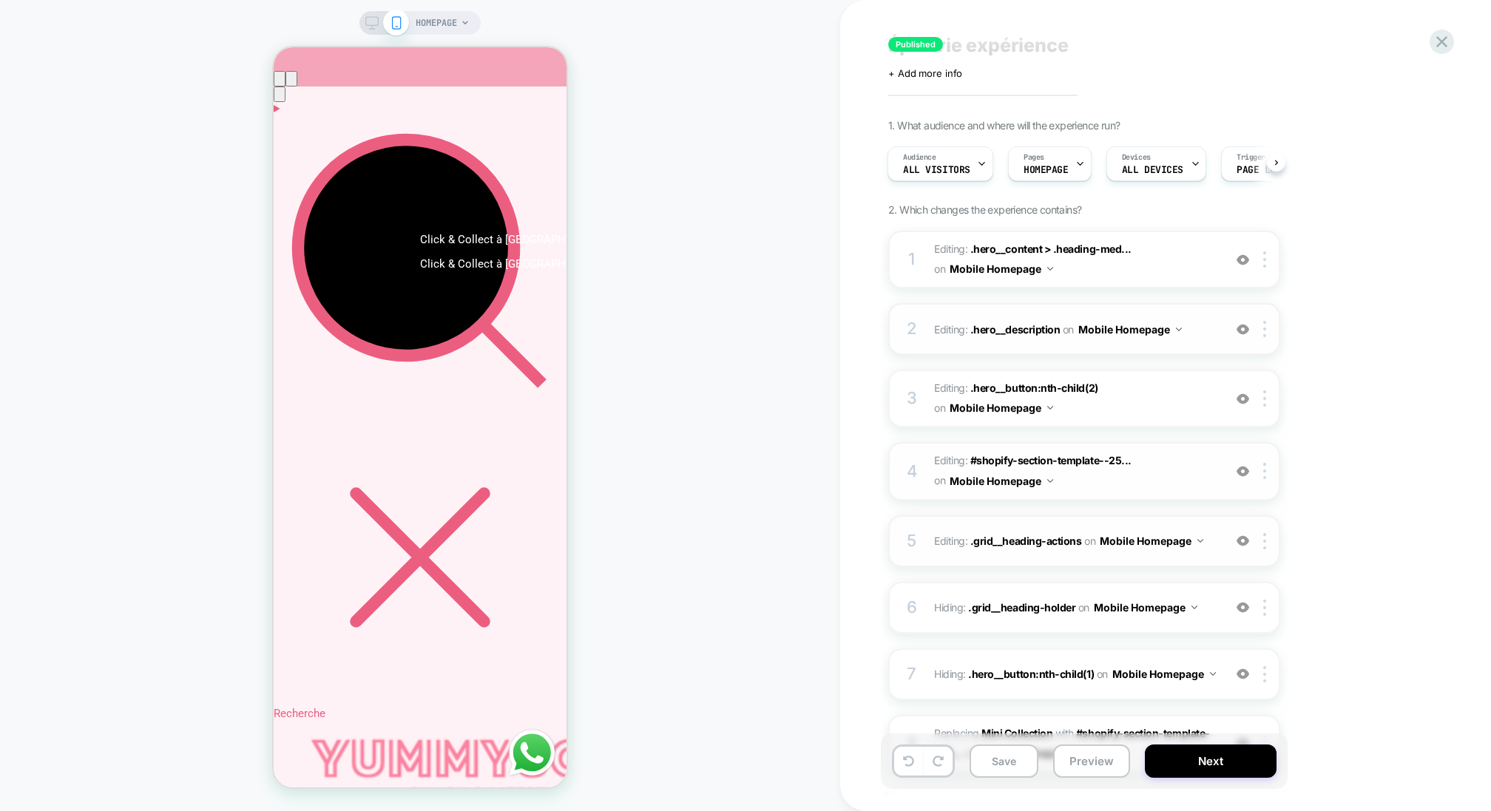
scroll to position [460, 0]
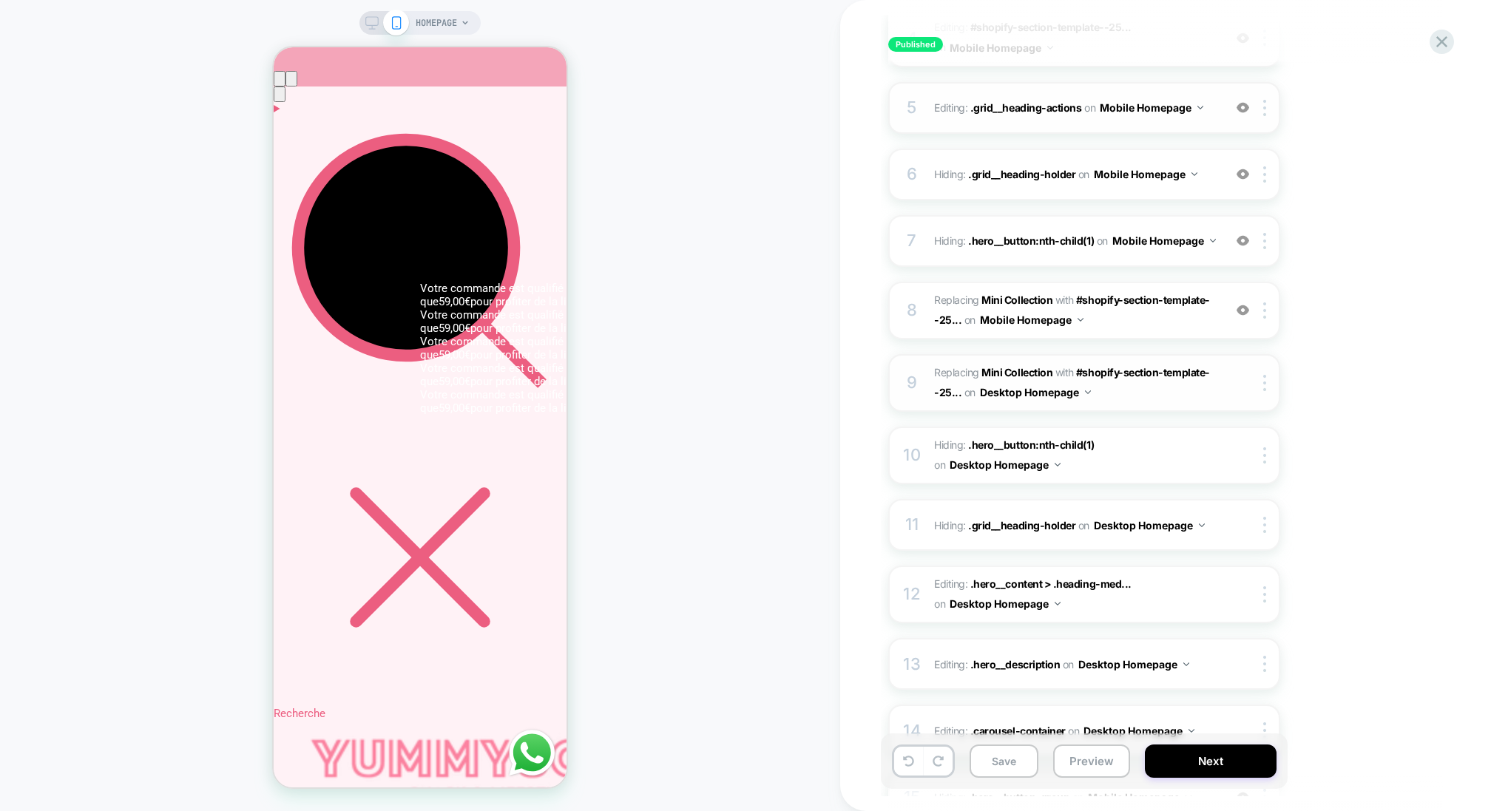
click at [1268, 392] on div "9 #_loomi_addon_1758707663041 Replacing Mini Collection WITH #shopify-section-t…" at bounding box center [1084, 383] width 392 height 58
click at [1268, 380] on div at bounding box center [1267, 383] width 24 height 16
click at [1269, 376] on div at bounding box center [1267, 383] width 24 height 16
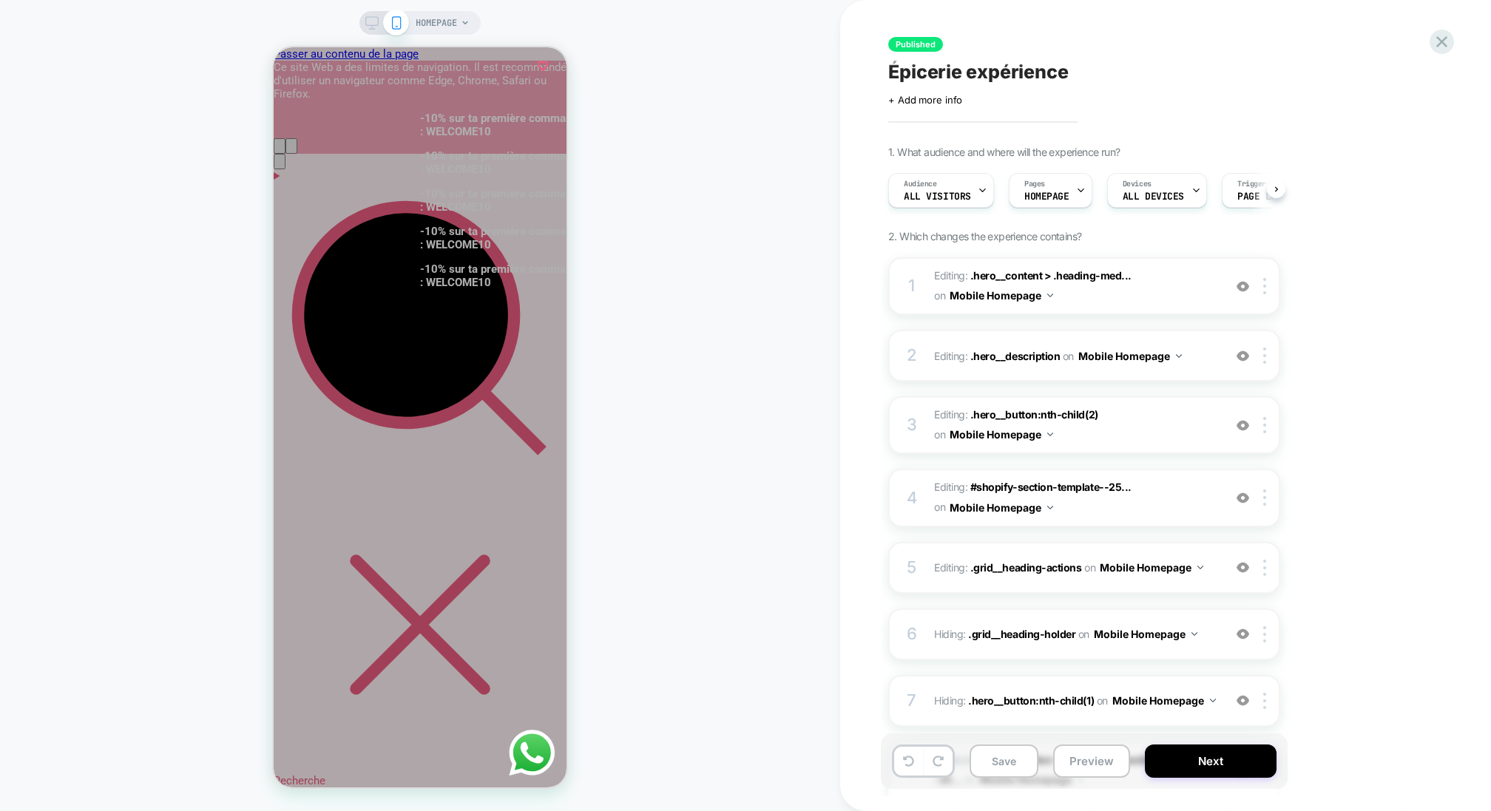
scroll to position [0, 1]
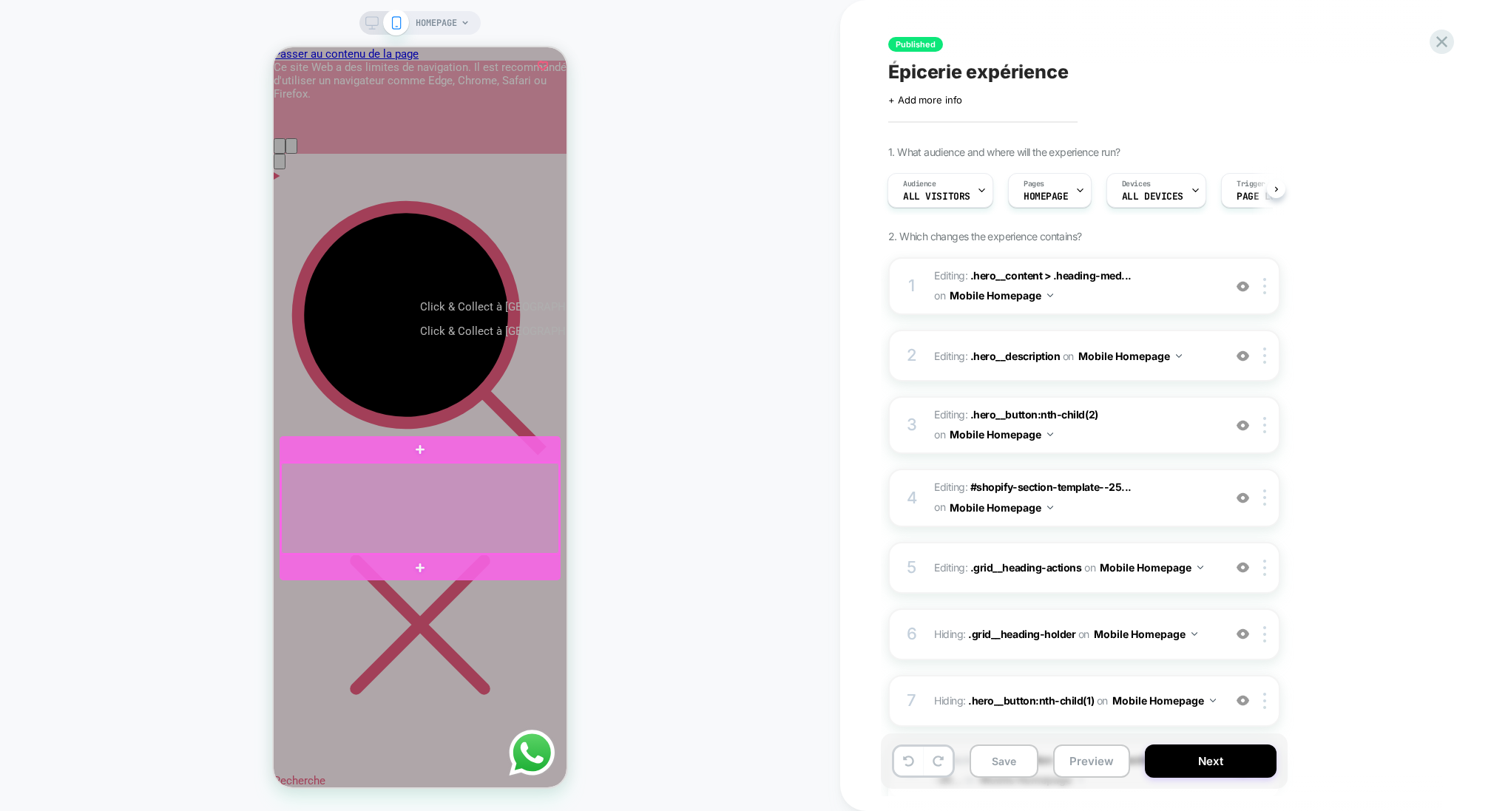
click at [506, 489] on div at bounding box center [420, 508] width 278 height 91
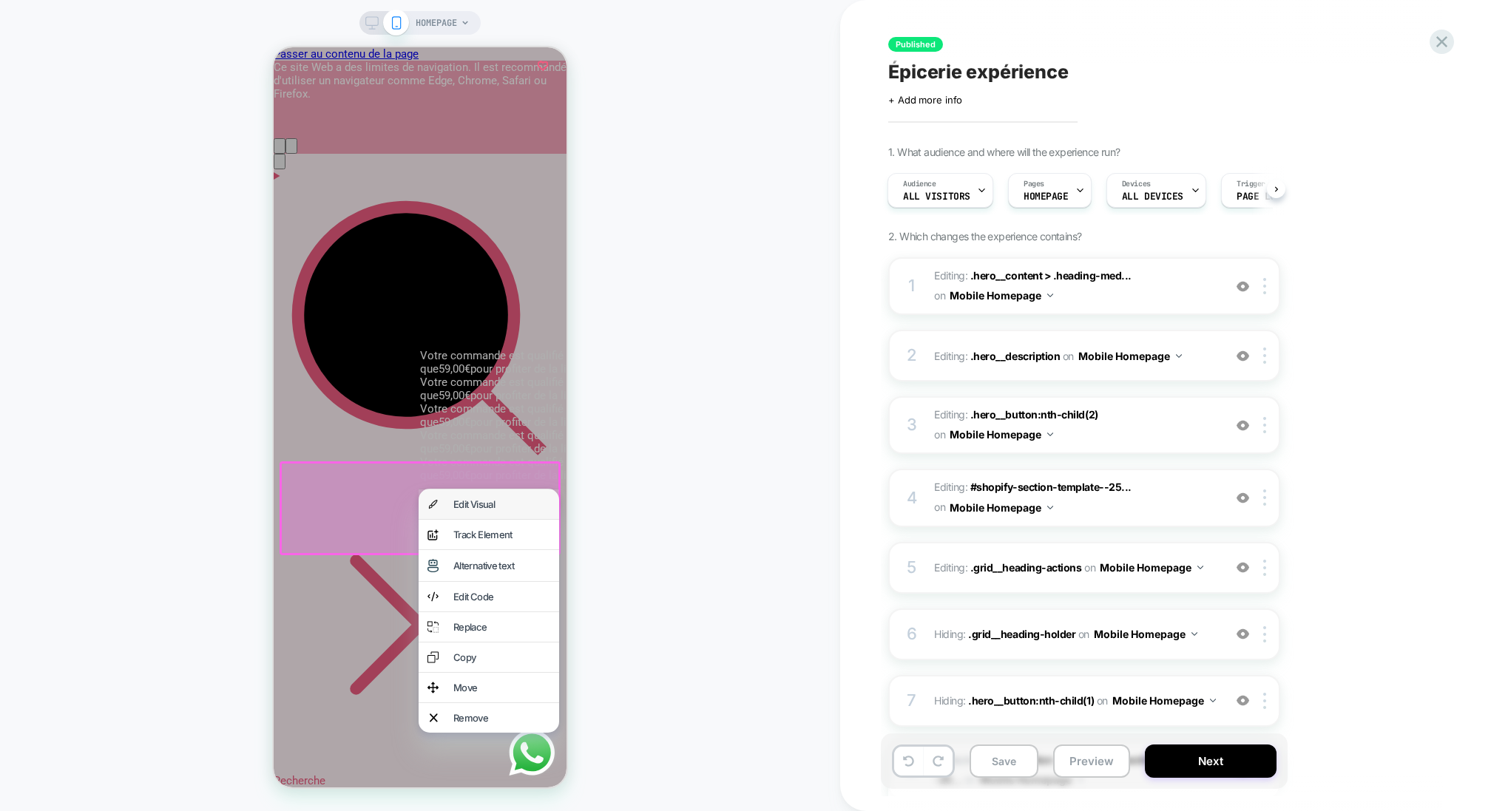
click at [484, 500] on div "Edit Visual" at bounding box center [501, 504] width 97 height 12
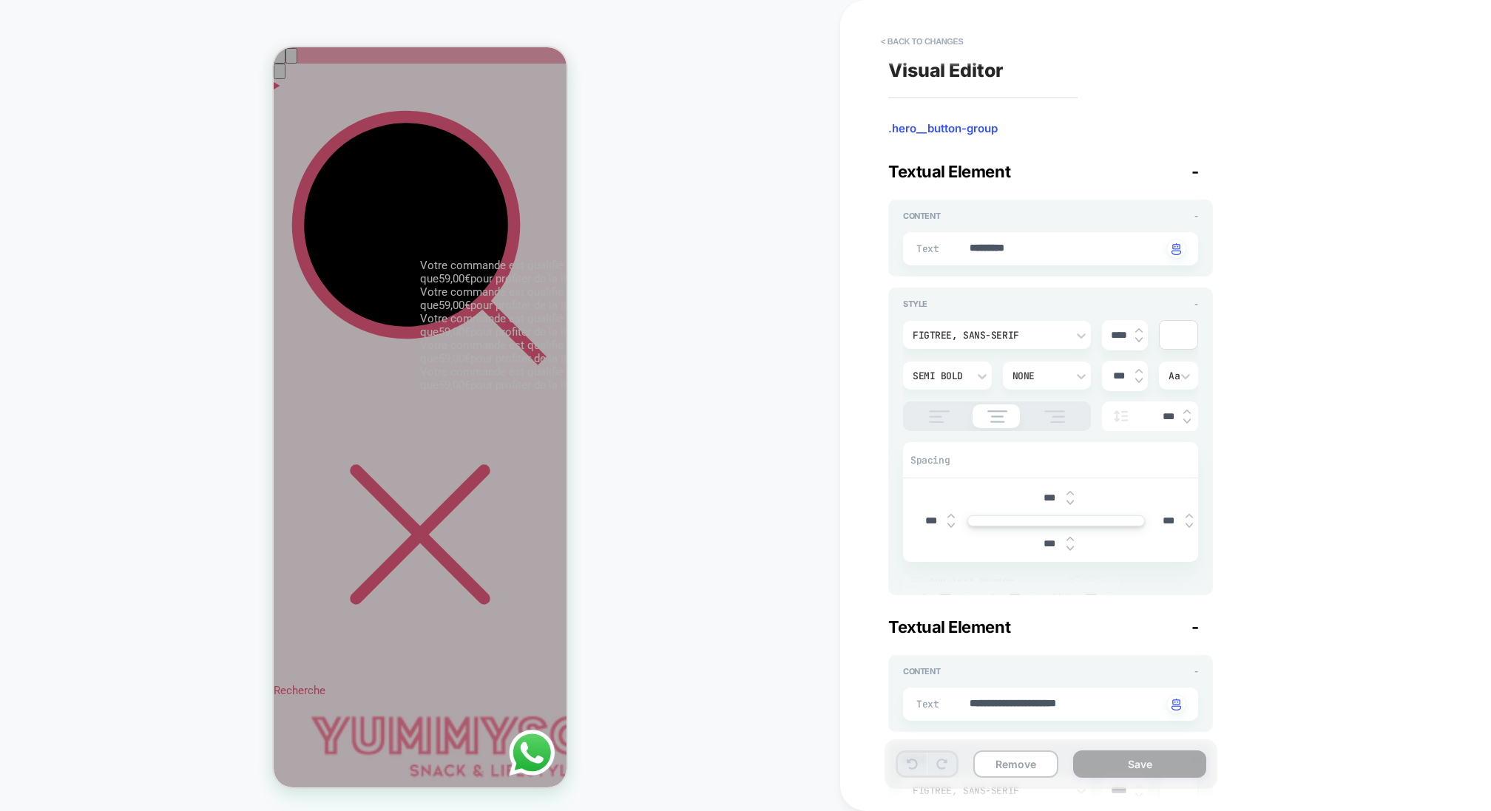
scroll to position [90, 0]
click at [1018, 758] on button "Remove" at bounding box center [1015, 764] width 85 height 27
click at [916, 44] on button "< Back to changes" at bounding box center [922, 42] width 98 height 24
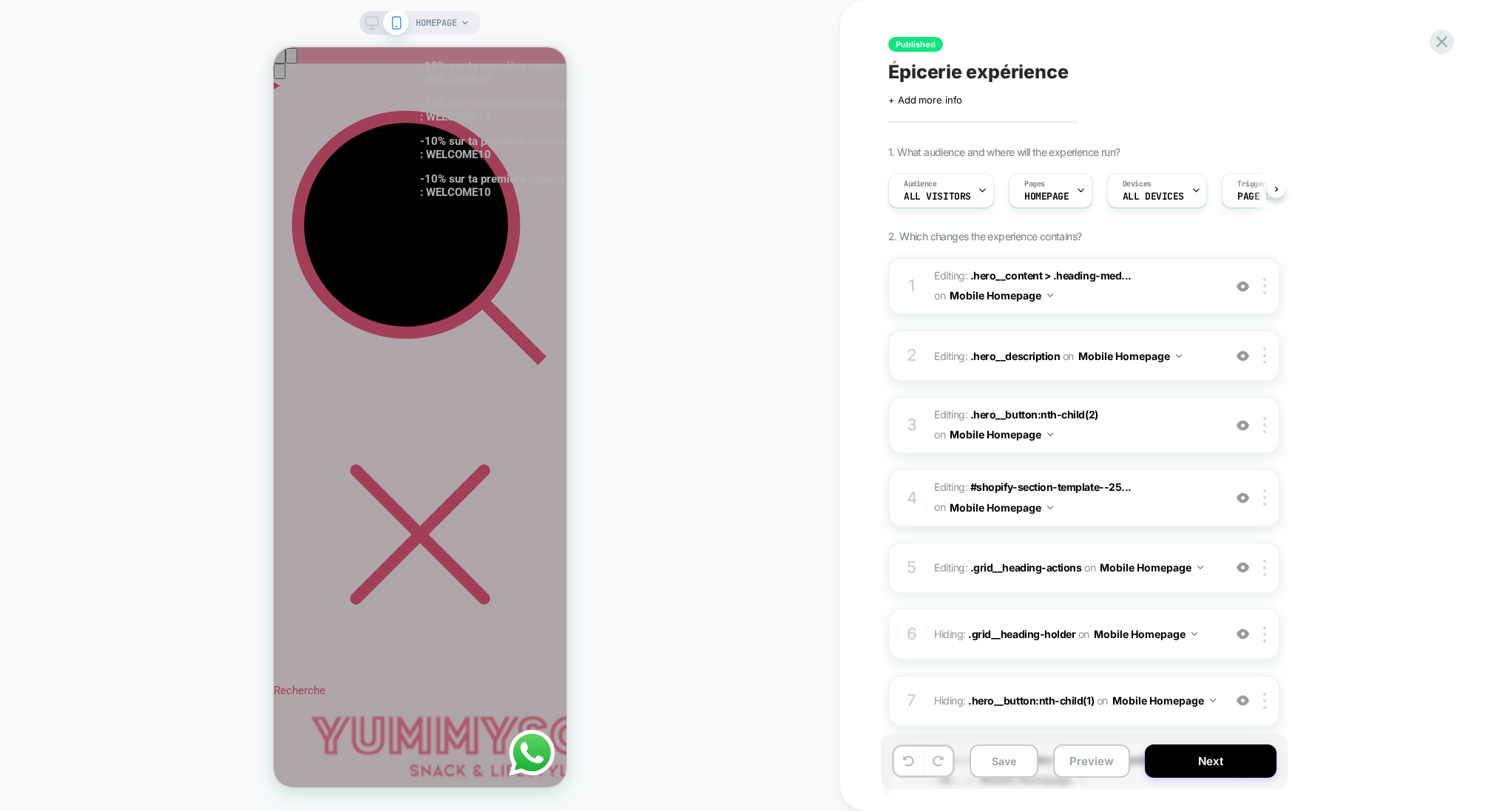
scroll to position [0, 1]
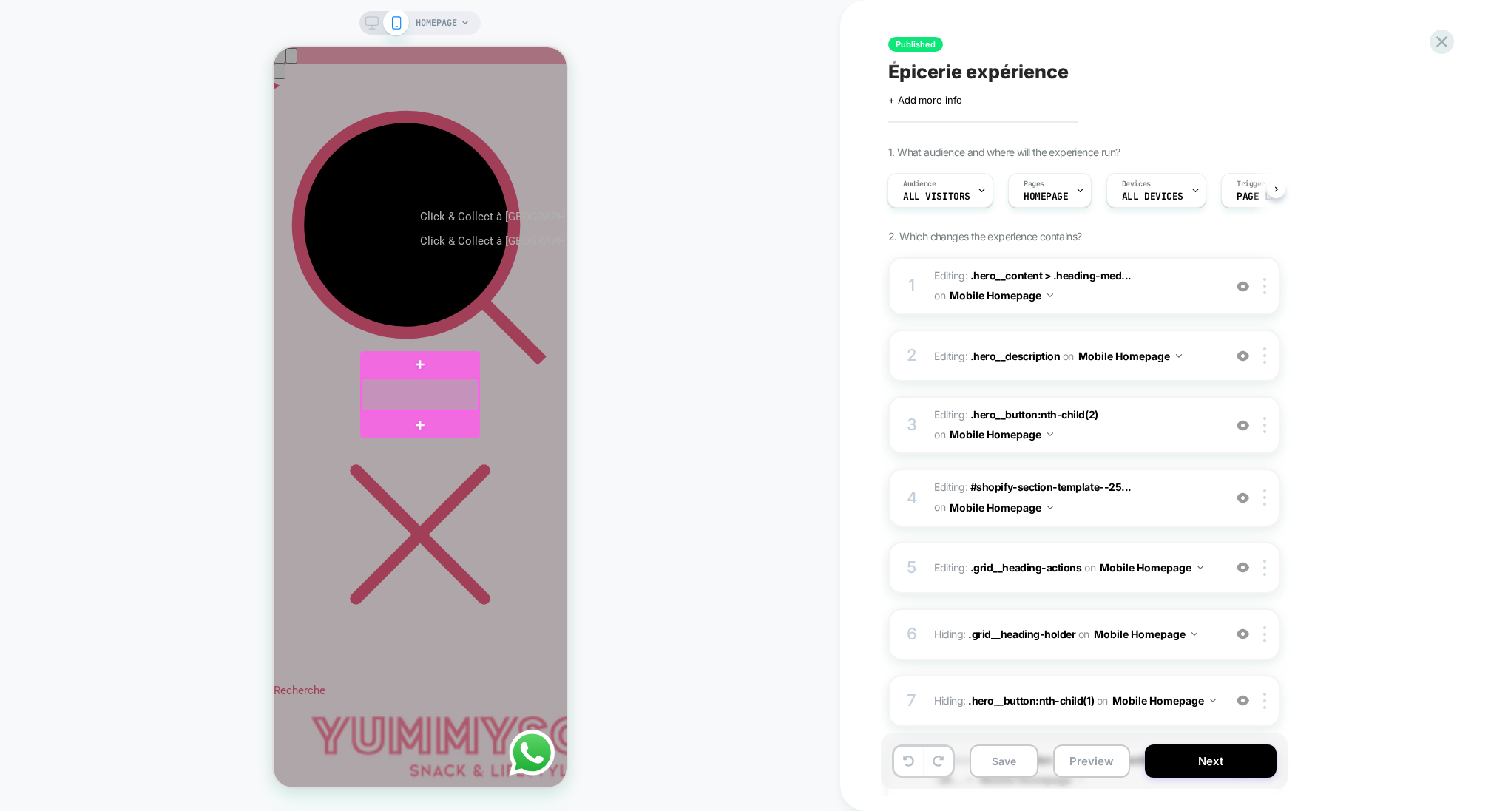
click at [477, 385] on div at bounding box center [420, 395] width 117 height 32
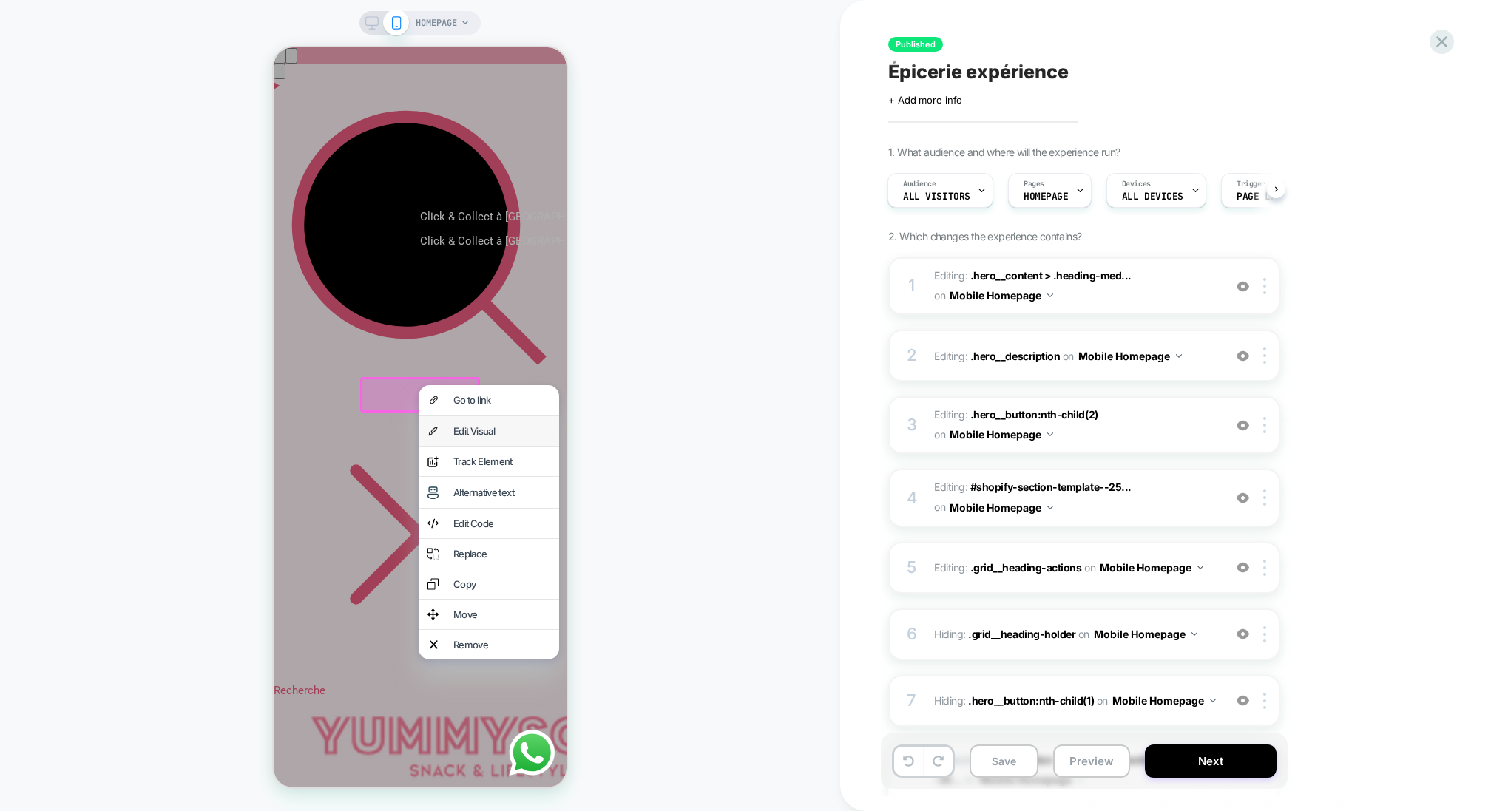
click at [484, 432] on div "Edit Visual" at bounding box center [501, 431] width 97 height 12
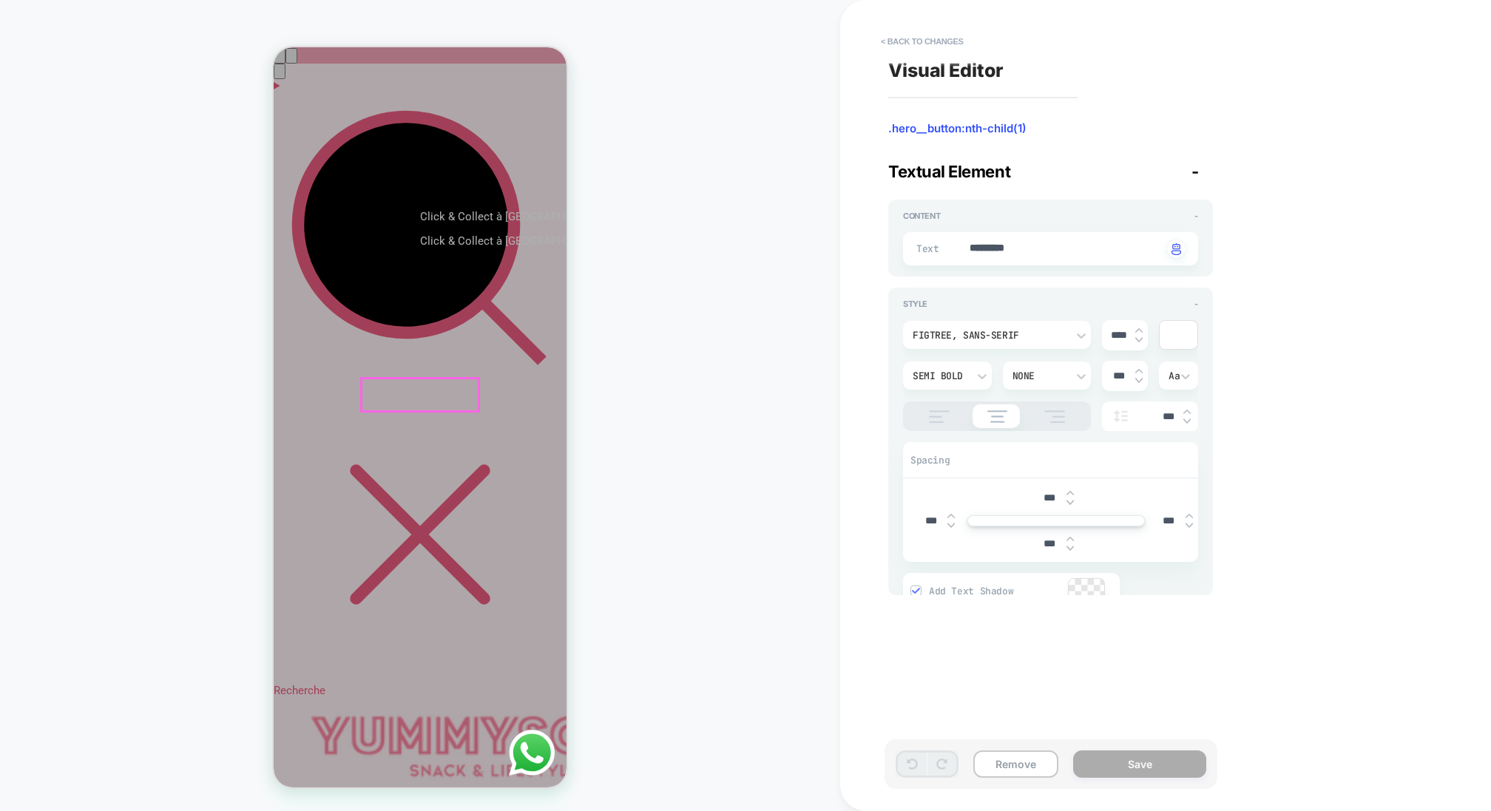
scroll to position [67, 0]
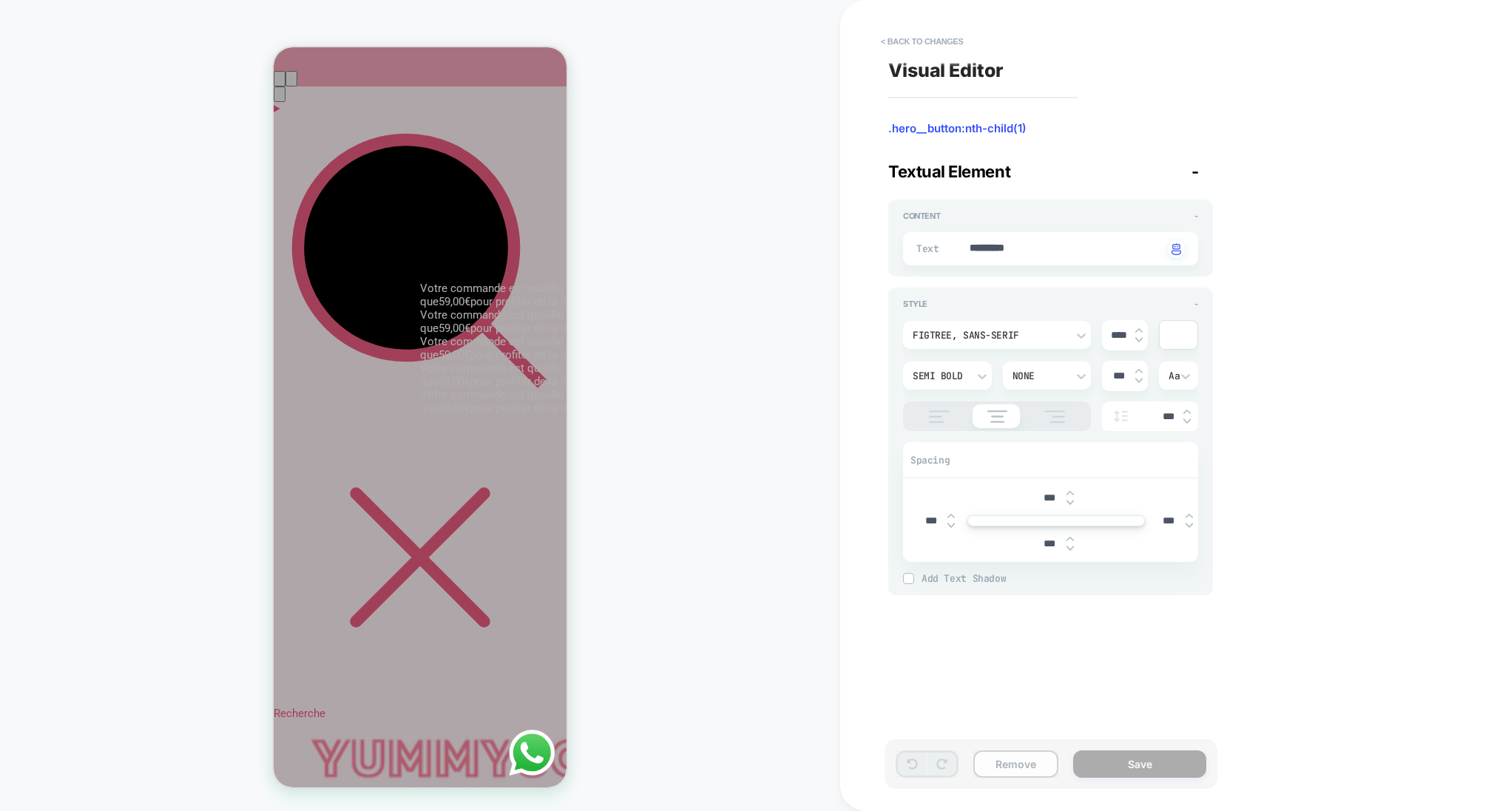
click at [1018, 766] on button "Remove" at bounding box center [1015, 764] width 85 height 27
drag, startPoint x: 1078, startPoint y: 247, endPoint x: 973, endPoint y: 247, distance: 105.0
click at [1004, 768] on button "Remove" at bounding box center [1015, 764] width 85 height 27
type textarea "*"
drag, startPoint x: 1033, startPoint y: 126, endPoint x: 874, endPoint y: 127, distance: 159.0
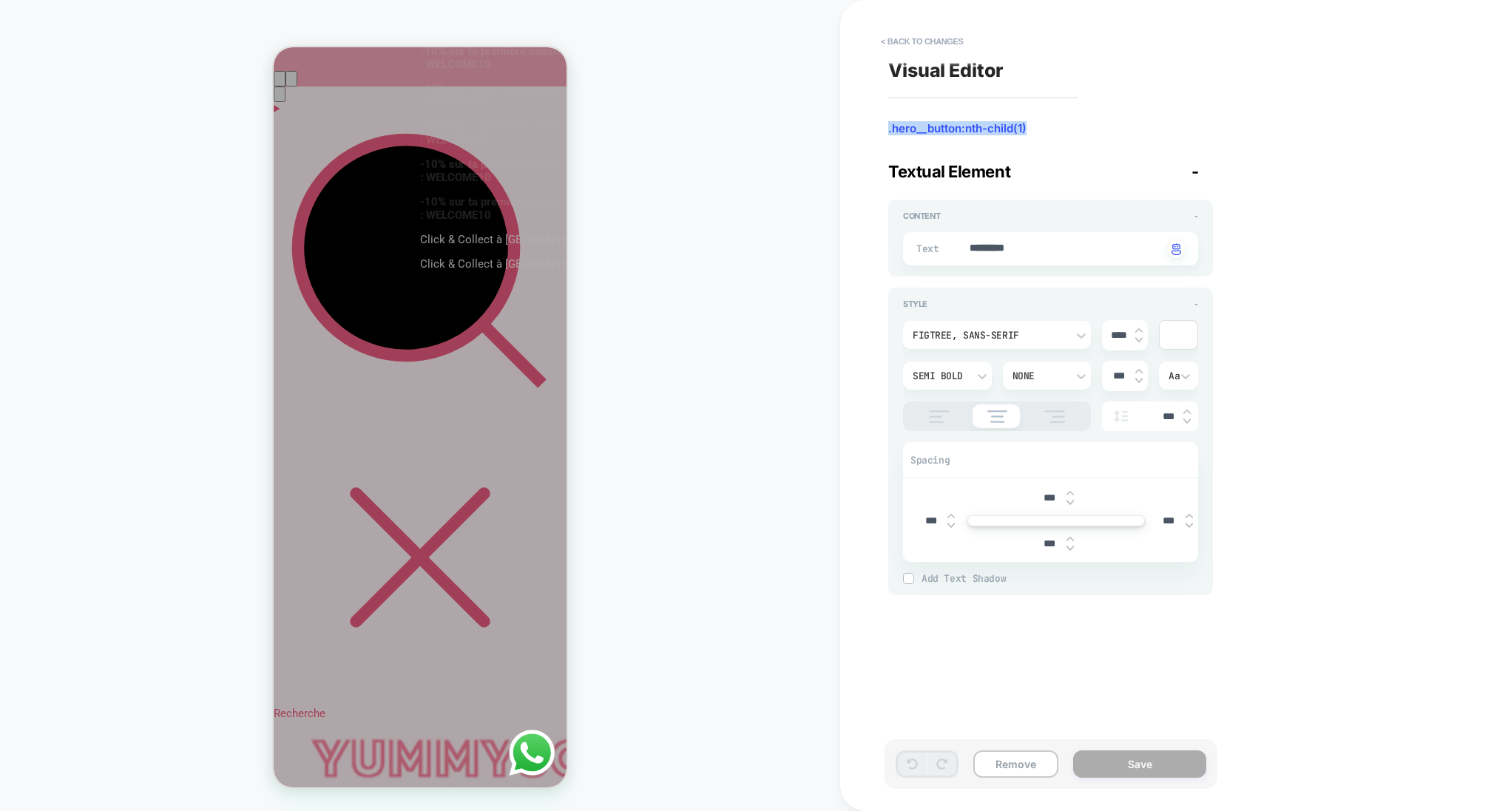
click at [874, 127] on div "< Back to changes Visual Editor .hero__button:nth-child(1) Textual Element - Co…" at bounding box center [1165, 405] width 651 height 811
copy span ".hero__button:nth-child(1)"
click at [918, 33] on button "< Back to changes" at bounding box center [922, 42] width 98 height 24
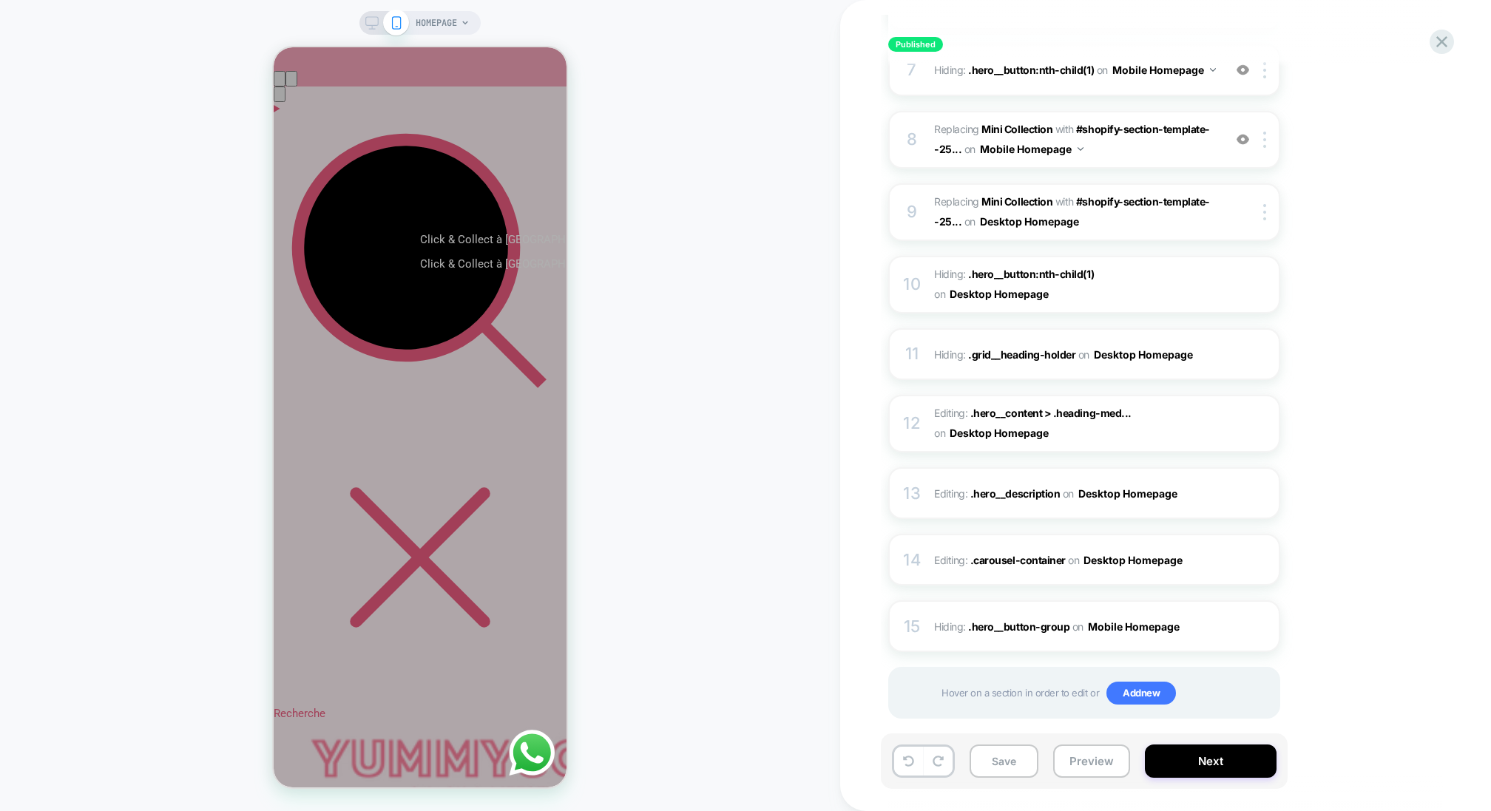
scroll to position [646, 0]
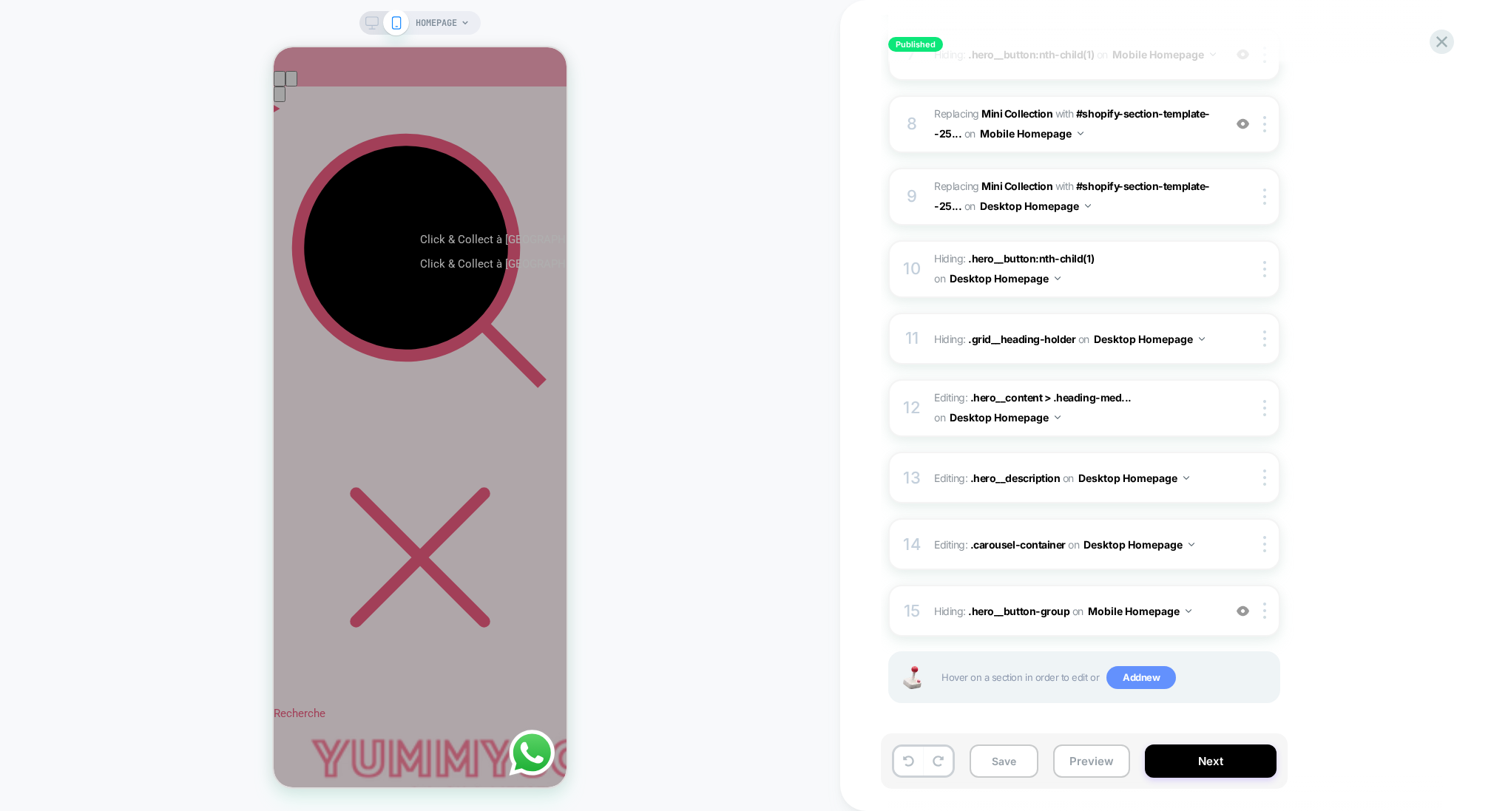
click at [1138, 678] on span "Add new" at bounding box center [1141, 678] width 70 height 24
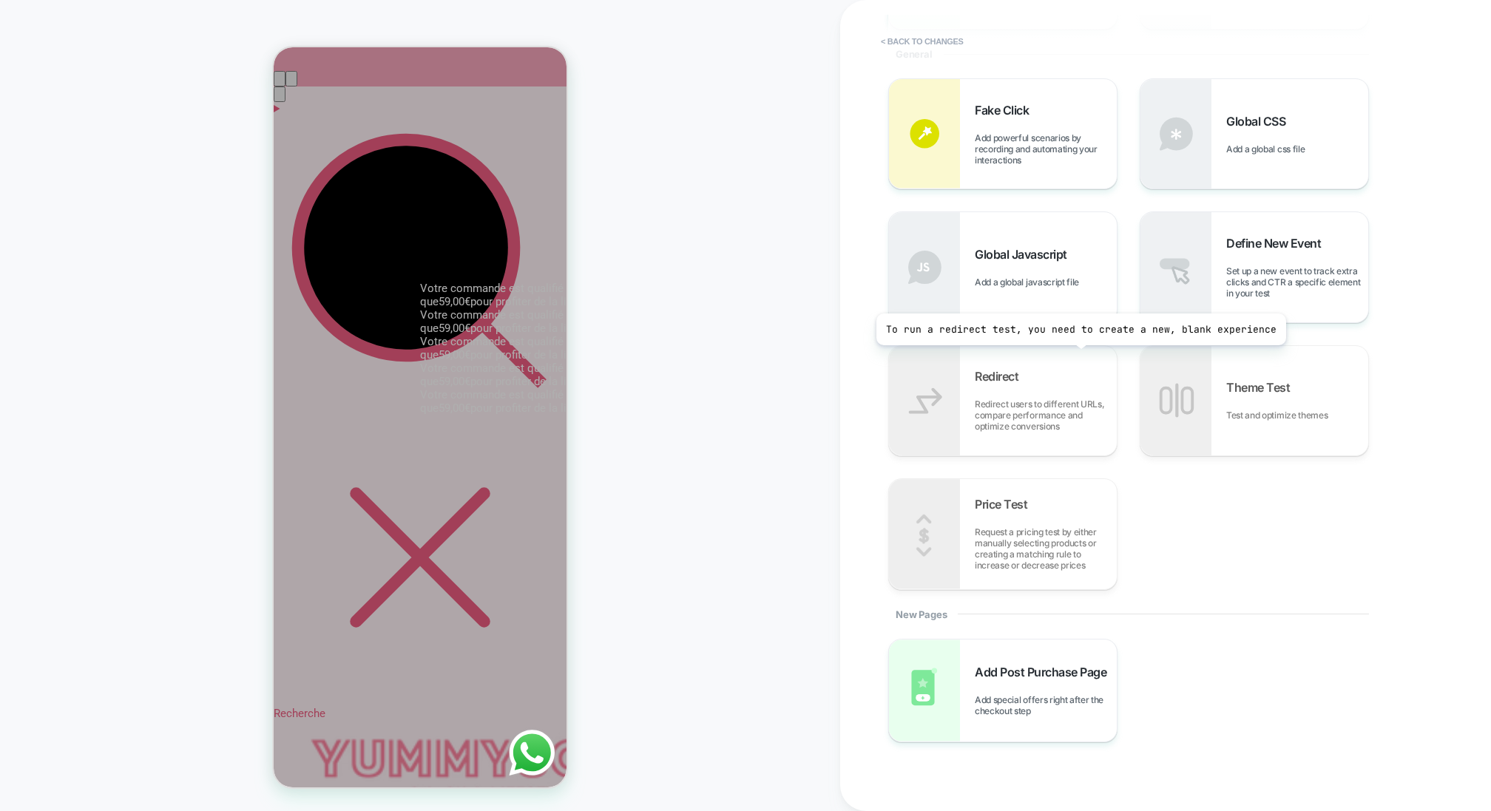
scroll to position [0, 0]
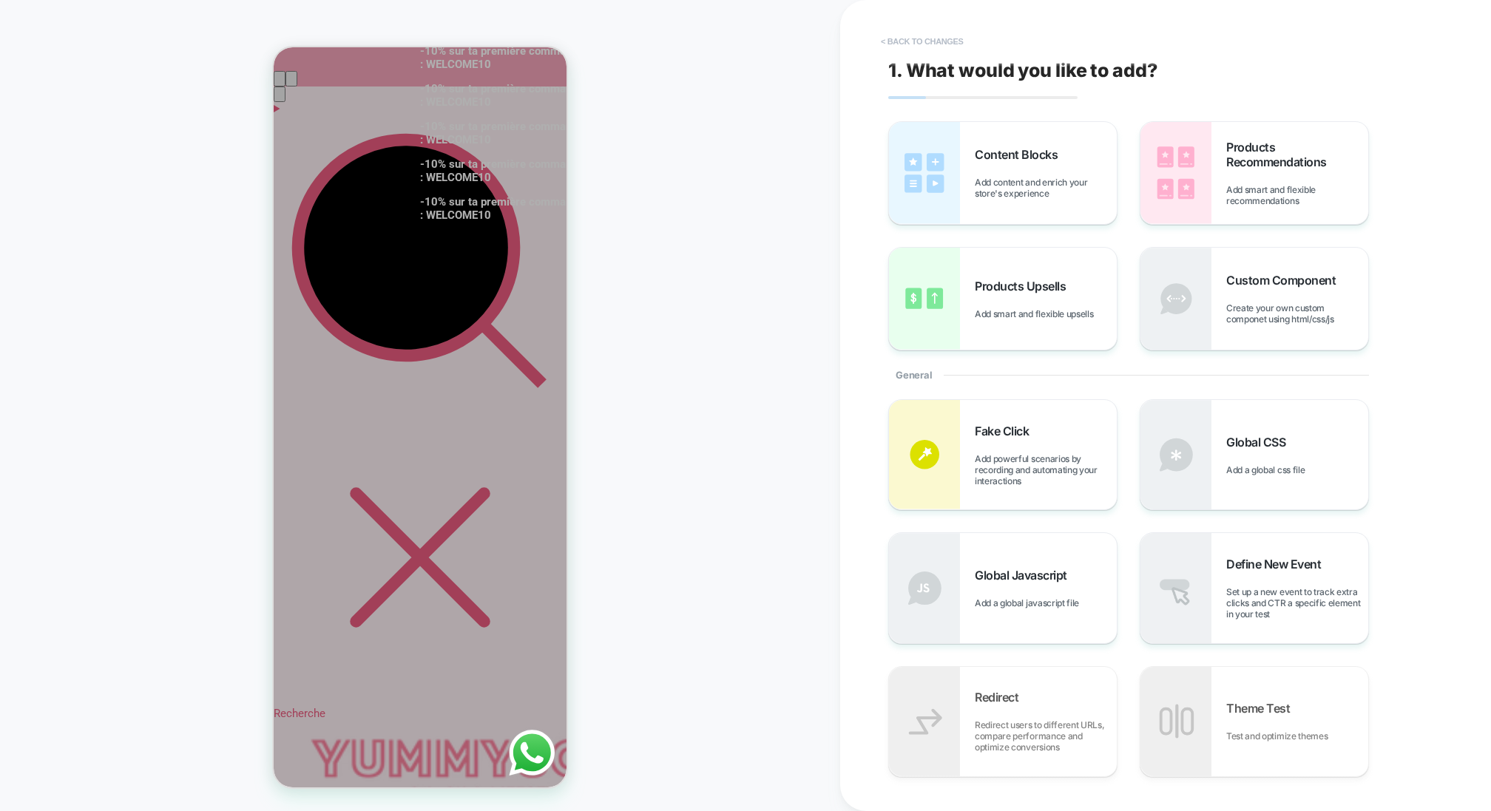
click at [894, 41] on button "< Back to changes" at bounding box center [922, 42] width 98 height 24
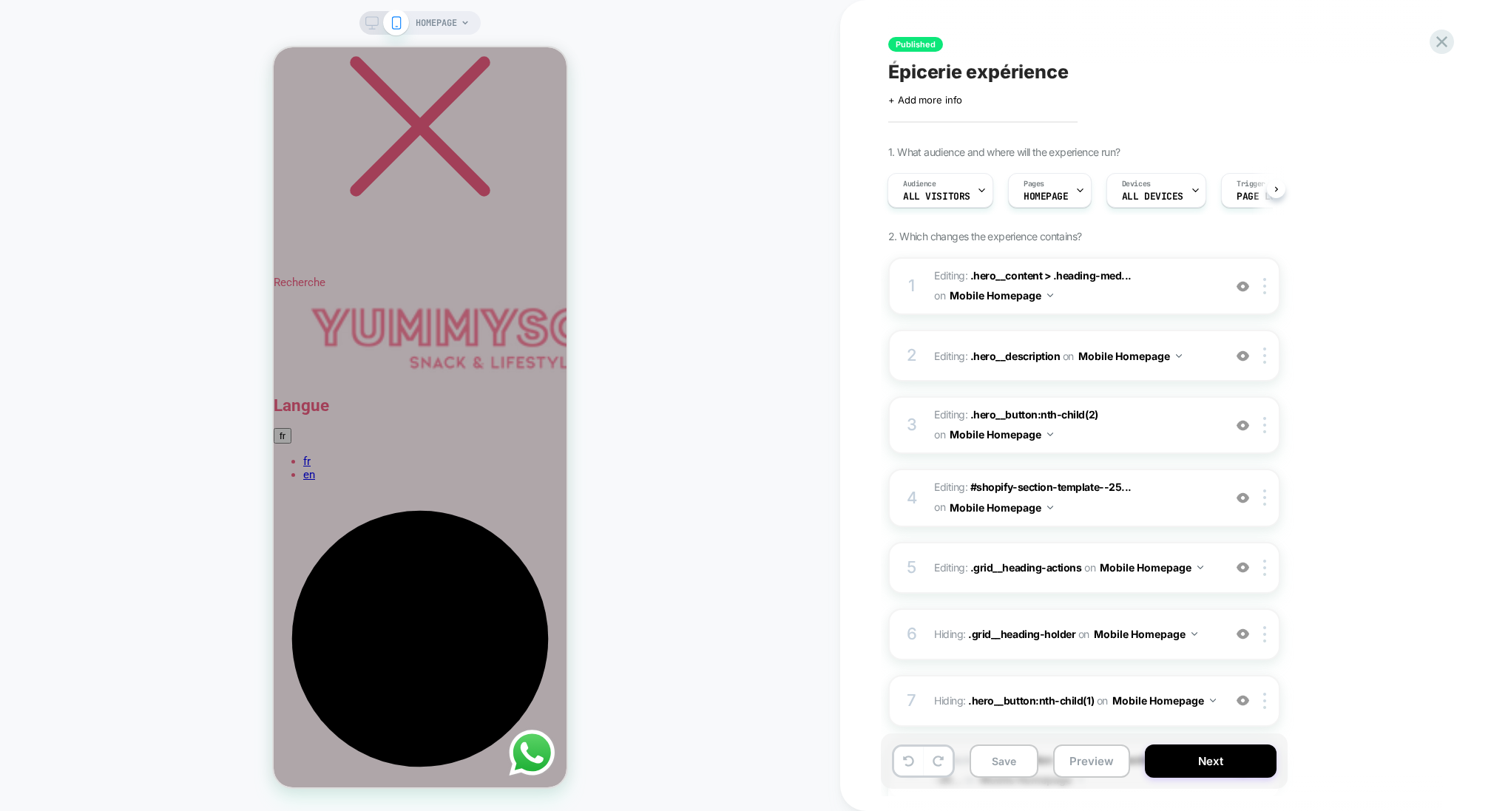
scroll to position [473, 0]
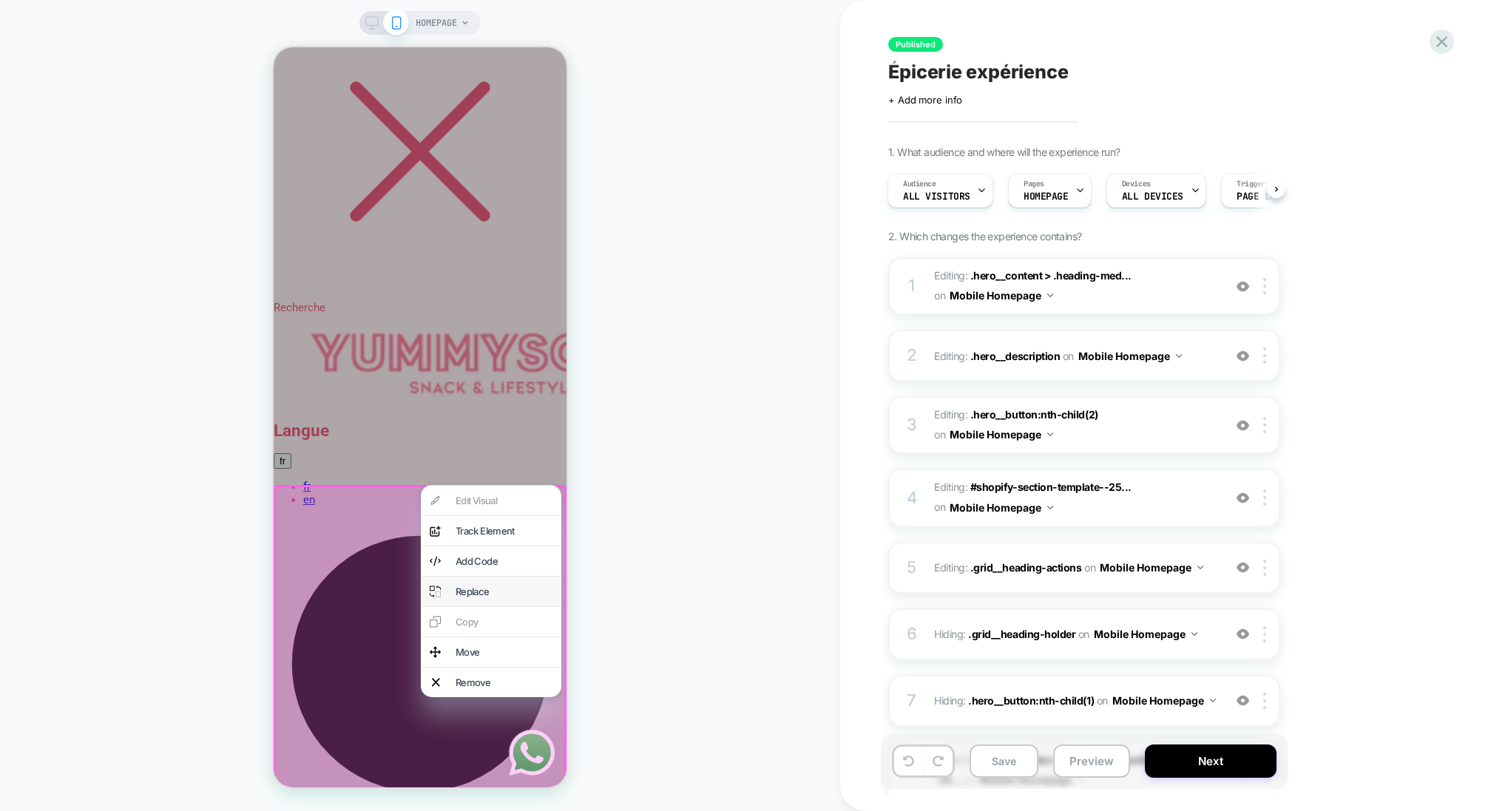
click at [489, 589] on div "Replace" at bounding box center [504, 592] width 97 height 12
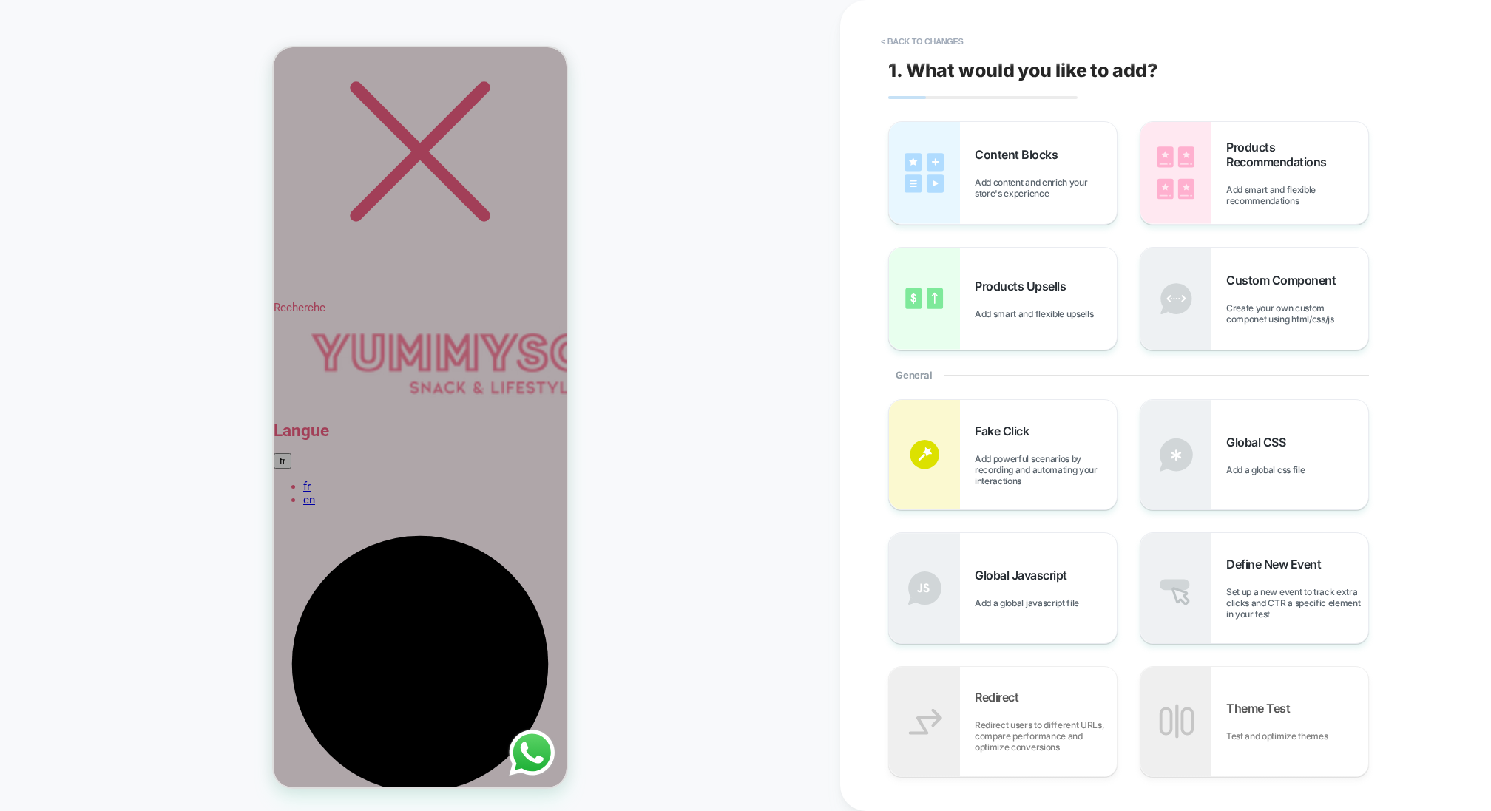
click at [619, 121] on div "HOMEPAGE" at bounding box center [420, 406] width 840 height 782
click at [916, 39] on button "< Back to changes" at bounding box center [922, 42] width 98 height 24
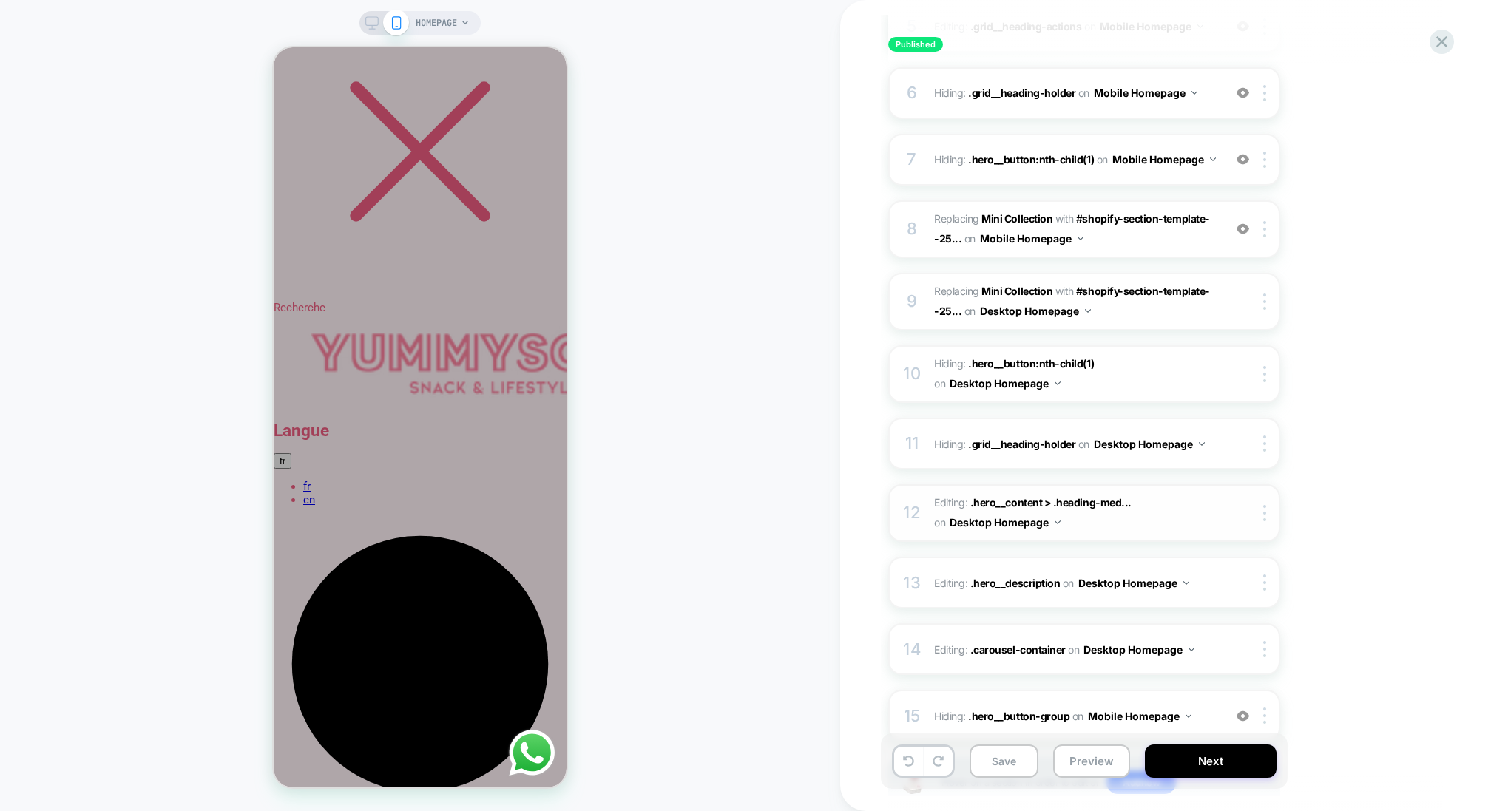
scroll to position [529, 0]
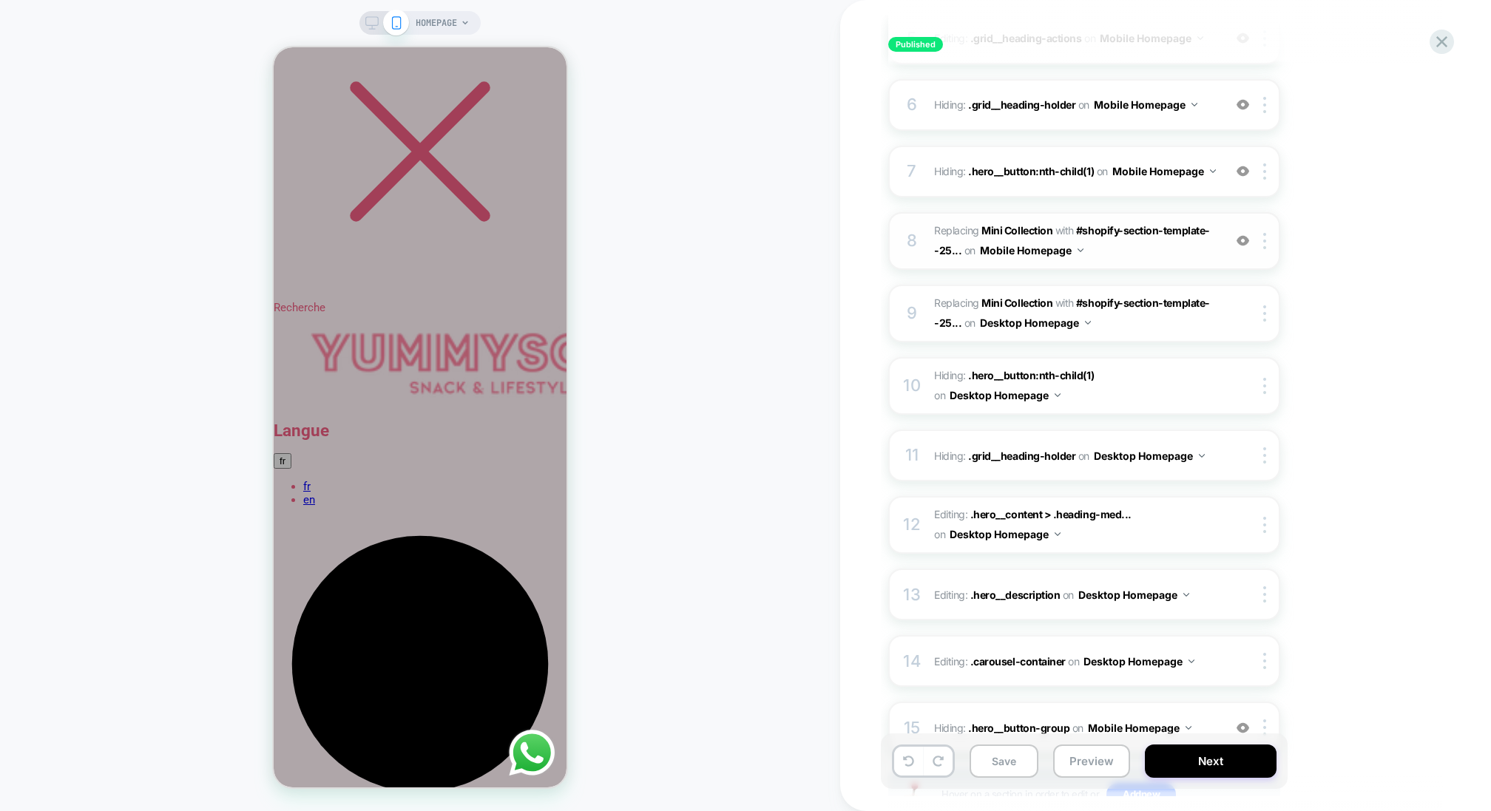
click at [1243, 240] on img at bounding box center [1242, 240] width 13 height 13
click at [1243, 237] on img at bounding box center [1242, 240] width 13 height 13
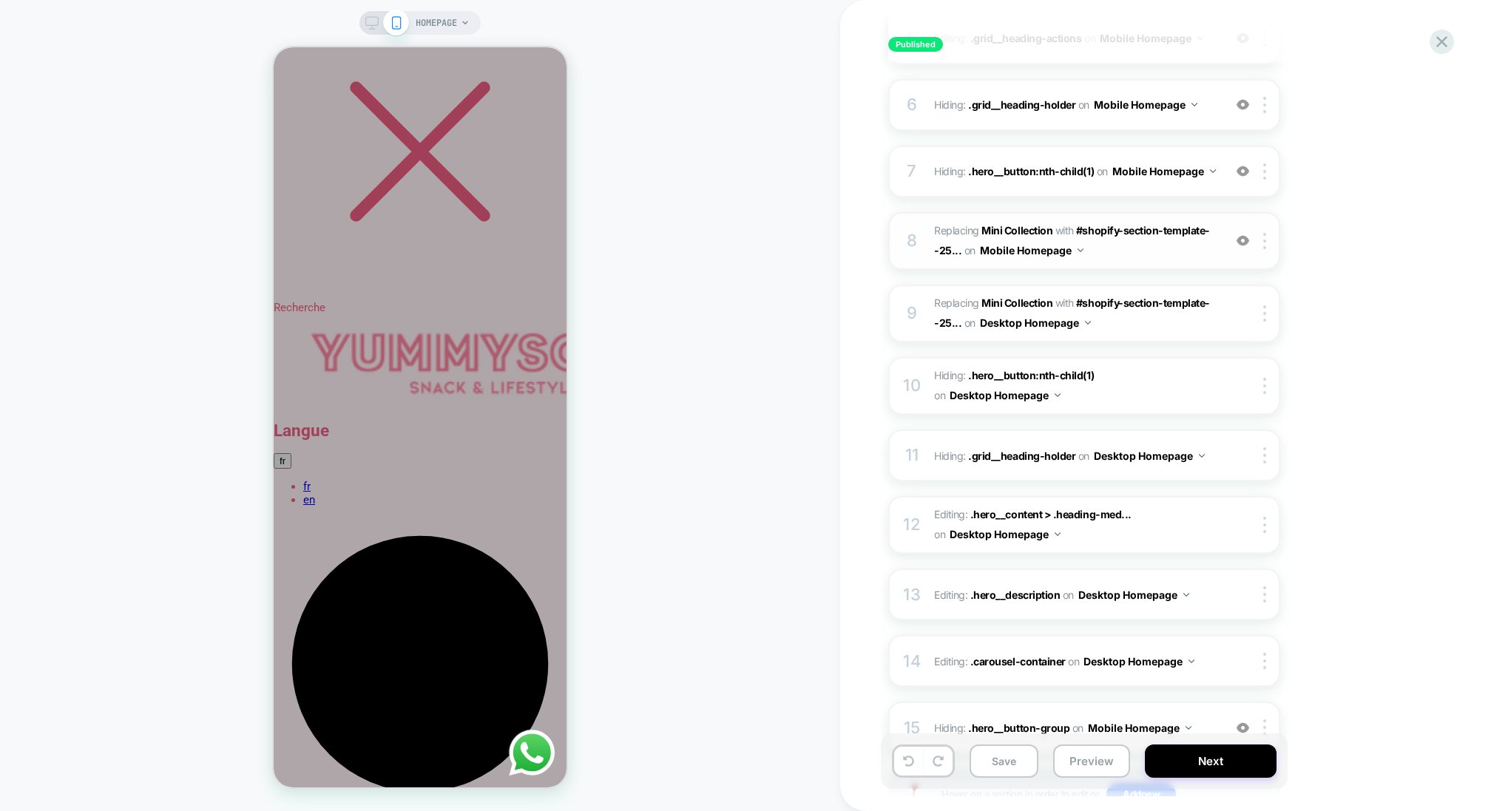
click at [368, 27] on icon at bounding box center [371, 22] width 13 height 13
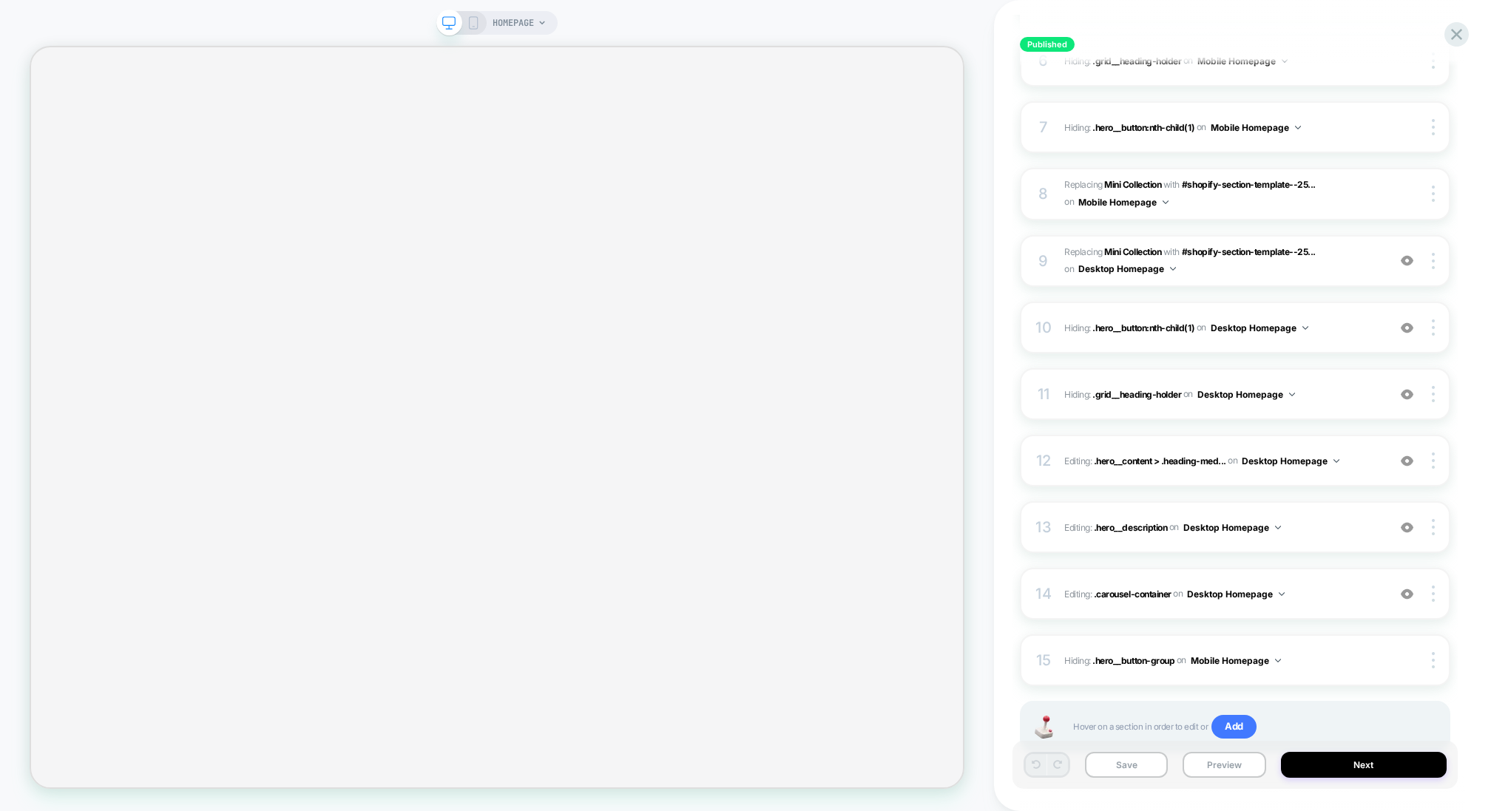
scroll to position [555, 0]
click at [1432, 595] on img at bounding box center [1433, 594] width 3 height 16
click at [1349, 674] on div "Delete" at bounding box center [1345, 676] width 132 height 40
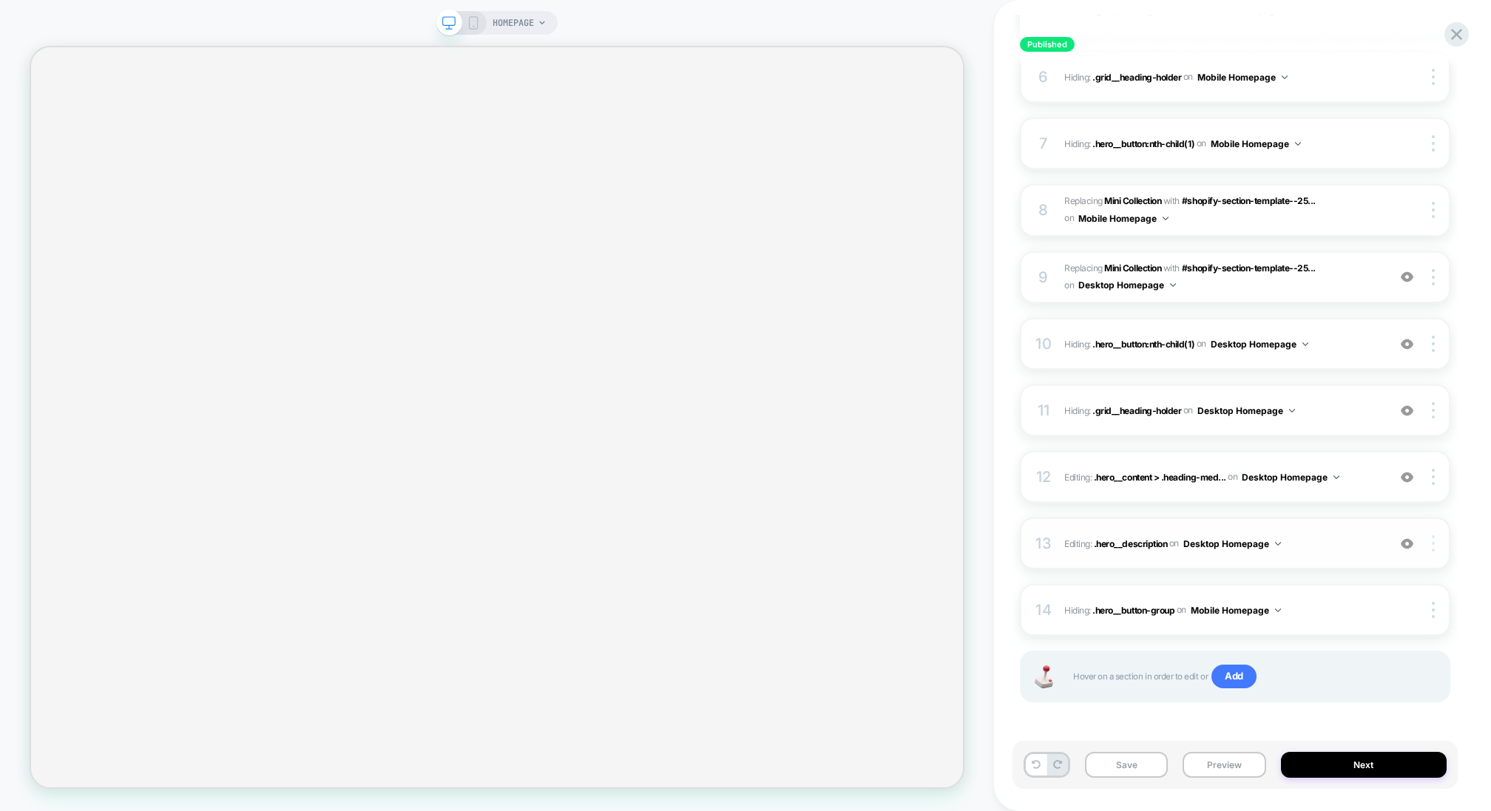
click at [1432, 536] on img at bounding box center [1433, 543] width 3 height 16
click at [1375, 584] on div "Delete" at bounding box center [1345, 584] width 132 height 40
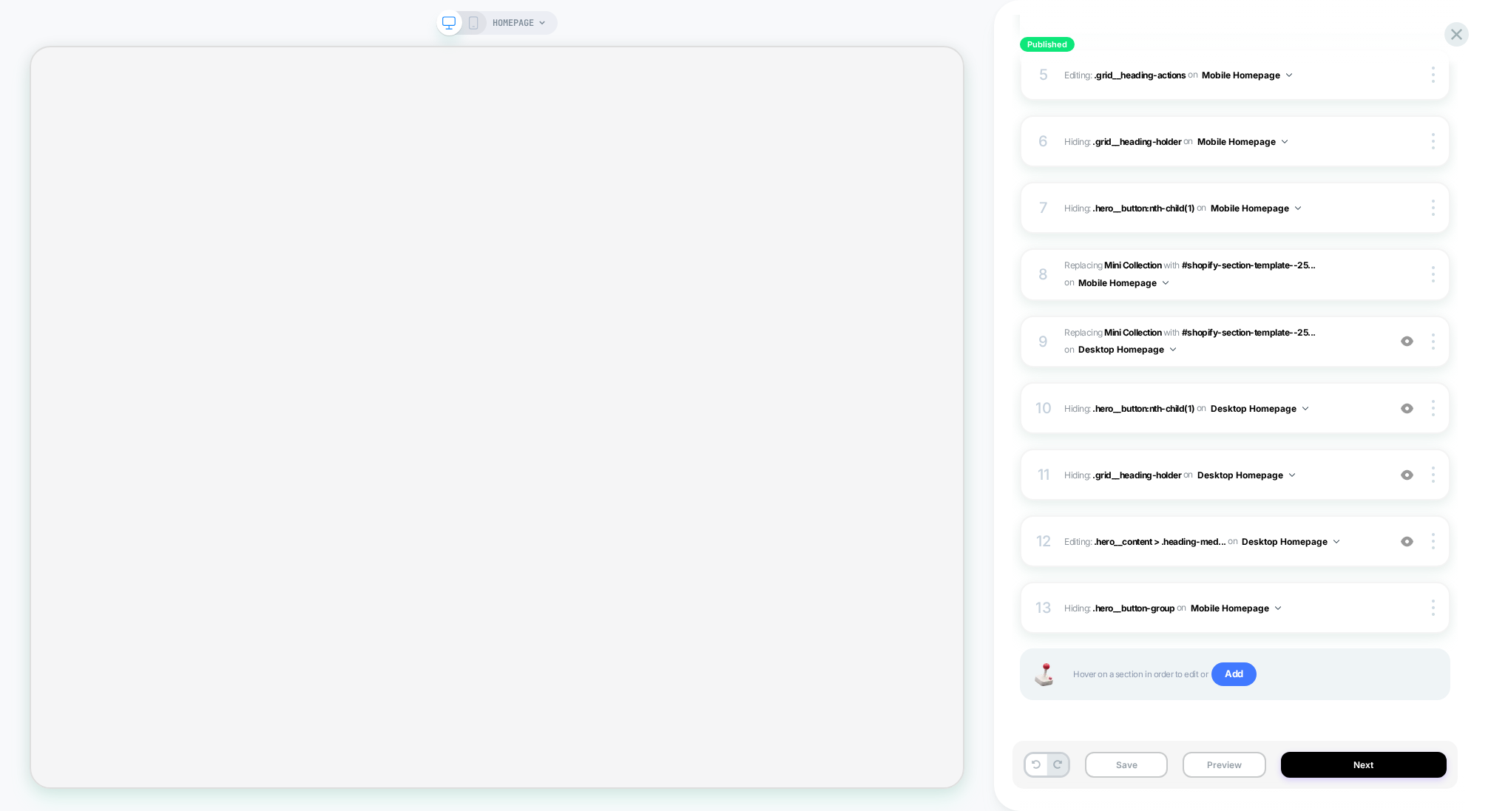
scroll to position [473, 0]
click at [1432, 471] on img at bounding box center [1433, 477] width 3 height 16
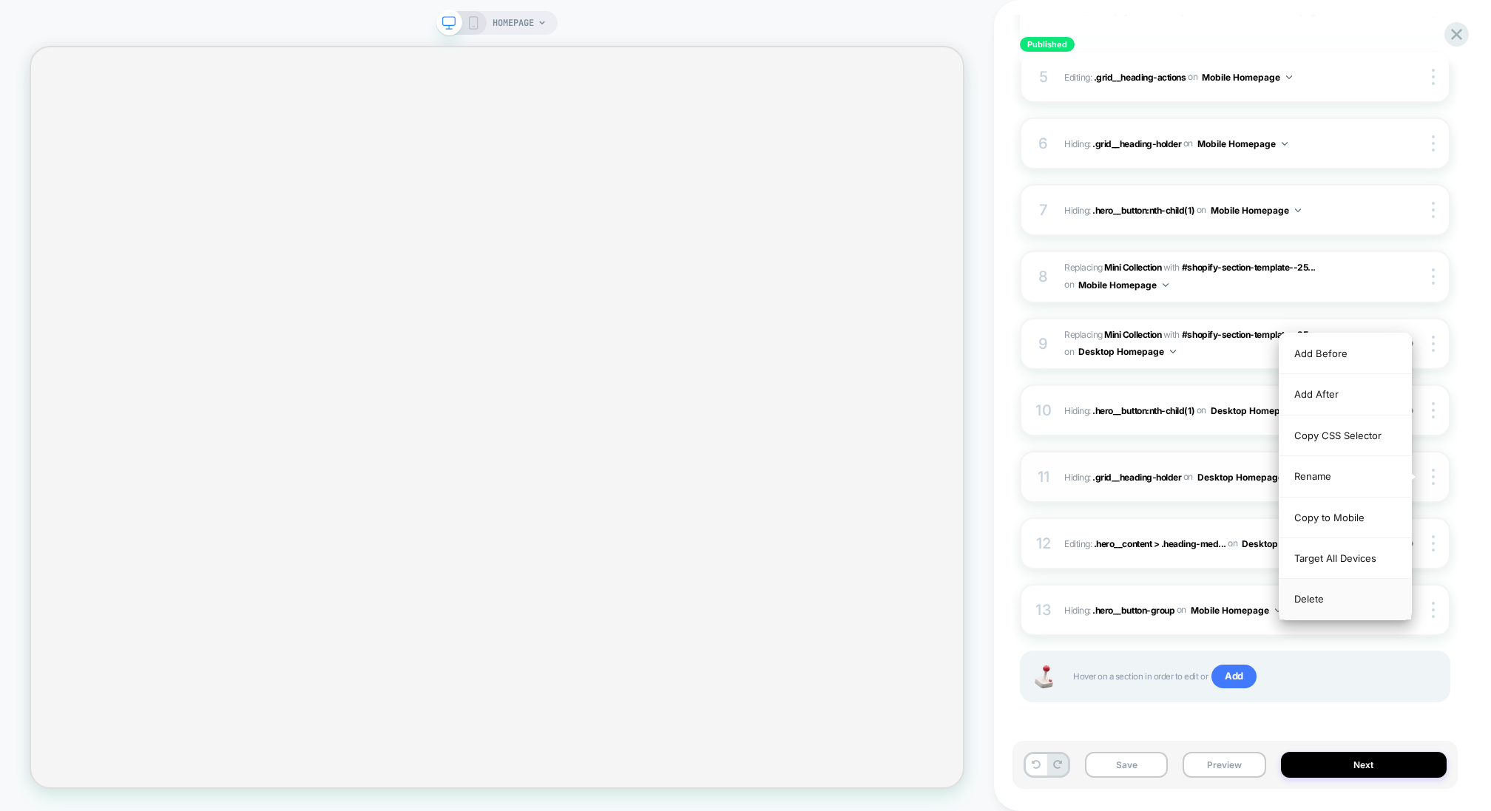
click at [1350, 596] on div "Delete" at bounding box center [1345, 599] width 132 height 40
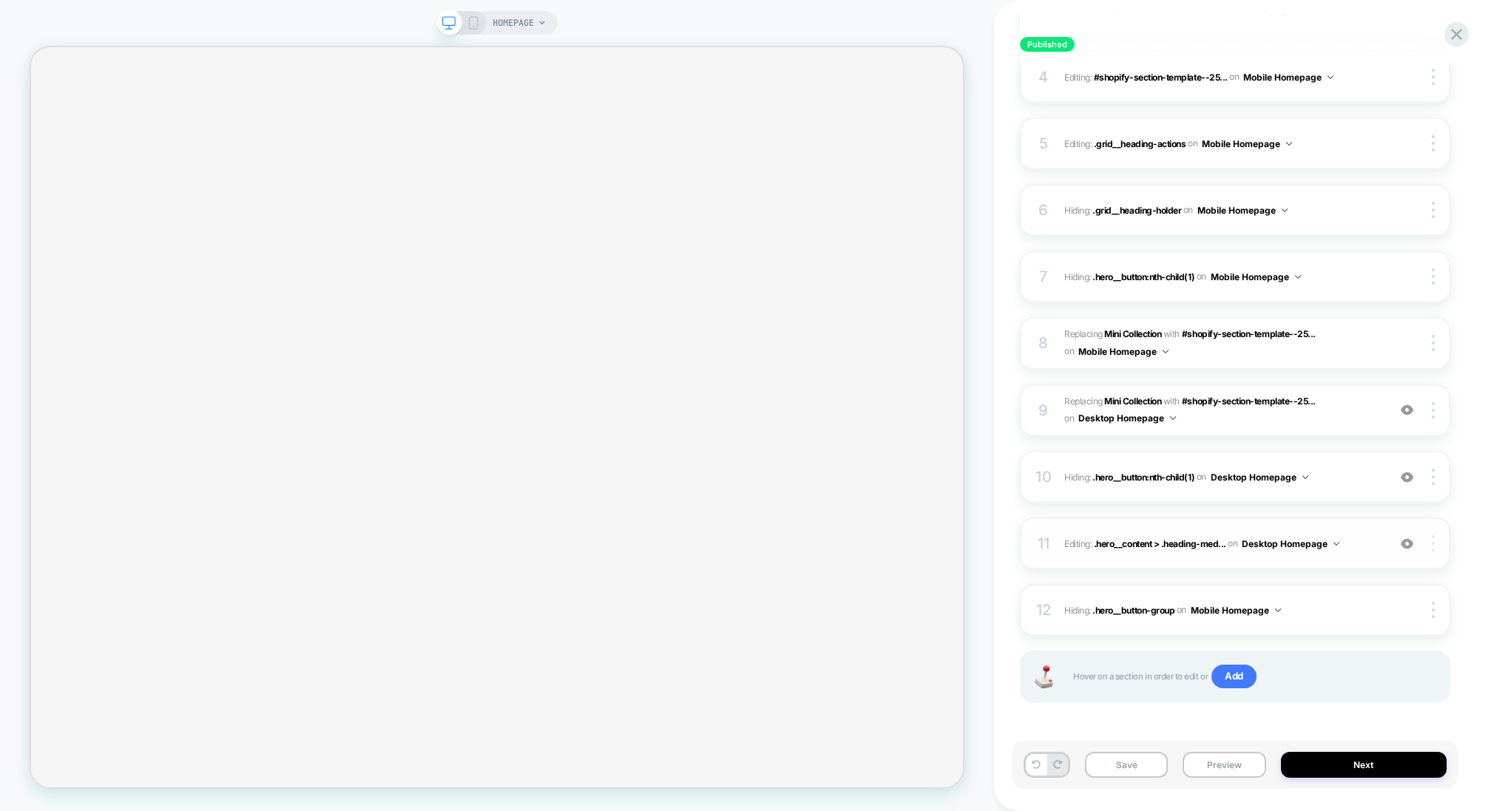
click at [1430, 536] on div at bounding box center [1435, 543] width 28 height 16
click at [1376, 583] on div "Delete" at bounding box center [1345, 584] width 132 height 40
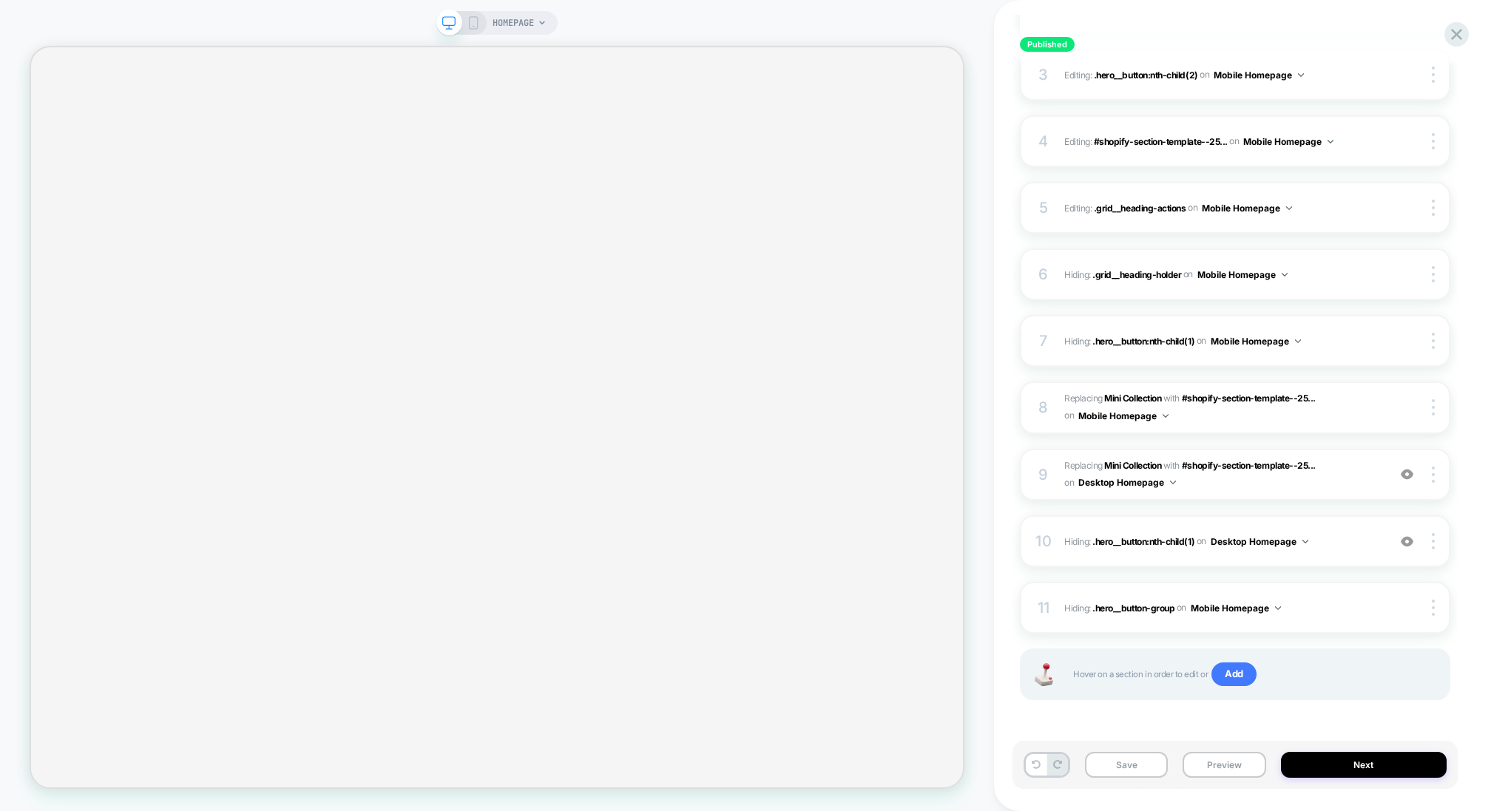
scroll to position [339, 0]
click at [1426, 535] on div at bounding box center [1435, 543] width 28 height 16
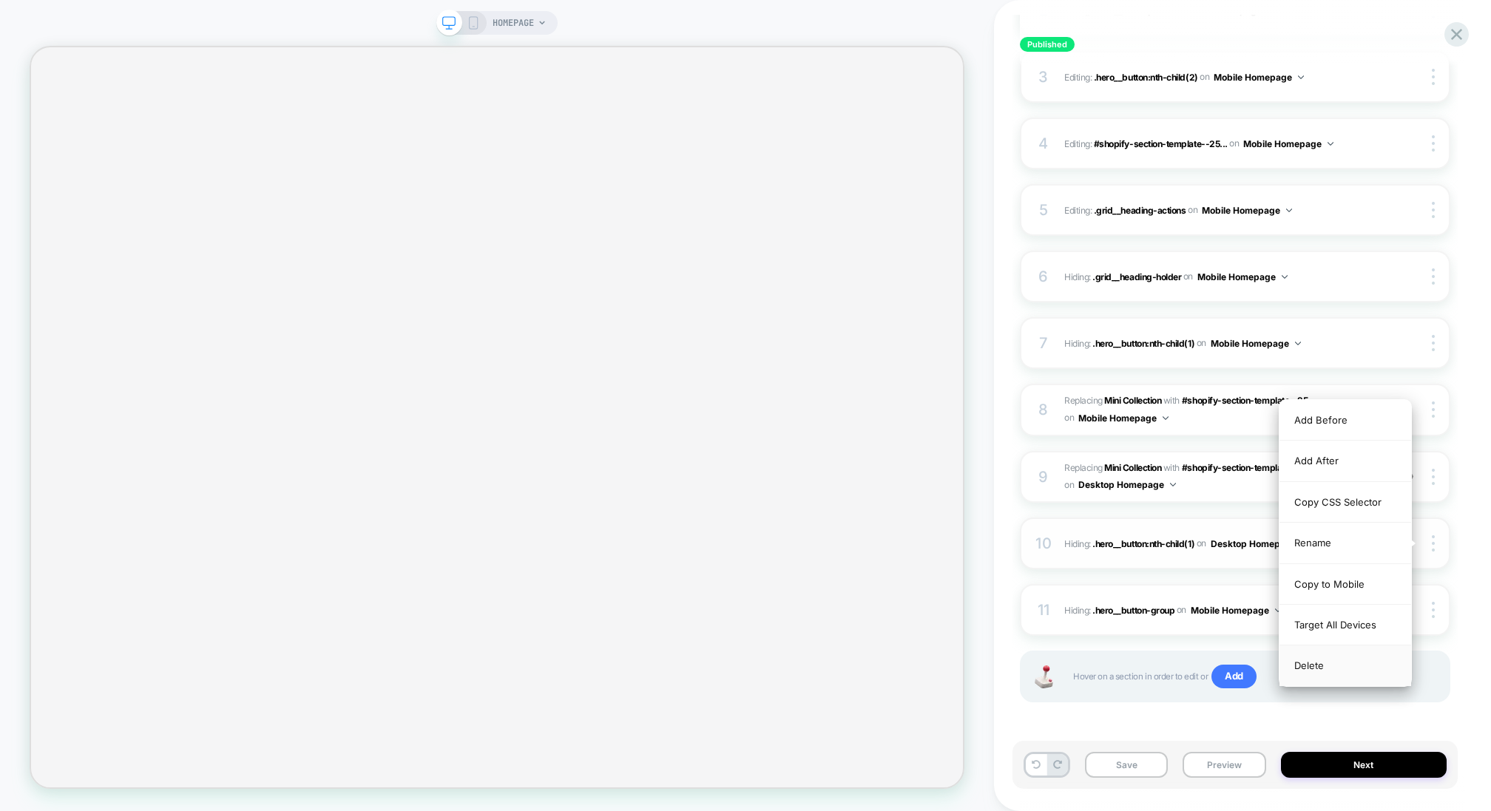
click at [1343, 654] on div "Delete" at bounding box center [1345, 666] width 132 height 40
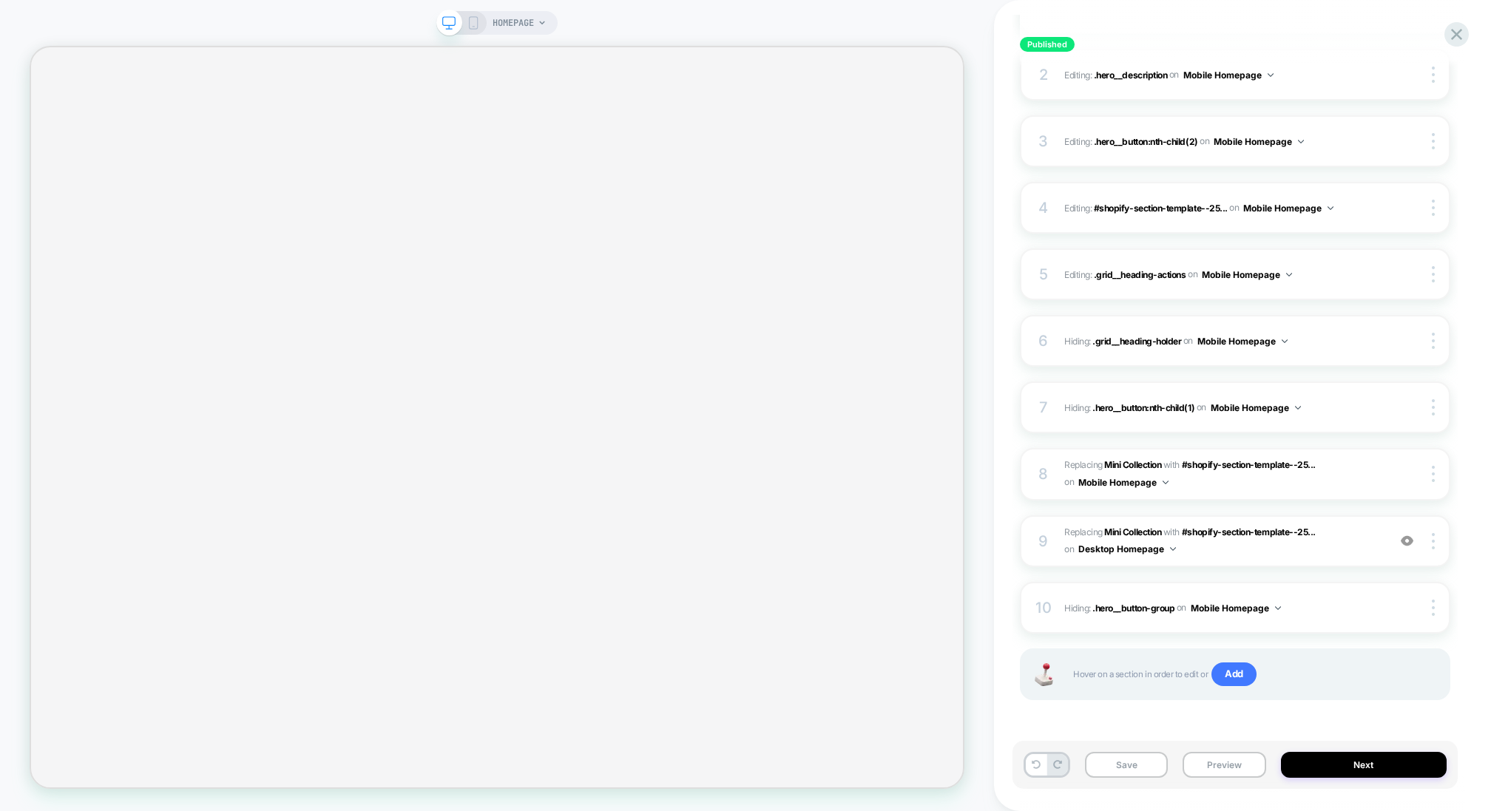
scroll to position [273, 0]
click at [1434, 536] on img at bounding box center [1433, 543] width 3 height 16
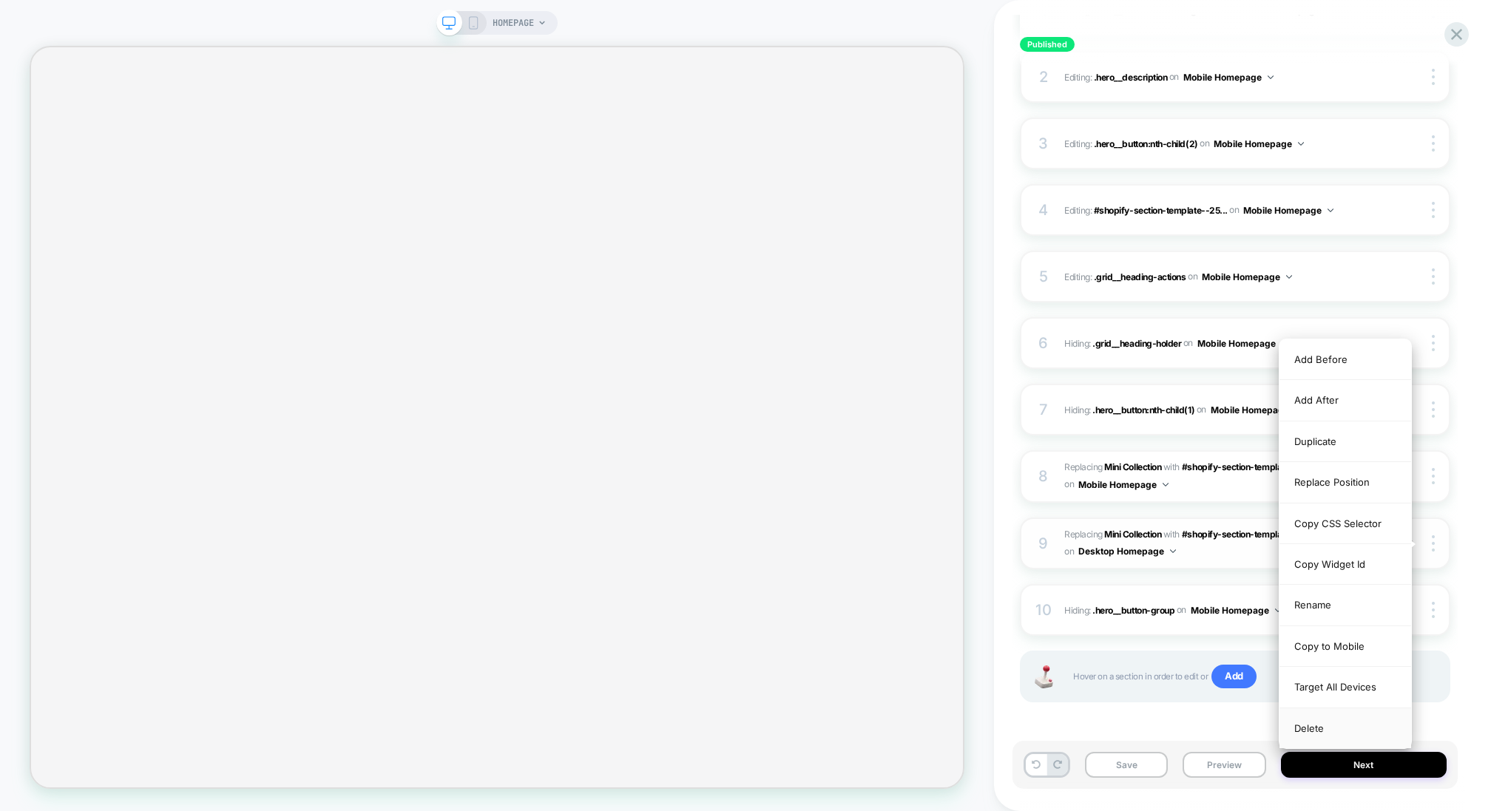
click at [1325, 714] on div "Delete" at bounding box center [1345, 728] width 132 height 40
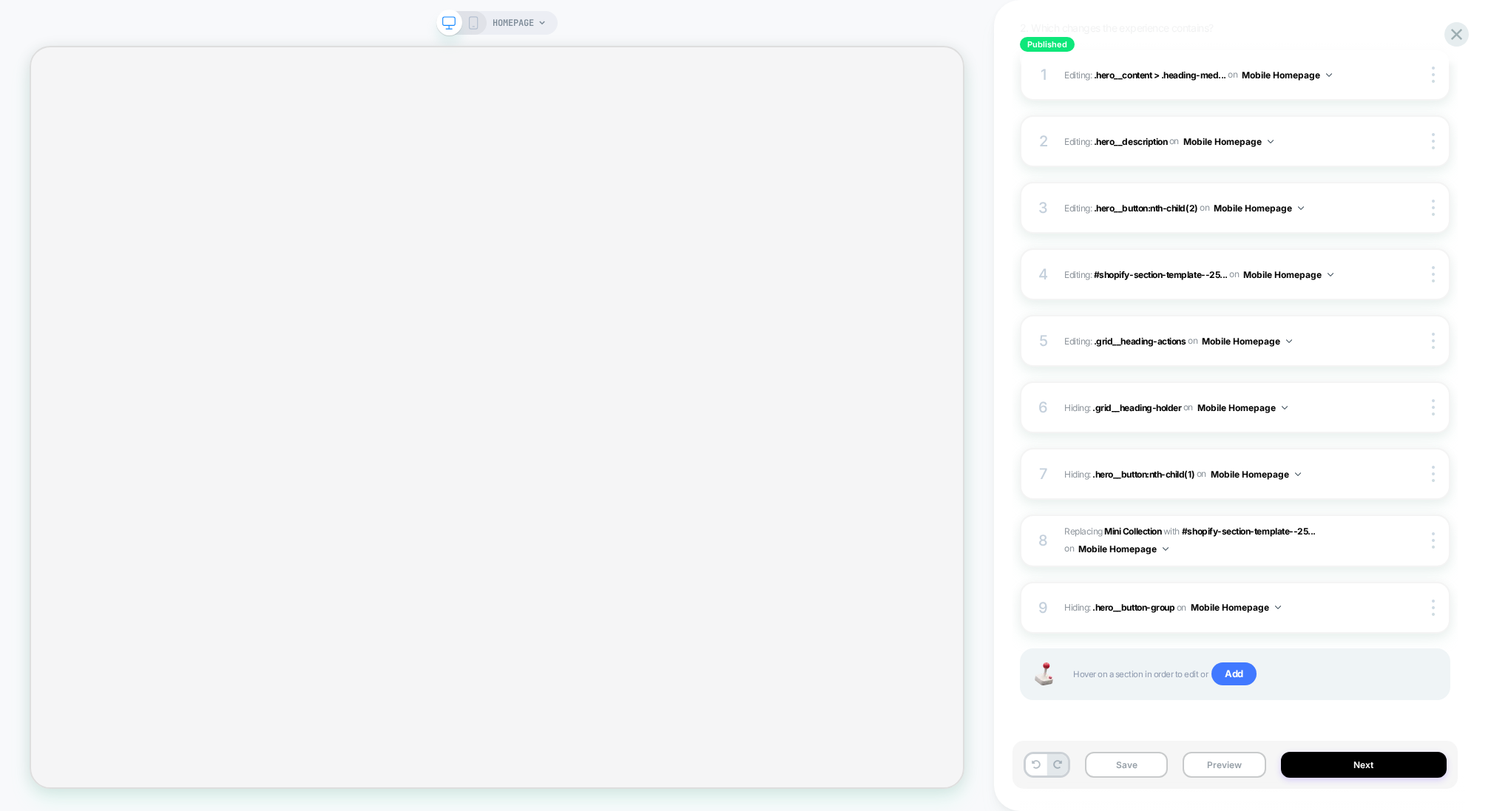
scroll to position [206, 0]
click at [1430, 606] on div at bounding box center [1435, 610] width 28 height 16
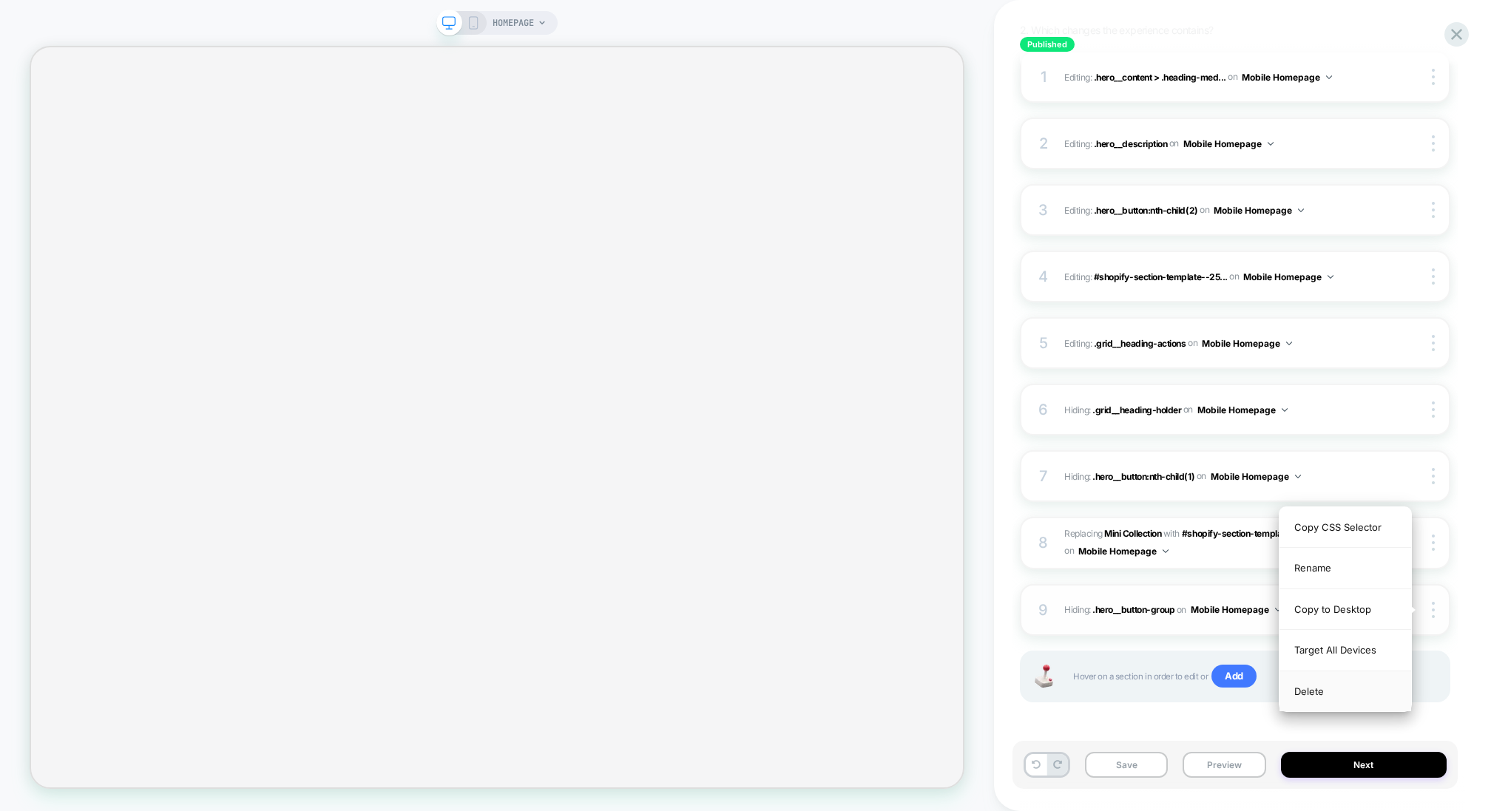
click at [1336, 689] on div "Delete" at bounding box center [1345, 691] width 132 height 40
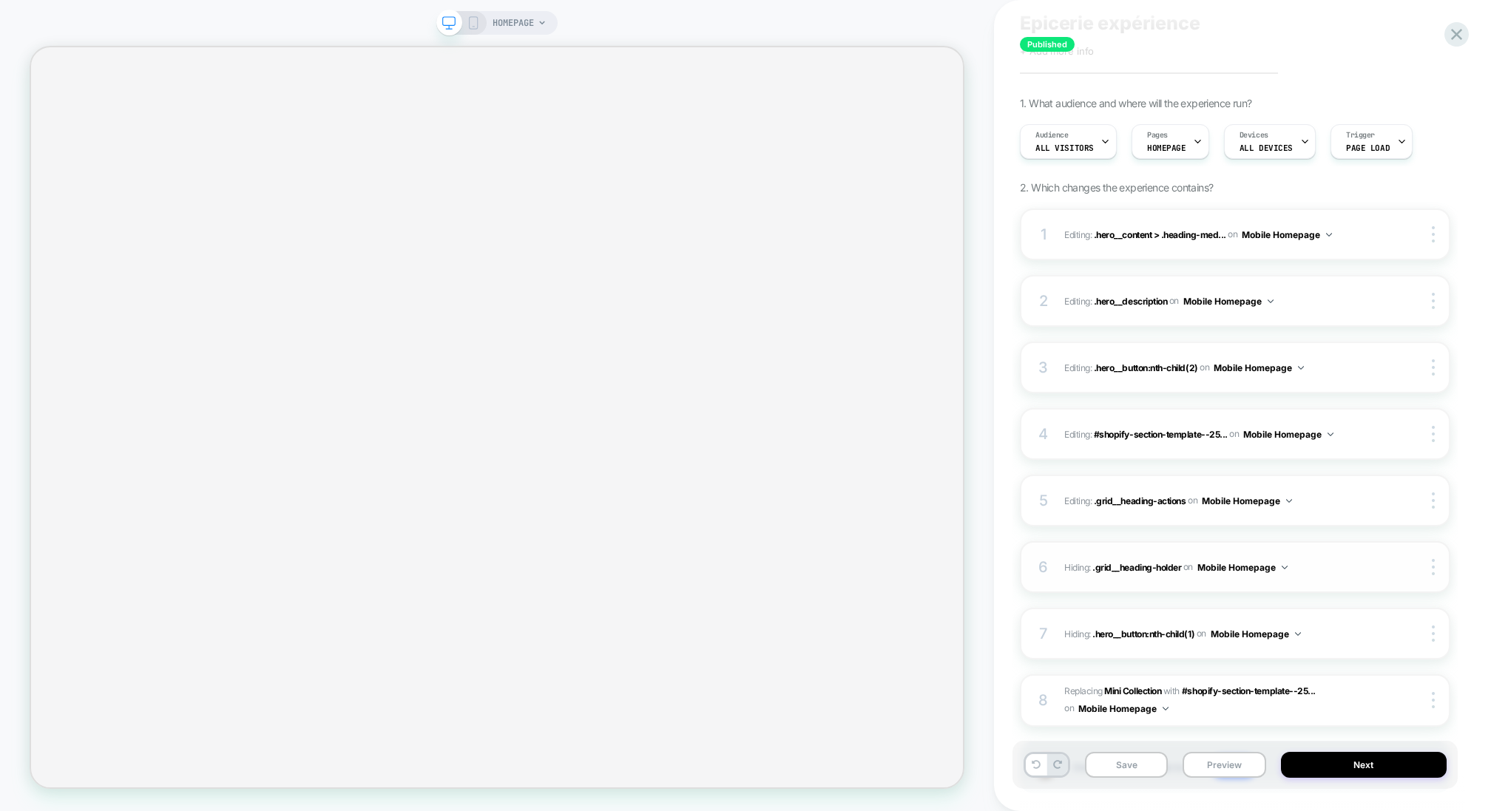
scroll to position [41, 0]
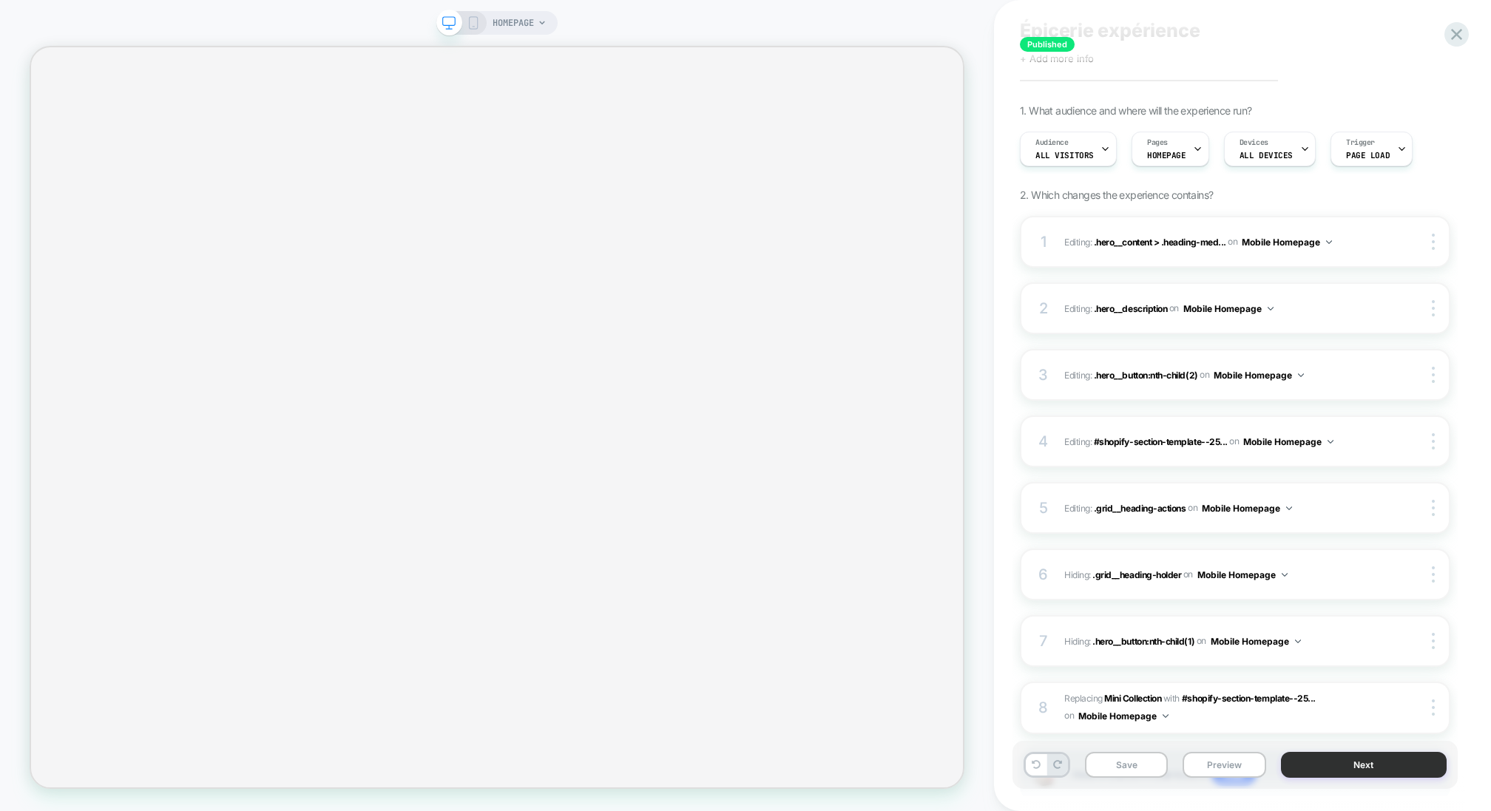
click at [1372, 761] on button "Next" at bounding box center [1364, 765] width 166 height 26
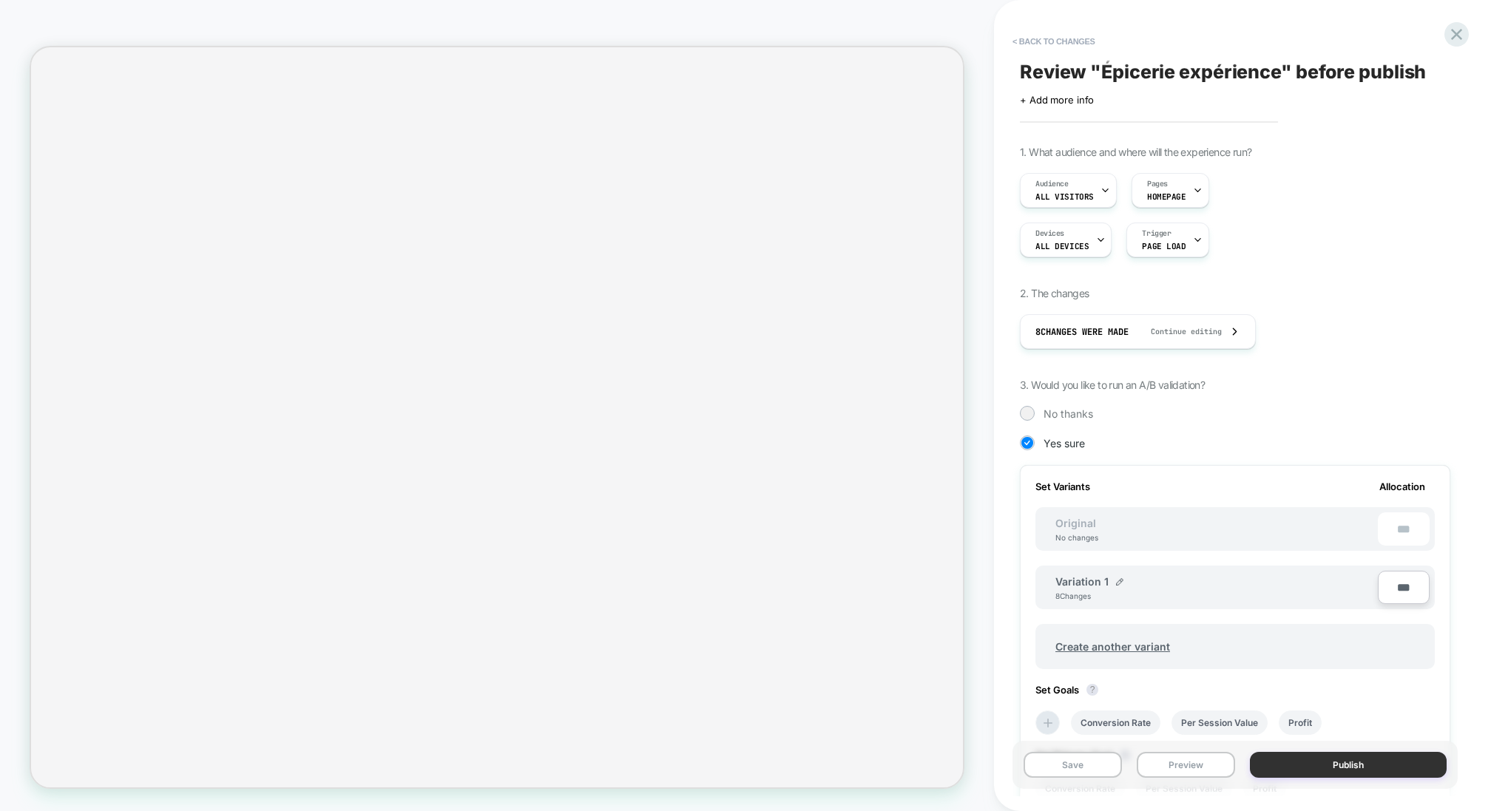
click at [1347, 768] on button "Publish" at bounding box center [1348, 765] width 197 height 26
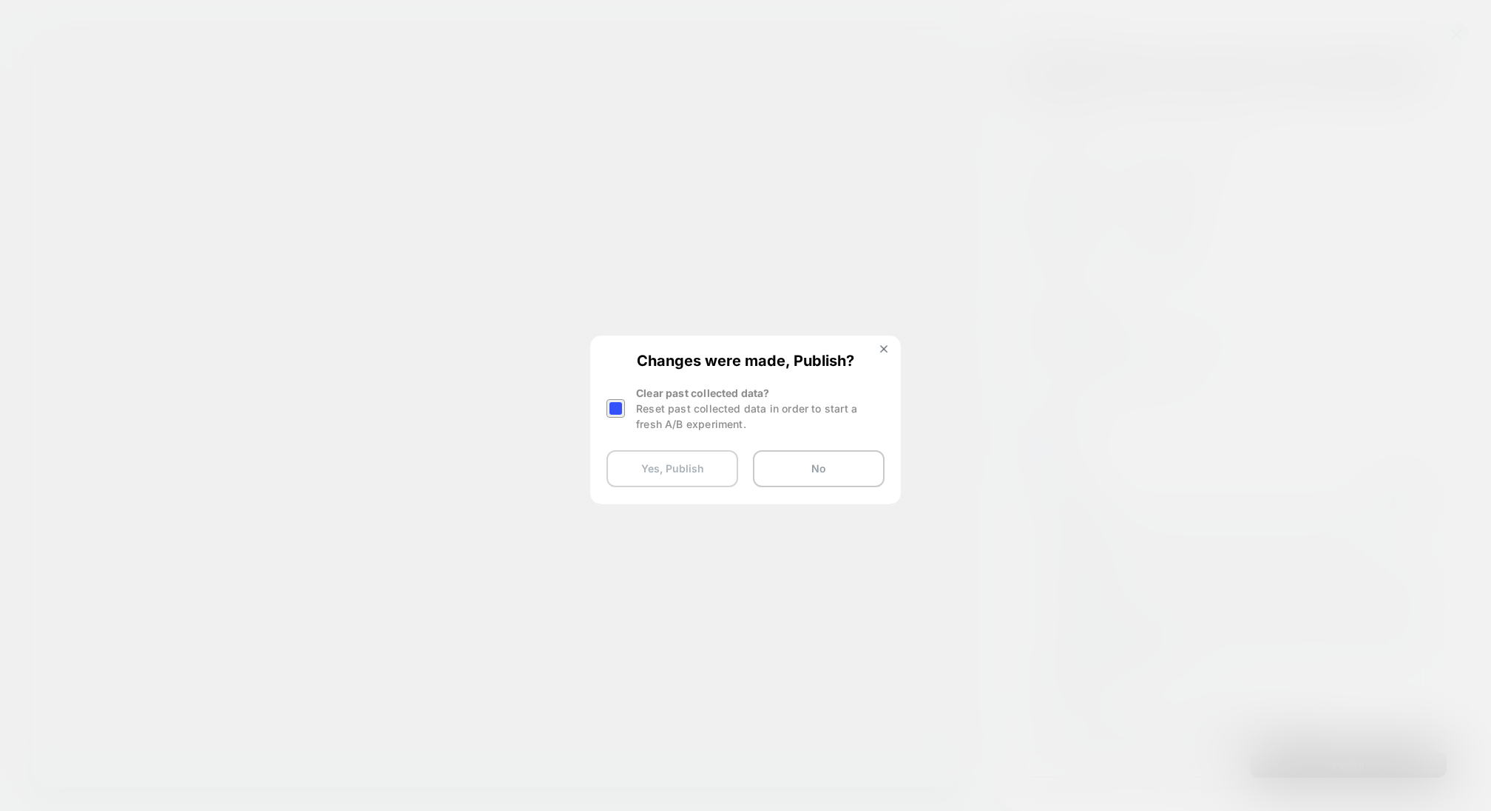
click at [681, 478] on button "Yes, Publish" at bounding box center [672, 468] width 132 height 37
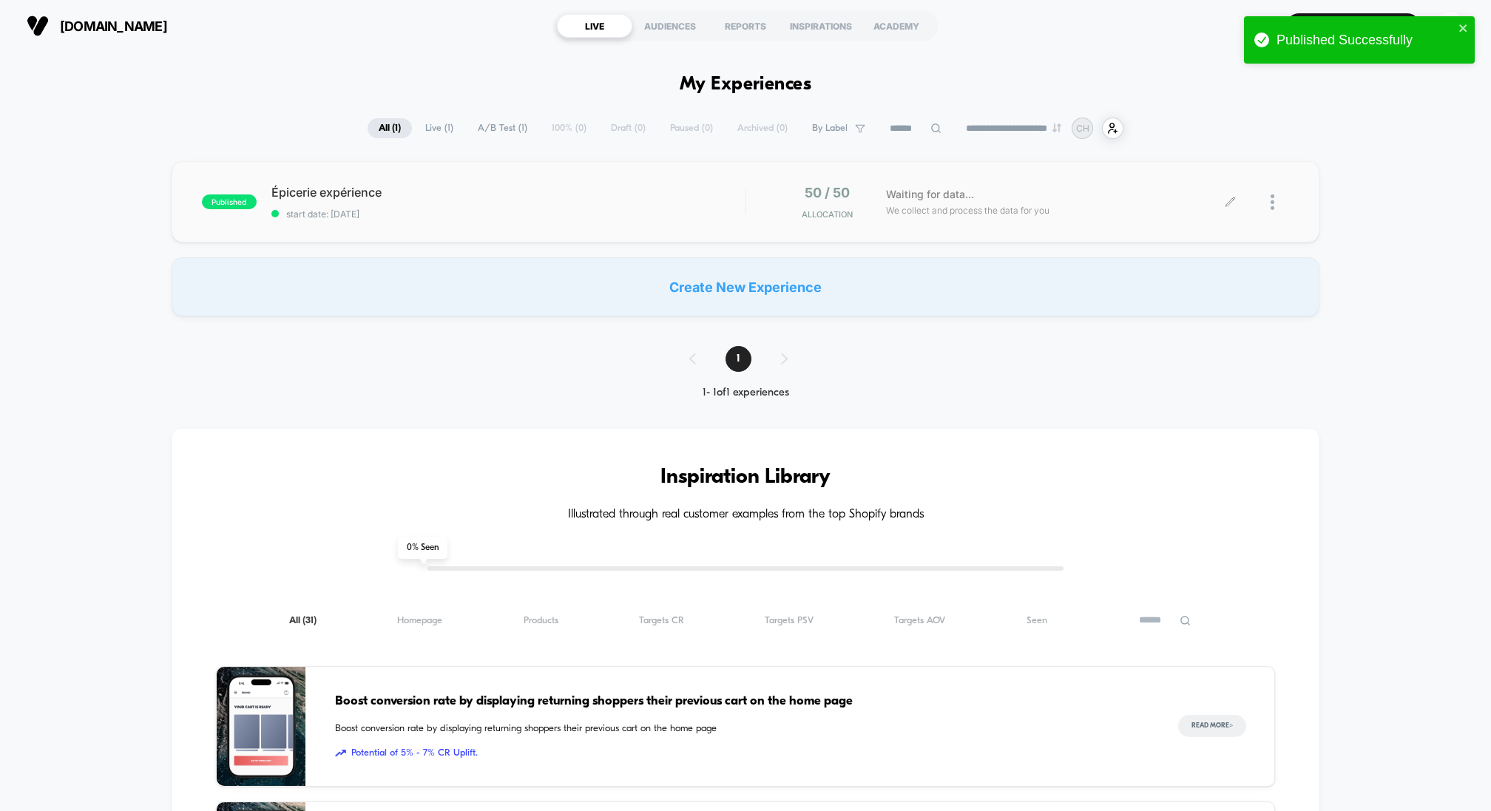
click at [1226, 198] on icon at bounding box center [1230, 202] width 11 height 11
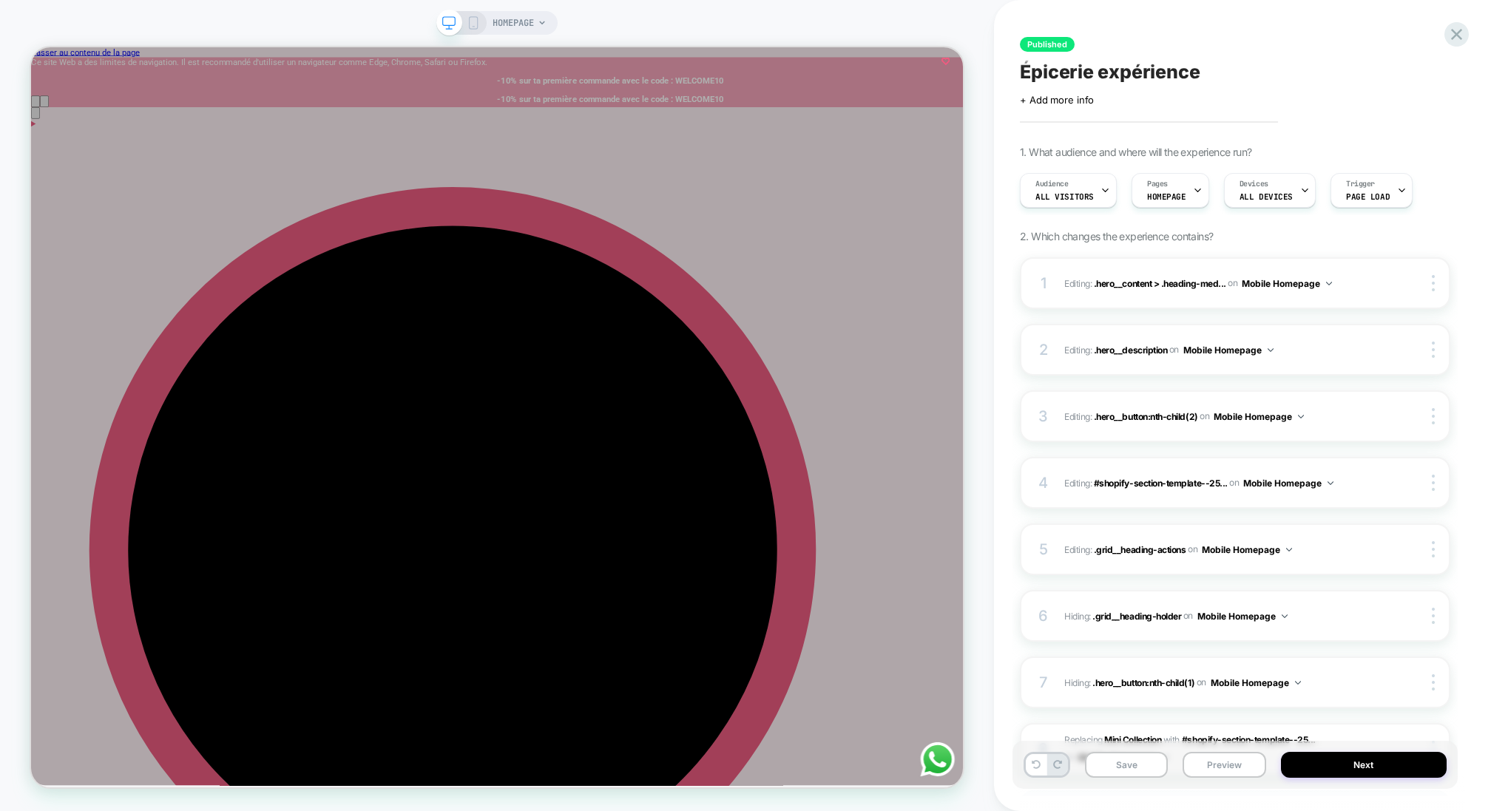
click at [475, 21] on icon at bounding box center [473, 22] width 13 height 13
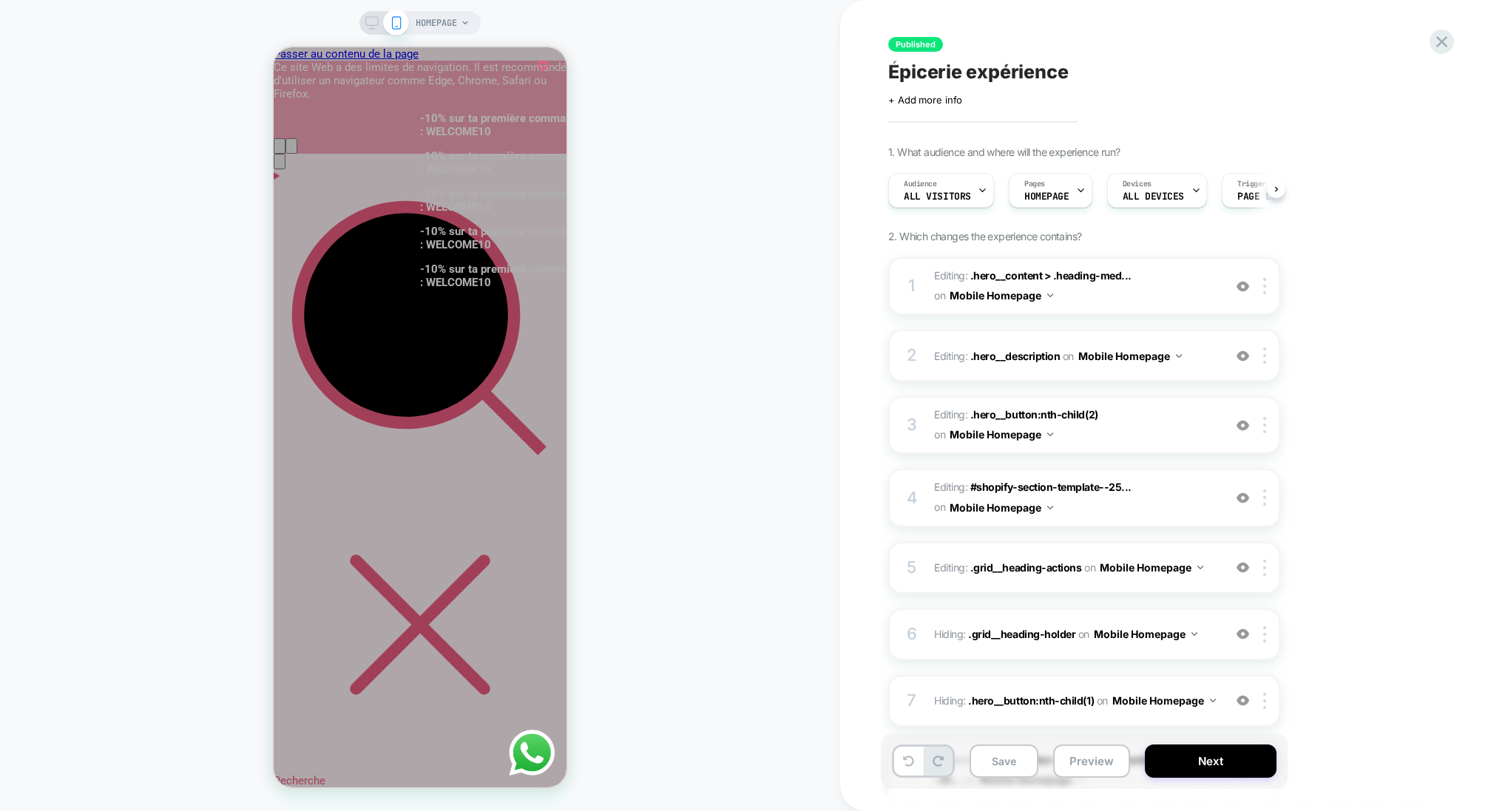
scroll to position [0, 1]
click at [1095, 771] on button "Preview" at bounding box center [1091, 761] width 77 height 33
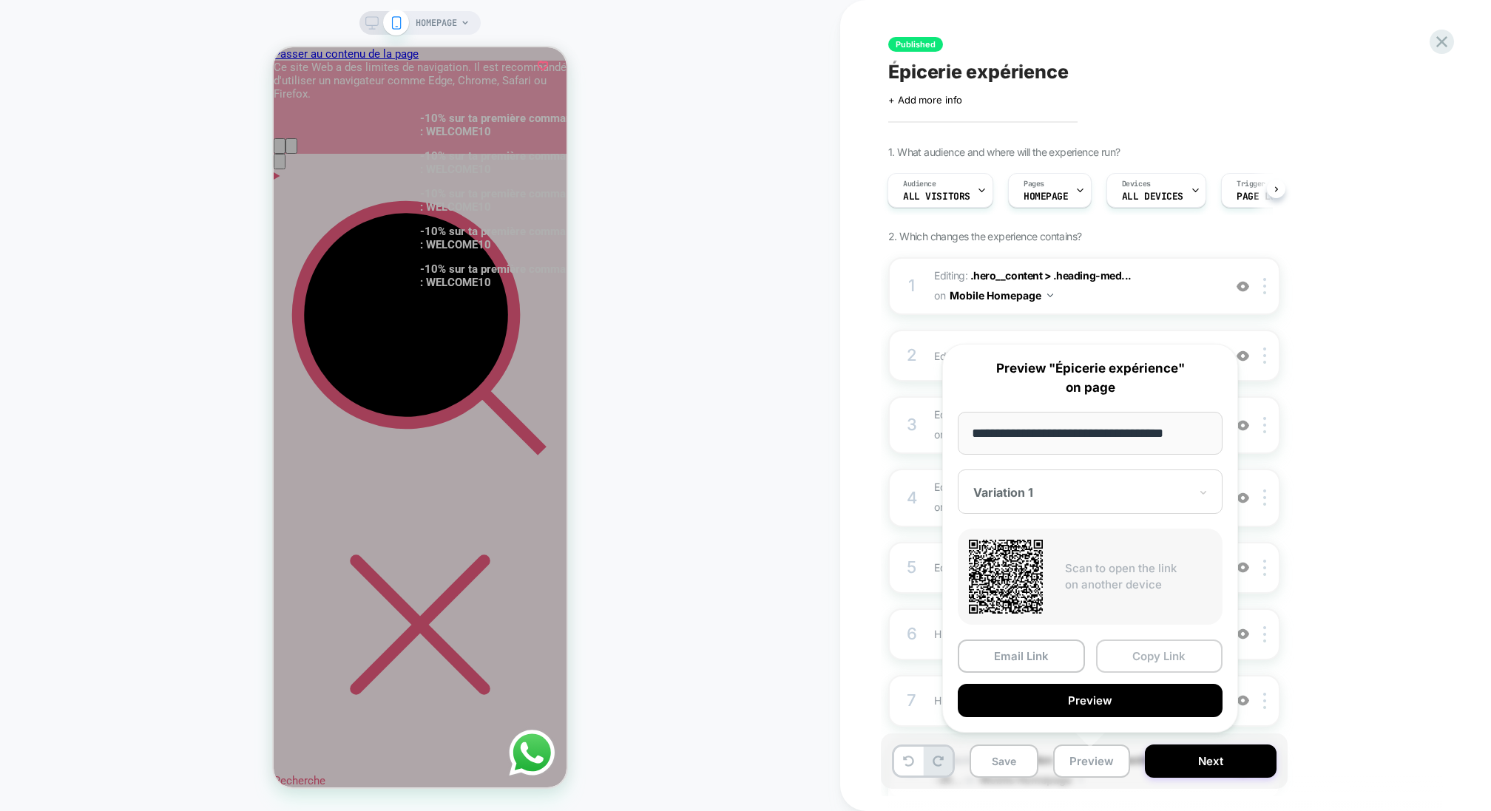
click at [1165, 656] on button "Copy Link" at bounding box center [1159, 656] width 127 height 33
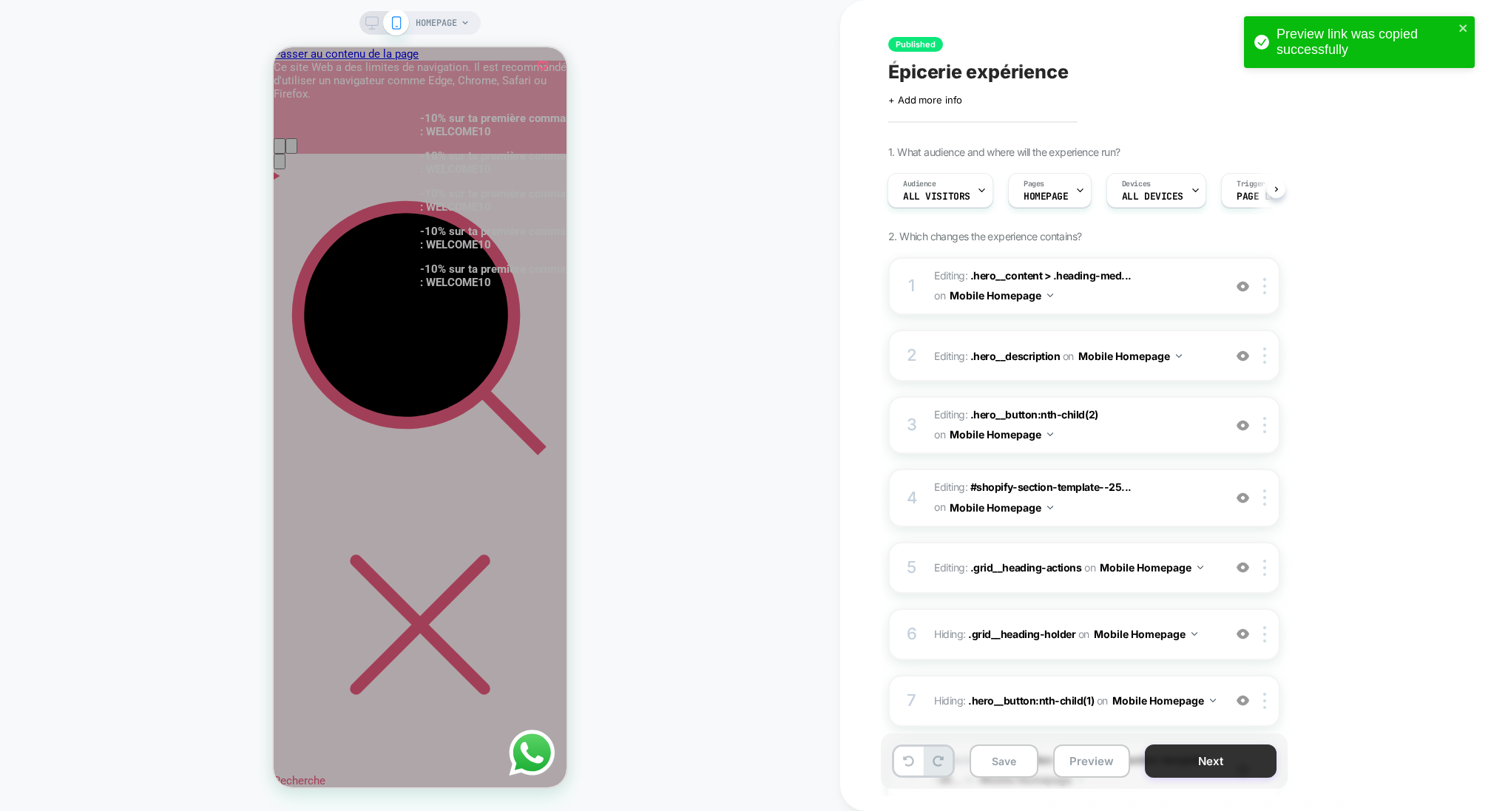
click at [1208, 772] on button "Next" at bounding box center [1211, 761] width 132 height 33
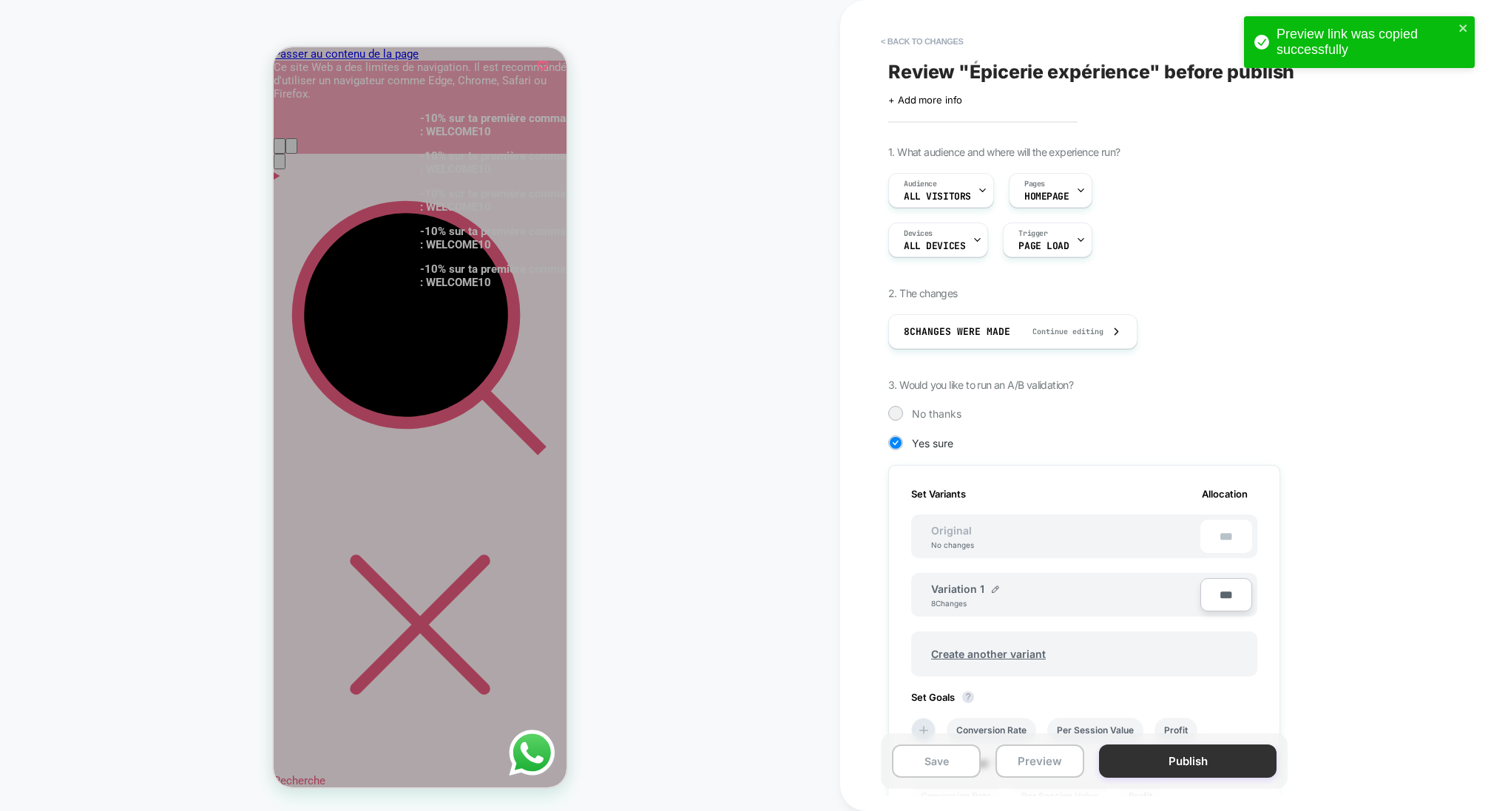
click at [1208, 771] on button "Publish" at bounding box center [1187, 761] width 177 height 33
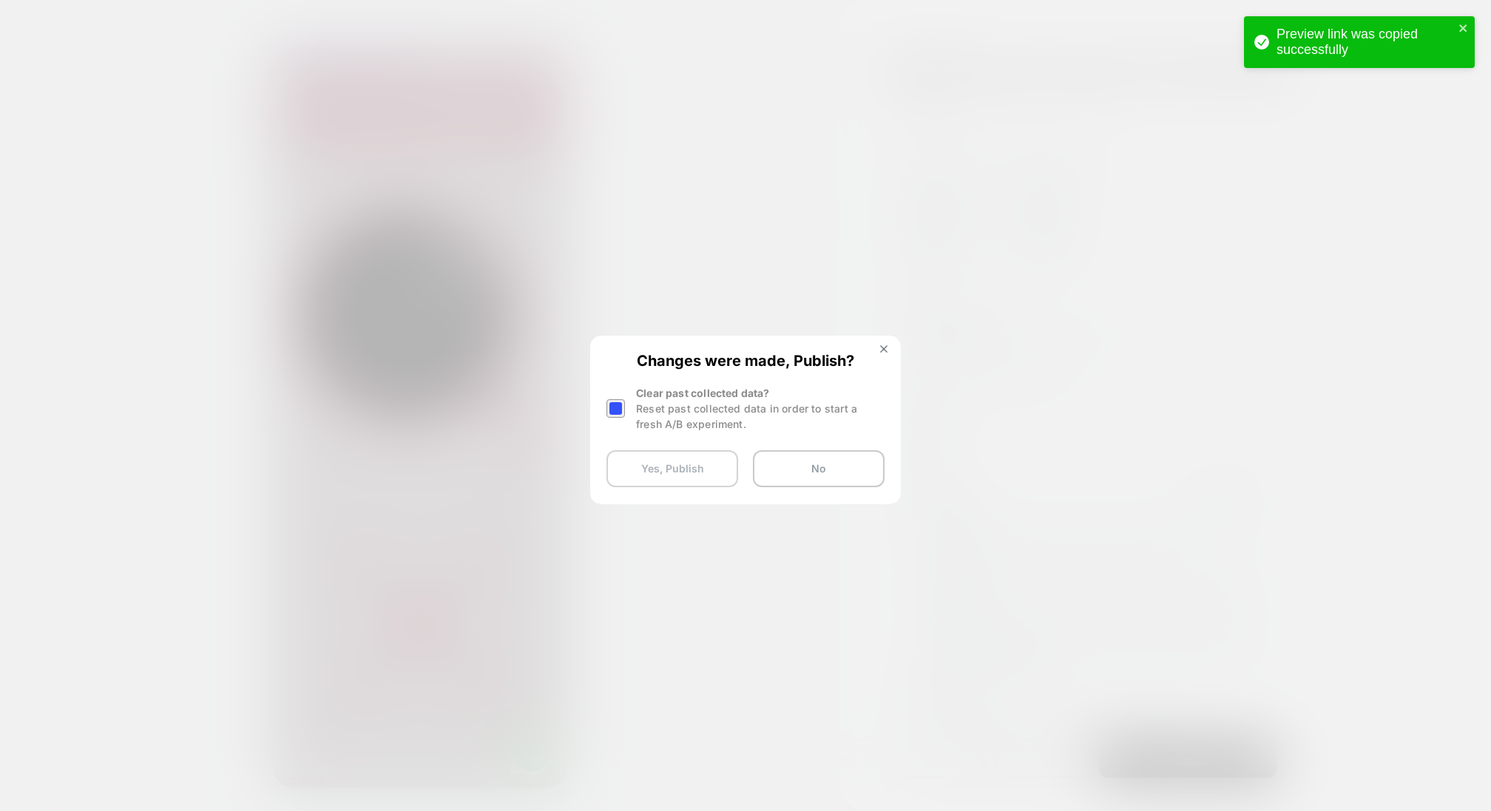
click at [708, 481] on button "Yes, Publish" at bounding box center [672, 468] width 132 height 37
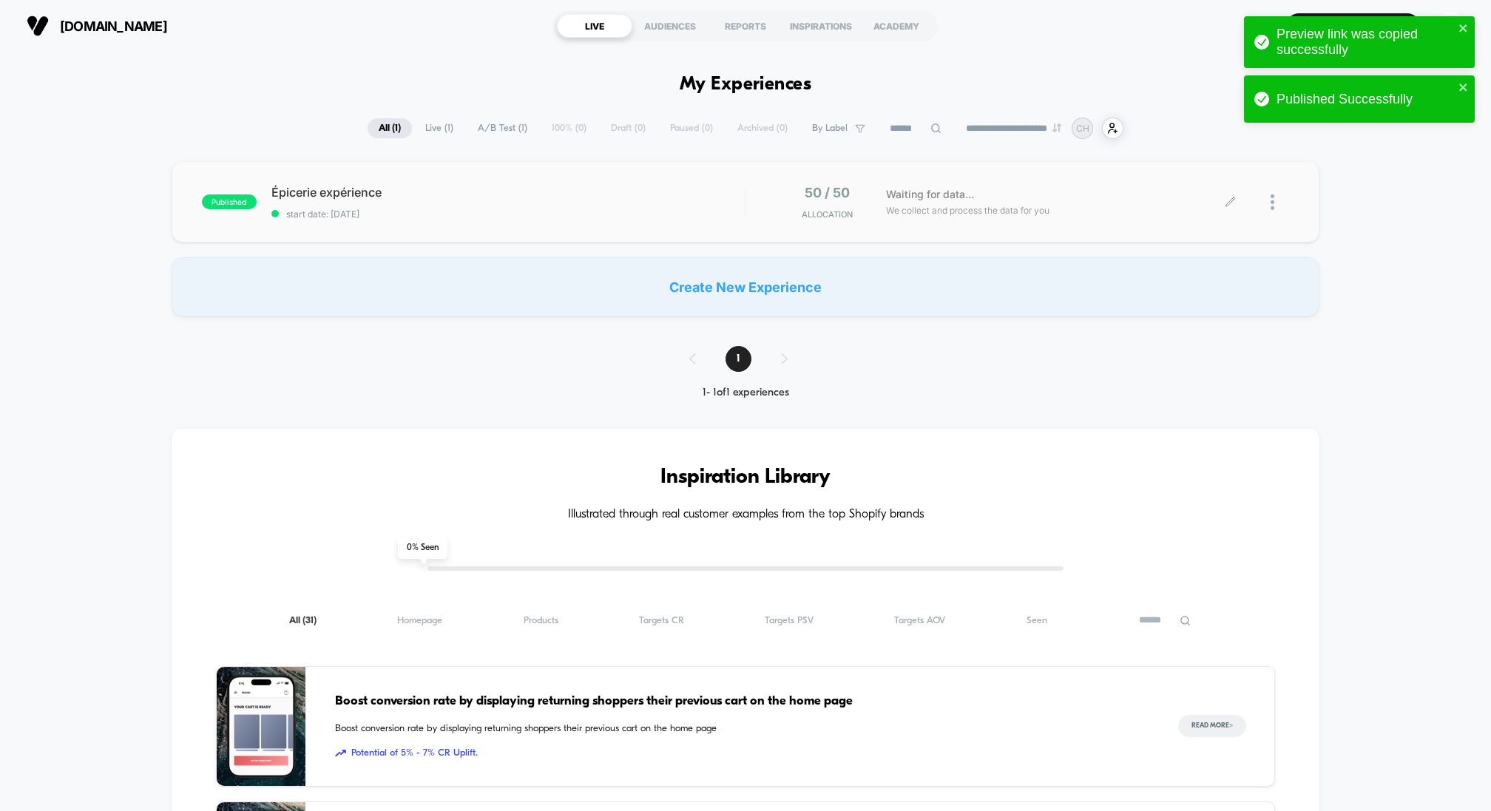
click at [1266, 203] on div at bounding box center [1260, 202] width 58 height 35
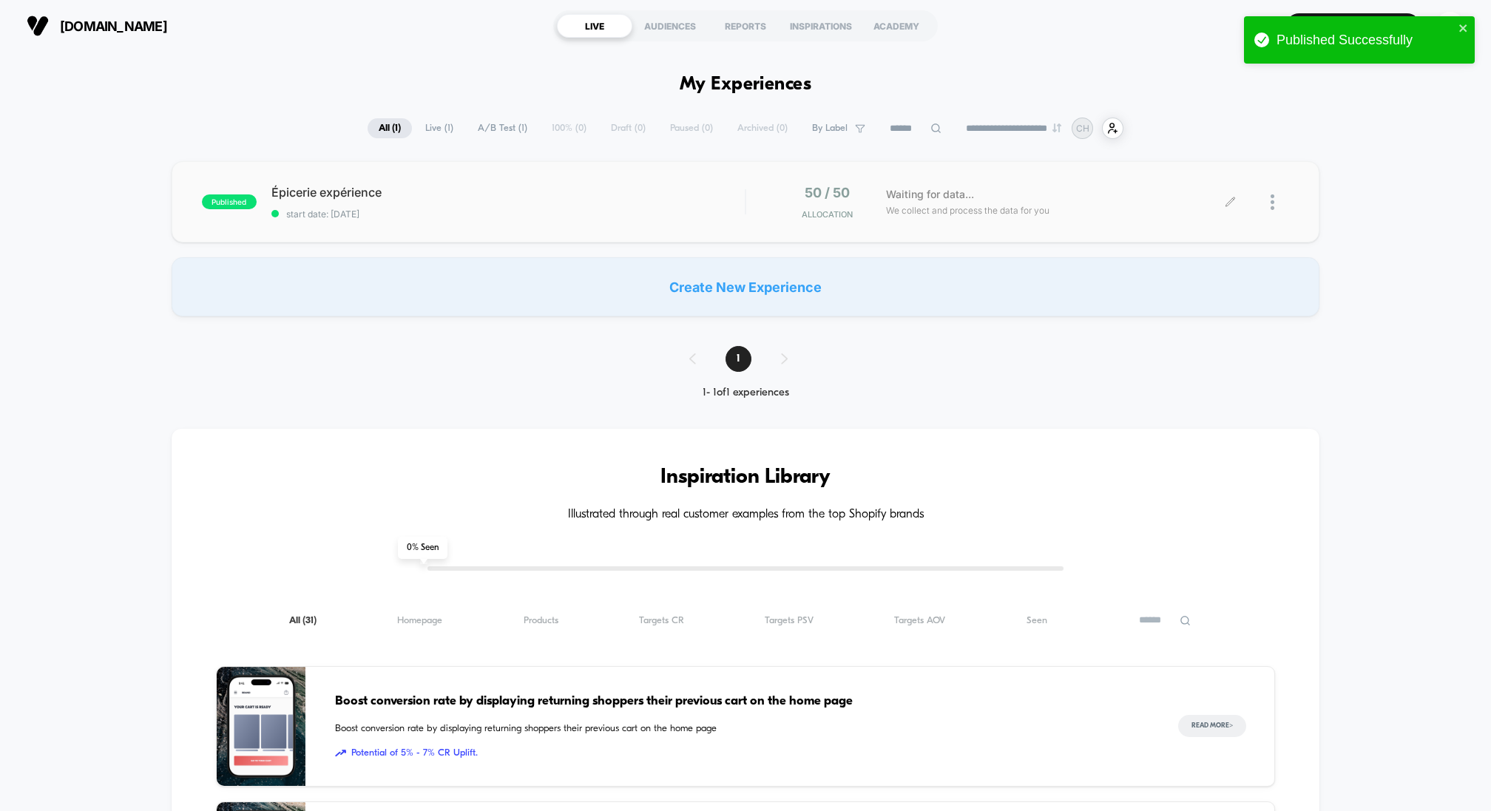
click at [1229, 206] on icon at bounding box center [1230, 202] width 11 height 11
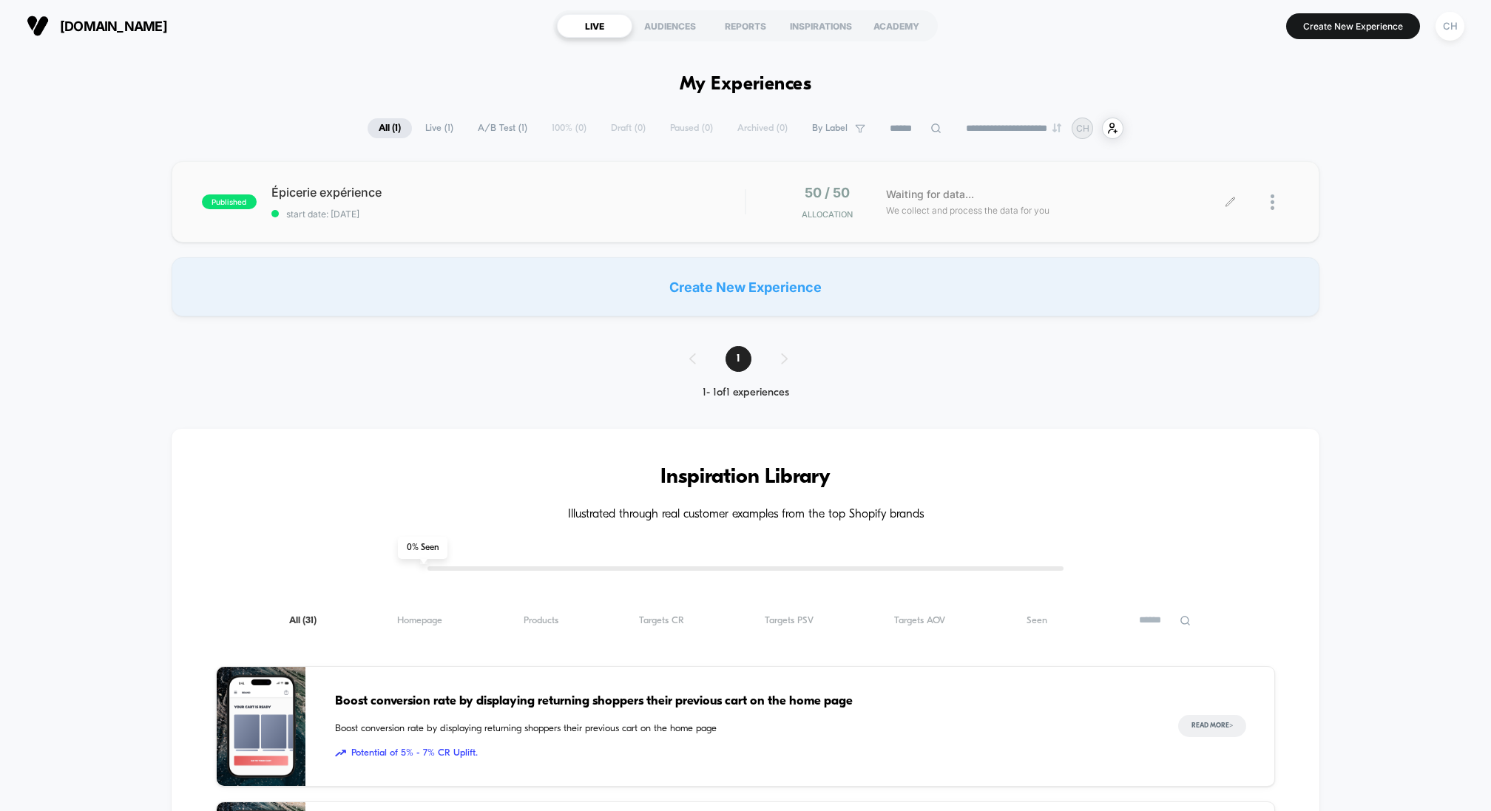
click at [1286, 208] on div at bounding box center [1280, 202] width 18 height 35
click at [1219, 219] on div "Preview Link" at bounding box center [1196, 220] width 133 height 33
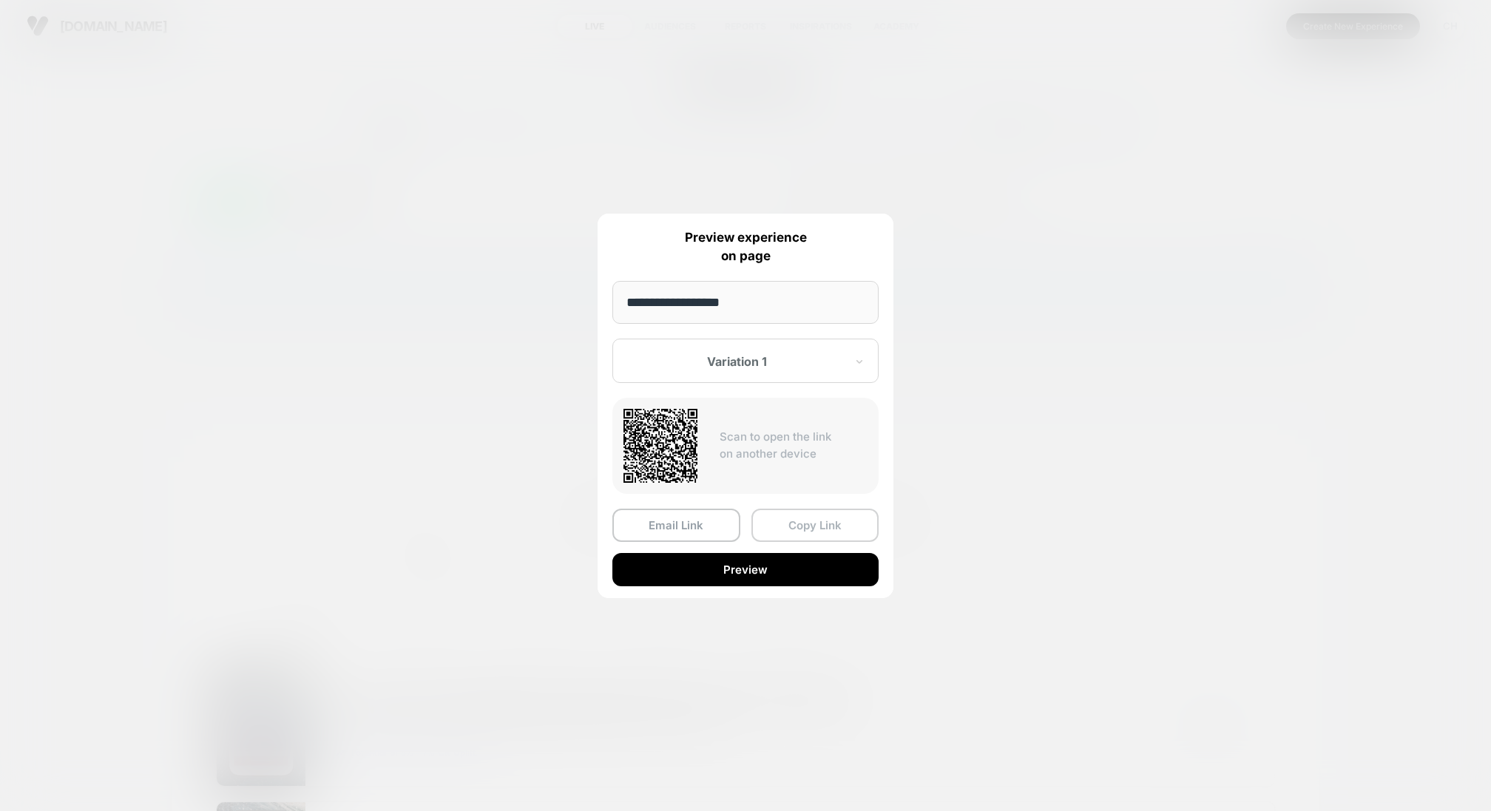
click at [837, 524] on button "Copy Link" at bounding box center [815, 525] width 128 height 33
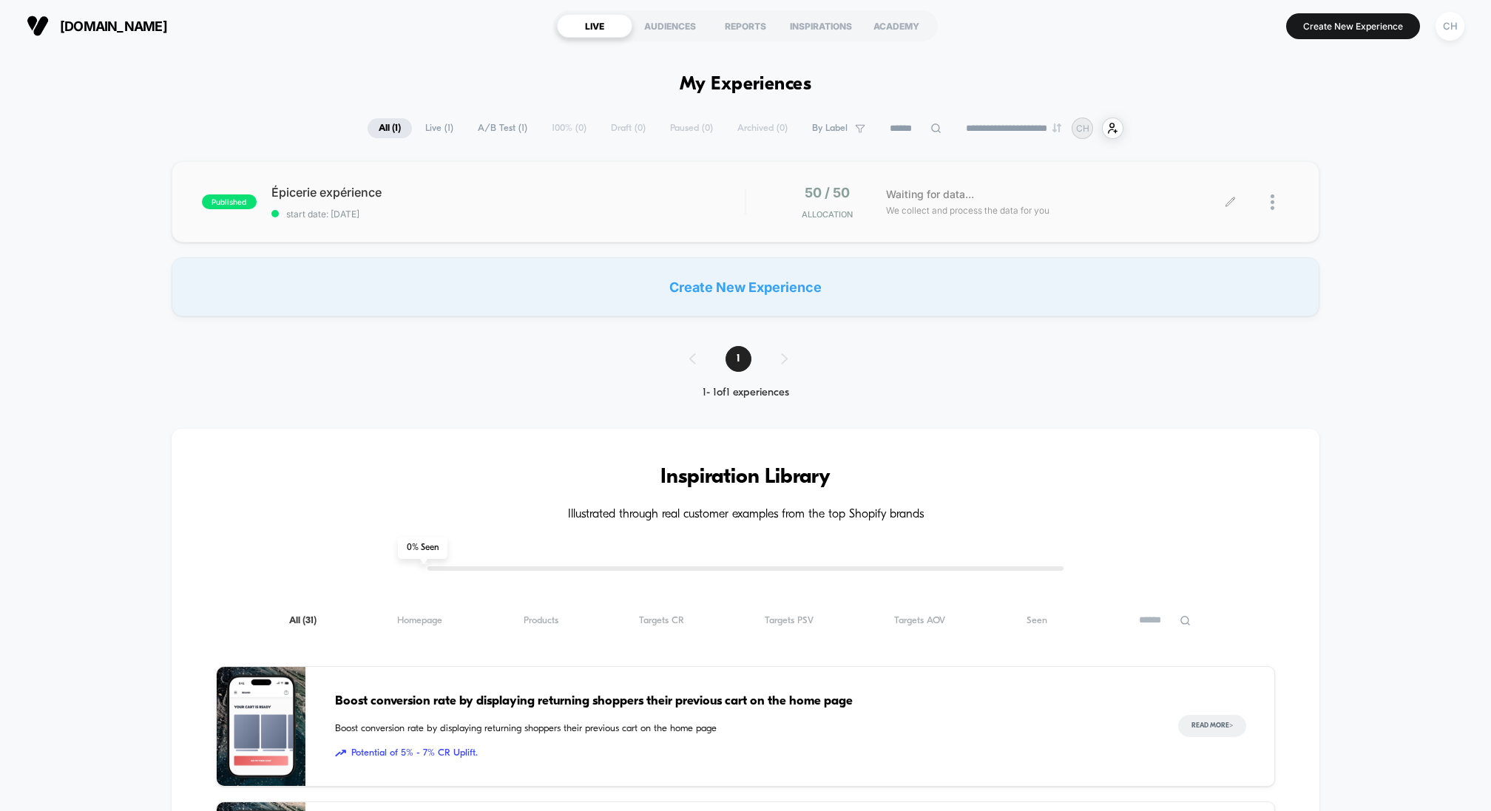
click at [1233, 213] on div at bounding box center [1260, 202] width 58 height 35
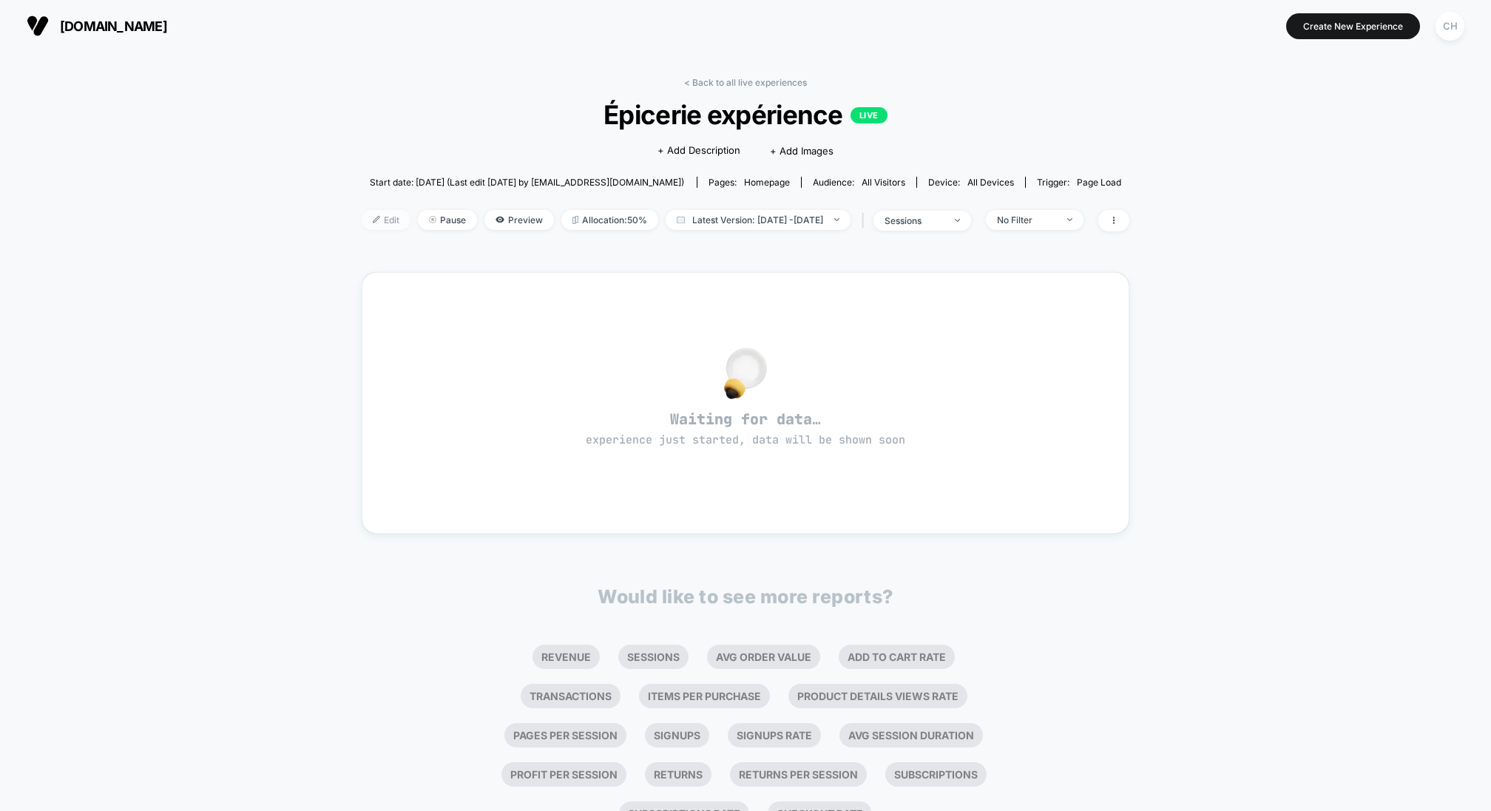
click at [362, 217] on span "Edit" at bounding box center [386, 220] width 49 height 20
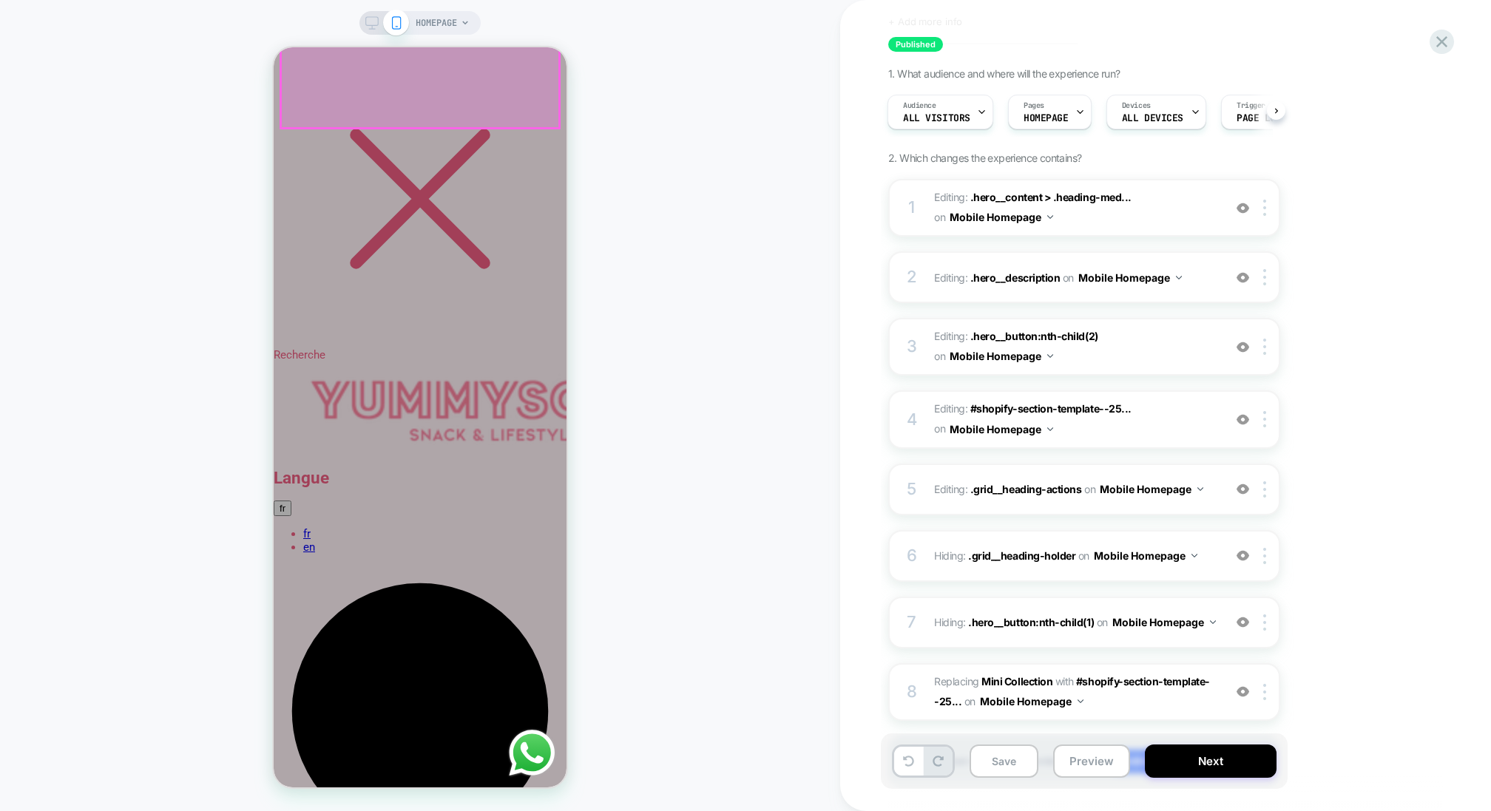
scroll to position [427, 0]
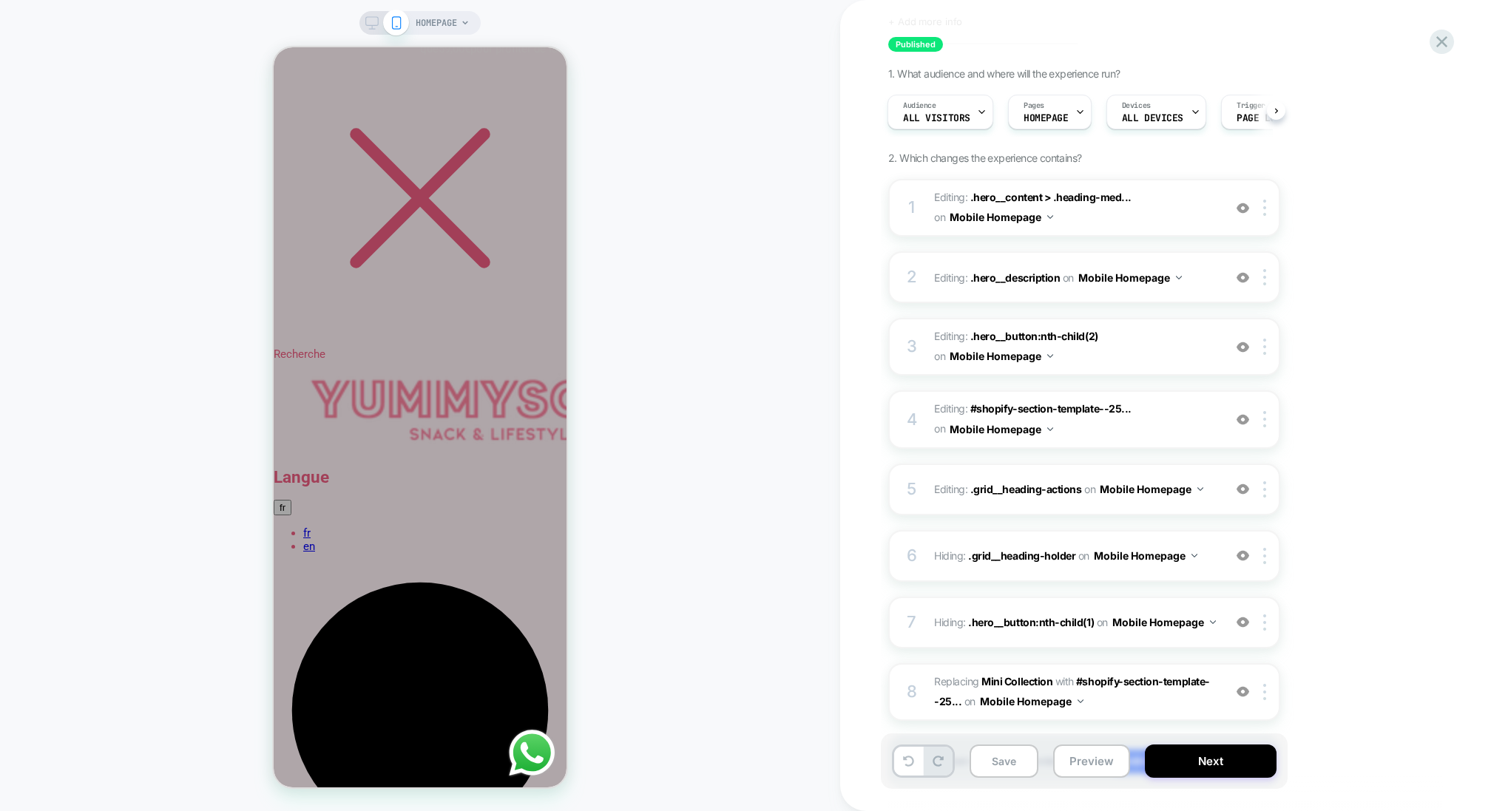
click at [441, 19] on span "HOMEPAGE" at bounding box center [436, 23] width 41 height 24
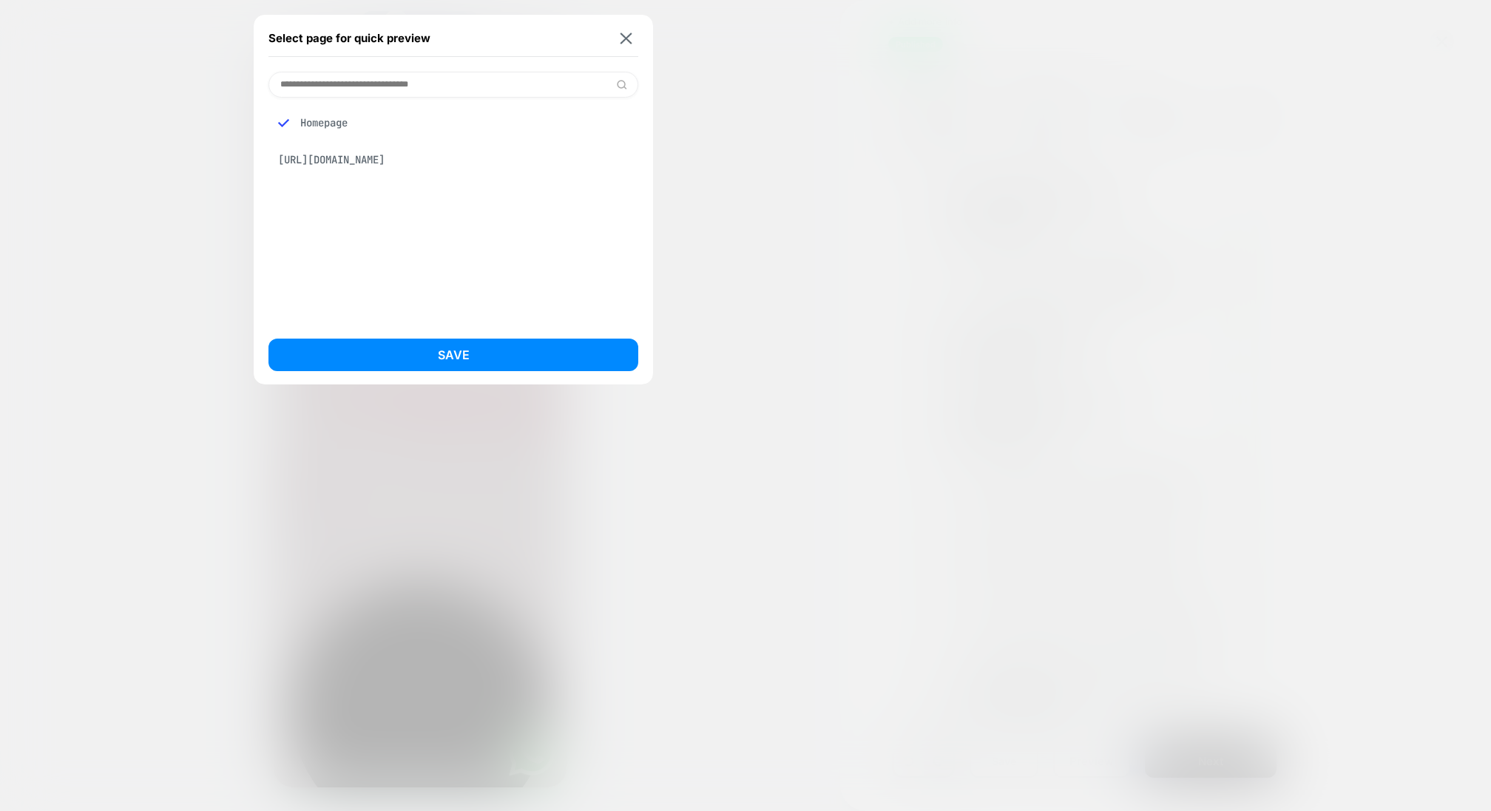
click at [704, 91] on div at bounding box center [745, 405] width 1491 height 811
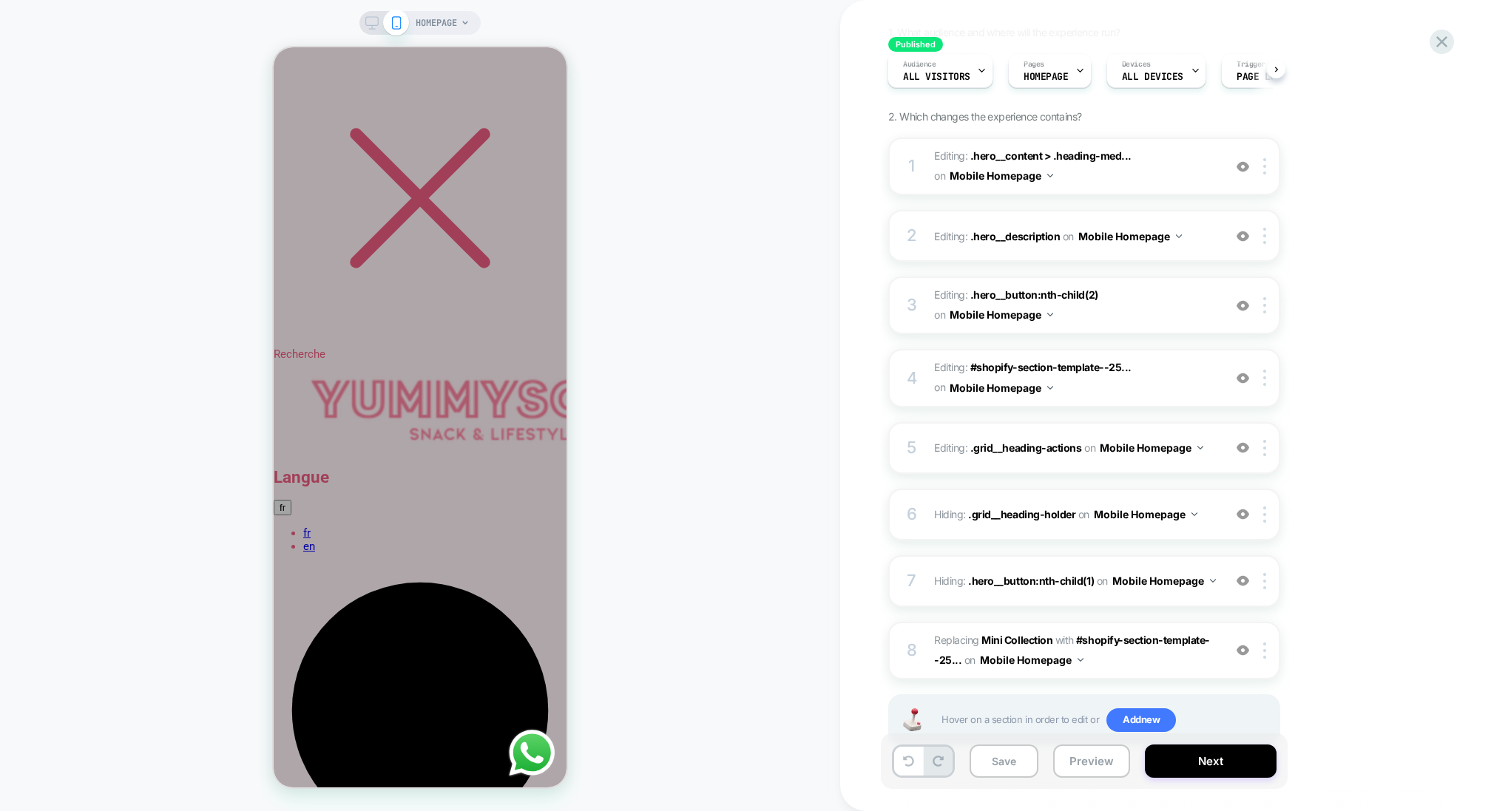
scroll to position [163, 0]
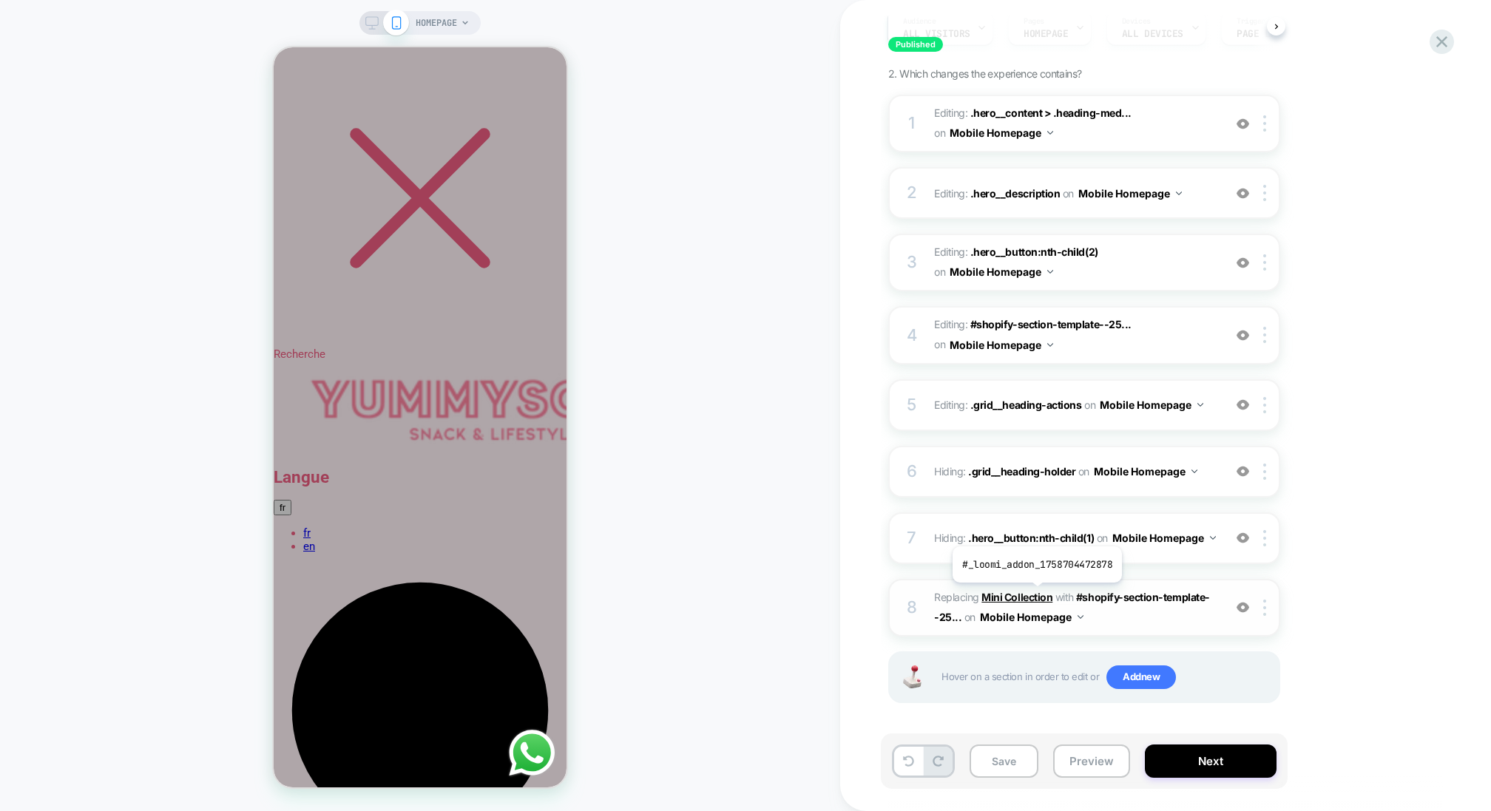
click at [1035, 593] on b "Mini Collection" at bounding box center [1016, 597] width 71 height 13
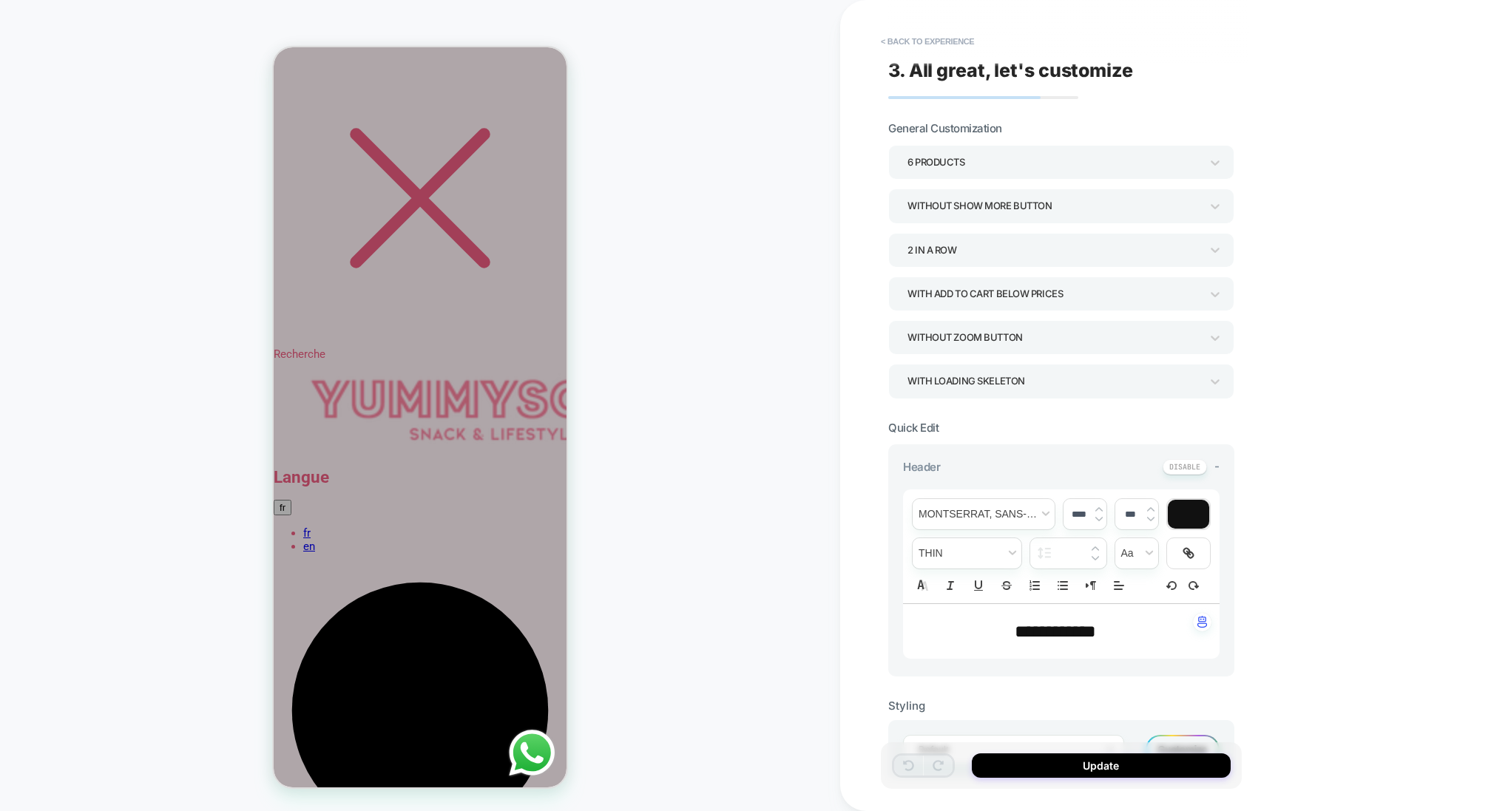
click at [995, 298] on div "With add to cart below prices" at bounding box center [1053, 294] width 293 height 20
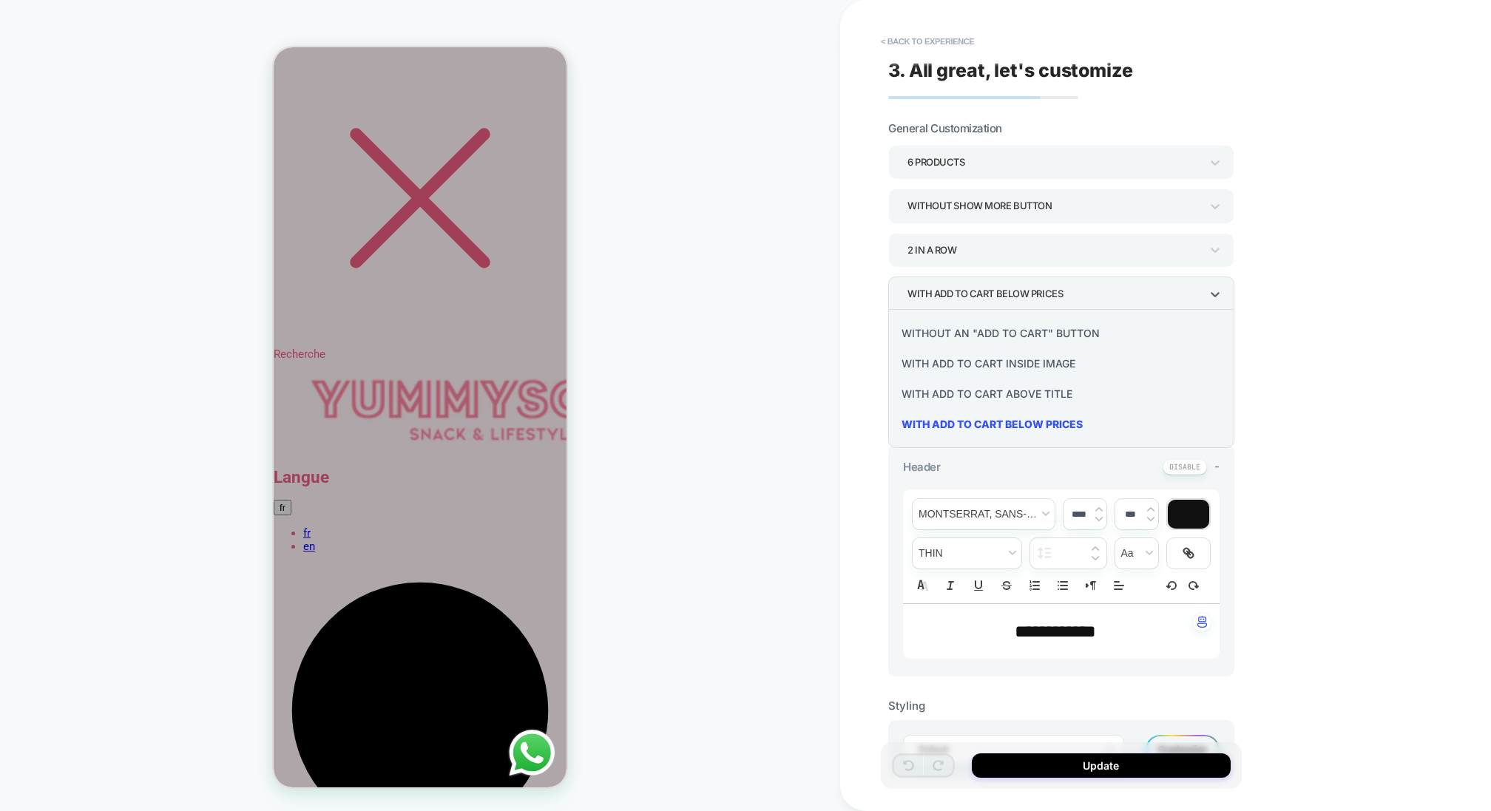
click at [995, 330] on div "Without an "add to cart" button" at bounding box center [1061, 333] width 334 height 30
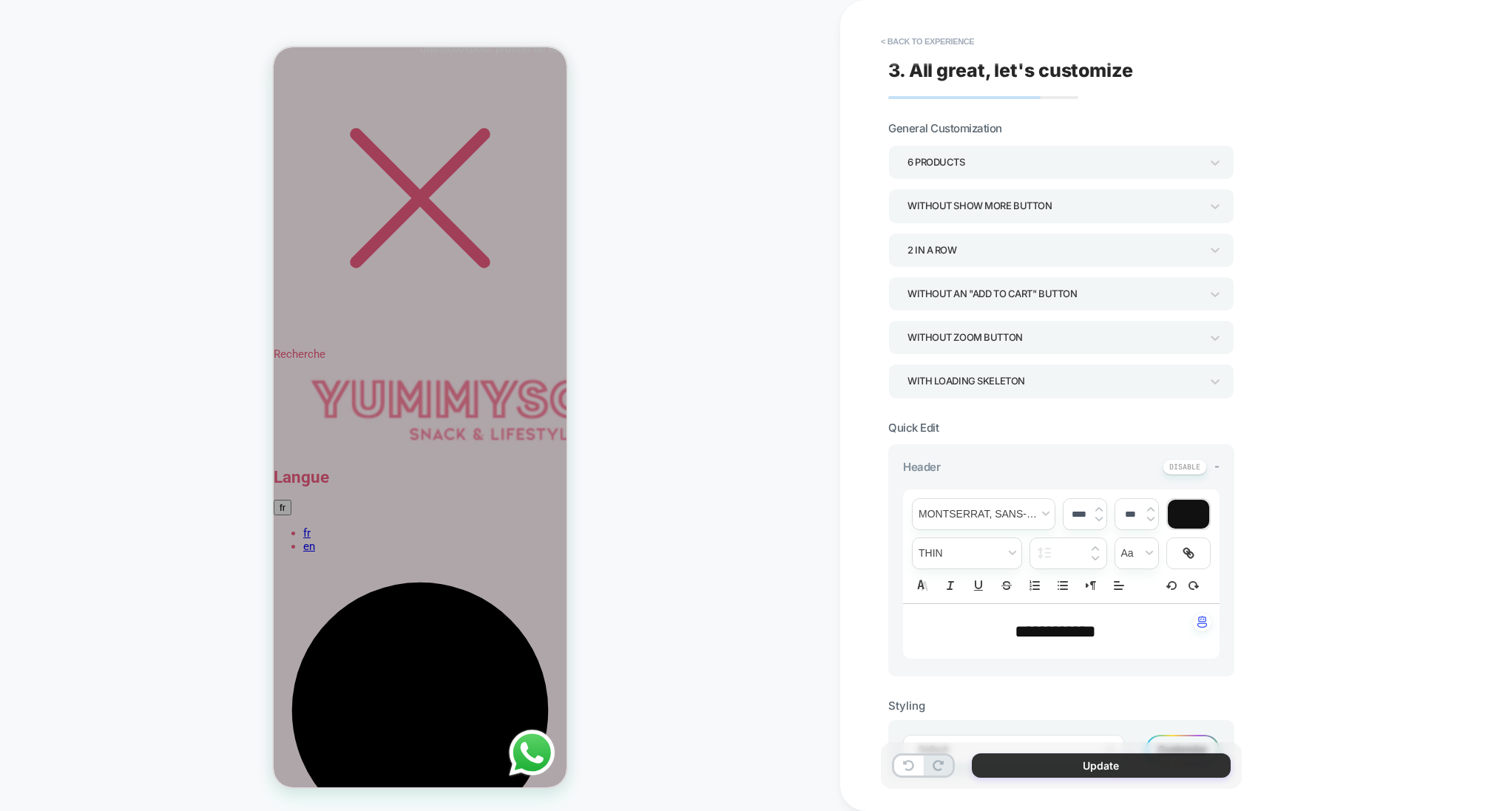
click at [1066, 760] on button "Update" at bounding box center [1101, 766] width 259 height 24
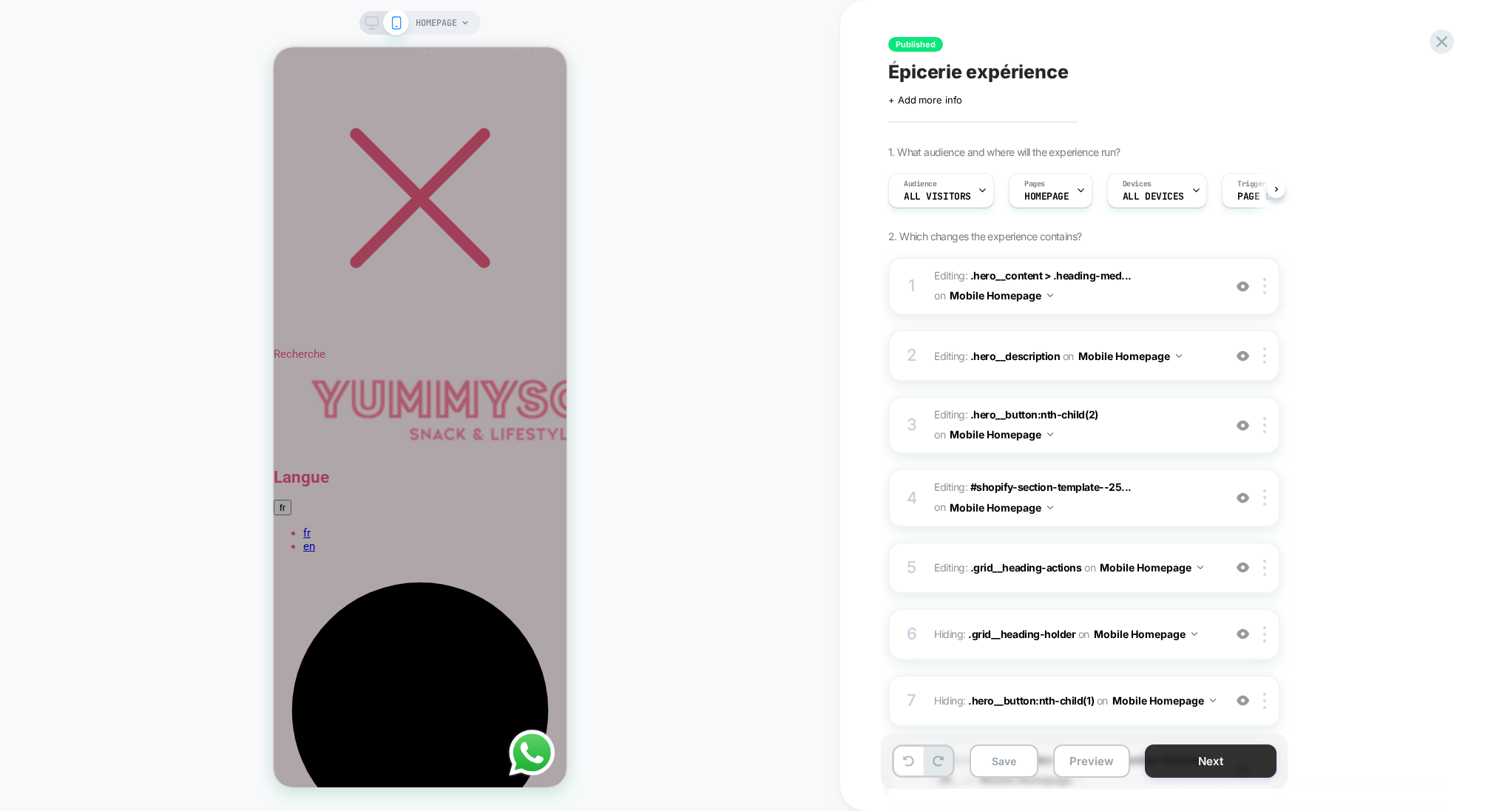
scroll to position [0, 1]
click at [1217, 759] on button "Next" at bounding box center [1211, 761] width 132 height 33
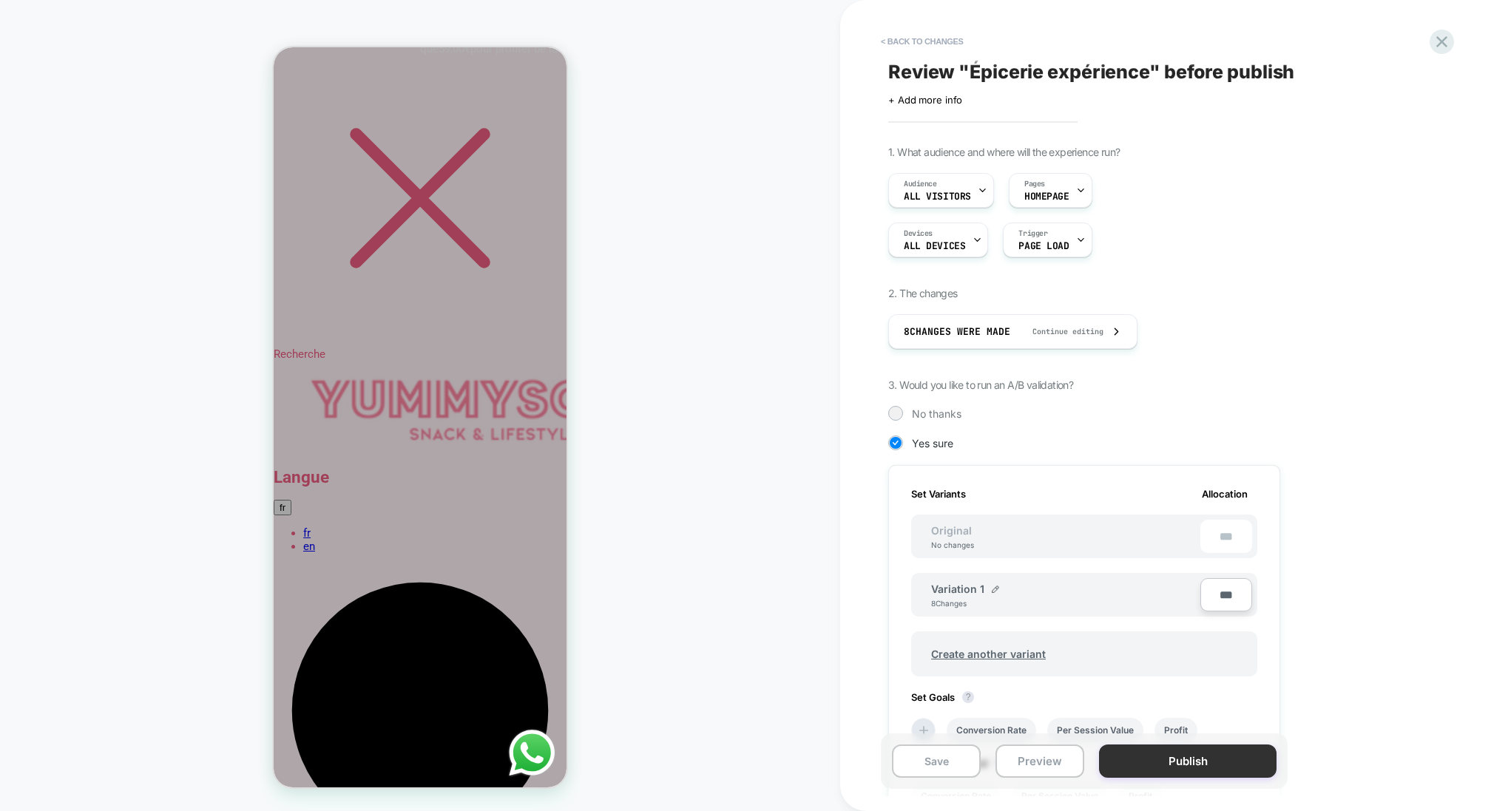
click at [1214, 759] on button "Publish" at bounding box center [1187, 761] width 177 height 33
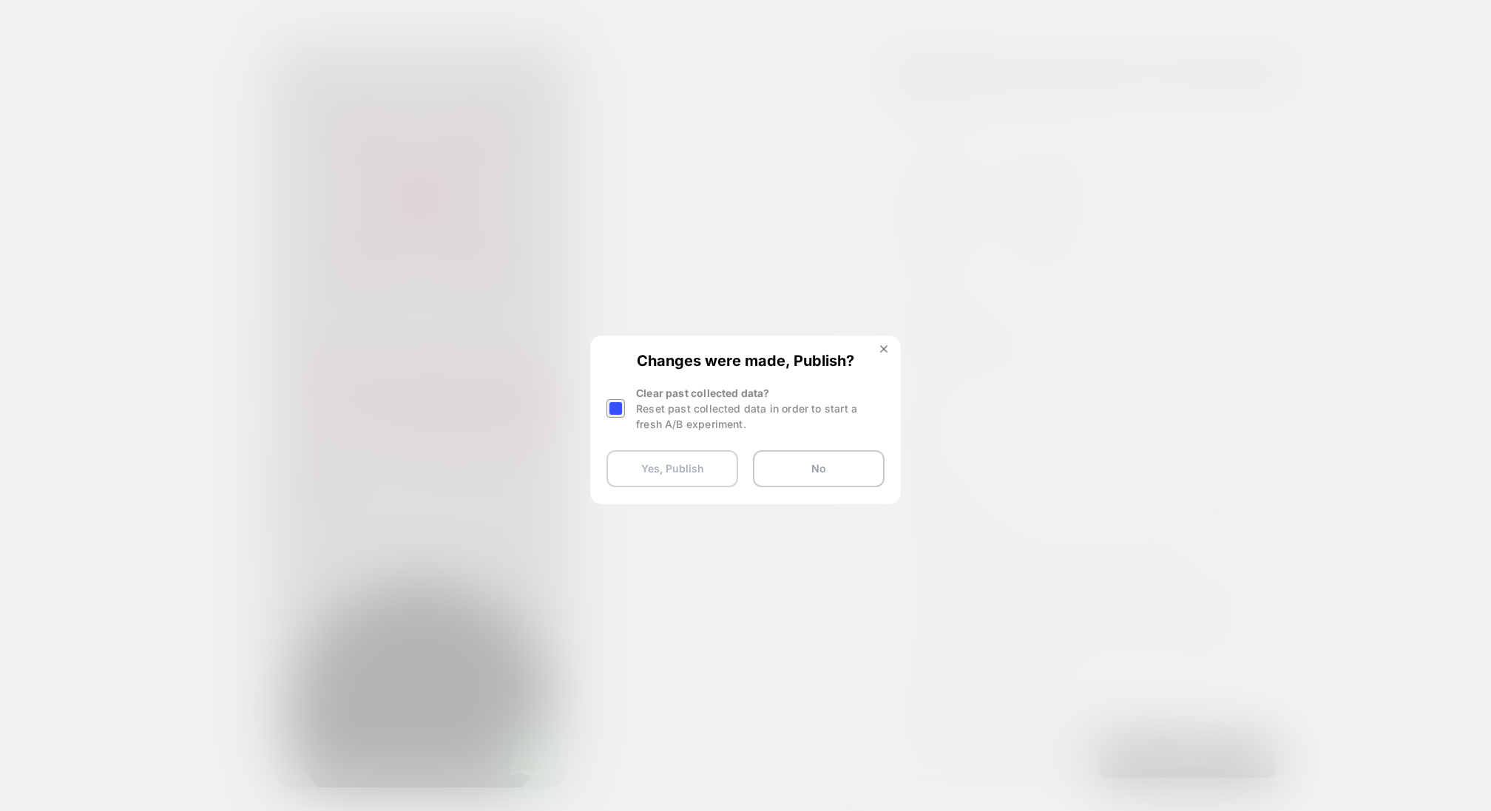
click at [704, 477] on button "Yes, Publish" at bounding box center [672, 468] width 132 height 37
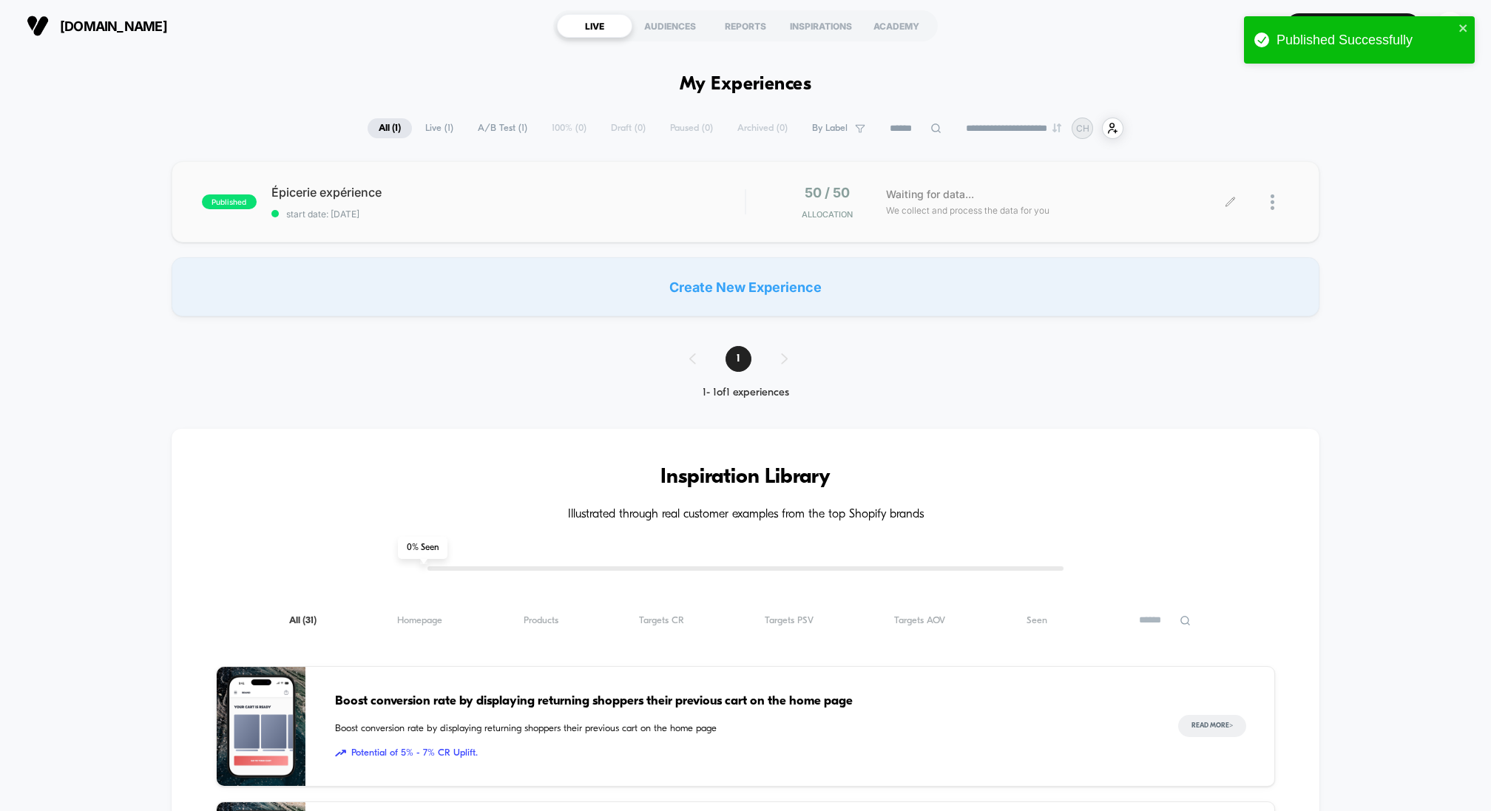
click at [1277, 209] on div at bounding box center [1280, 202] width 18 height 35
click at [1214, 226] on div "Preview Link" at bounding box center [1196, 220] width 133 height 33
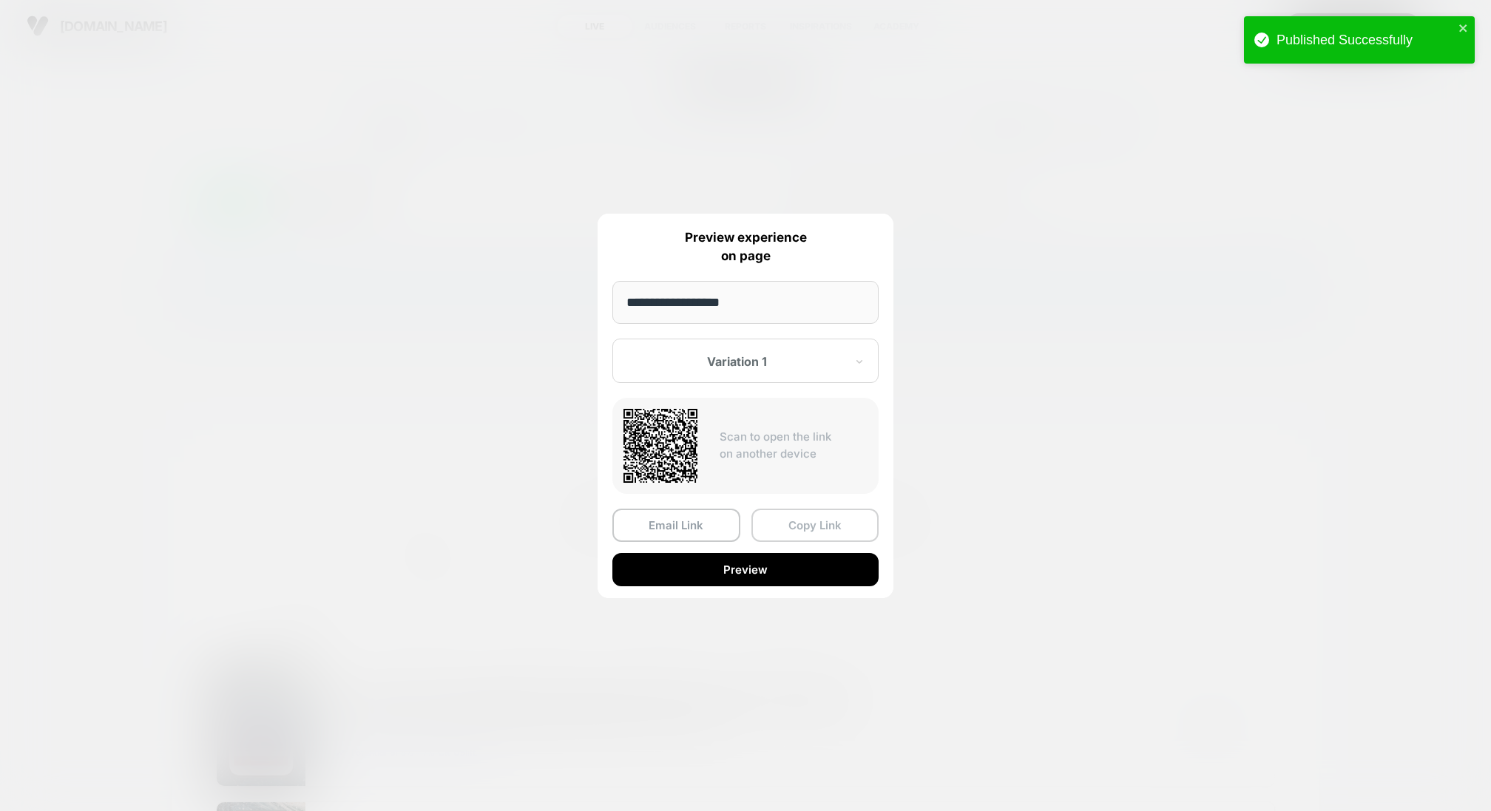
click at [808, 510] on button "Copy Link" at bounding box center [815, 525] width 128 height 33
